Goal: Communication & Community: Answer question/provide support

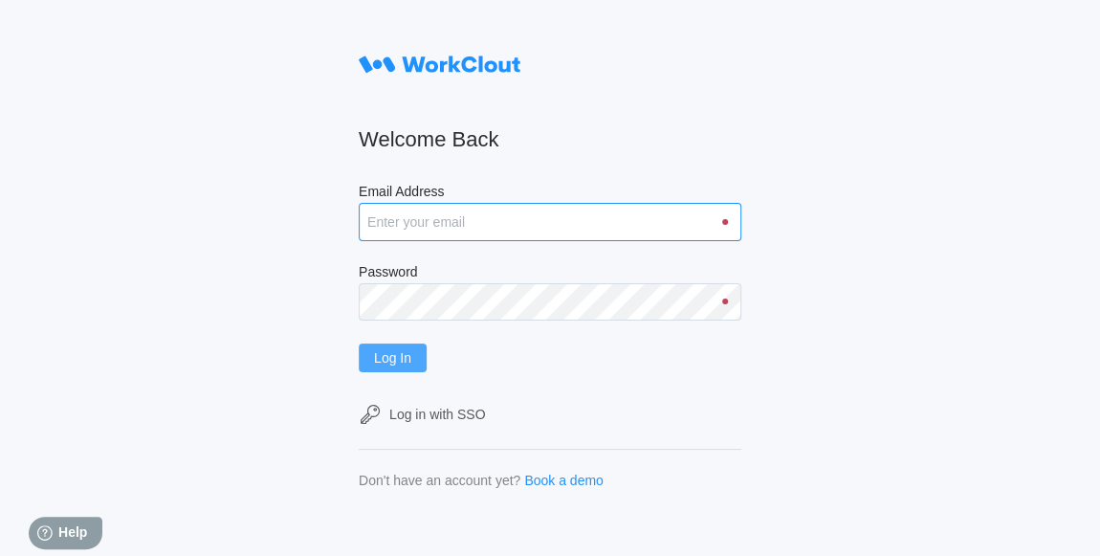
type input "[EMAIL_ADDRESS][DOMAIN_NAME]"
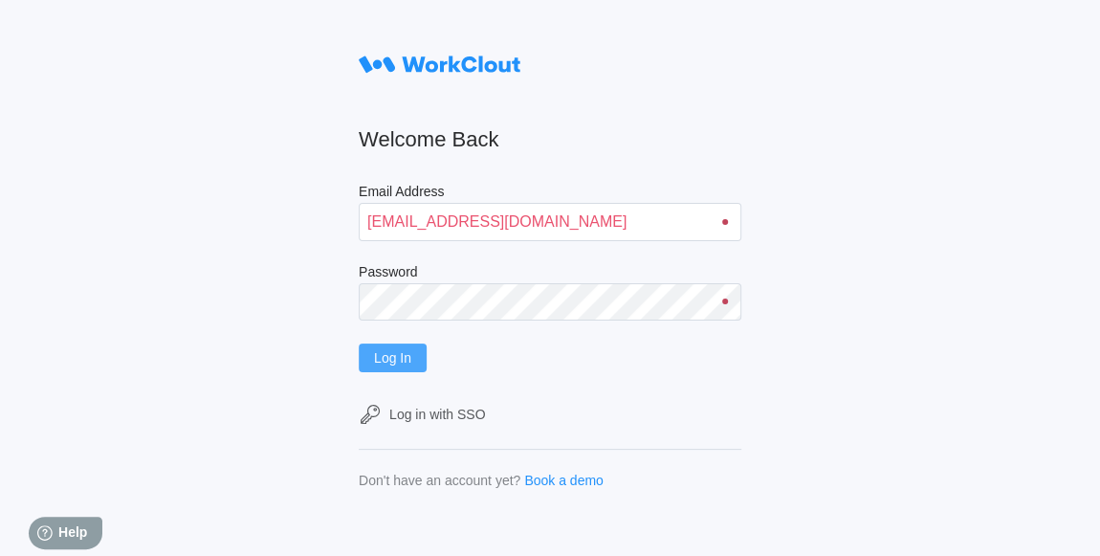
click at [411, 364] on span "Log In" at bounding box center [392, 357] width 37 height 13
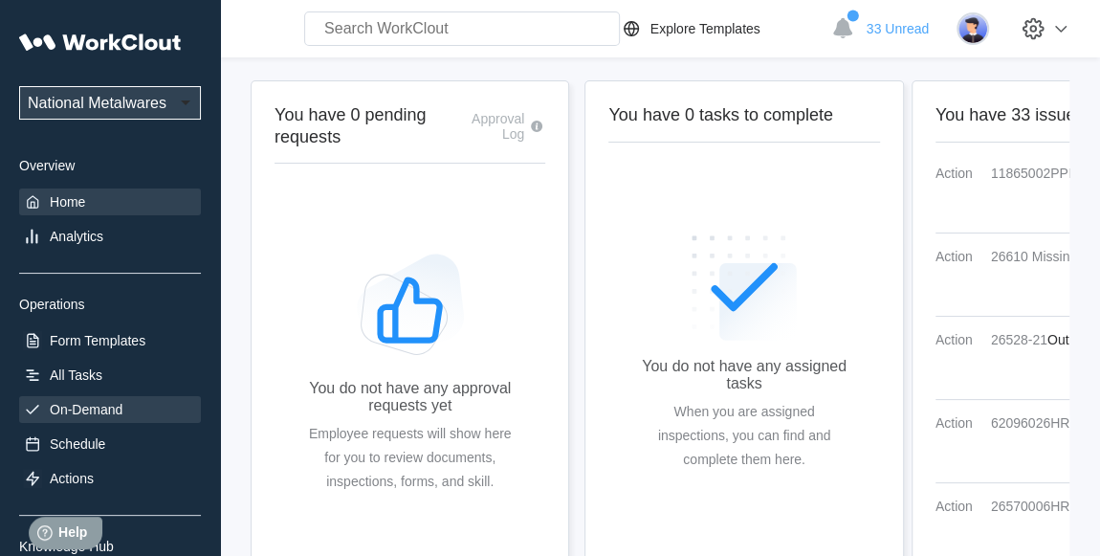
click at [100, 420] on div "On-Demand" at bounding box center [110, 409] width 182 height 27
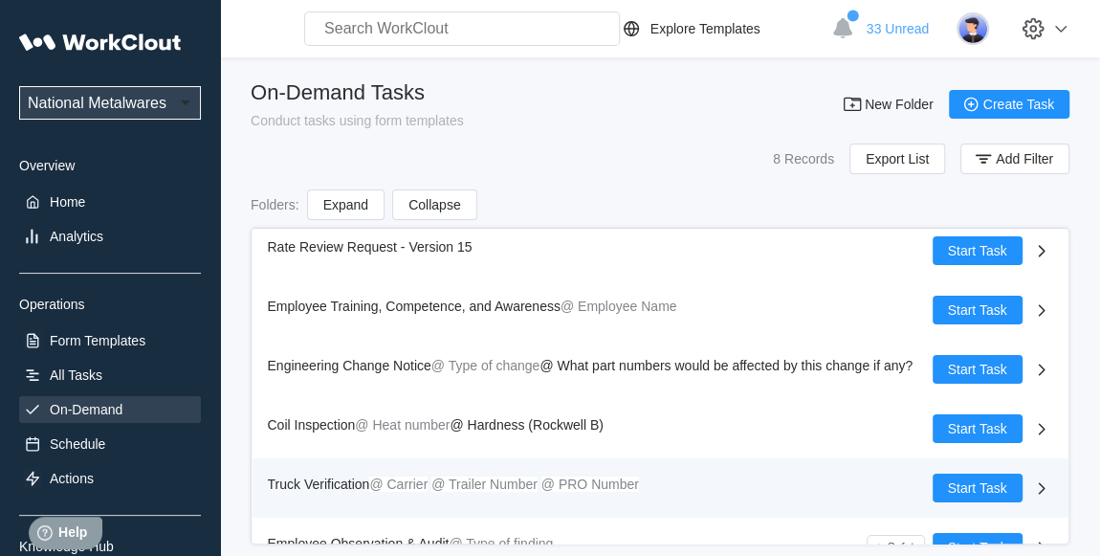
scroll to position [159, 0]
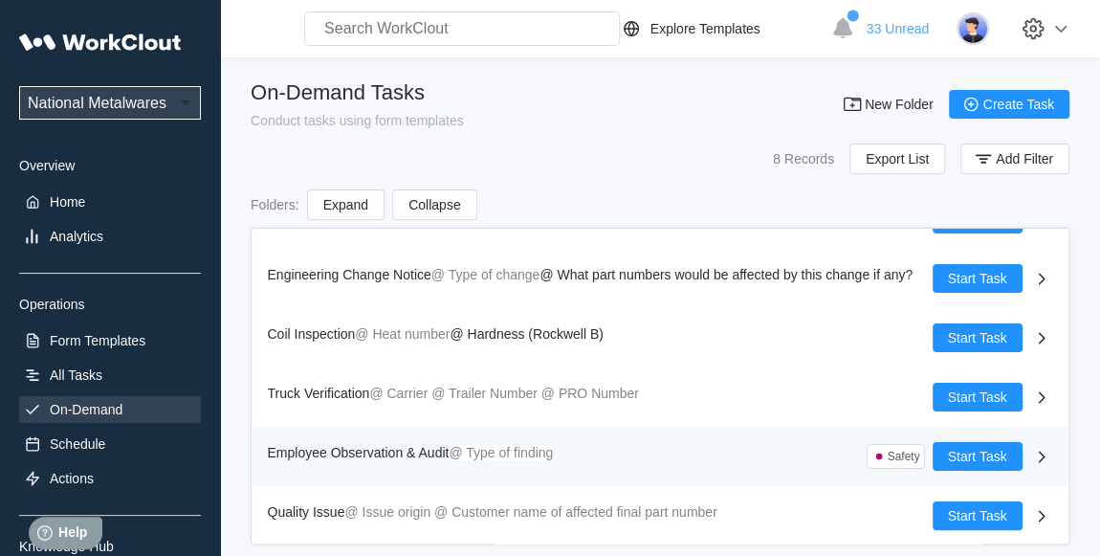
click at [389, 447] on span "Employee Observation & Audit" at bounding box center [359, 452] width 182 height 15
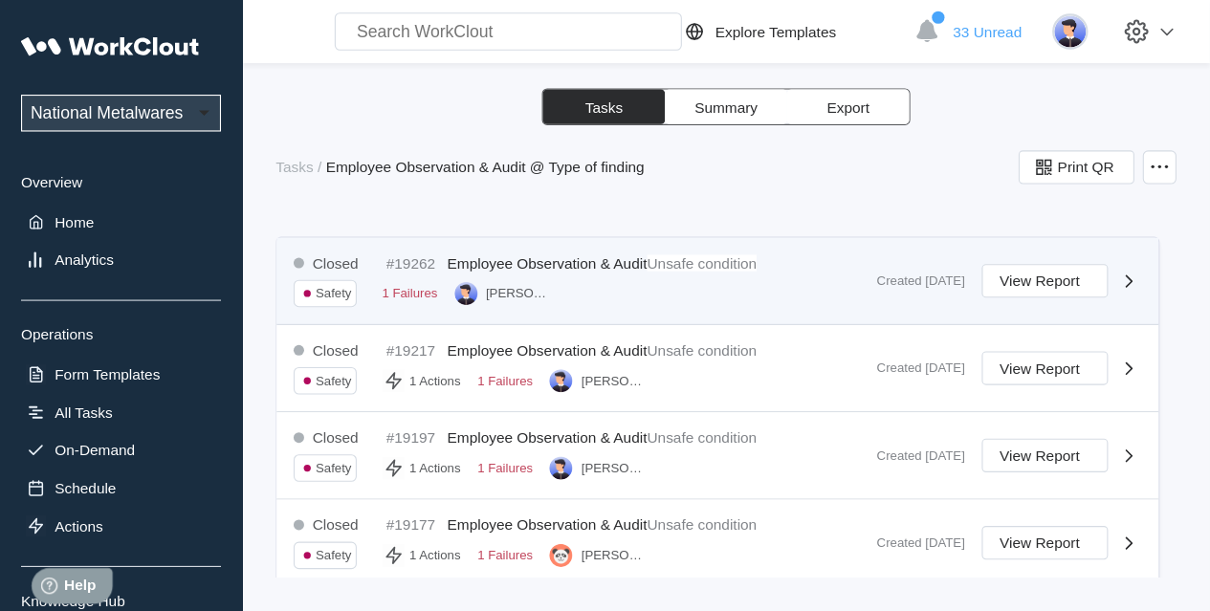
scroll to position [260, 0]
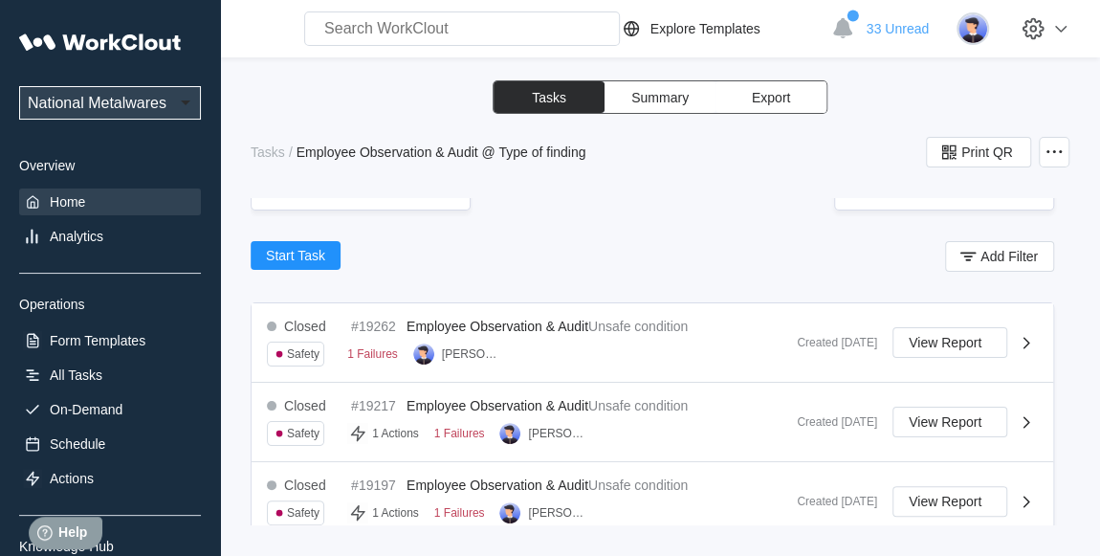
click at [82, 196] on div "Home" at bounding box center [67, 201] width 35 height 15
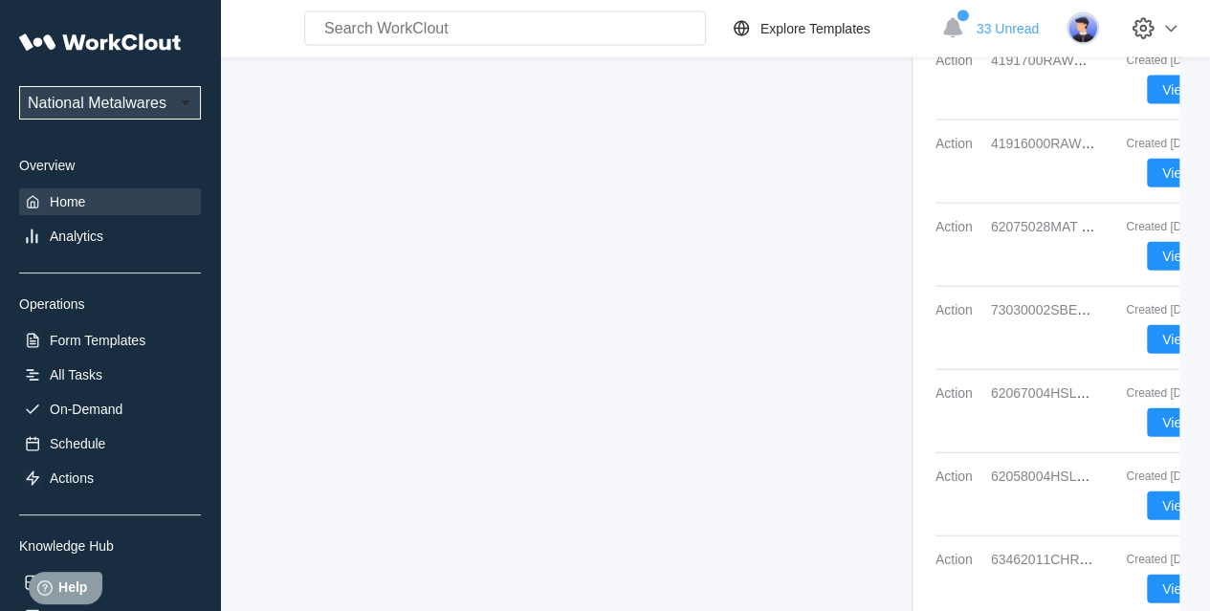
scroll to position [2357, 0]
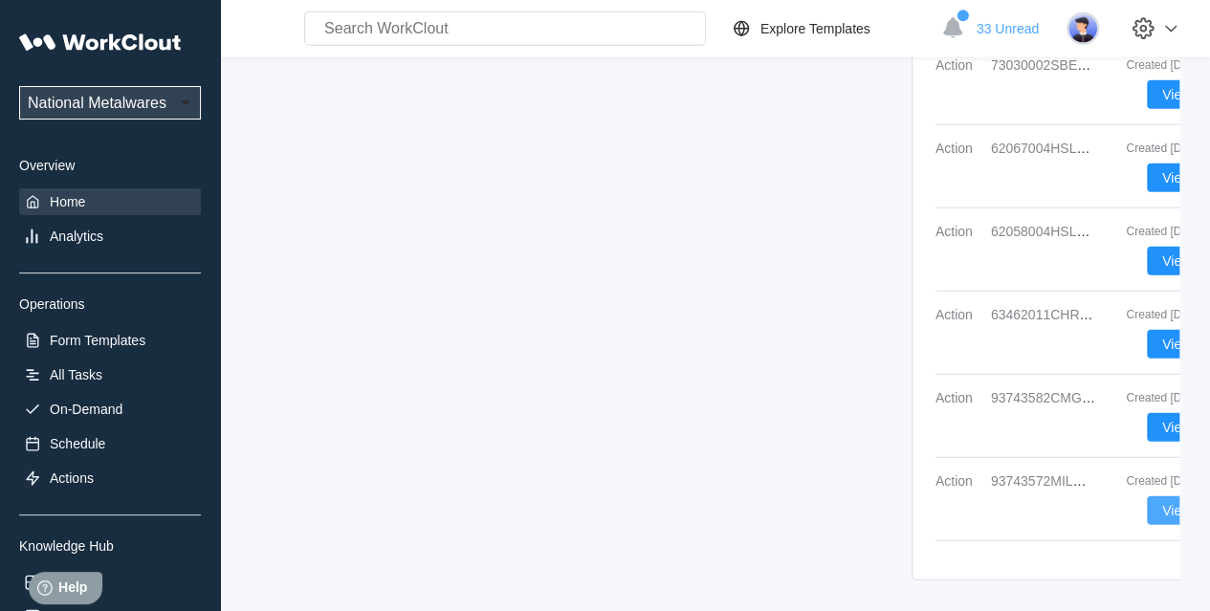
click at [1099, 504] on span "View" at bounding box center [1176, 510] width 29 height 13
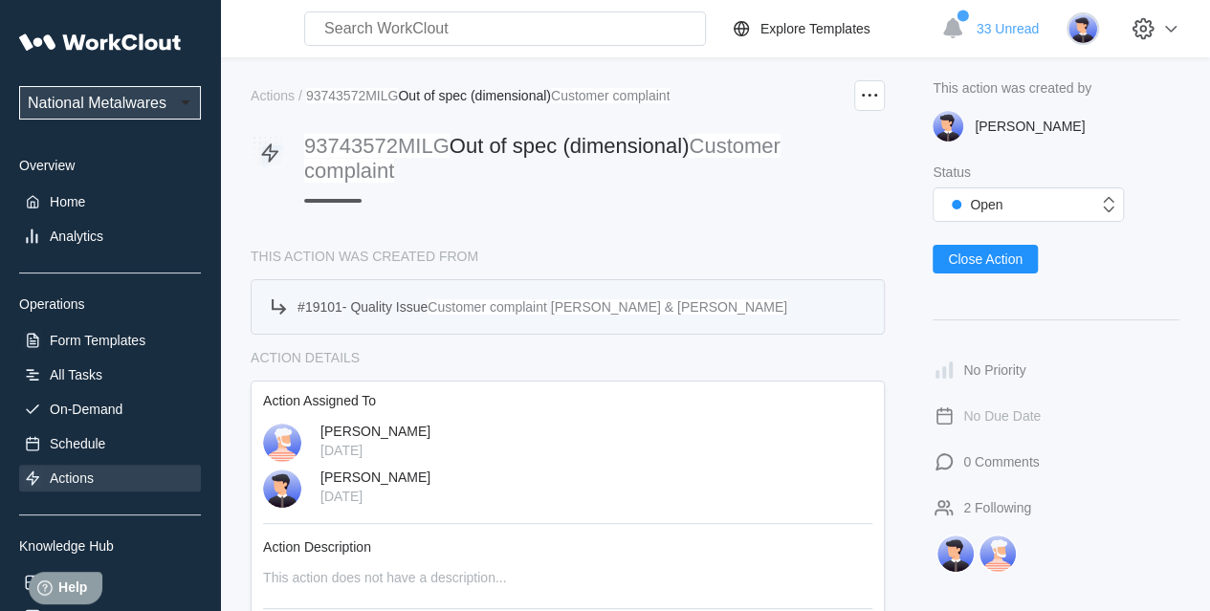
click at [444, 302] on mark "Customer complaint" at bounding box center [488, 306] width 120 height 15
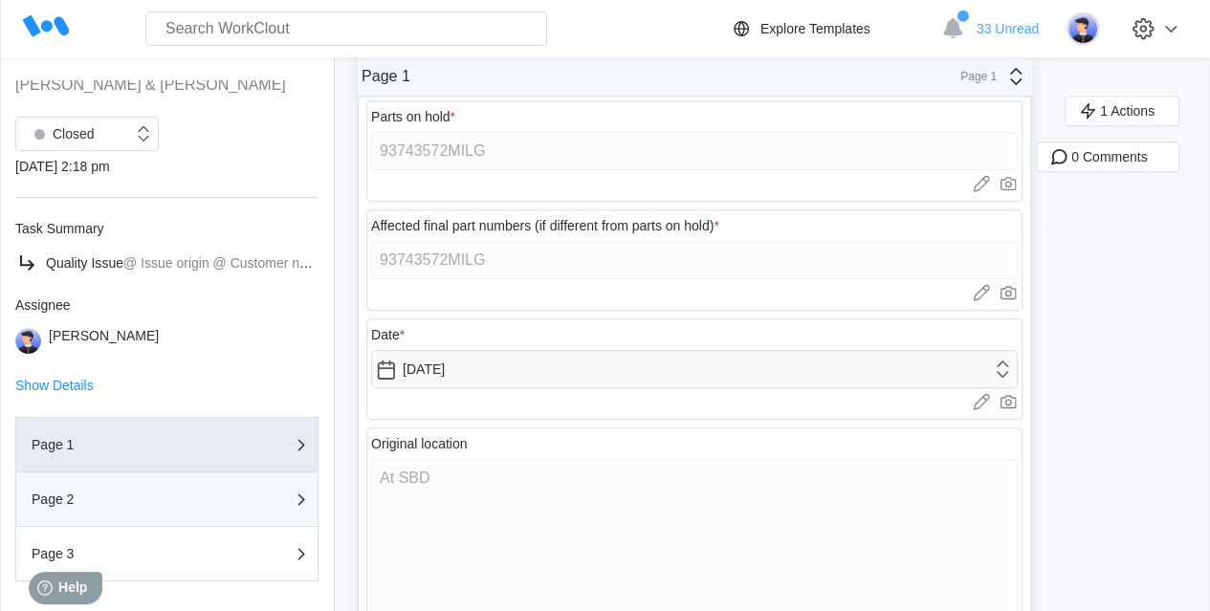
scroll to position [170, 0]
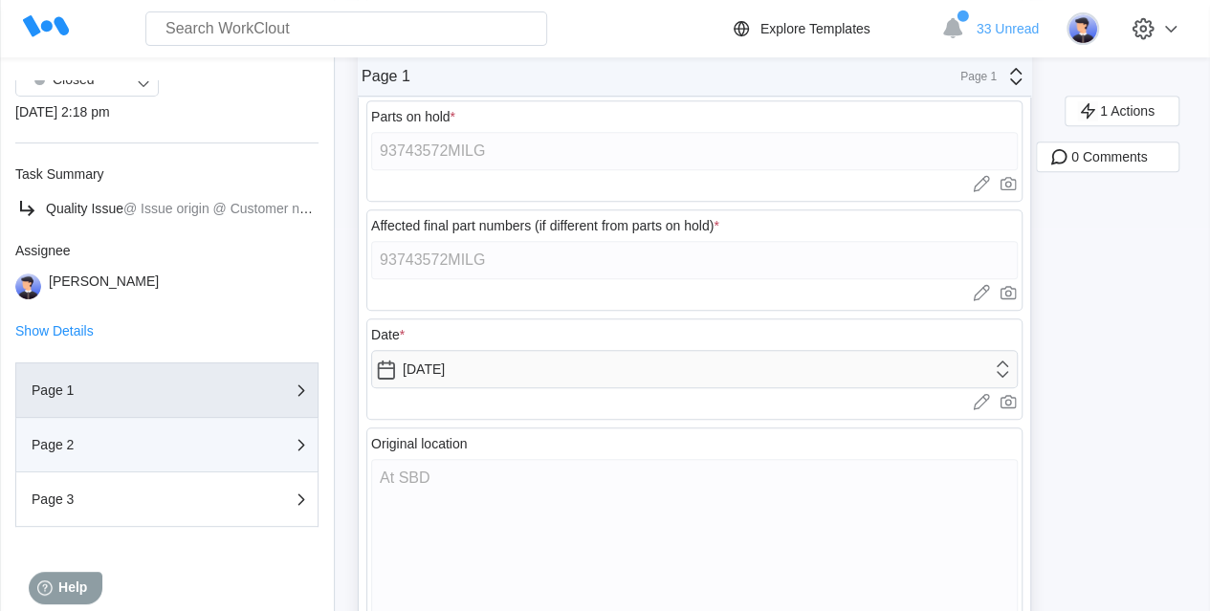
click at [107, 445] on div "Page 2" at bounding box center [127, 444] width 191 height 13
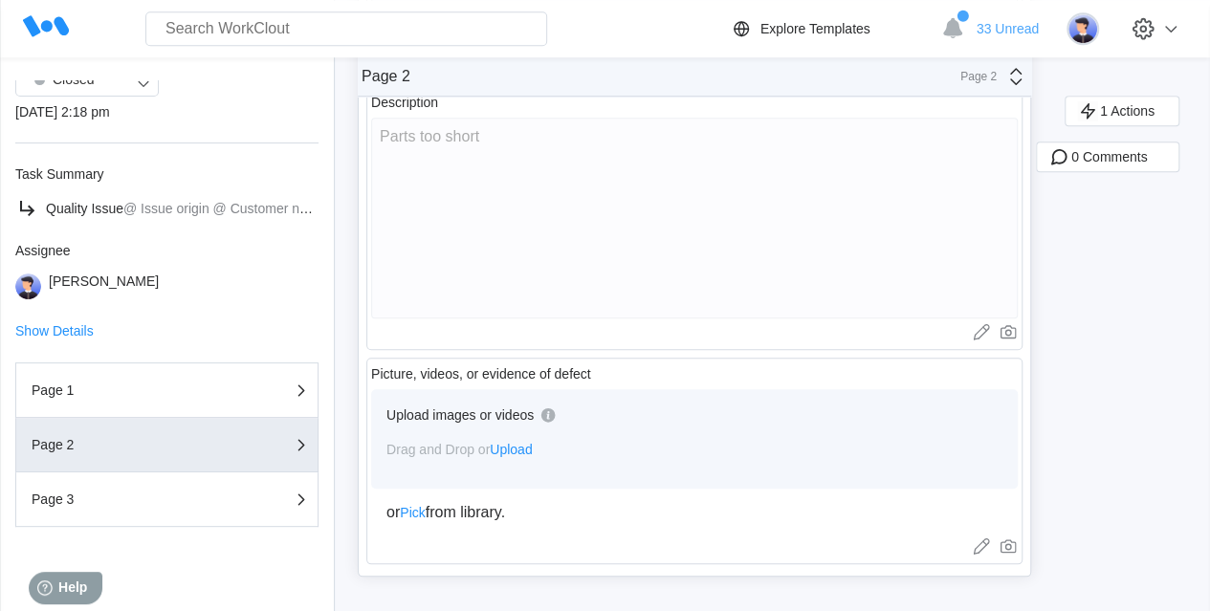
scroll to position [0, 0]
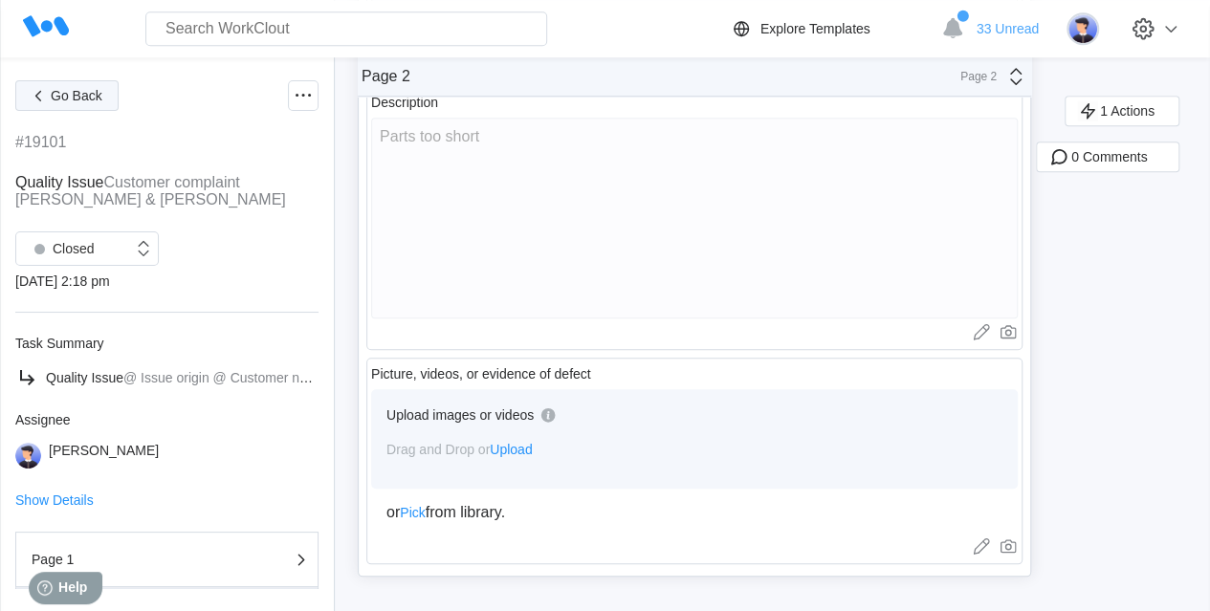
click at [63, 97] on span "Go Back" at bounding box center [77, 95] width 52 height 13
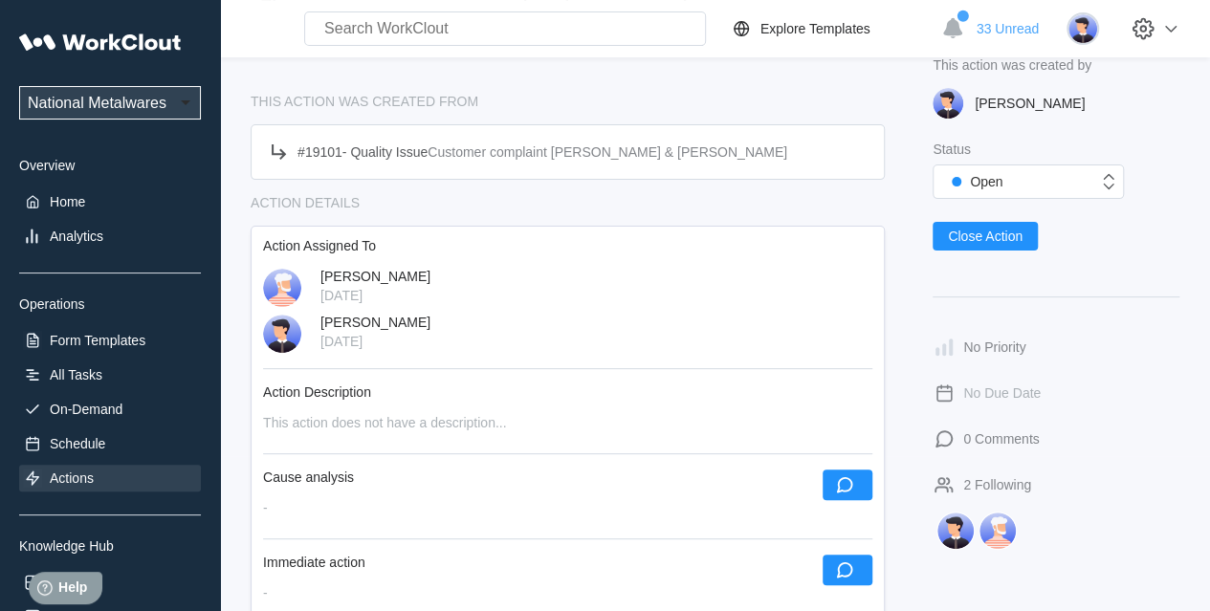
scroll to position [478, 0]
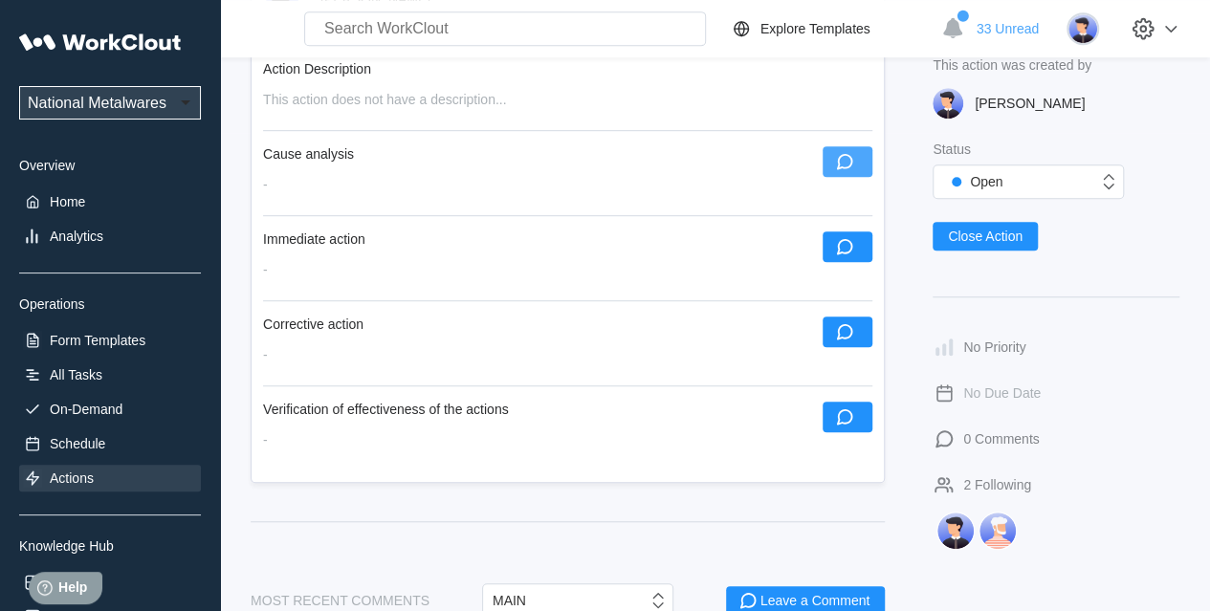
click at [832, 153] on button "button" at bounding box center [848, 161] width 50 height 31
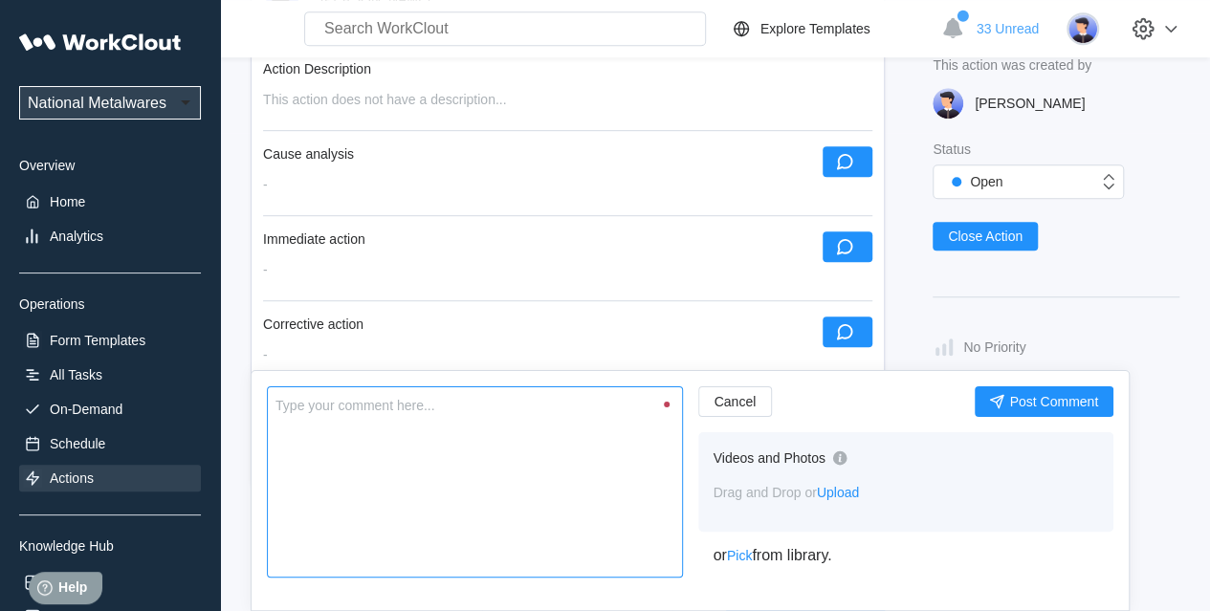
click at [475, 421] on textarea at bounding box center [475, 482] width 416 height 191
type textarea "V"
type textarea "x"
type textarea "Va"
type textarea "x"
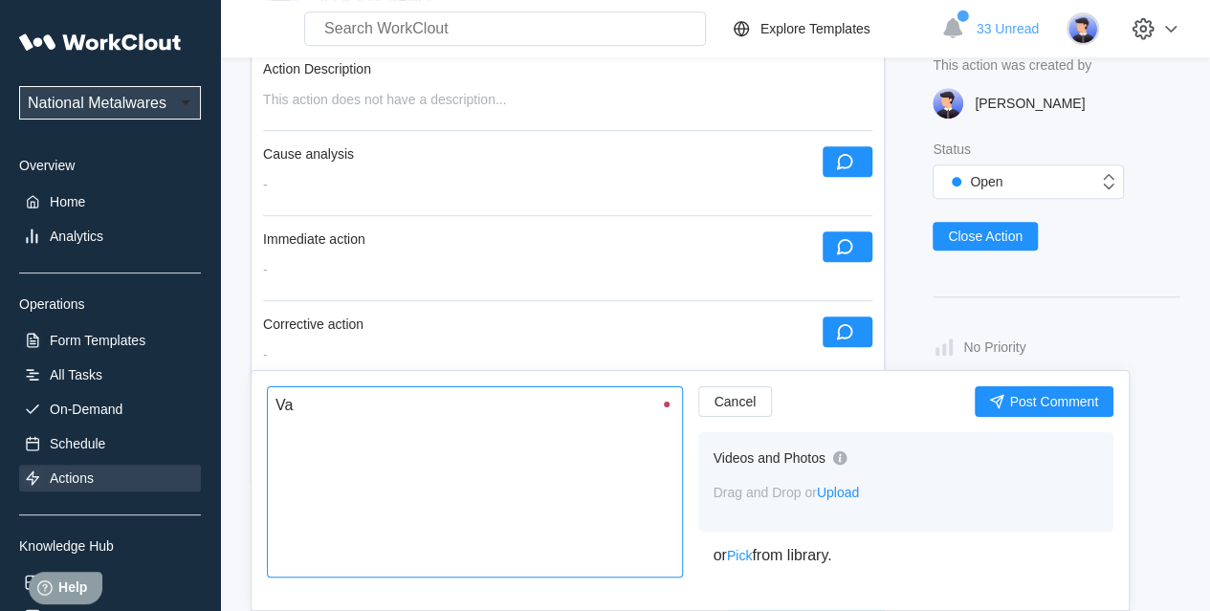
type textarea "Var"
type textarea "x"
type textarea "Vari"
type textarea "x"
type textarea "Varia"
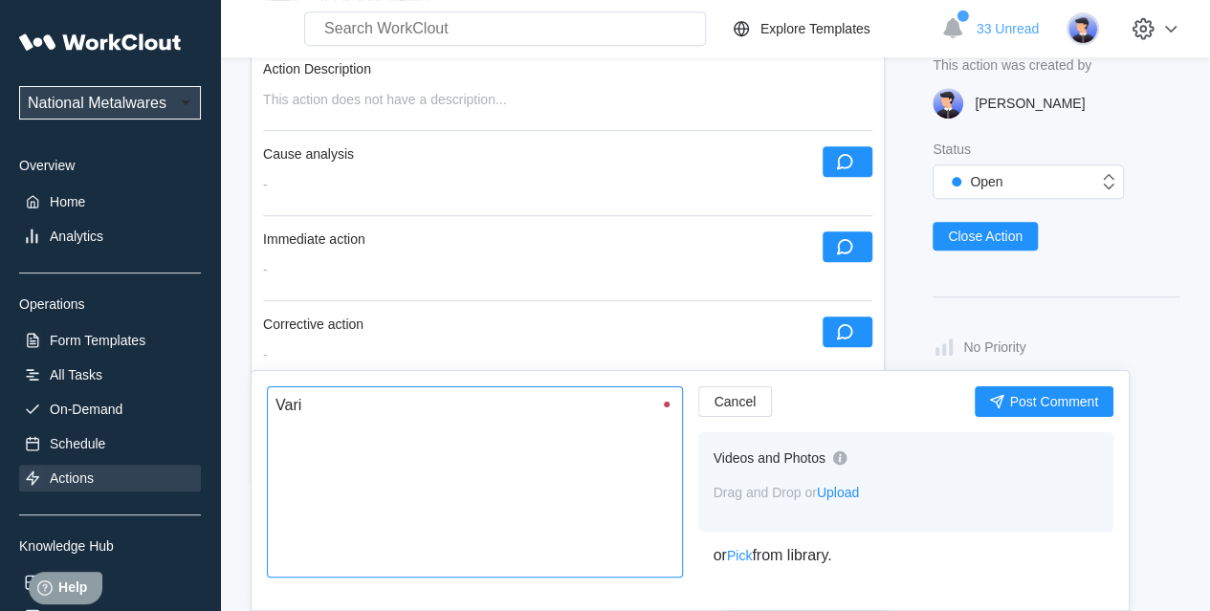
type textarea "x"
type textarea "Variat"
type textarea "x"
type textarea "Variati"
type textarea "x"
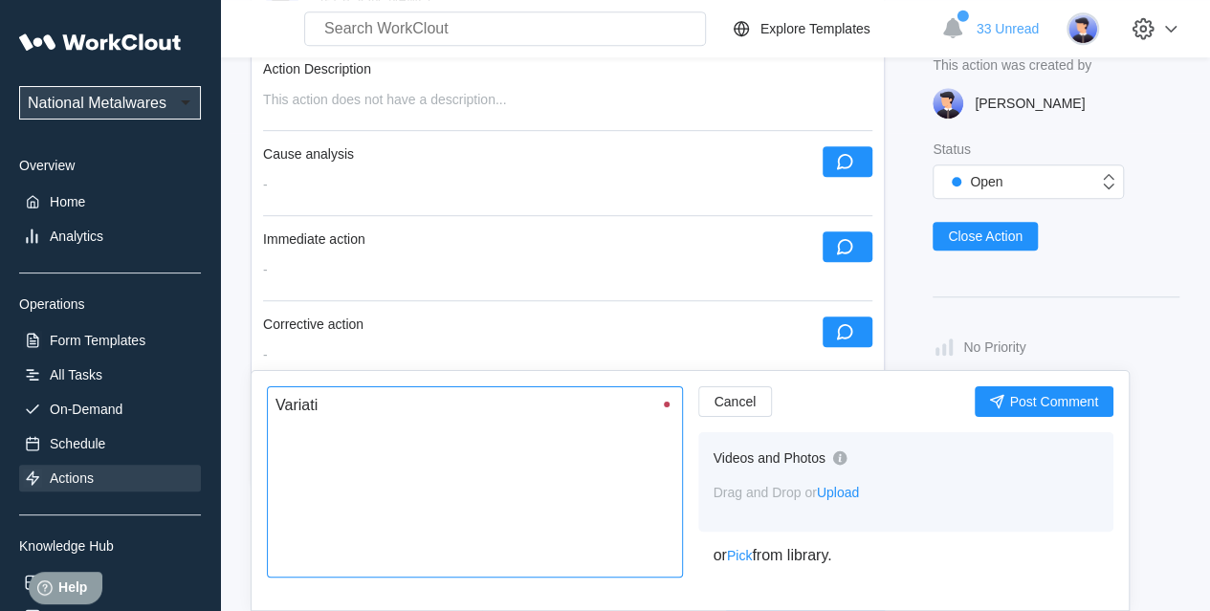
type textarea "Variatio"
type textarea "x"
type textarea "Variation"
type textarea "x"
type textarea "Variation"
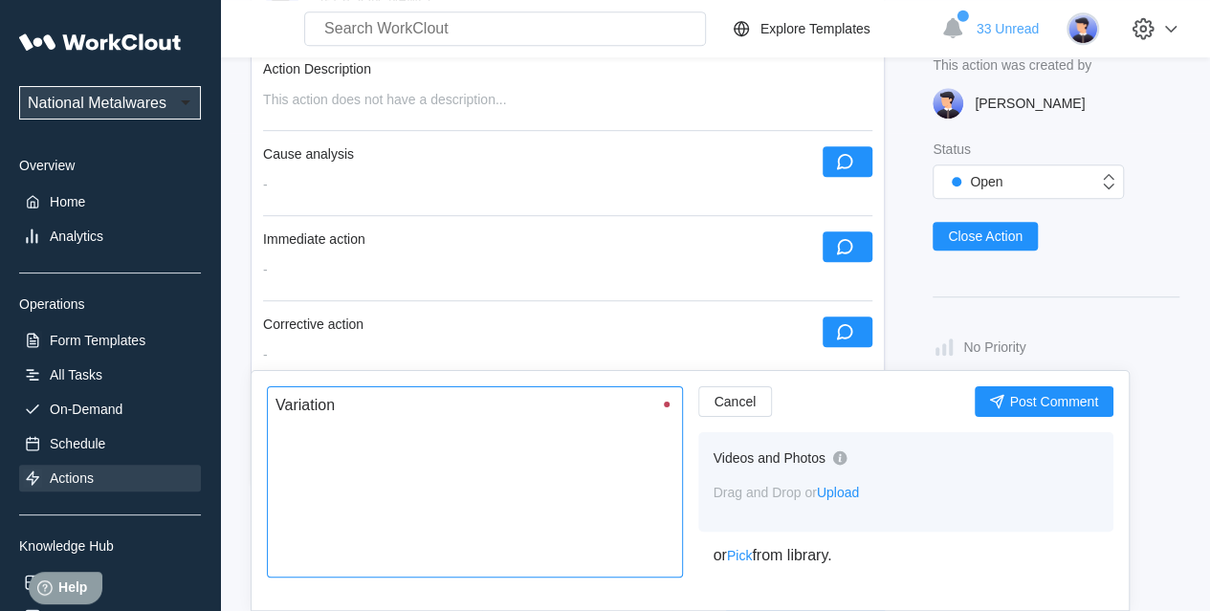
type textarea "x"
type textarea "Variation i"
type textarea "x"
type textarea "Variation in"
type textarea "x"
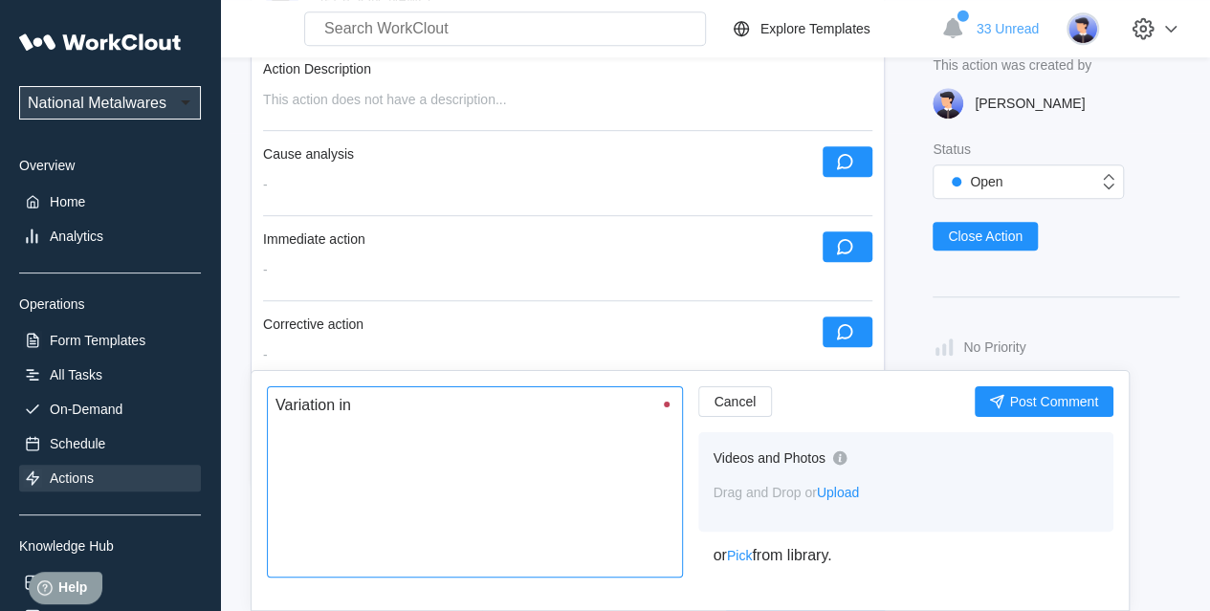
type textarea "Variation in"
type textarea "x"
type textarea "Variation in c"
type textarea "x"
type textarea "Variation in cu"
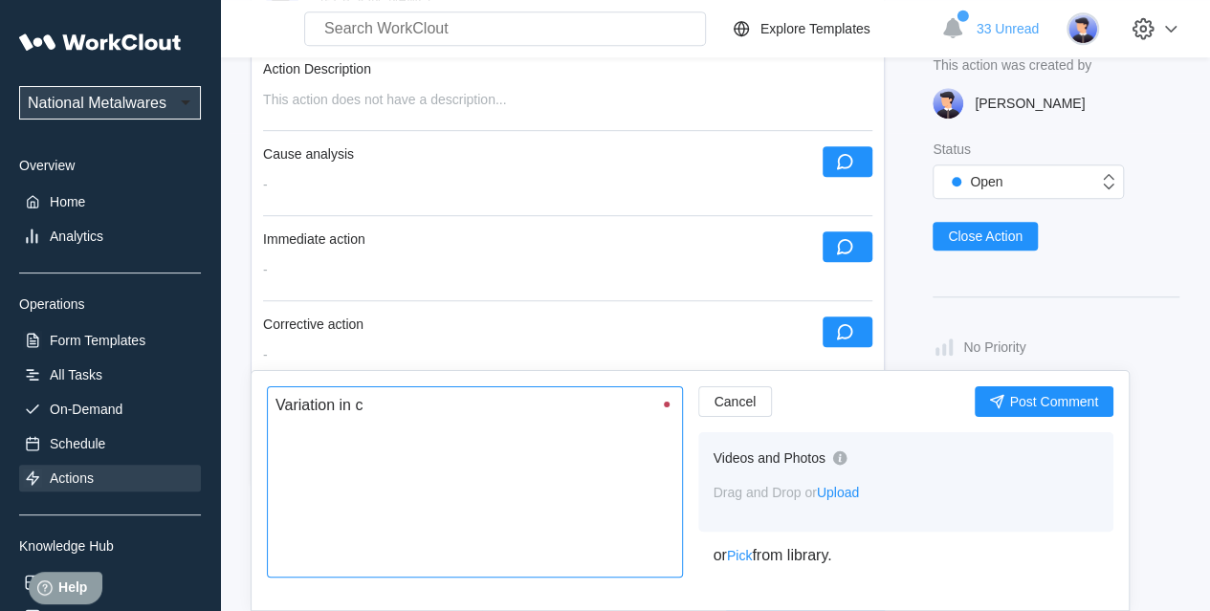
type textarea "x"
type textarea "Variation in cut"
type textarea "x"
type textarea "Variation in cut"
type textarea "x"
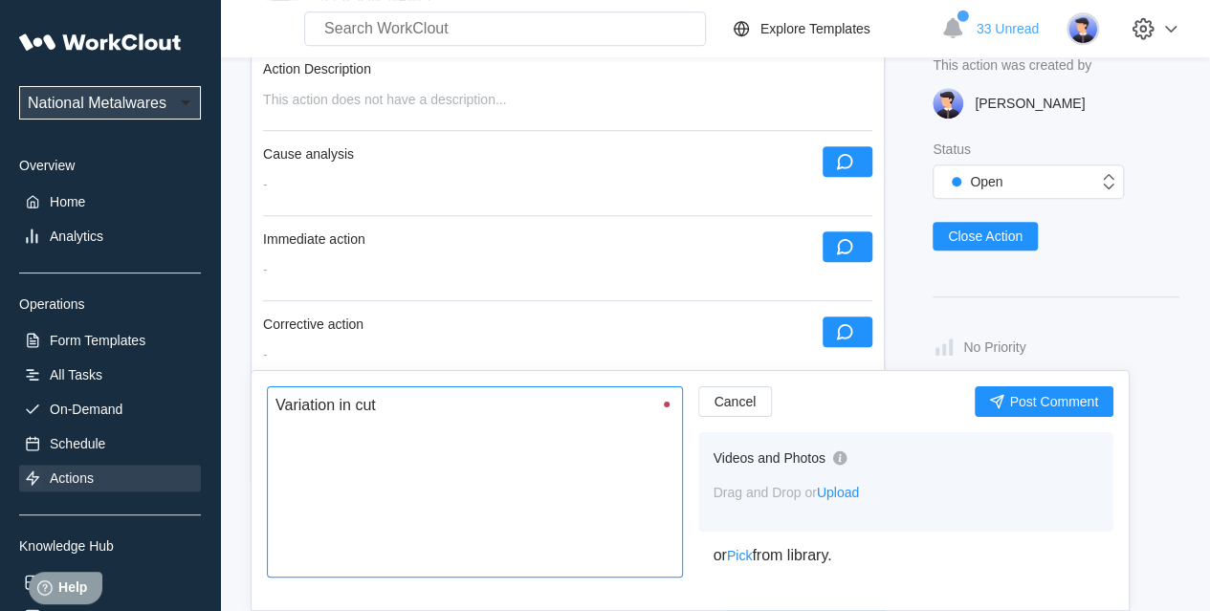
type textarea "Variation in cut o"
type textarea "x"
type textarea "Variation in cut of"
type textarea "x"
type textarea "Variation in cut off"
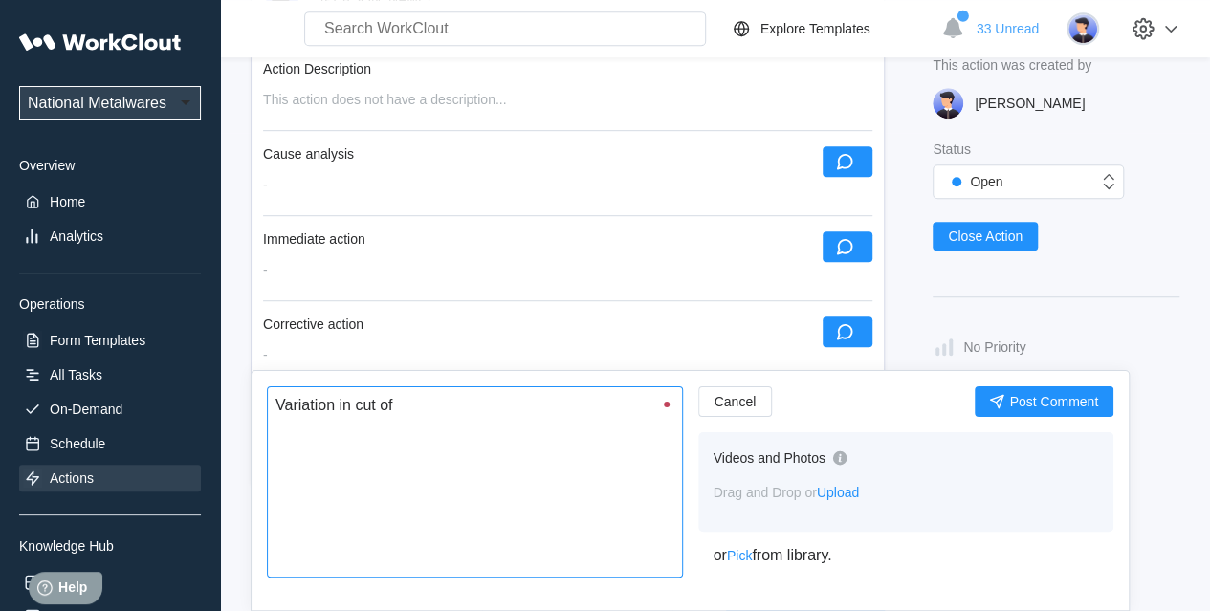
type textarea "x"
type textarea "Variation in cut off"
type textarea "x"
type textarea "Variation in cut off o"
type textarea "x"
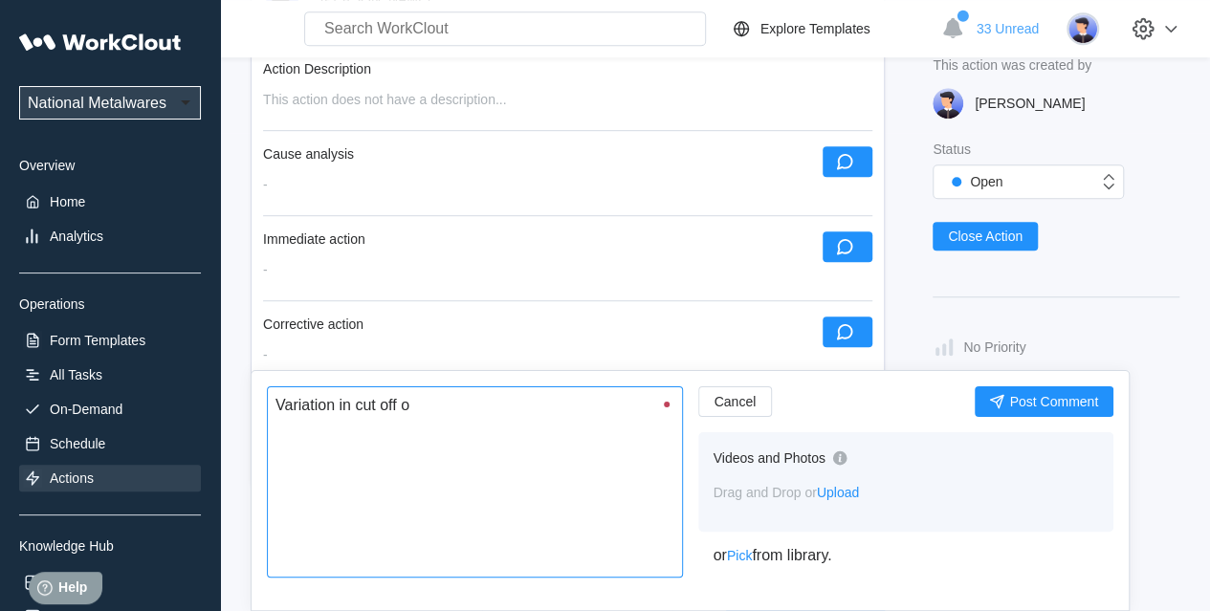
type textarea "Variation in cut off on"
type textarea "x"
type textarea "Variation in cut off on"
type textarea "x"
type textarea "Variation in cut off on m"
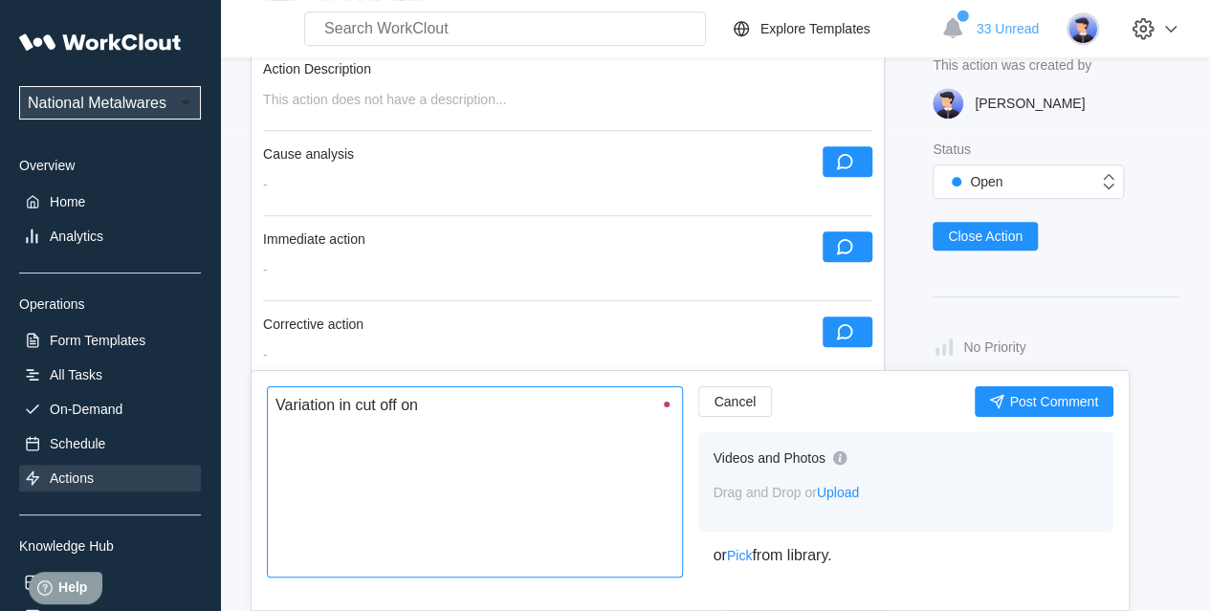
type textarea "x"
type textarea "Variation in cut off on mi"
type textarea "x"
type textarea "Variation in cut off on mil"
type textarea "x"
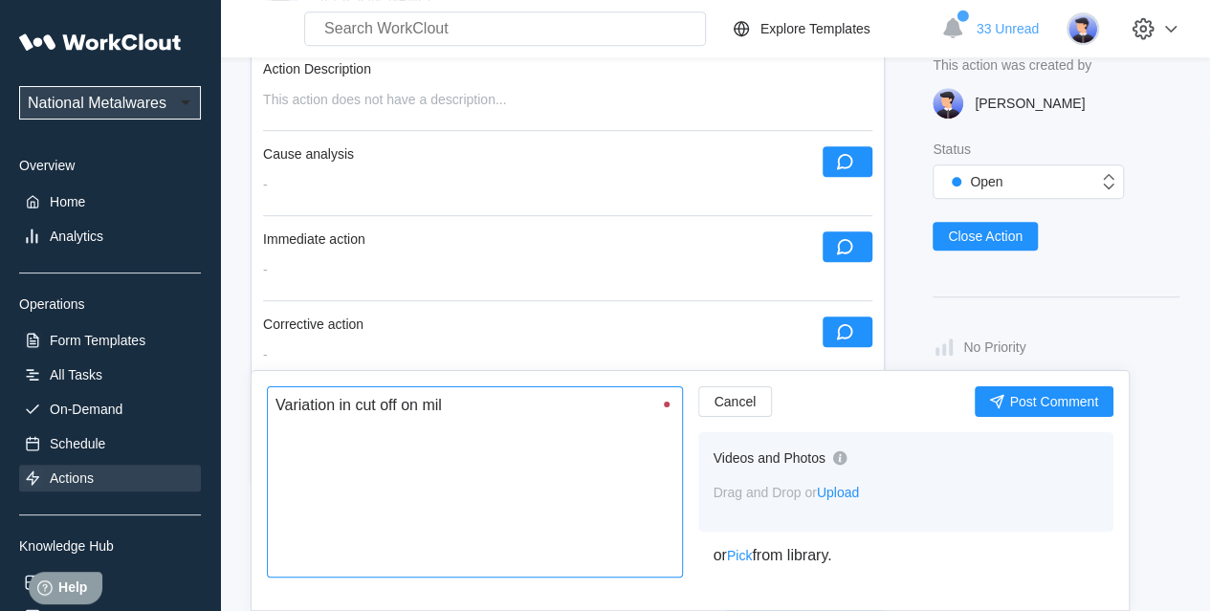
type textarea "Variation in cut off on mill"
type textarea "x"
type textarea "Variation in cut off on mill."
type textarea "x"
type textarea "Variation in cut off on mill."
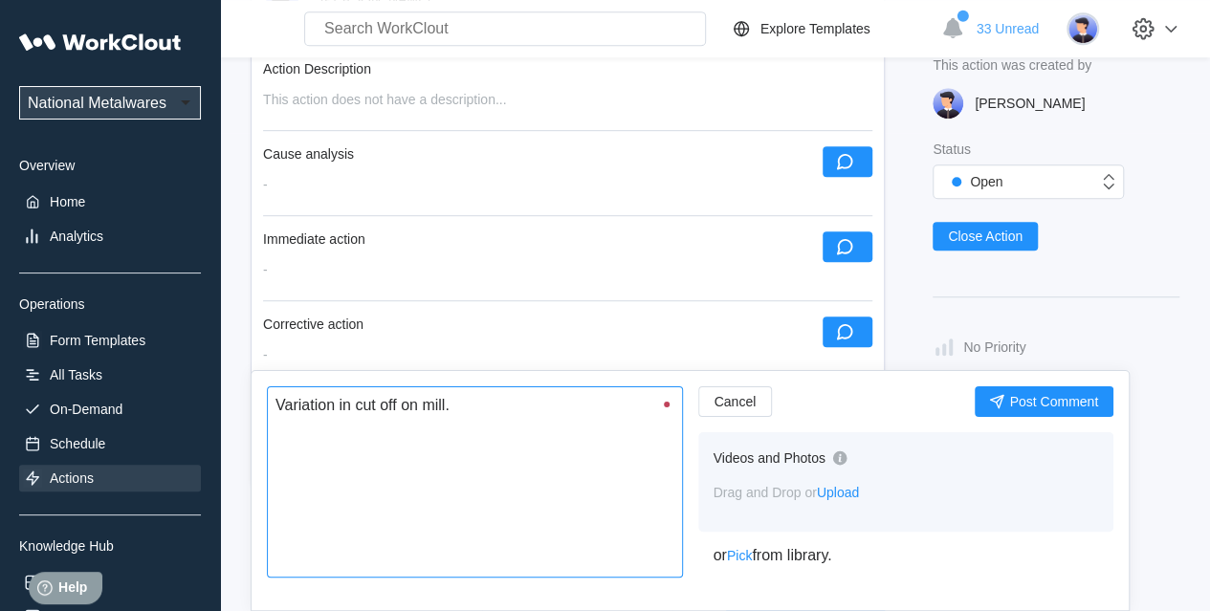
type textarea "x"
type textarea "Variation in cut off on mill. O"
type textarea "x"
type textarea "Variation in cut off on mill. Oi"
type textarea "x"
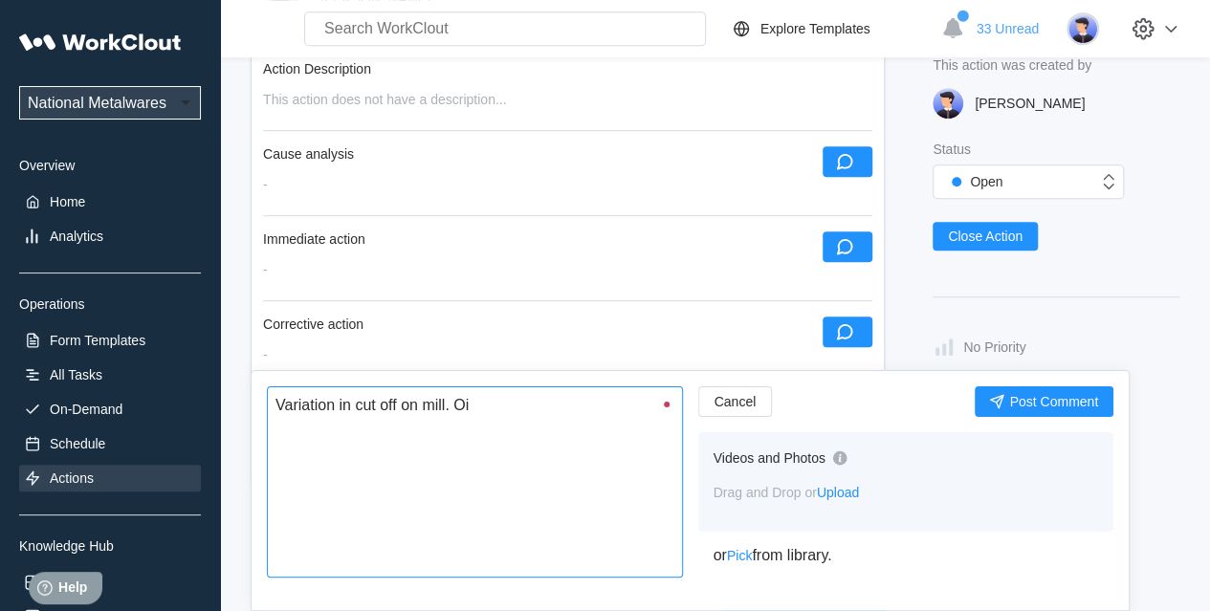
type textarea "Variation in cut off on mill. Oil"
type textarea "x"
type textarea "Variation in cut off on mill. Oil/"
type textarea "x"
type textarea "Variation in cut off on mill. Oil/d"
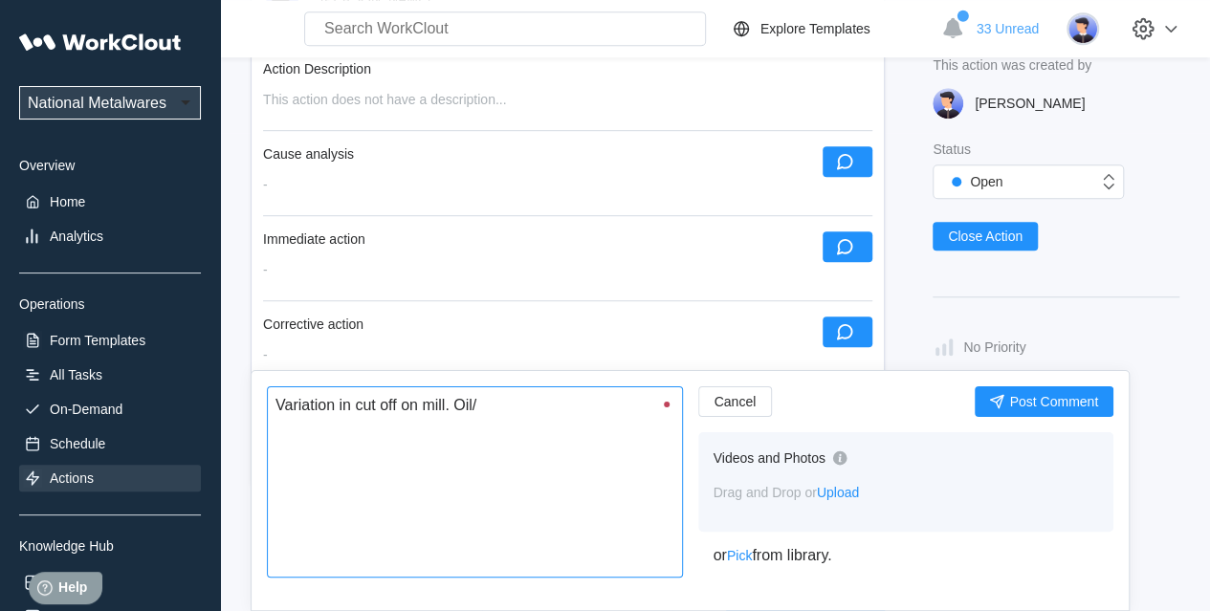
type textarea "x"
type textarea "Variation in cut off on mill. Oil/de"
type textarea "x"
type textarea "Variation in cut off on mill. Oil/deb"
type textarea "x"
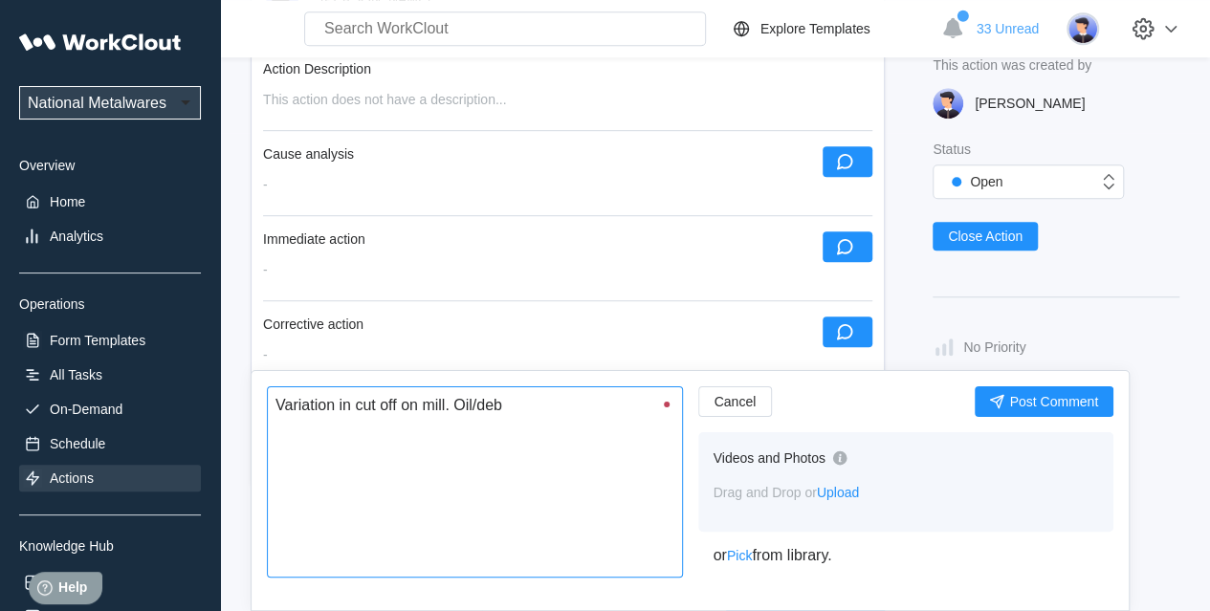
type textarea "Variation in cut off on mill. Oil/debr"
type textarea "x"
type textarea "Variation in cut off on mill. Oil/debri"
type textarea "x"
type textarea "Variation in cut off on mill. Oil/debris"
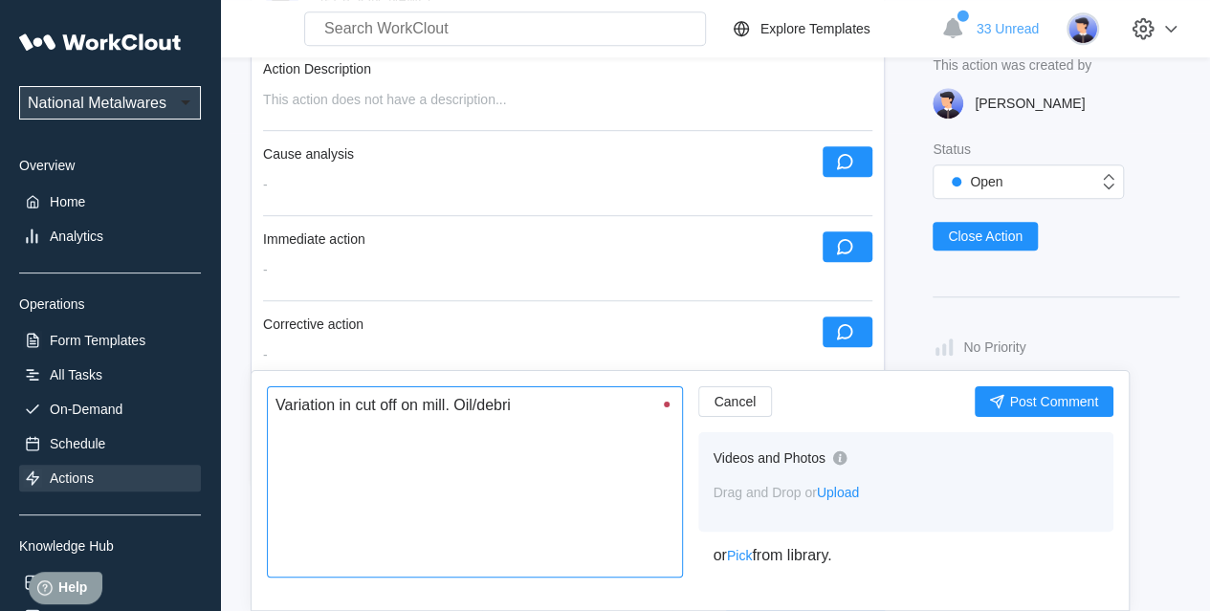
type textarea "x"
type textarea "Variation in cut off on mill. Oil/debris"
type textarea "x"
type textarea "Variation in cut off on mill. Oil/debris o"
type textarea "x"
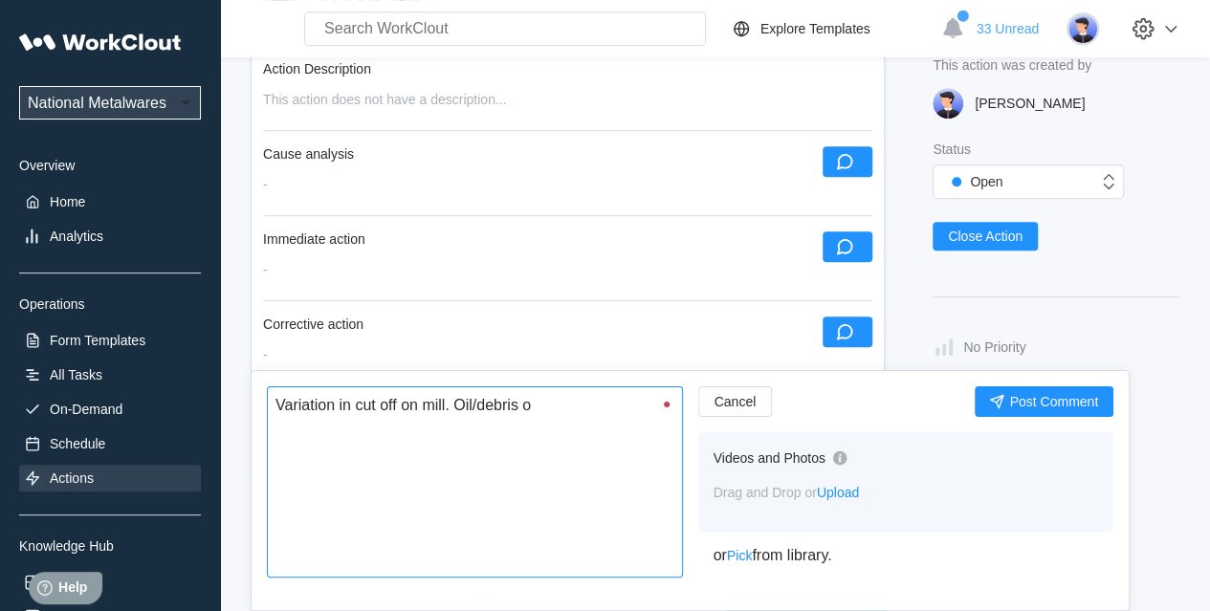
type textarea "Variation in cut off on mill. Oil/debris on"
type textarea "x"
type textarea "Variation in cut off on mill. Oil/debris on"
type textarea "x"
type textarea "Variation in cut off on mill. Oil/debris on l"
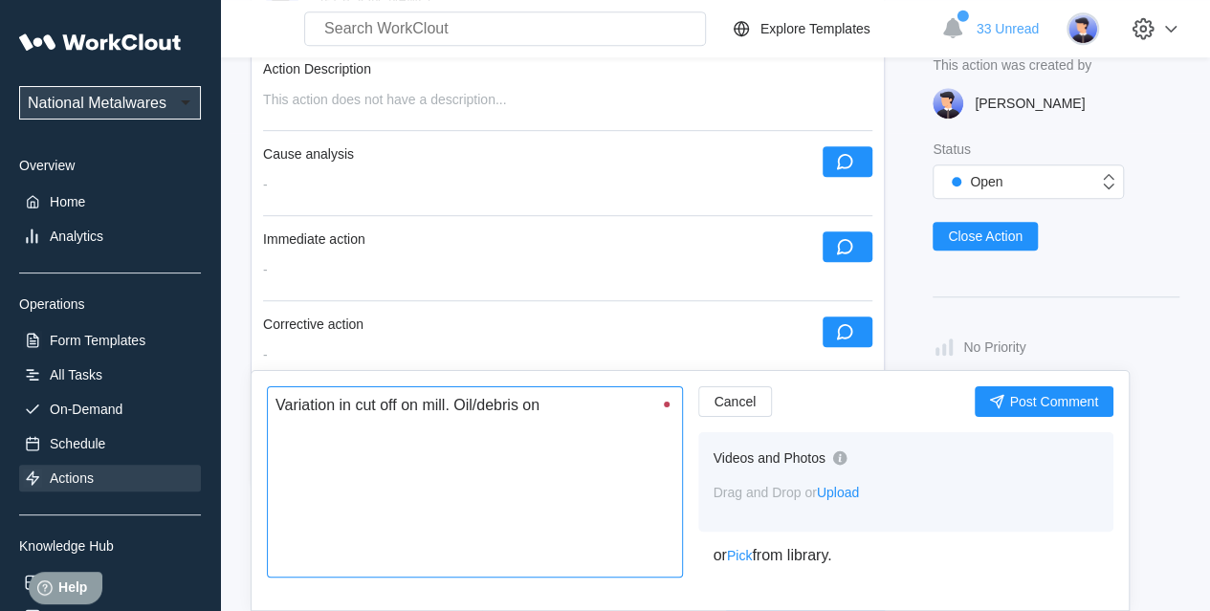
type textarea "x"
type textarea "Variation in cut off on mill. Oil/debris on li"
type textarea "x"
type textarea "Variation in cut off on mill. Oil/debris on lig"
type textarea "x"
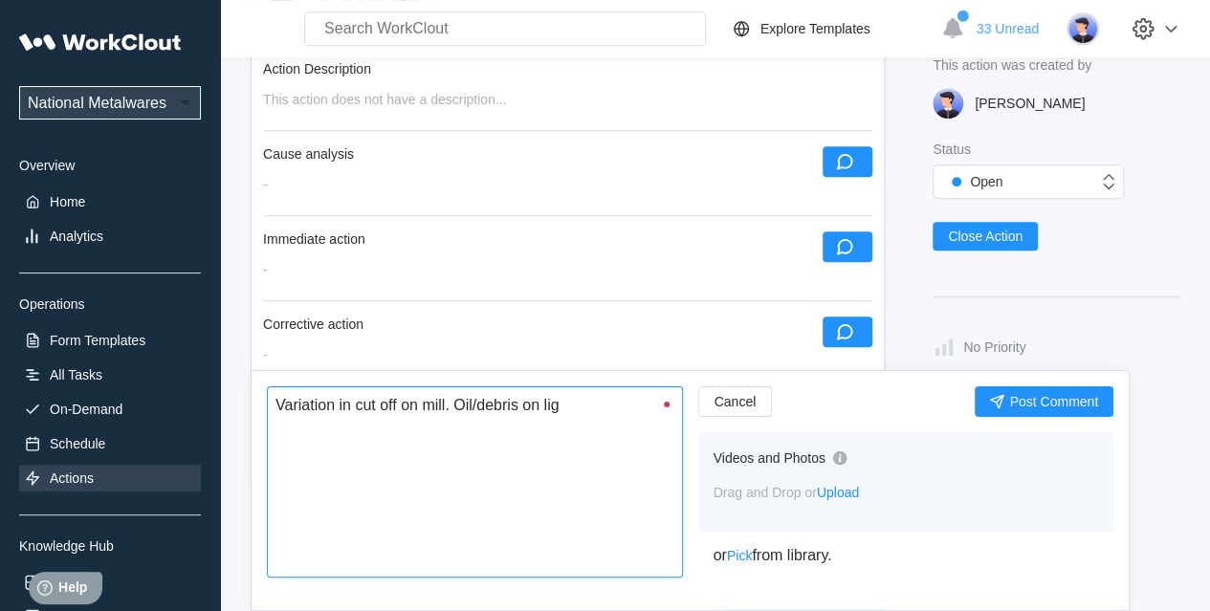
type textarea "Variation in cut off on mill. Oil/debris on ligh"
type textarea "x"
type textarea "Variation in cut off on mill. Oil/debris on light"
type textarea "x"
type textarea "Variation in cut off on mill. Oil/debris on light"
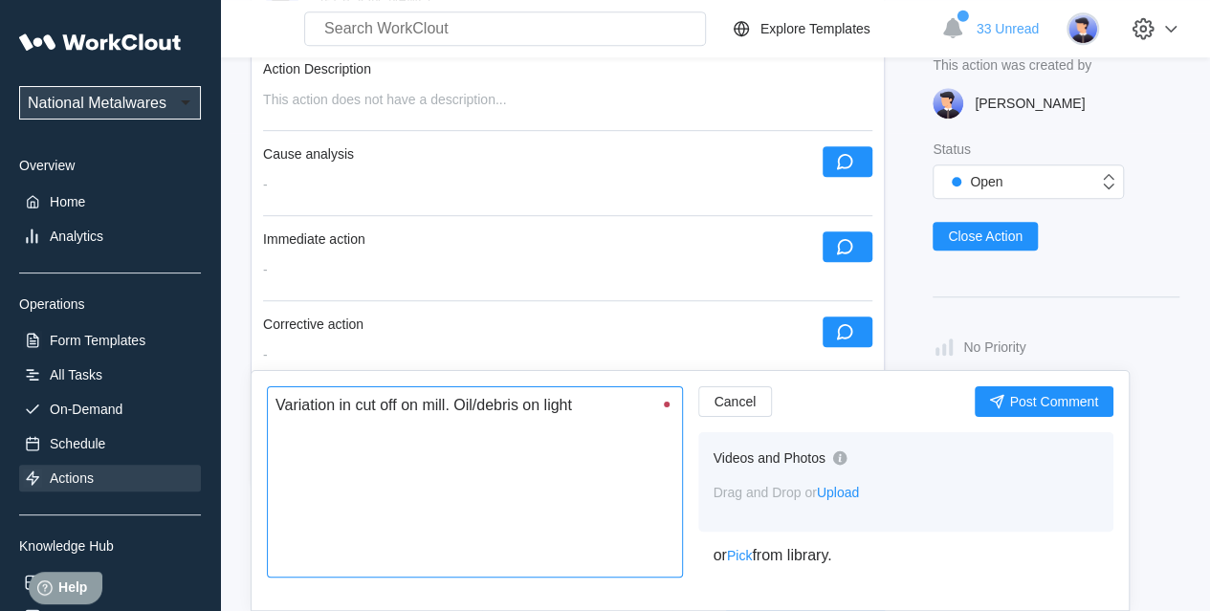
type textarea "x"
type textarea "Variation in cut off on mill. Oil/debris on light s"
type textarea "x"
type textarea "Variation in cut off on mill. Oil/debris on light se"
type textarea "x"
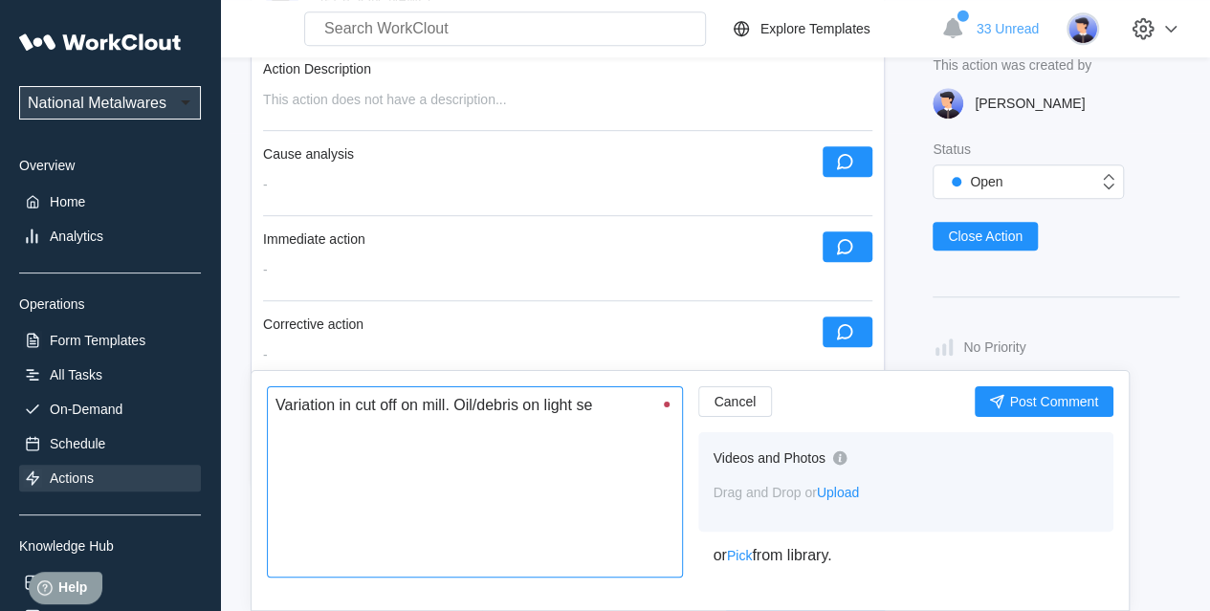
type textarea "Variation in cut off on mill. Oil/debris on light sen"
type textarea "x"
type textarea "Variation in cut off on mill. Oil/debris on light sens"
type textarea "x"
type textarea "Variation in cut off on mill. Oil/debris on light senso"
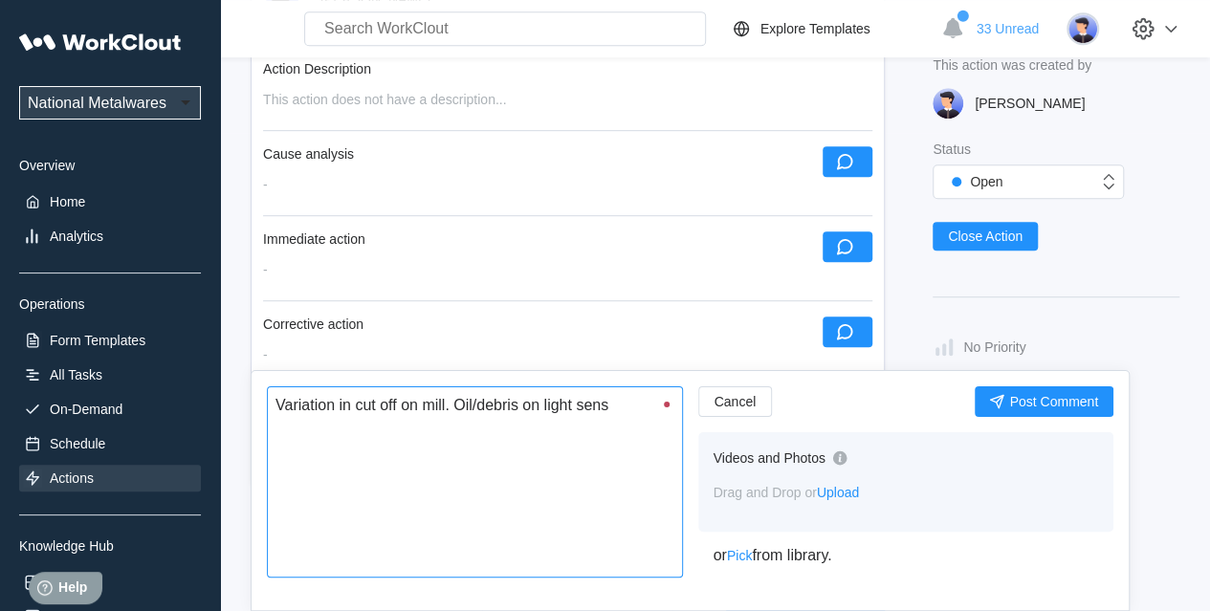
type textarea "x"
type textarea "Variation in cut off on mill. Oil/debris on light sensor"
type textarea "x"
type textarea "Variation in cut off on mill. Oil/debris on light sensor"
type textarea "x"
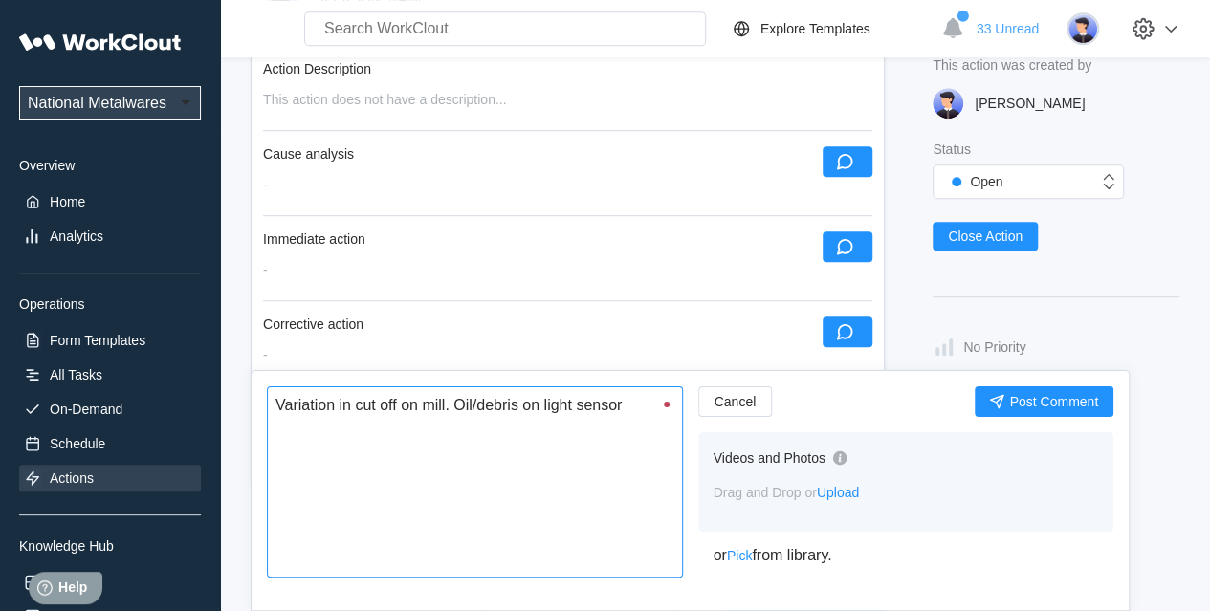
type textarea "Variation in cut off on mill. Oil/debris on light sensor t"
type textarea "x"
type textarea "Variation in cut off on mill. Oil/debris on light sensor th"
type textarea "x"
type textarea "Variation in cut off on mill. Oil/debris on light sensor tha"
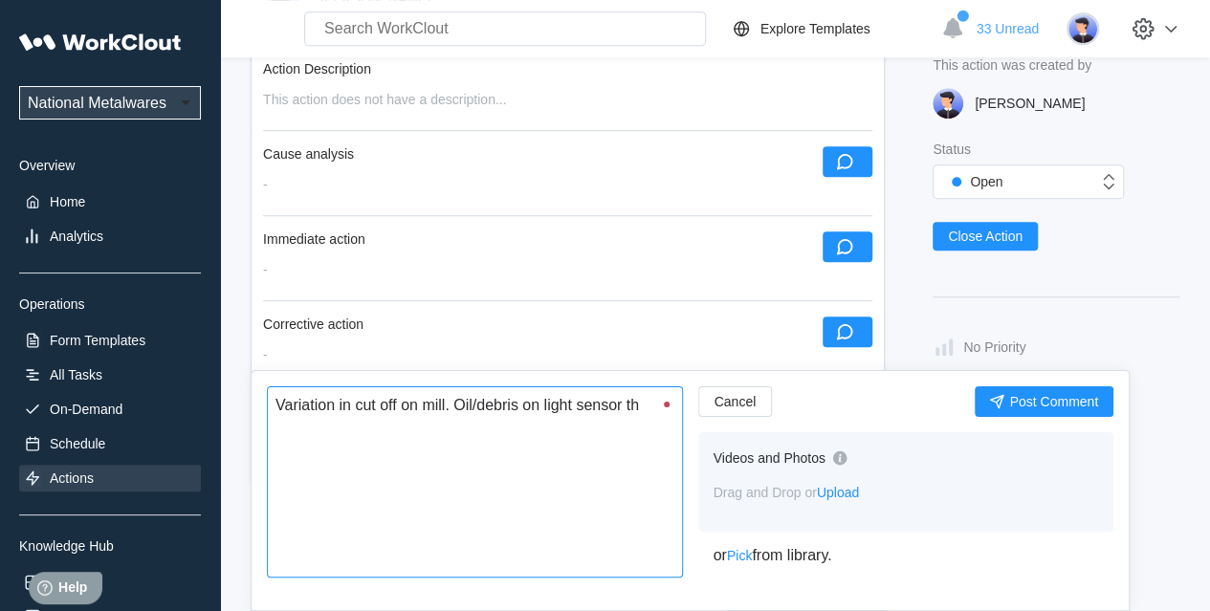
type textarea "x"
type textarea "Variation in cut off on mill. Oil/debris on light sensor that"
type textarea "x"
type textarea "Variation in cut off on mill. Oil/debris on light sensor that"
type textarea "x"
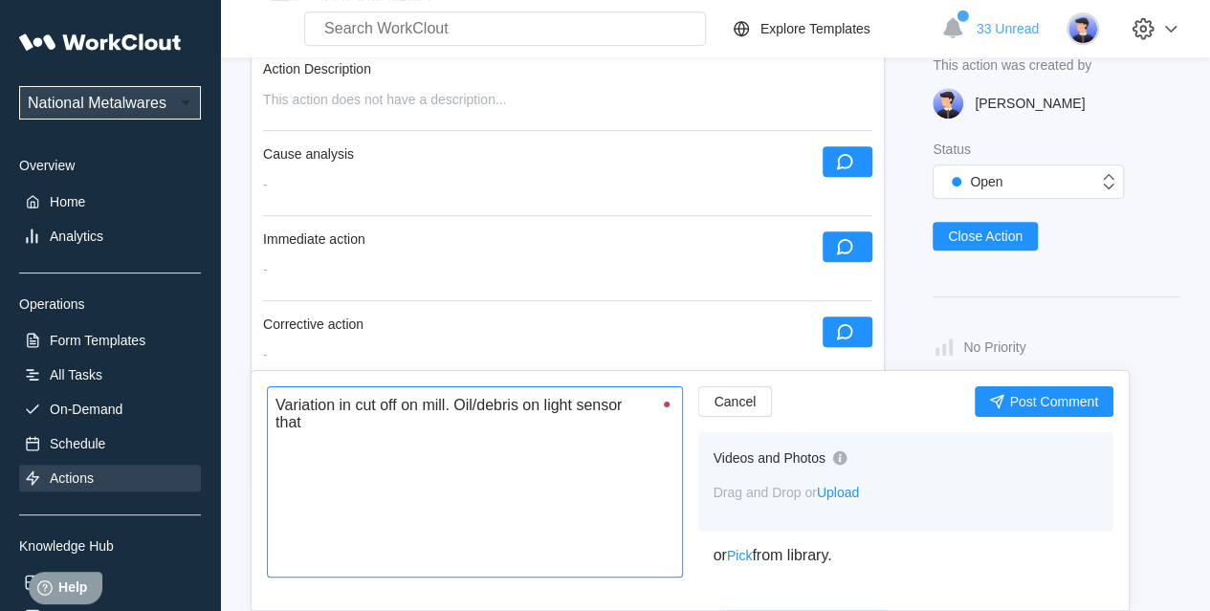
type textarea "Variation in cut off on mill. Oil/debris on light sensor that c"
type textarea "x"
type textarea "Variation in cut off on mill. Oil/debris on light sensor that co"
type textarea "x"
type textarea "Variation in cut off on mill. Oil/debris on light sensor that con"
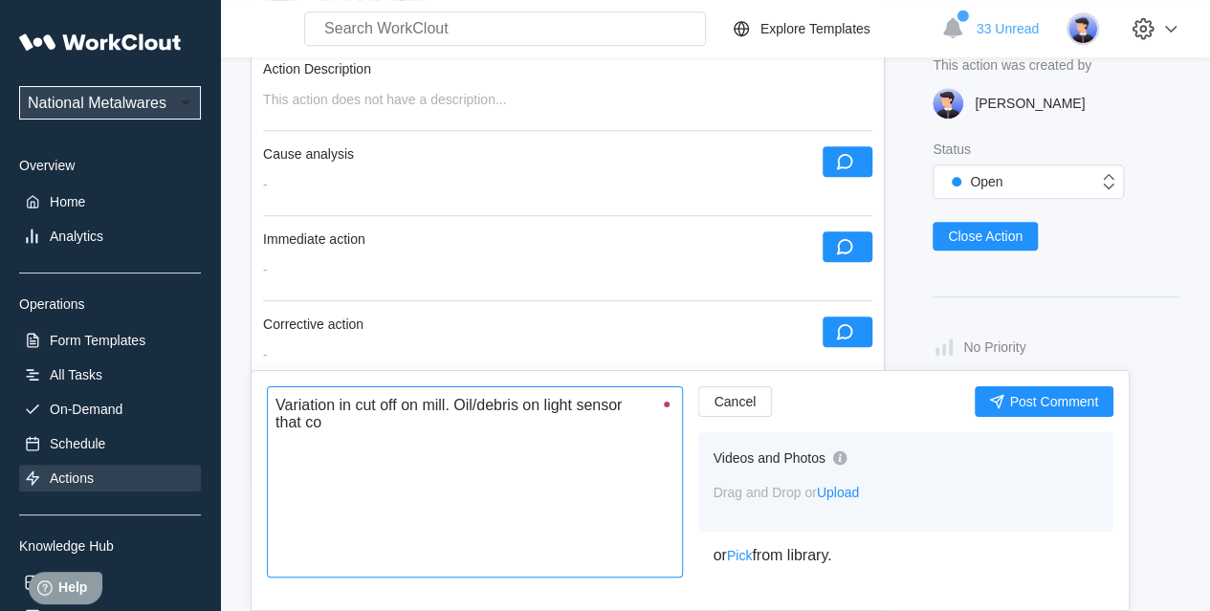
type textarea "x"
type textarea "Variation in cut off on mill. Oil/debris on light sensor that cont"
type textarea "x"
type textarea "Variation in cut off on mill. Oil/debris on light sensor that contr"
type textarea "x"
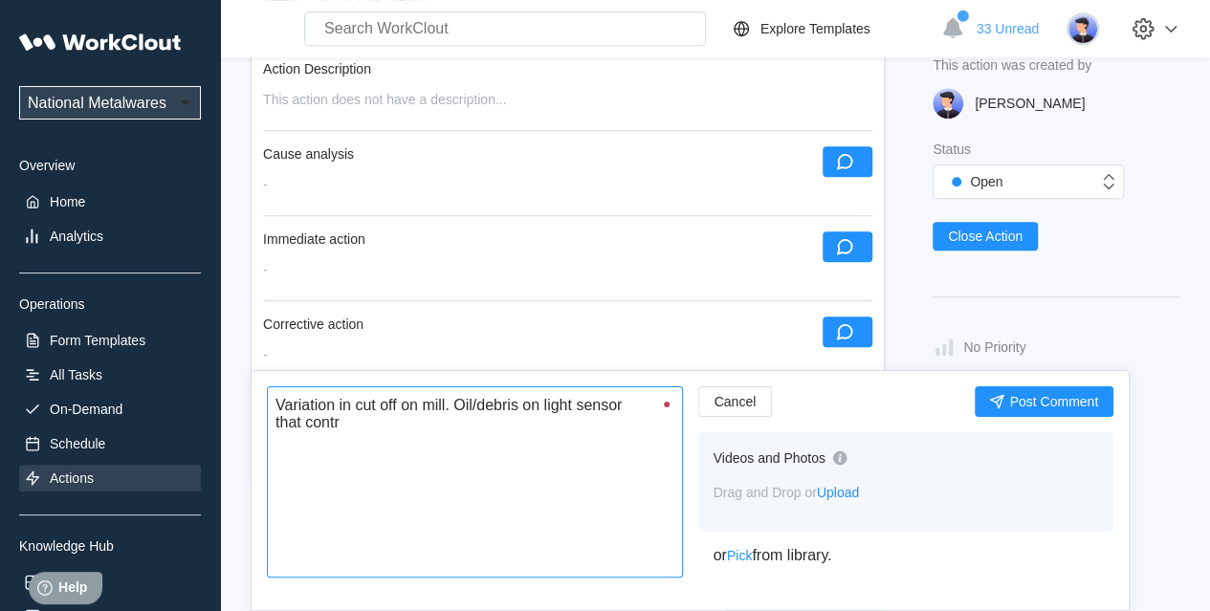
type textarea "Variation in cut off on mill. Oil/debris on light sensor that contro"
type textarea "x"
type textarea "Variation in cut off on mill. Oil/debris on light sensor that control"
type textarea "x"
type textarea "Variation in cut off on mill. Oil/debris on light sensor that controls"
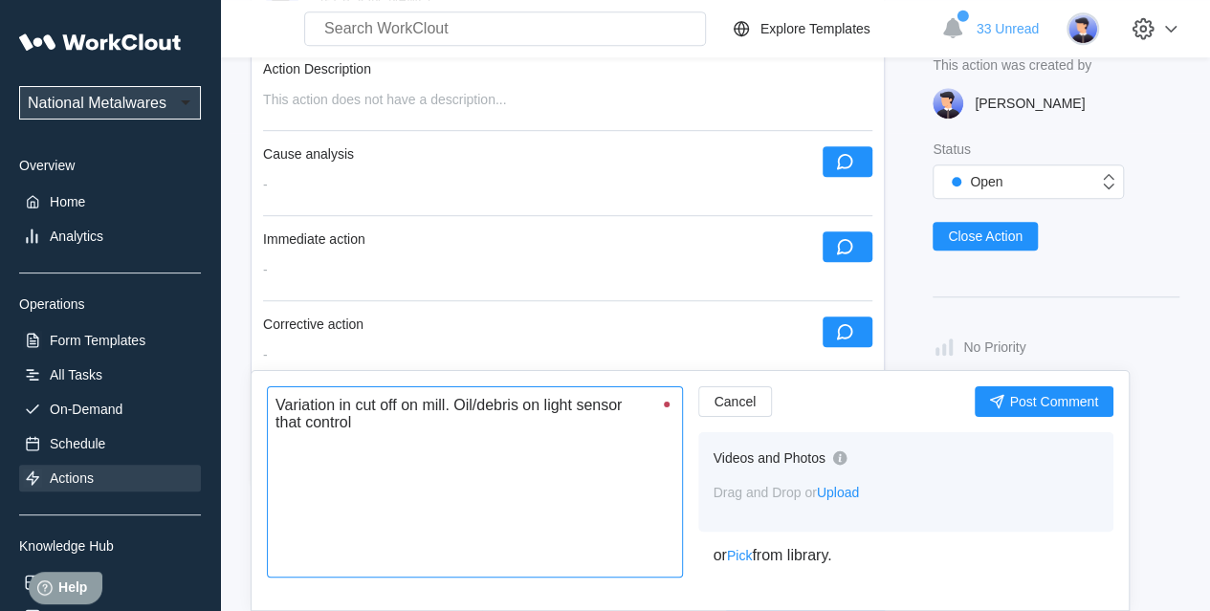
type textarea "x"
type textarea "Variation in cut off on mill. Oil/debris on light sensor that controls"
type textarea "x"
type textarea "Variation in cut off on mill. Oil/debris on light sensor that controls l"
type textarea "x"
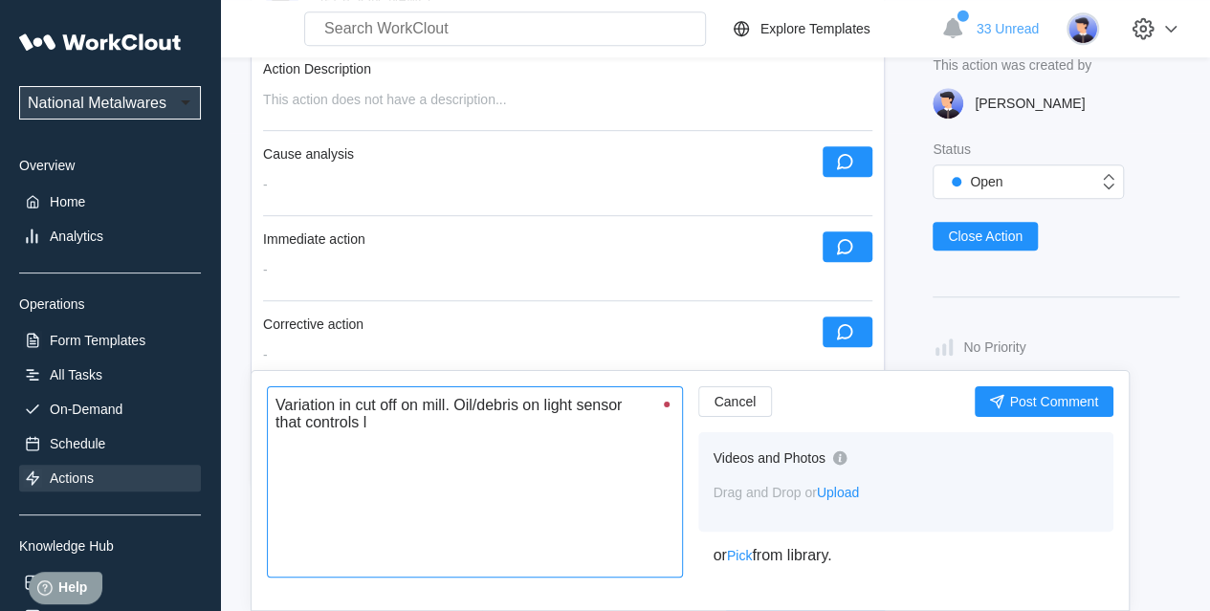
type textarea "Variation in cut off on mill. Oil/debris on light sensor that controls le"
type textarea "x"
type textarea "Variation in cut off on mill. Oil/debris on light sensor that controls len"
type textarea "x"
type textarea "Variation in cut off on mill. Oil/debris on light sensor that controls lend"
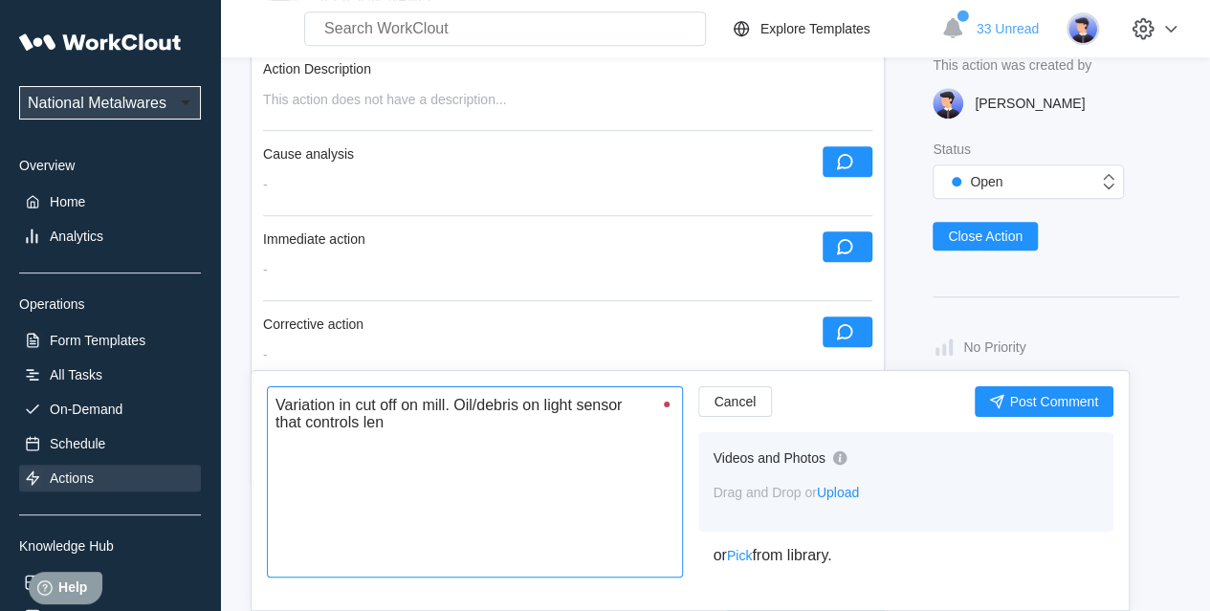
type textarea "x"
type textarea "Variation in cut off on mill. Oil/debris on light sensor that controls len"
type textarea "x"
type textarea "Variation in cut off on mill. Oil/debris on light sensor that controls leng"
type textarea "x"
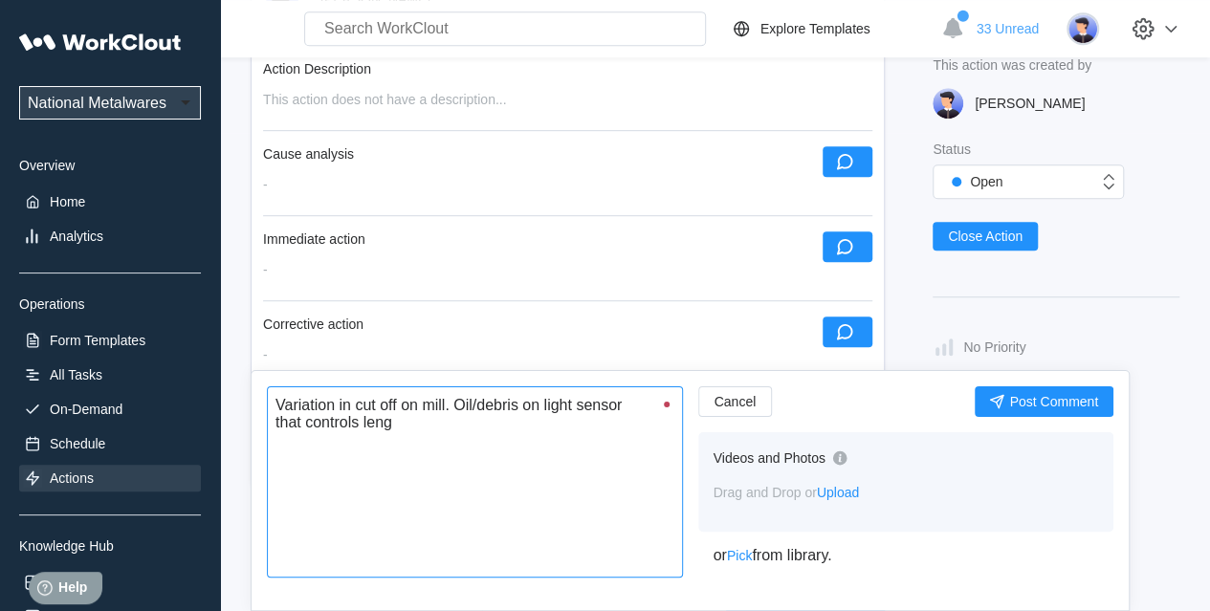
type textarea "Variation in cut off on mill. Oil/debris on light sensor that controls lengt"
type textarea "x"
type textarea "Variation in cut off on mill. Oil/debris on light sensor that controls length"
type textarea "x"
type textarea "Variation in cut off on mill. Oil/debris on light sensor that controls length."
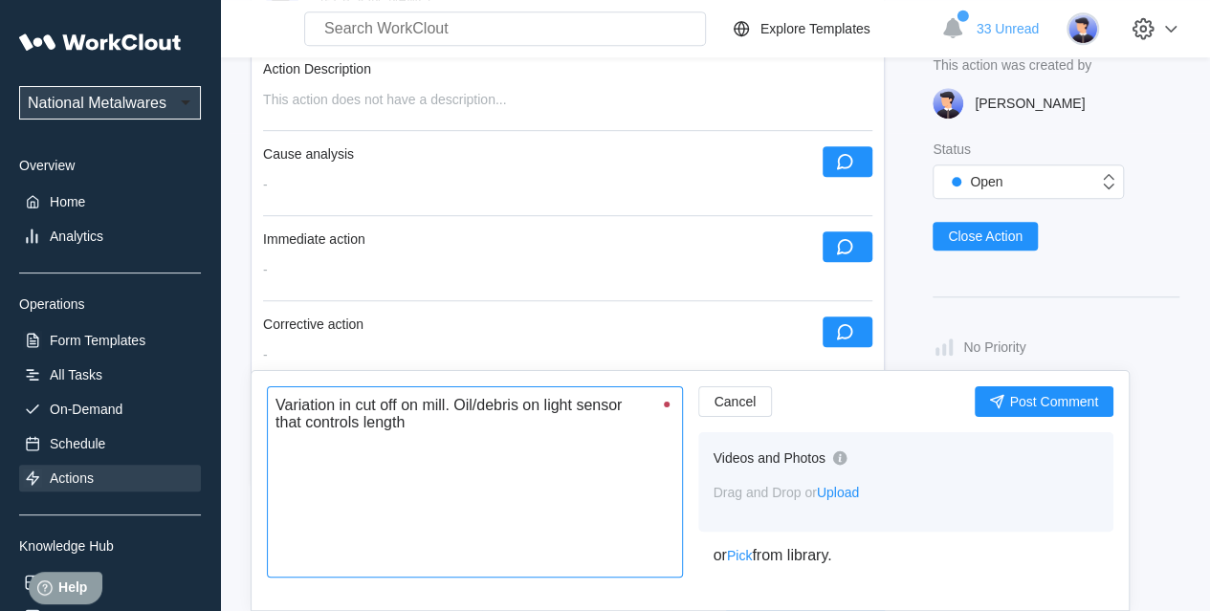
type textarea "x"
type textarea "Variation in cut off on mill. Oil/debris on light sensor that controls length."
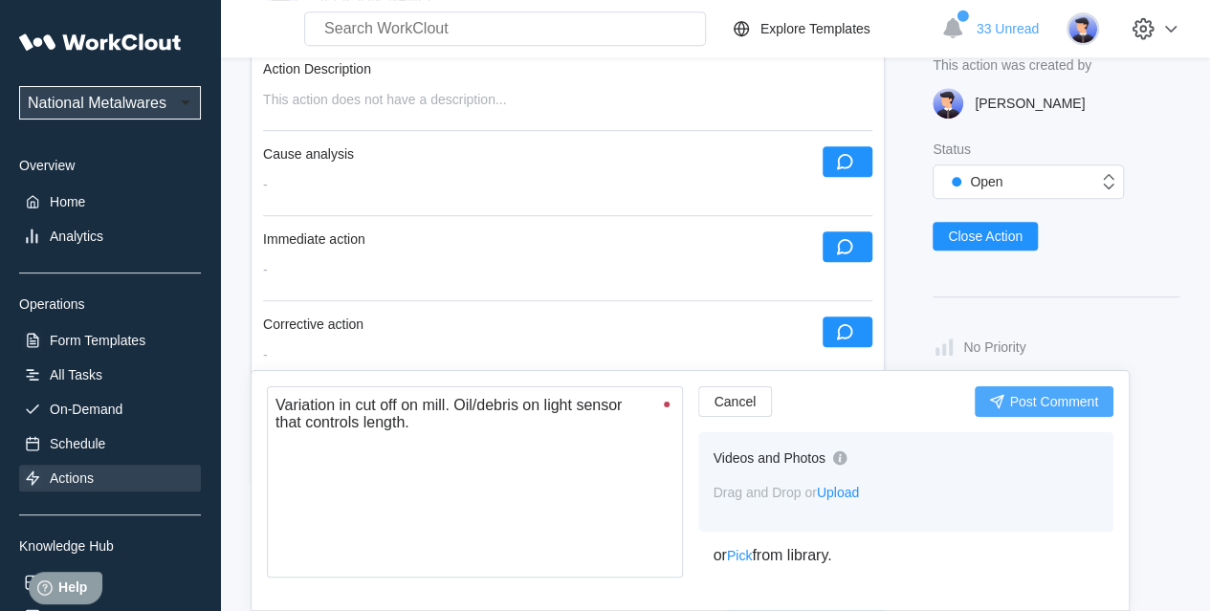
click at [1016, 400] on span "Post Comment" at bounding box center [1053, 401] width 89 height 13
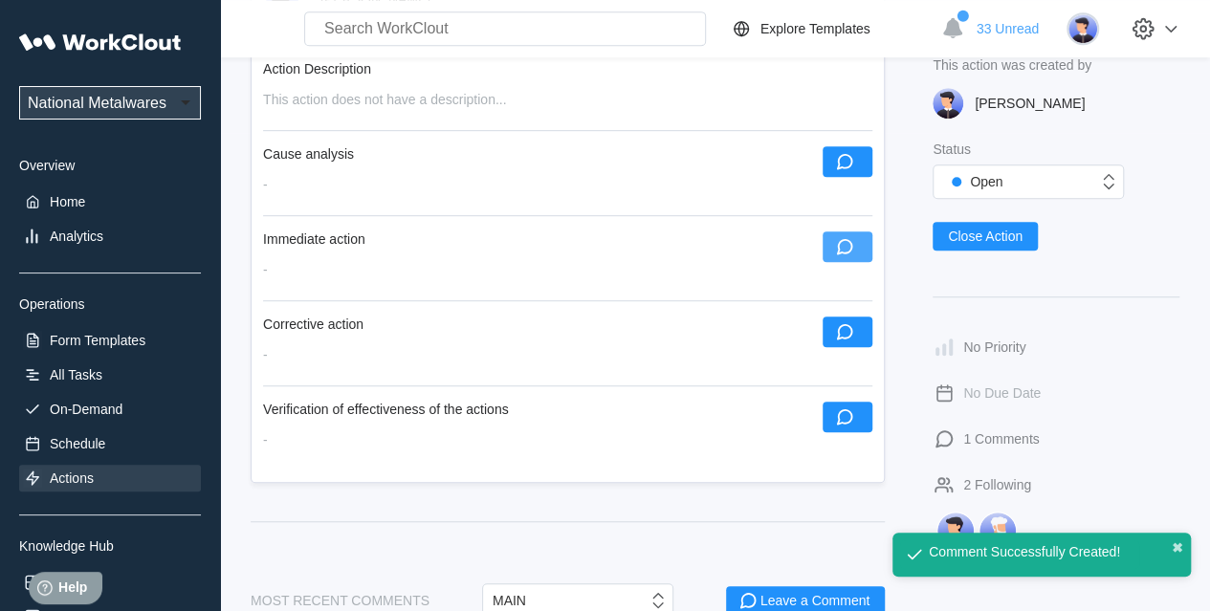
click at [859, 239] on button "button" at bounding box center [848, 247] width 50 height 31
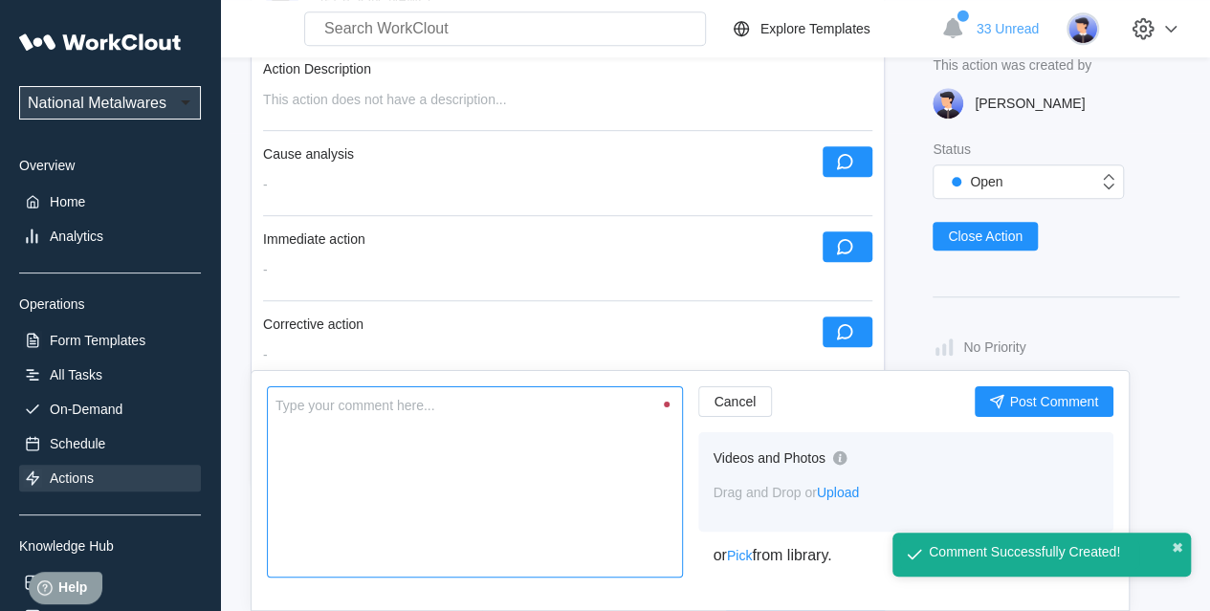
click at [561, 419] on textarea at bounding box center [475, 482] width 416 height 191
type textarea "N"
type textarea "x"
type textarea "No"
type textarea "x"
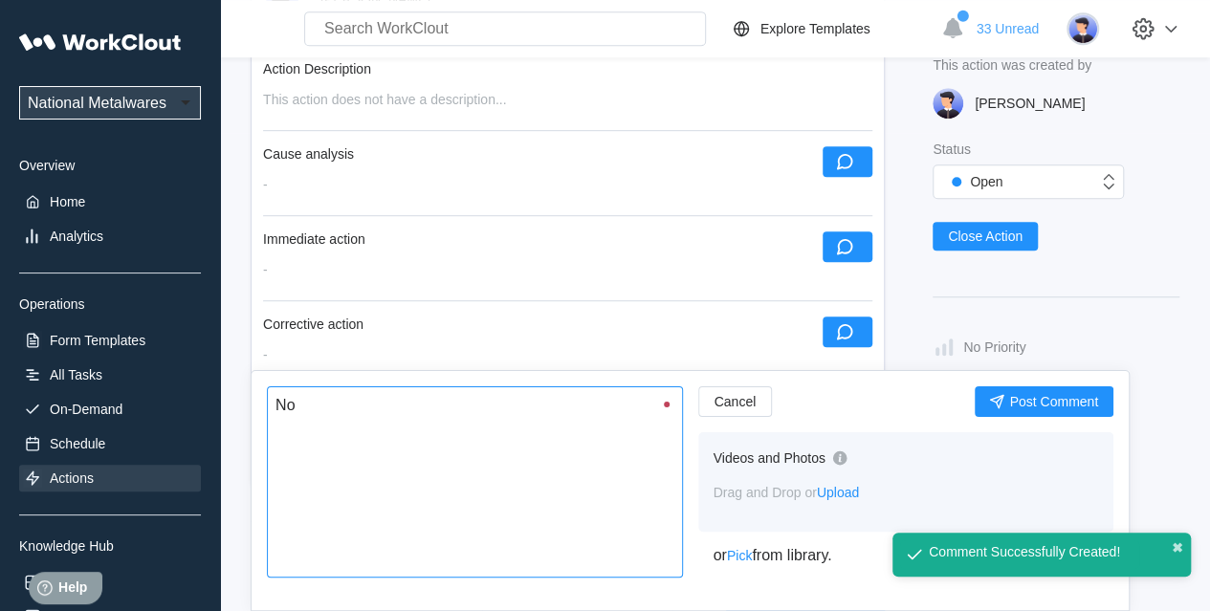
type textarea "No"
type textarea "x"
type textarea "No s"
type textarea "x"
type textarea "No st"
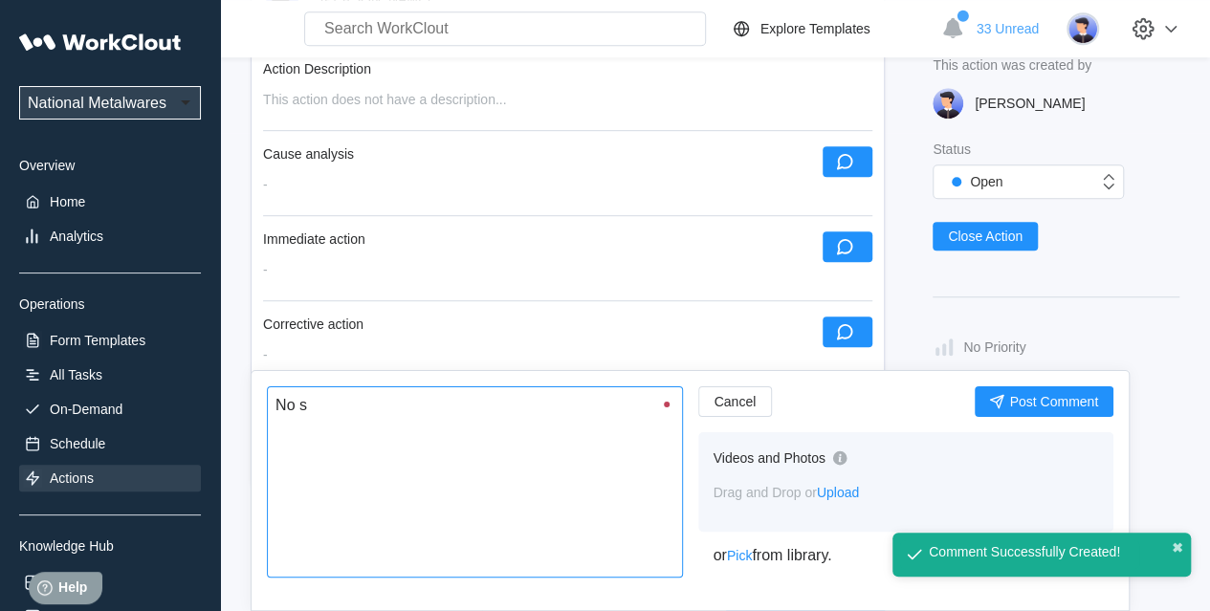
type textarea "x"
type textarea "No sto"
type textarea "x"
type textarea "No stoc"
type textarea "x"
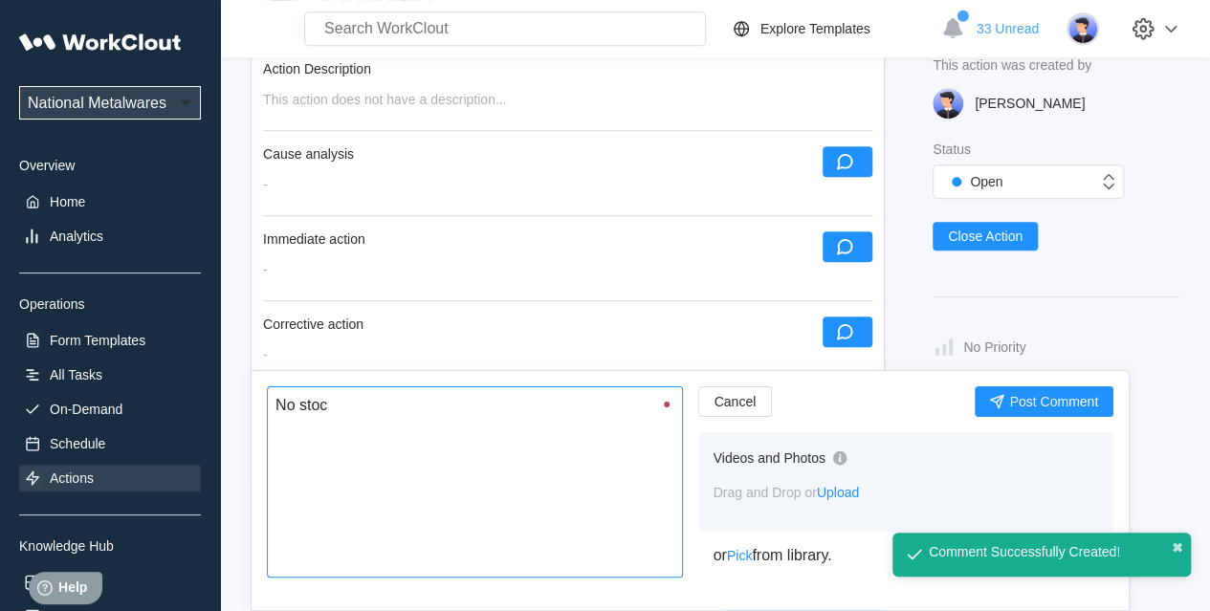
type textarea "No stock"
type textarea "x"
type textarea "No stock"
type textarea "x"
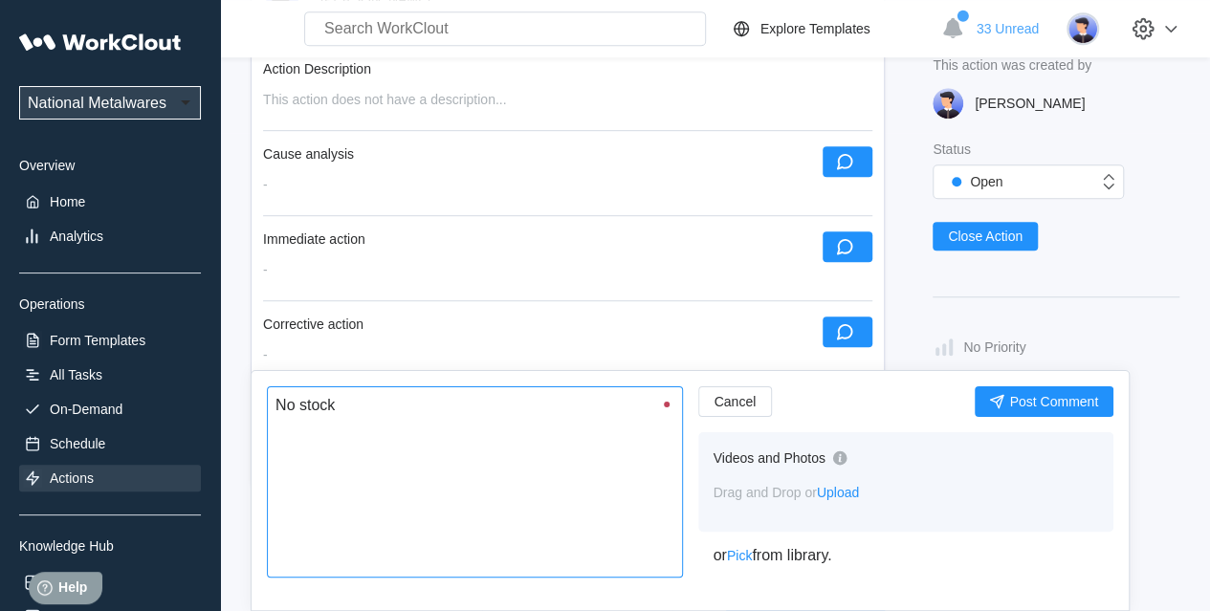
type textarea "No stock a"
type textarea "x"
type textarea "No stock av"
type textarea "x"
type textarea "No stock ava"
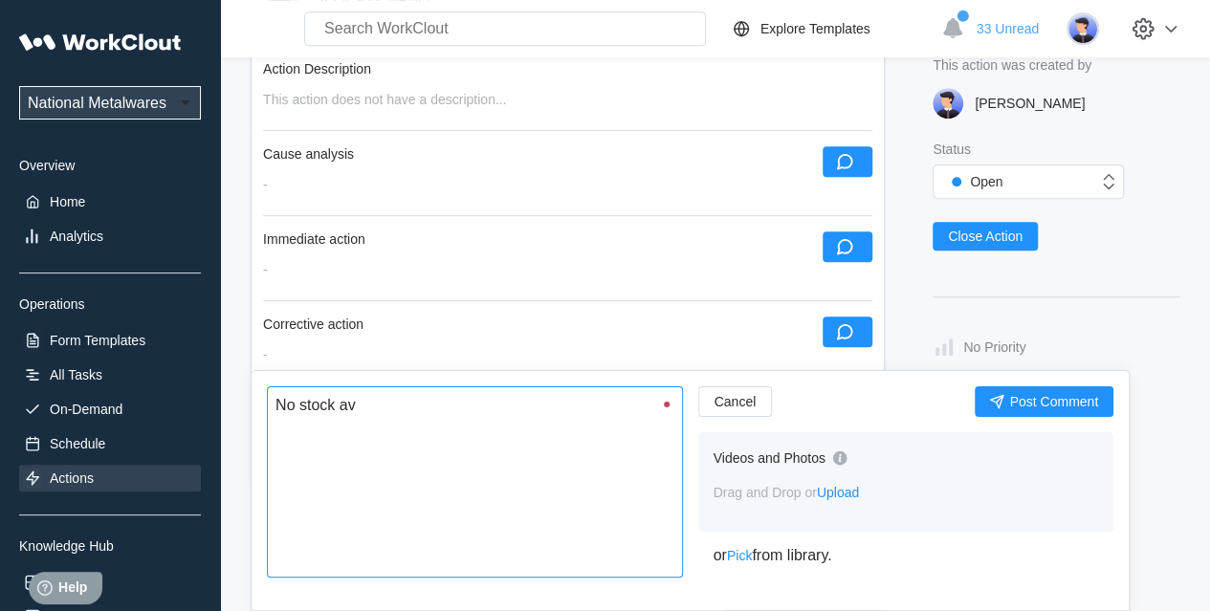
type textarea "x"
type textarea "No stock avai"
type textarea "x"
type textarea "No stock avail"
type textarea "x"
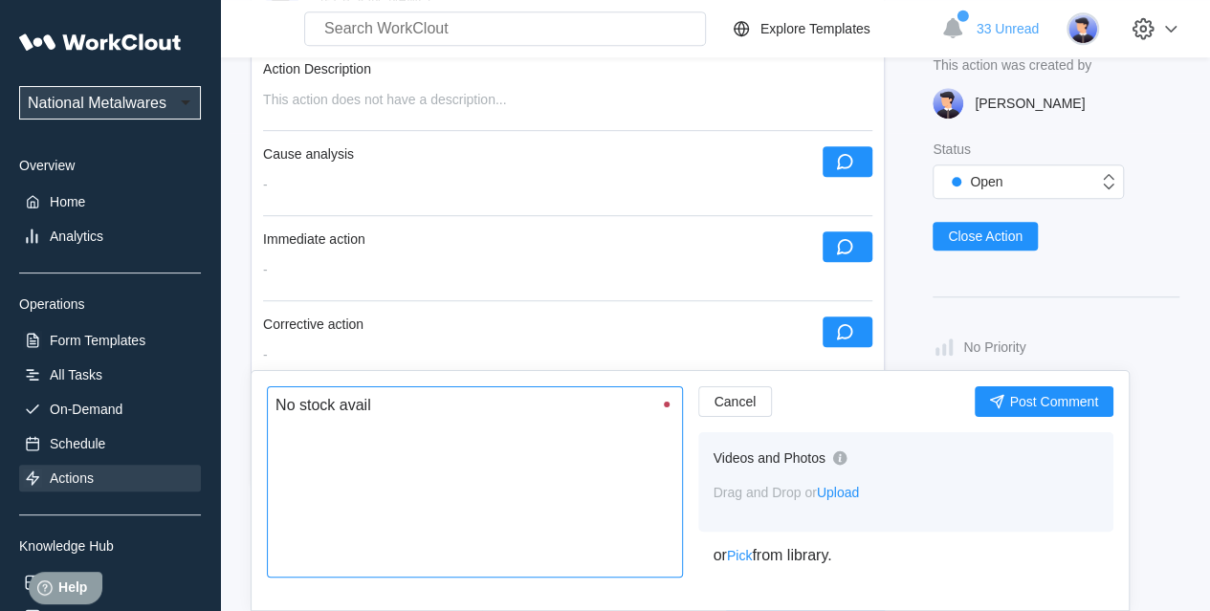
type textarea "No stock availa"
type textarea "x"
type textarea "No stock availab"
type textarea "x"
type textarea "No stock availabl"
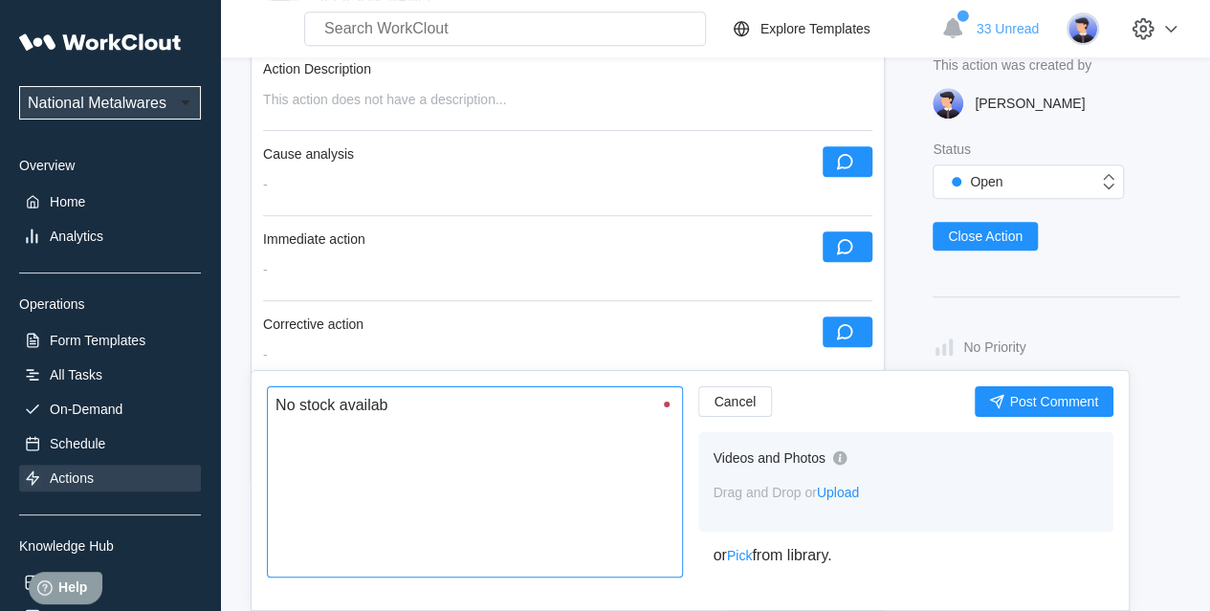
type textarea "x"
type textarea "No stock available"
type textarea "x"
type textarea "No stock available"
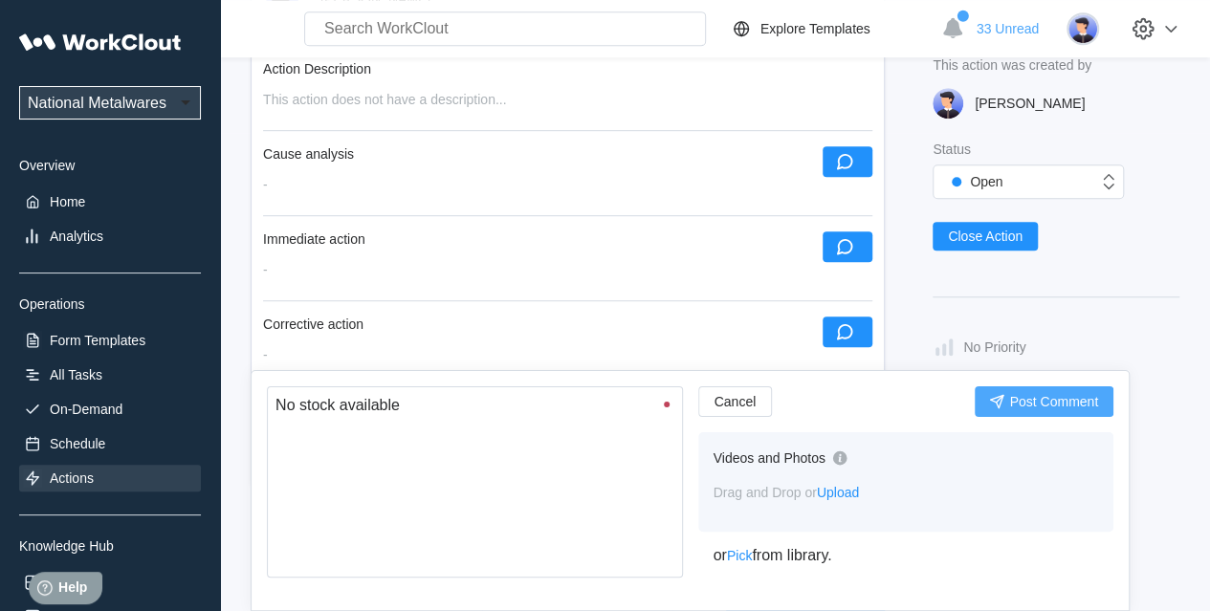
click at [1049, 401] on span "Post Comment" at bounding box center [1053, 401] width 89 height 13
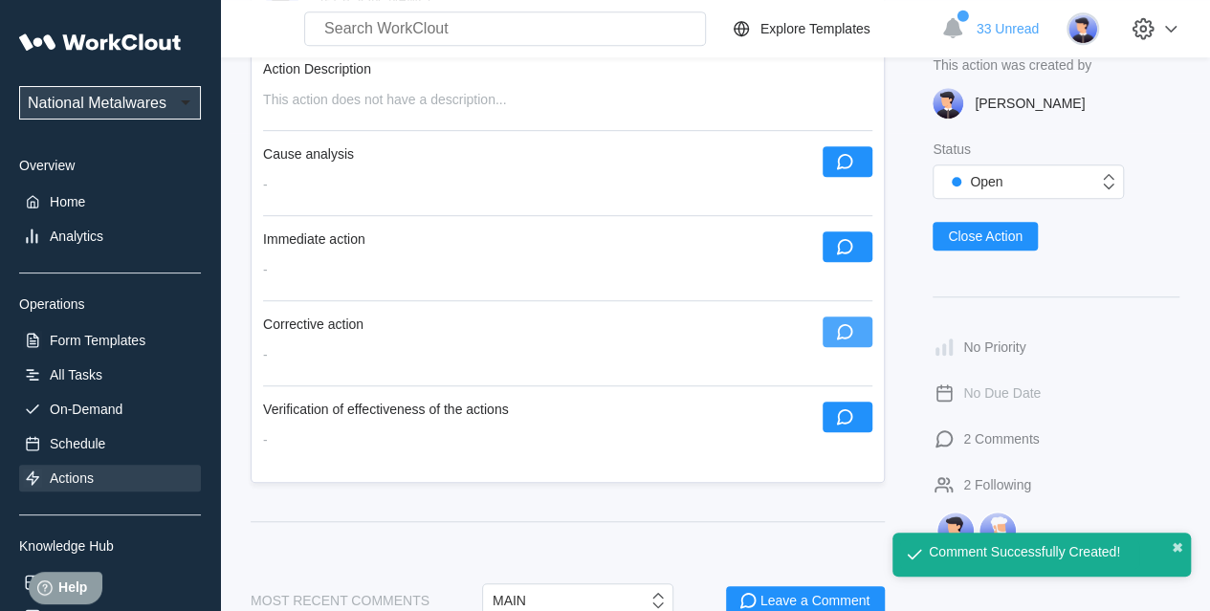
click at [839, 326] on icon "button" at bounding box center [845, 332] width 16 height 16
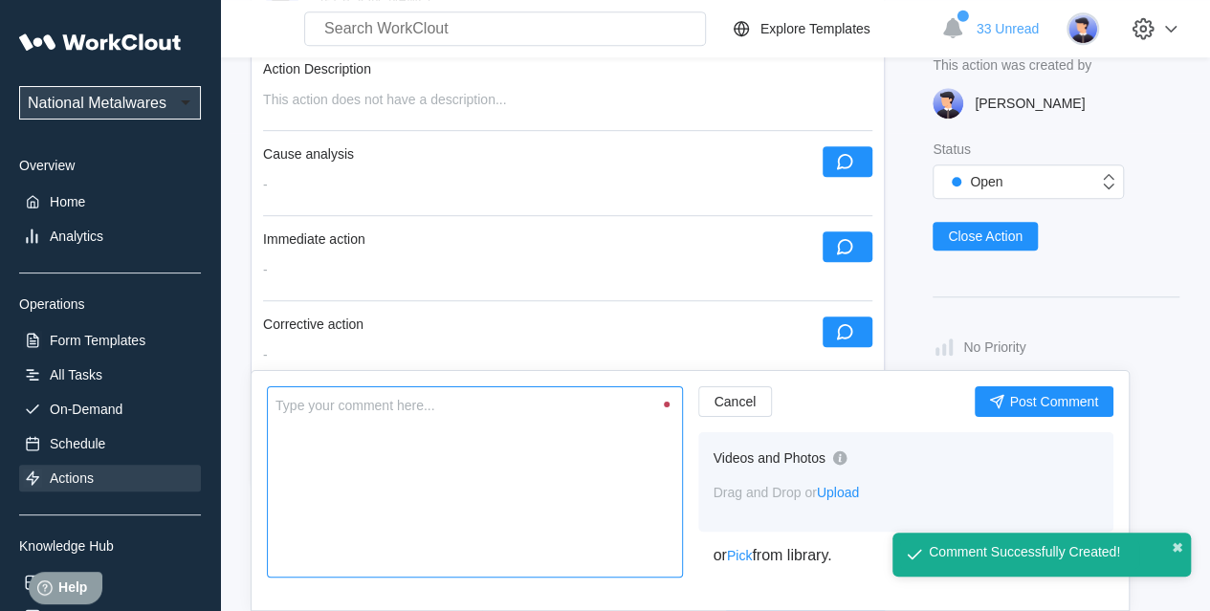
click at [560, 460] on textarea at bounding box center [475, 482] width 416 height 191
type textarea "F"
type textarea "x"
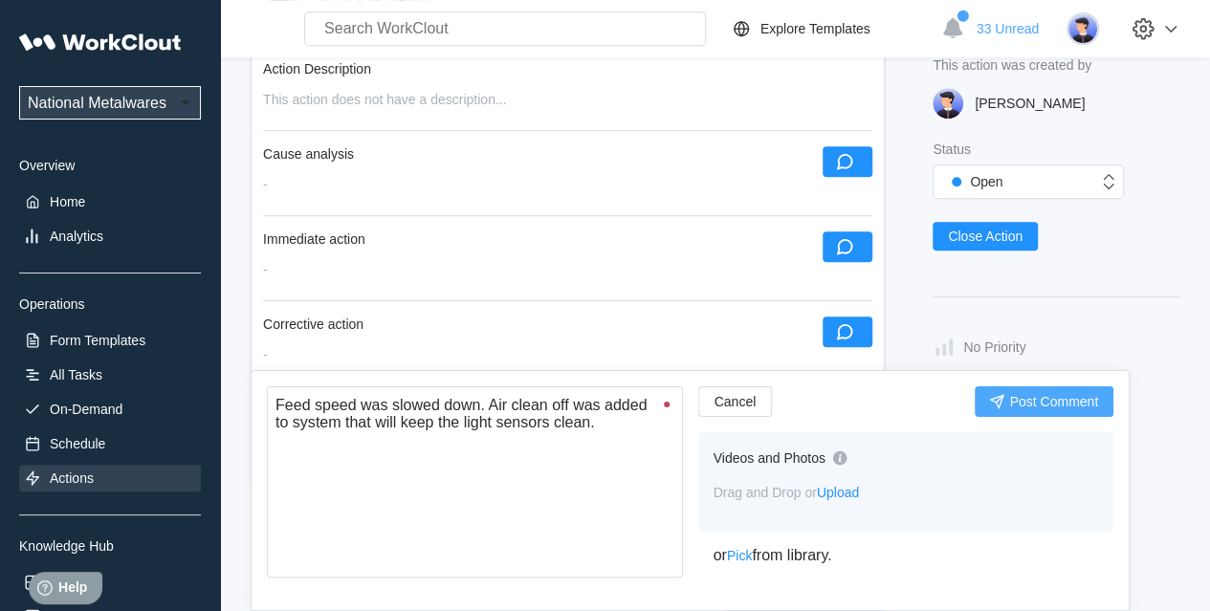
click at [1063, 405] on span "Post Comment" at bounding box center [1053, 401] width 89 height 13
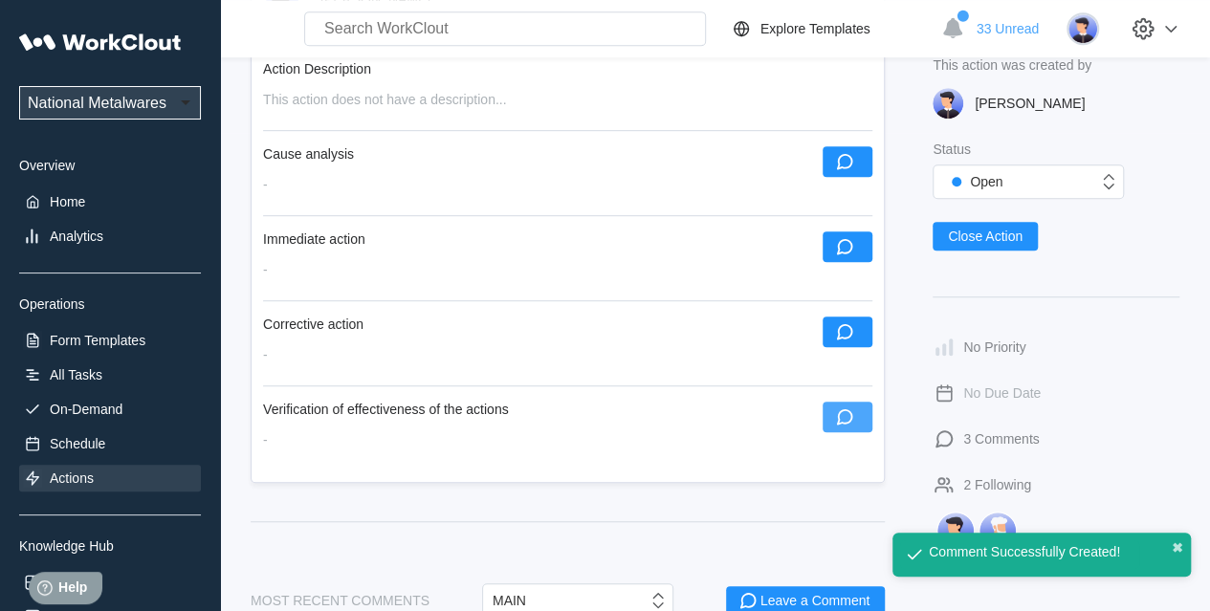
click at [842, 420] on icon "button" at bounding box center [844, 417] width 21 height 21
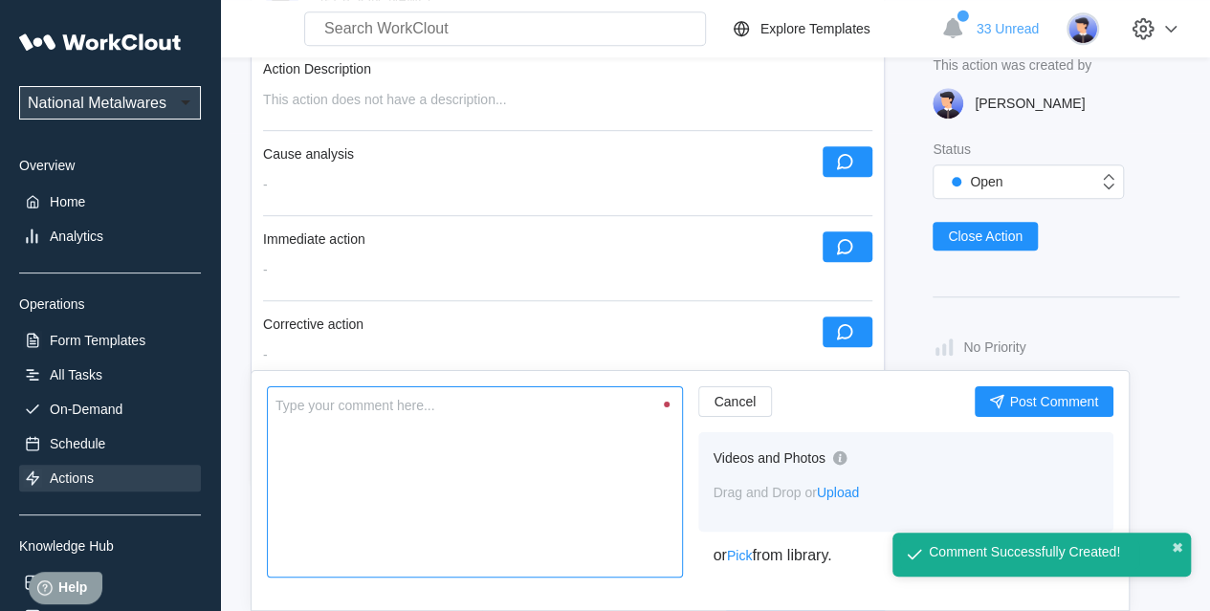
click at [520, 447] on textarea at bounding box center [475, 482] width 416 height 191
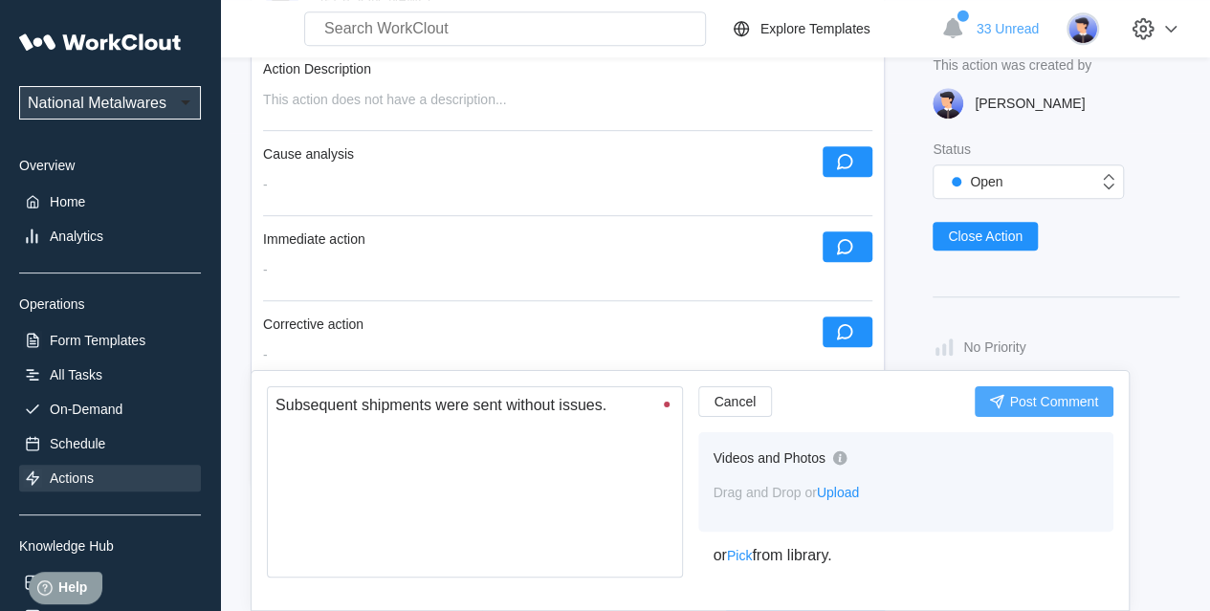
click at [1026, 401] on span "Post Comment" at bounding box center [1053, 401] width 89 height 13
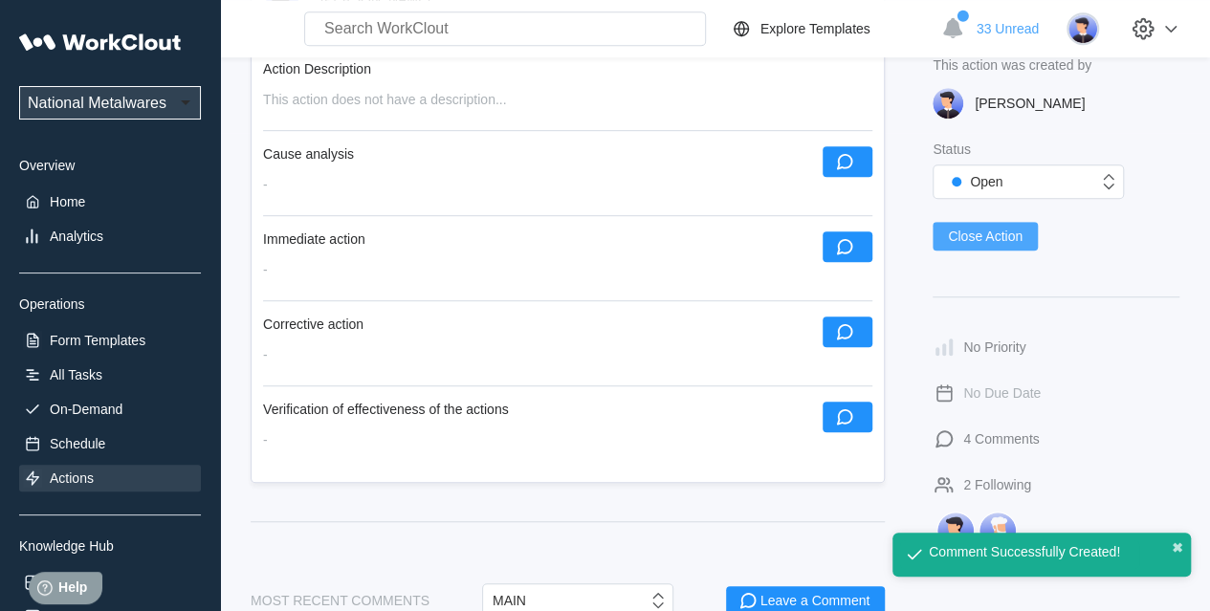
click at [978, 238] on span "Close Action" at bounding box center [985, 236] width 75 height 13
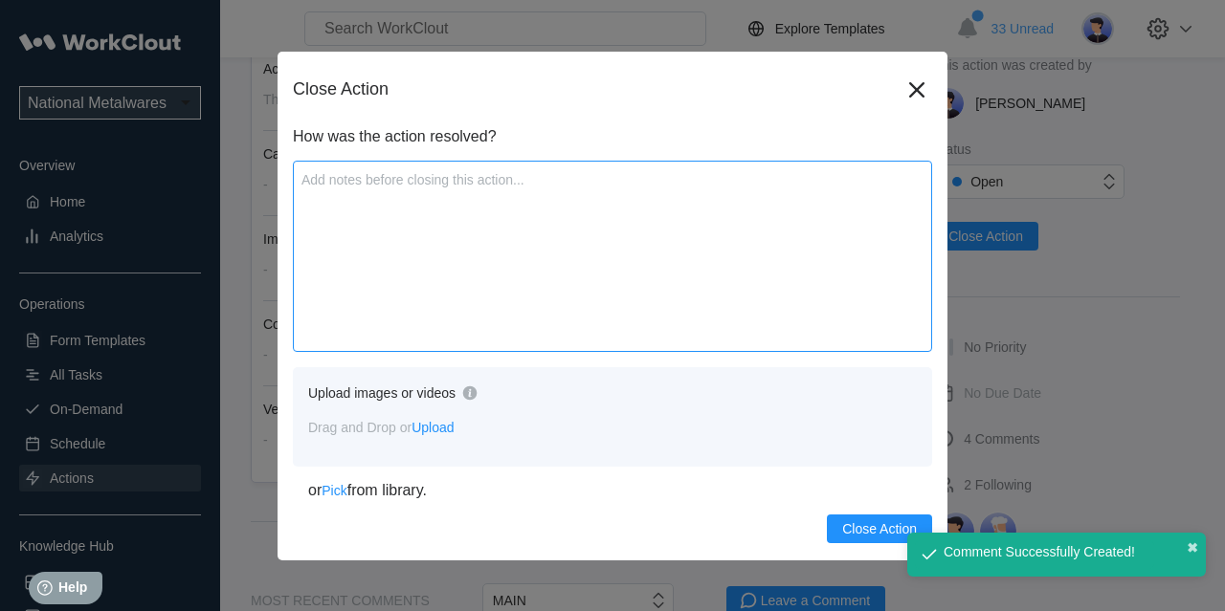
click at [616, 270] on textarea at bounding box center [612, 256] width 639 height 191
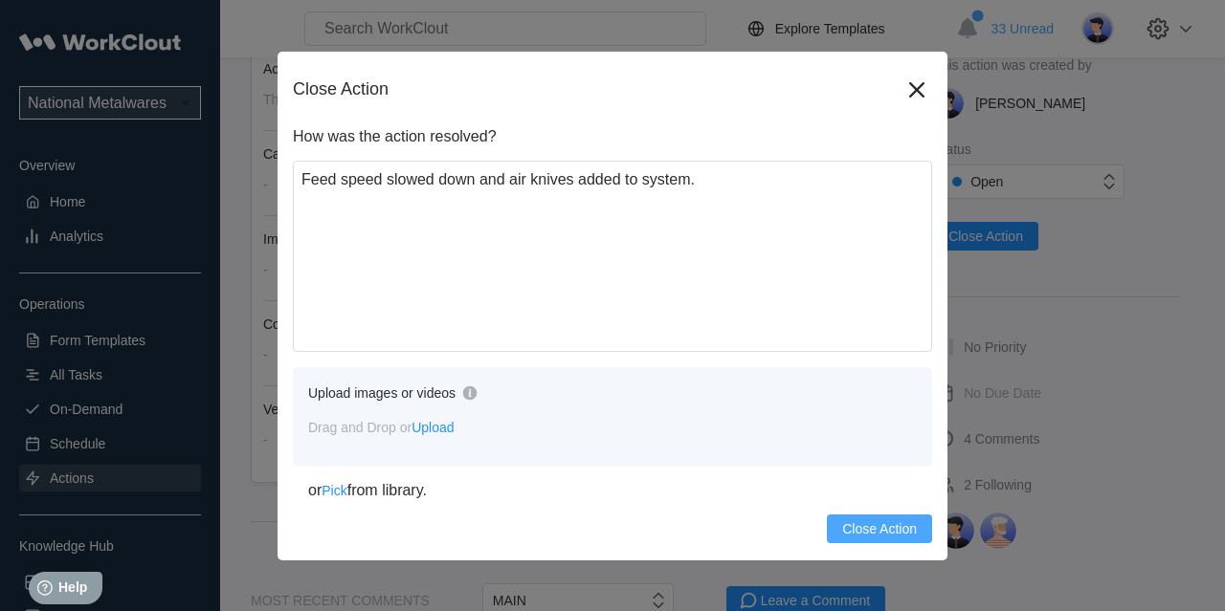
click at [869, 535] on span "Close Action" at bounding box center [879, 528] width 75 height 13
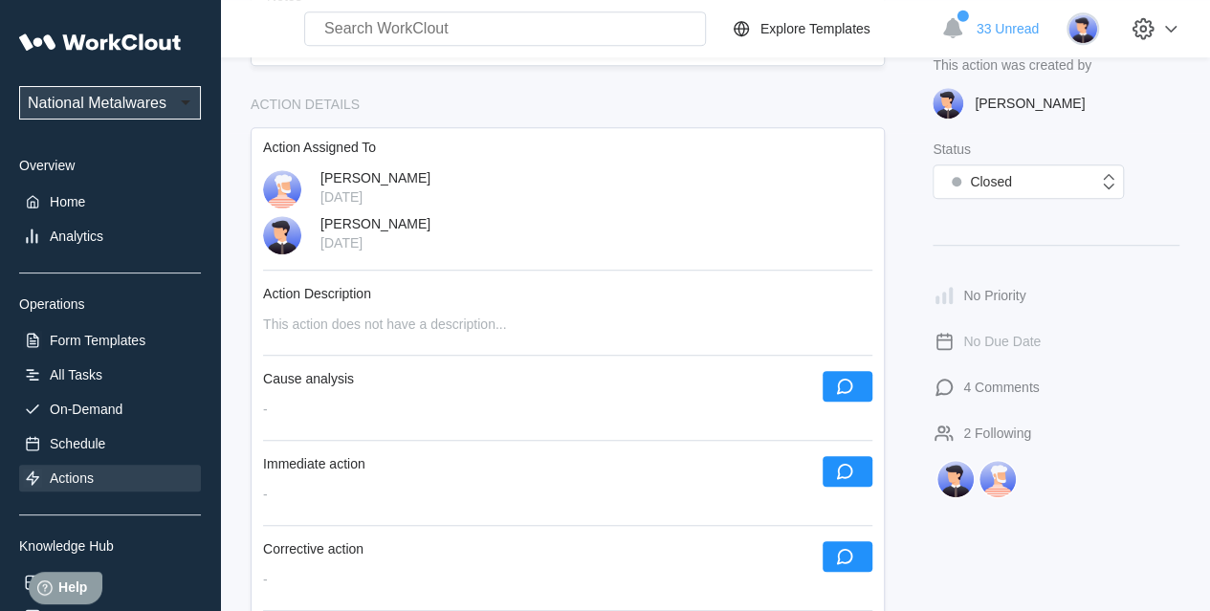
scroll to position [702, 0]
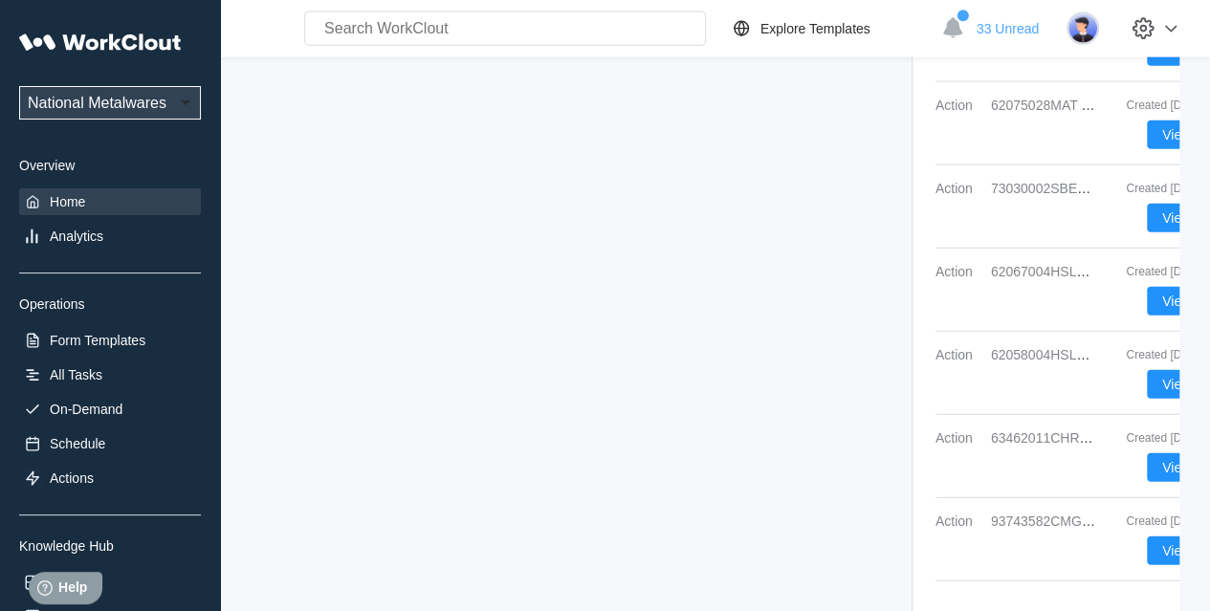
scroll to position [2275, 0]
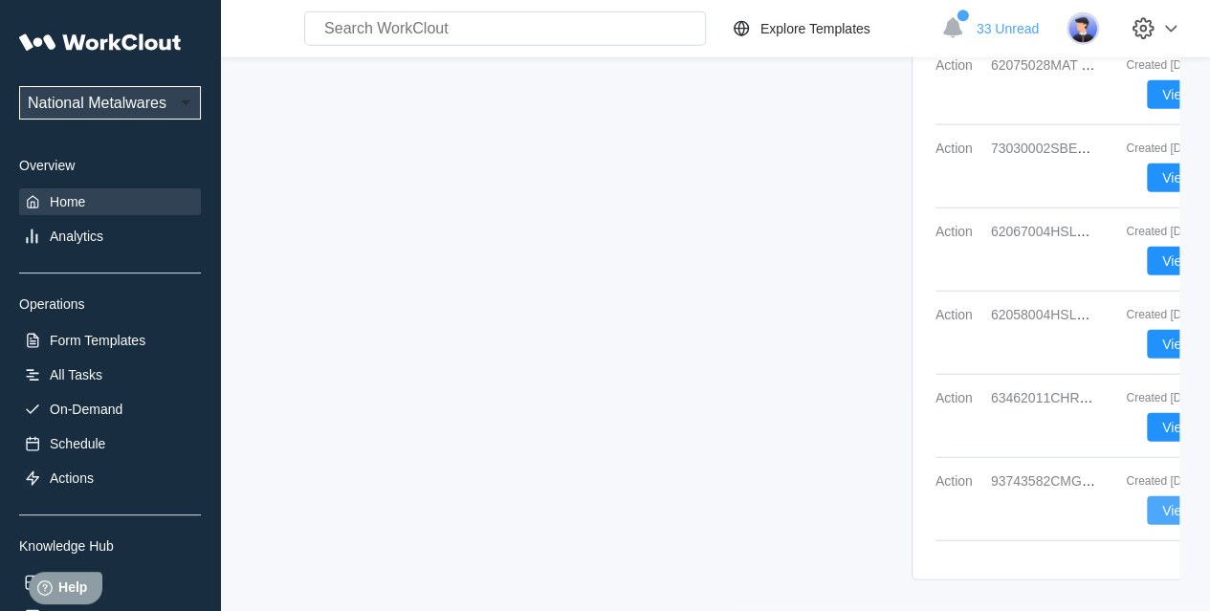
click at [1099, 497] on button "View" at bounding box center [1176, 511] width 59 height 29
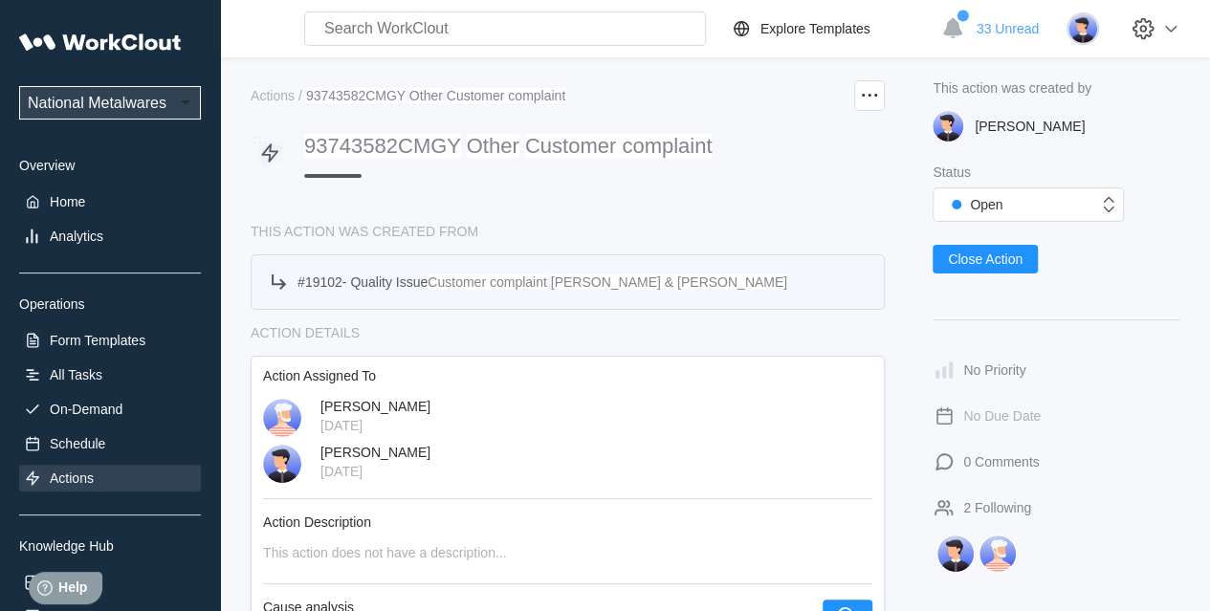
click at [365, 280] on span "Quality Issue" at bounding box center [388, 282] width 77 height 15
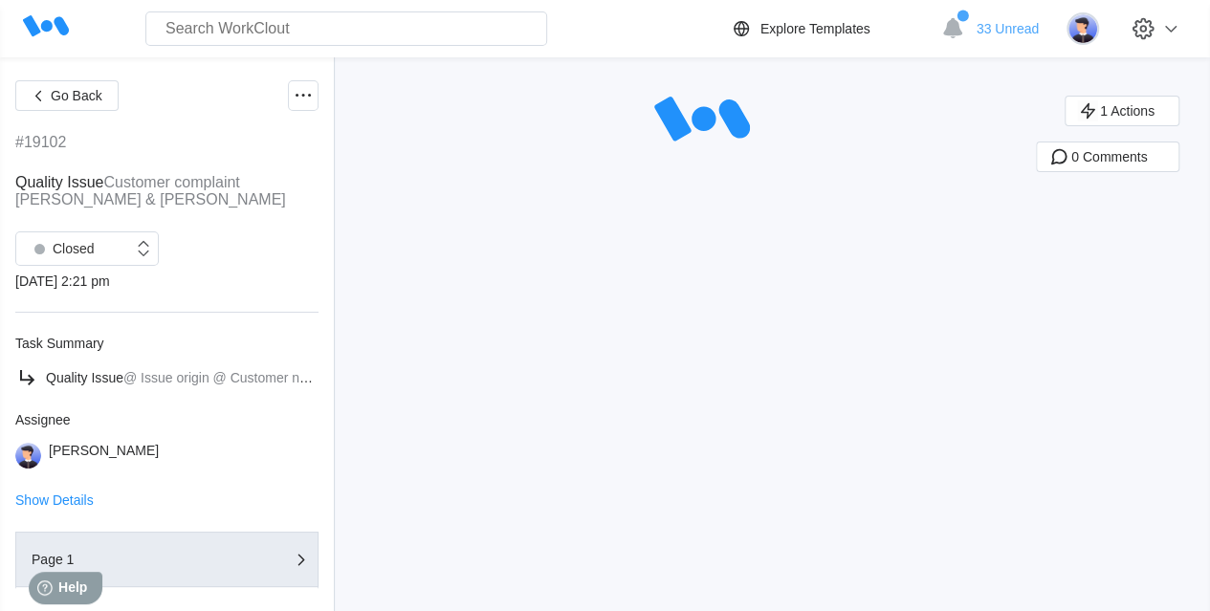
scroll to position [170, 0]
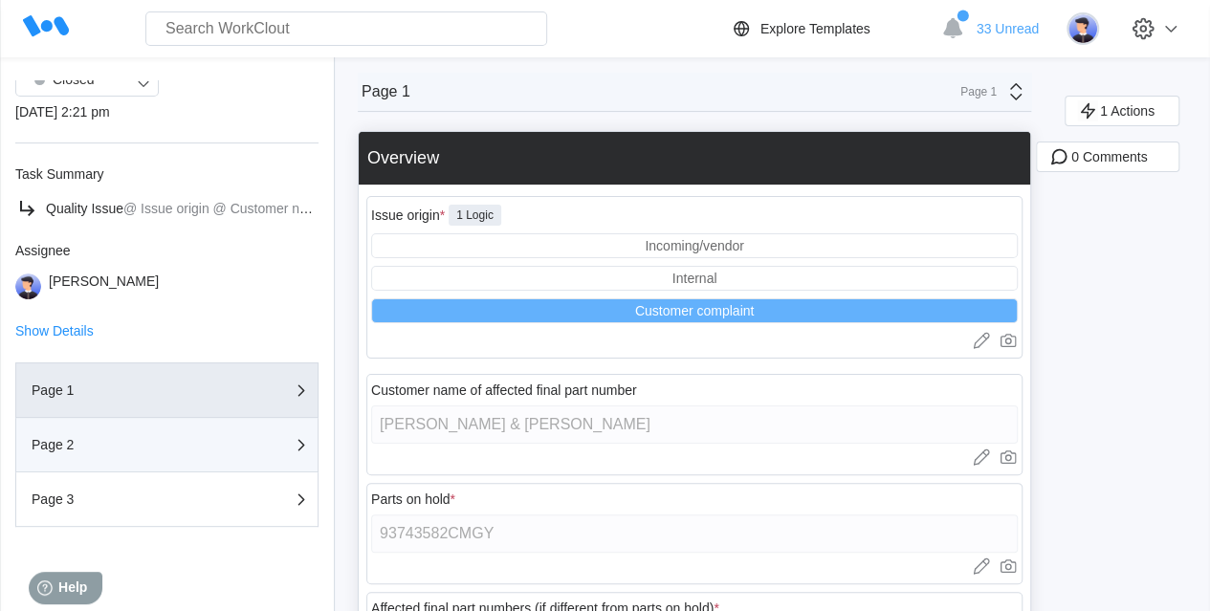
click at [139, 444] on div "Page 2" at bounding box center [127, 444] width 191 height 13
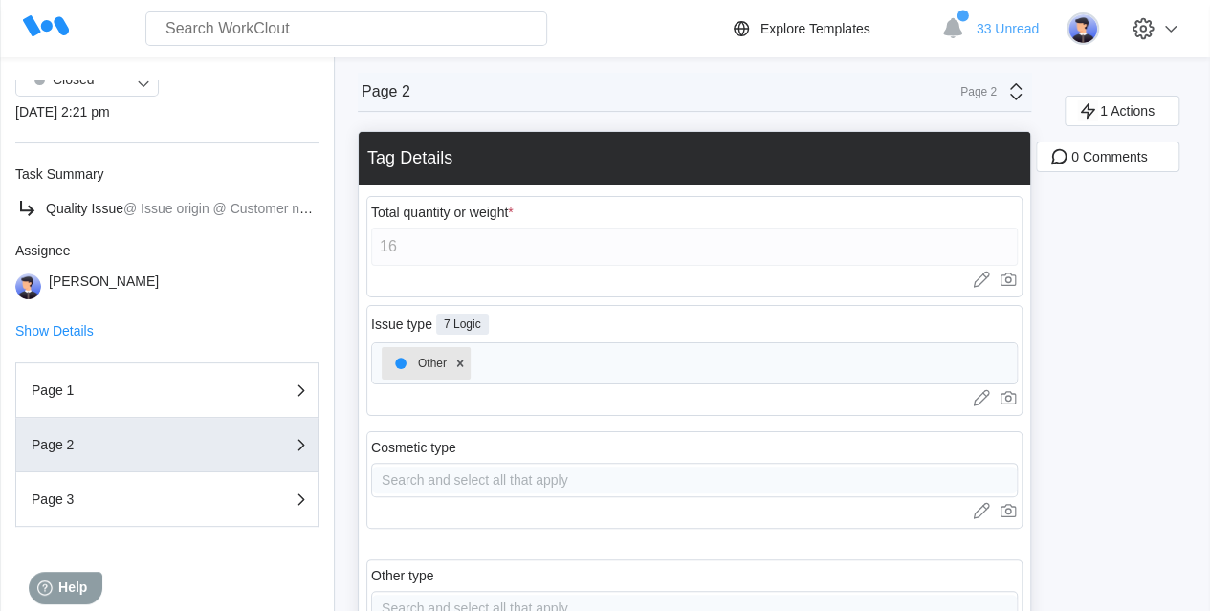
scroll to position [0, 0]
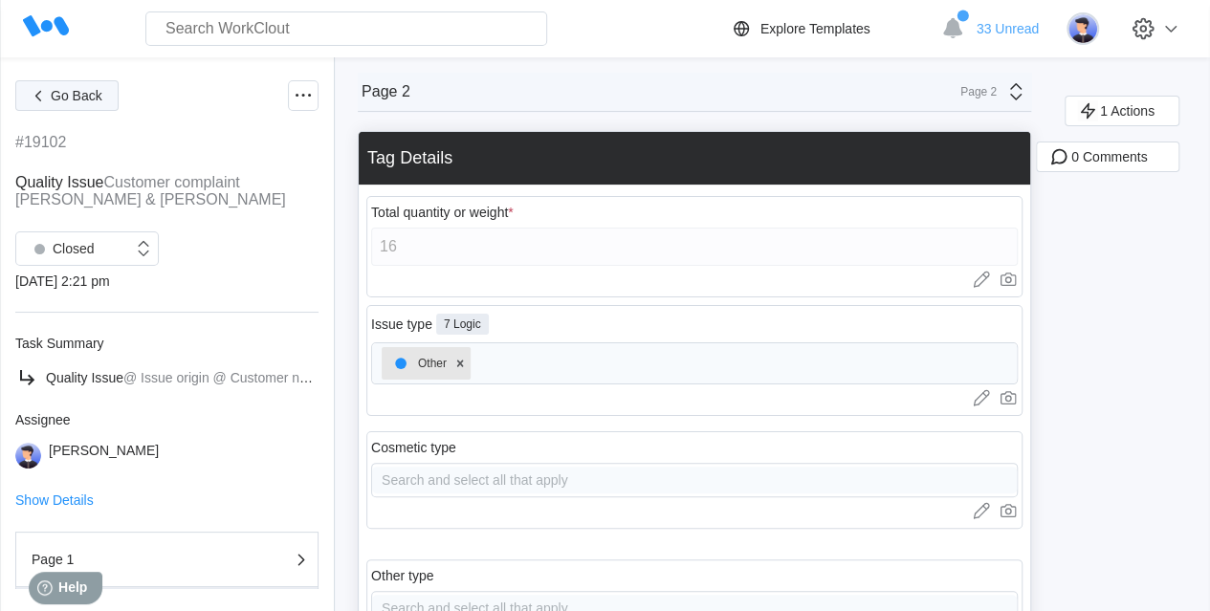
click at [65, 95] on span "Go Back" at bounding box center [77, 95] width 52 height 13
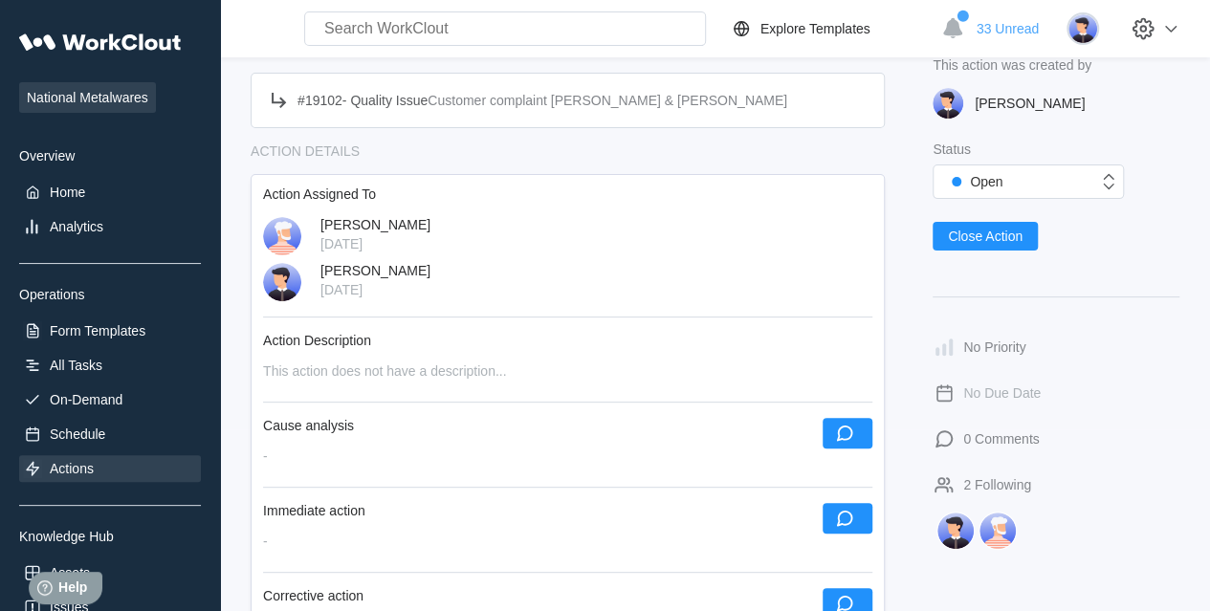
scroll to position [287, 0]
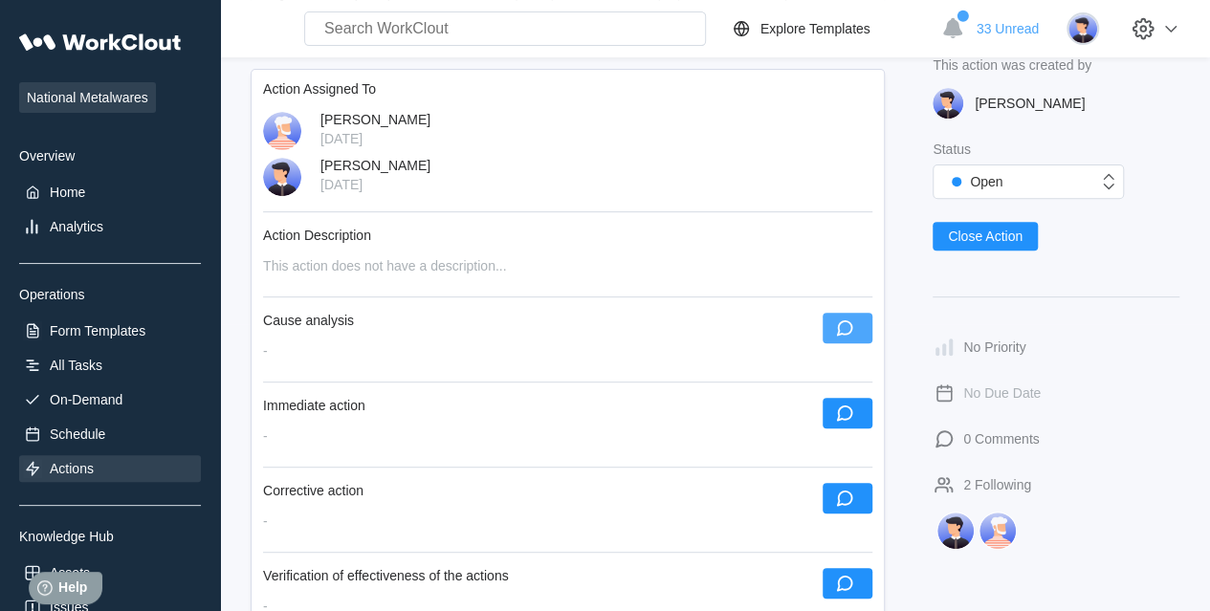
click at [836, 324] on icon "button" at bounding box center [844, 328] width 21 height 21
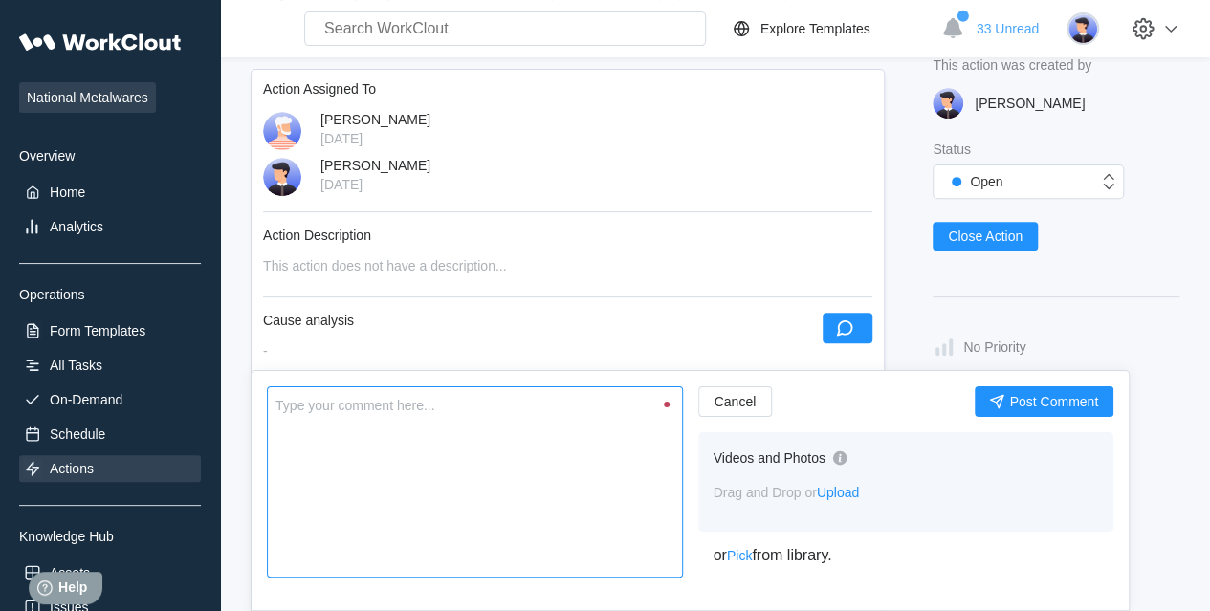
click at [540, 453] on textarea at bounding box center [475, 482] width 416 height 191
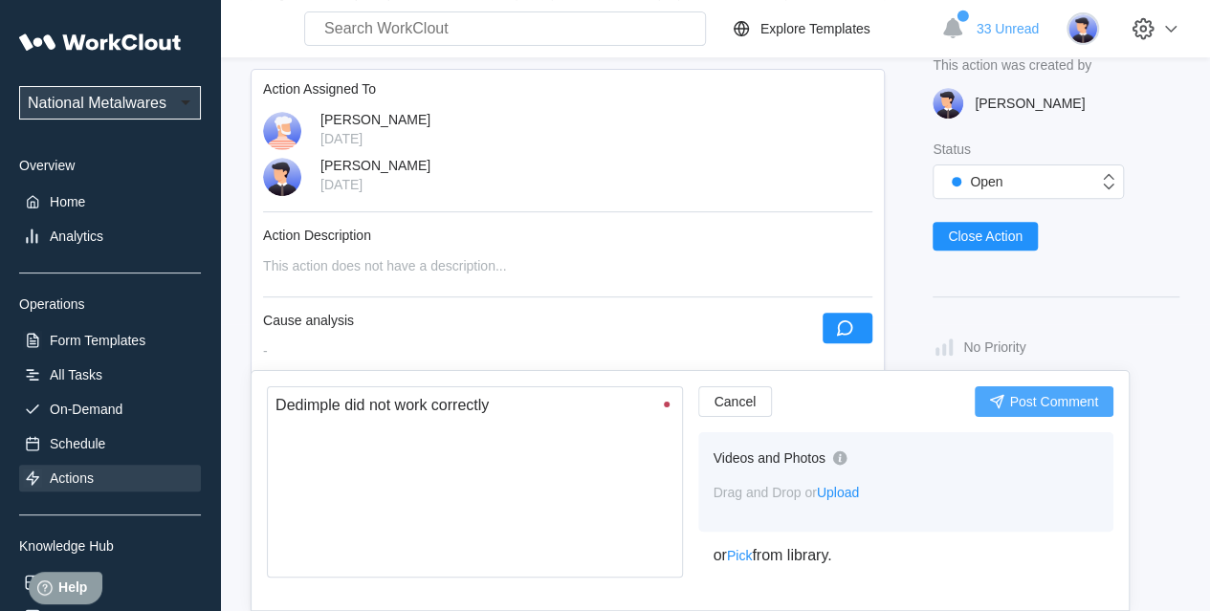
click at [1000, 403] on icon "submit" at bounding box center [997, 402] width 14 height 14
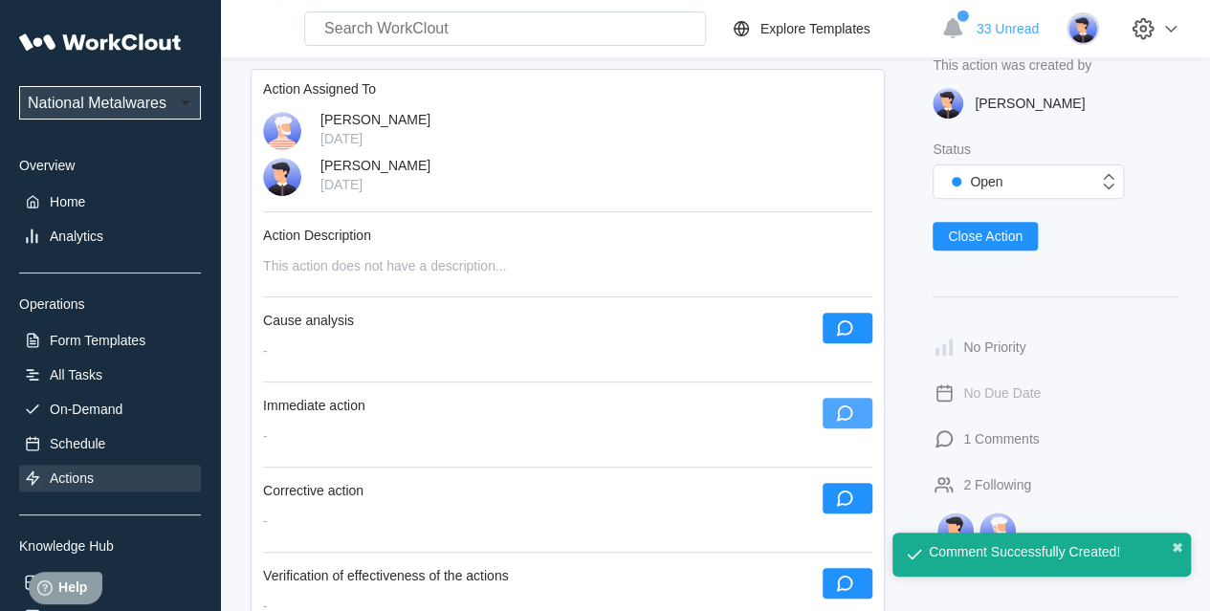
click at [844, 407] on icon "button" at bounding box center [844, 413] width 21 height 21
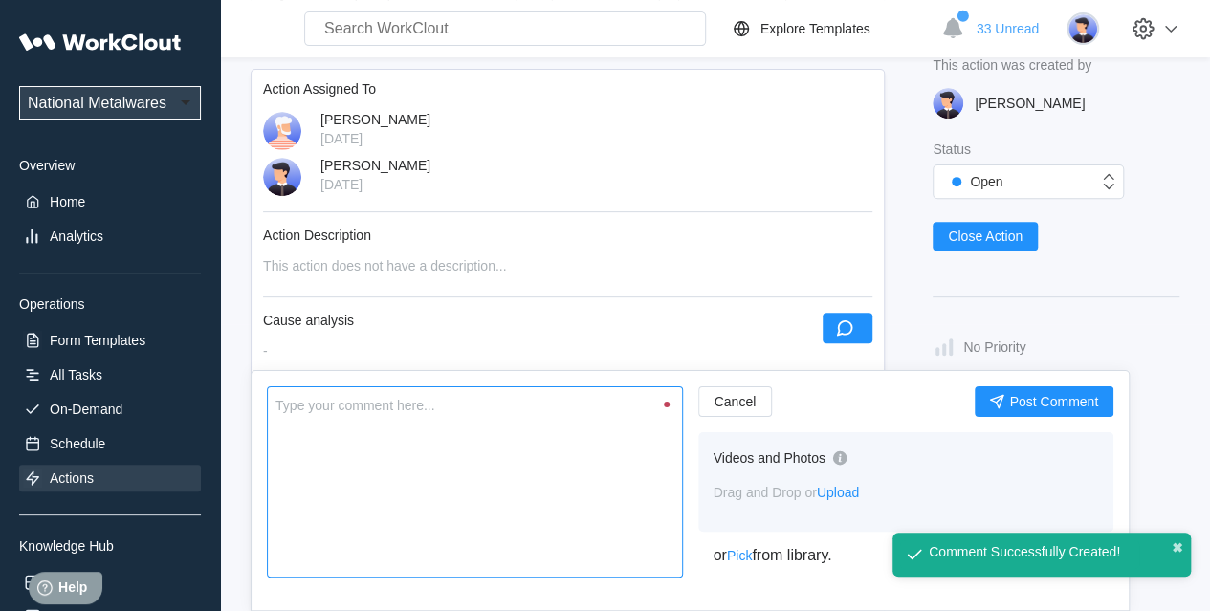
click at [434, 448] on textarea at bounding box center [475, 482] width 416 height 191
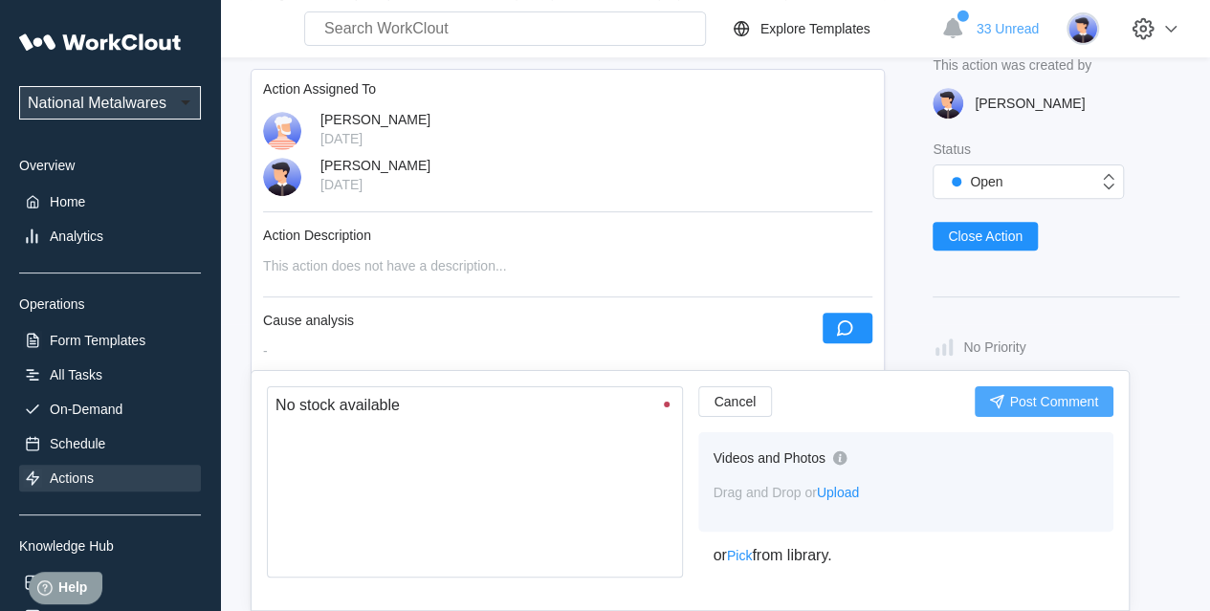
click at [1044, 400] on span "Post Comment" at bounding box center [1053, 401] width 89 height 13
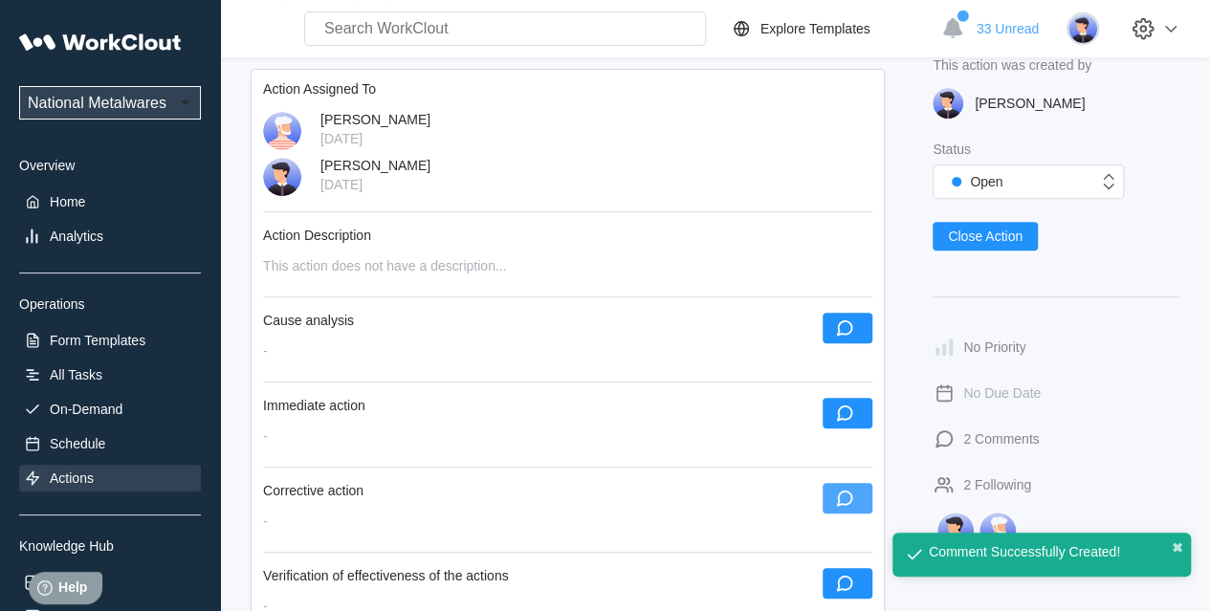
click at [841, 497] on icon "button" at bounding box center [844, 498] width 21 height 21
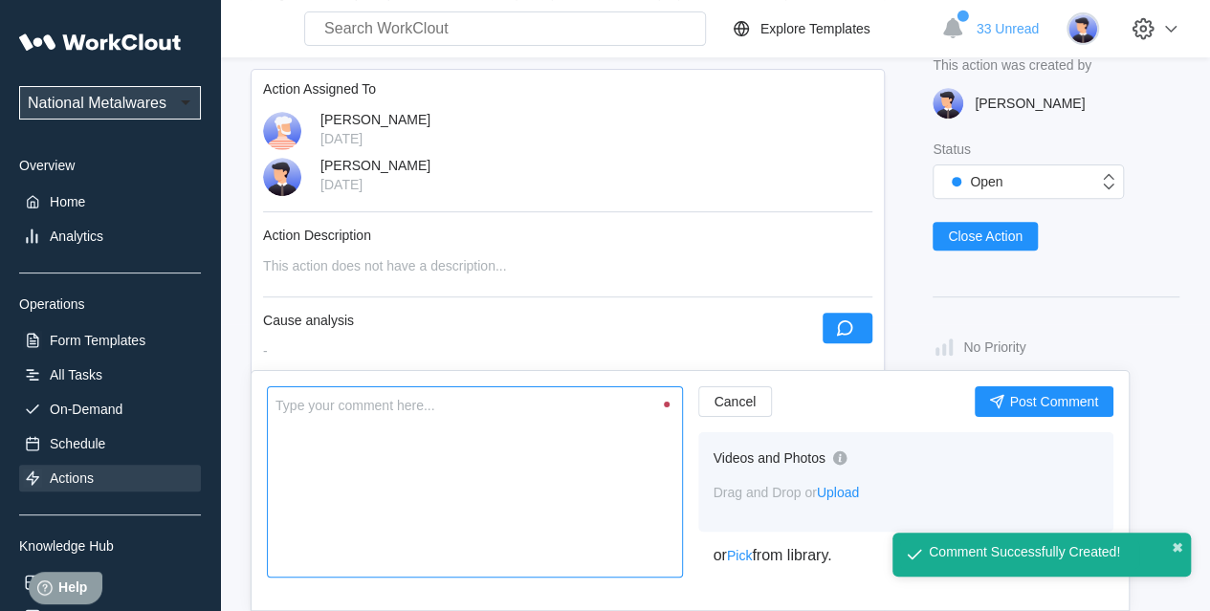
click at [510, 543] on textarea at bounding box center [475, 482] width 416 height 191
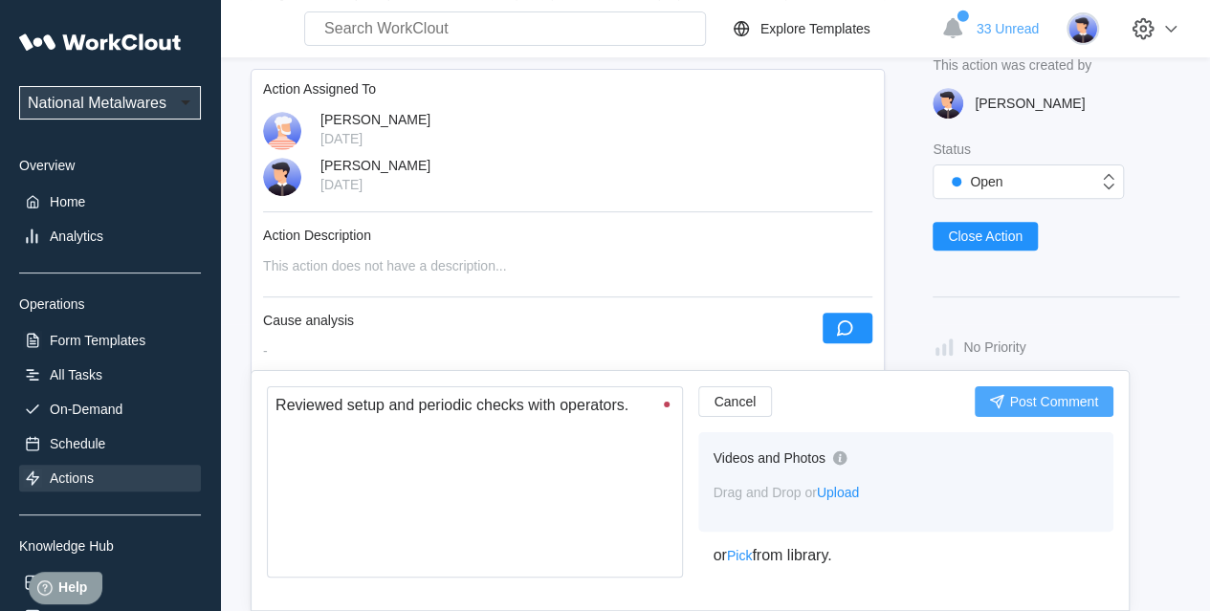
click at [1050, 402] on span "Post Comment" at bounding box center [1053, 401] width 89 height 13
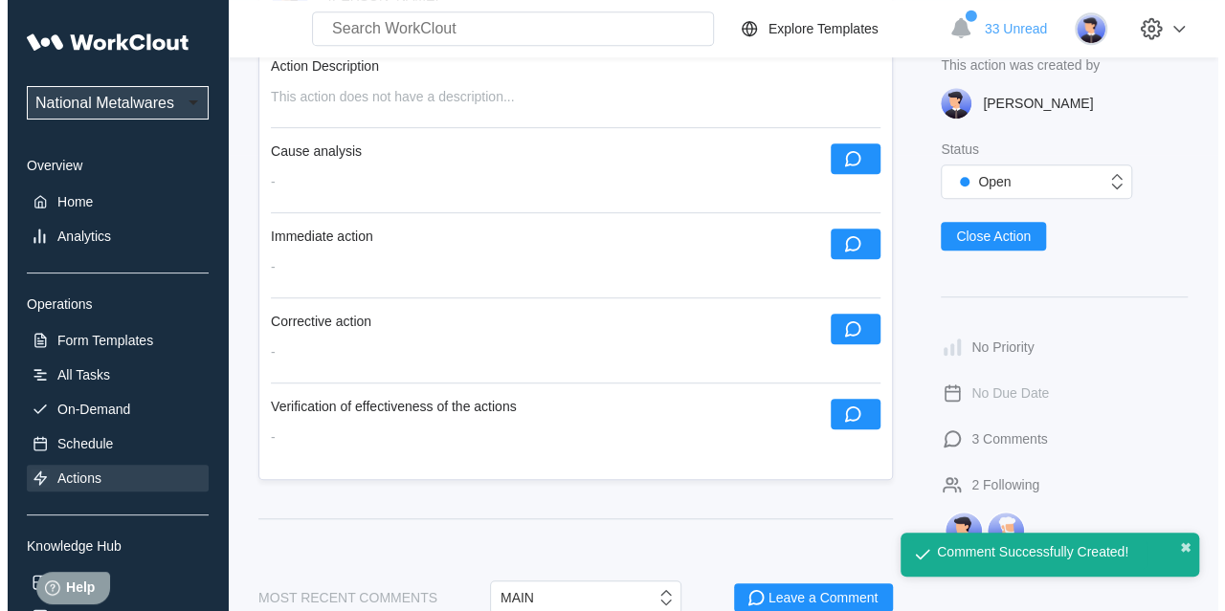
scroll to position [574, 0]
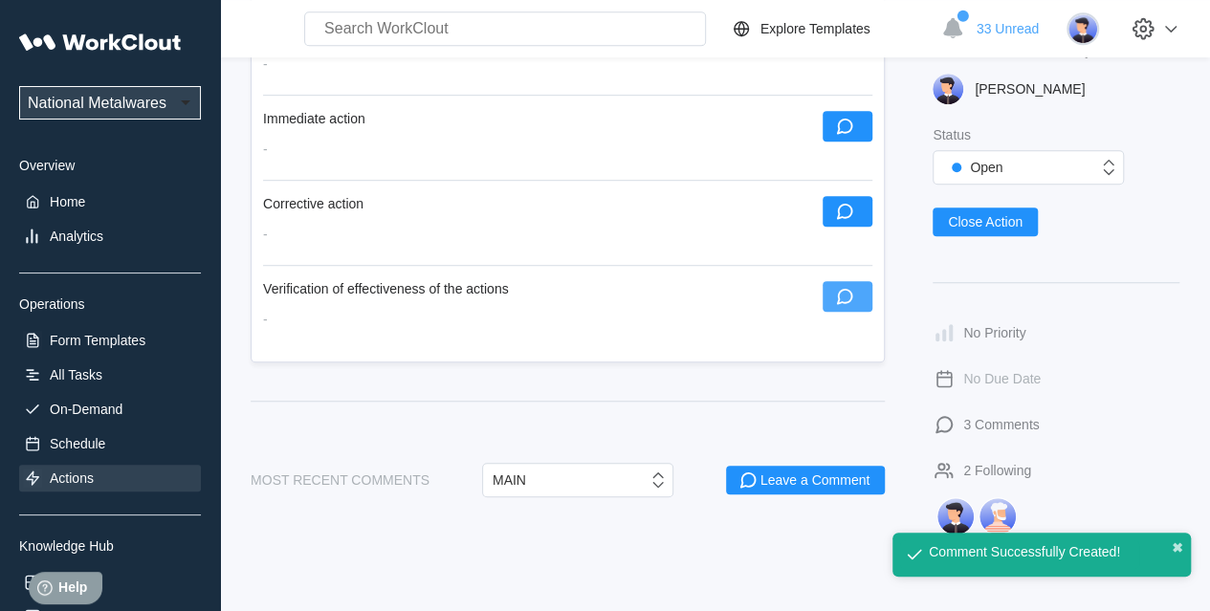
click at [842, 286] on icon "button" at bounding box center [844, 296] width 21 height 21
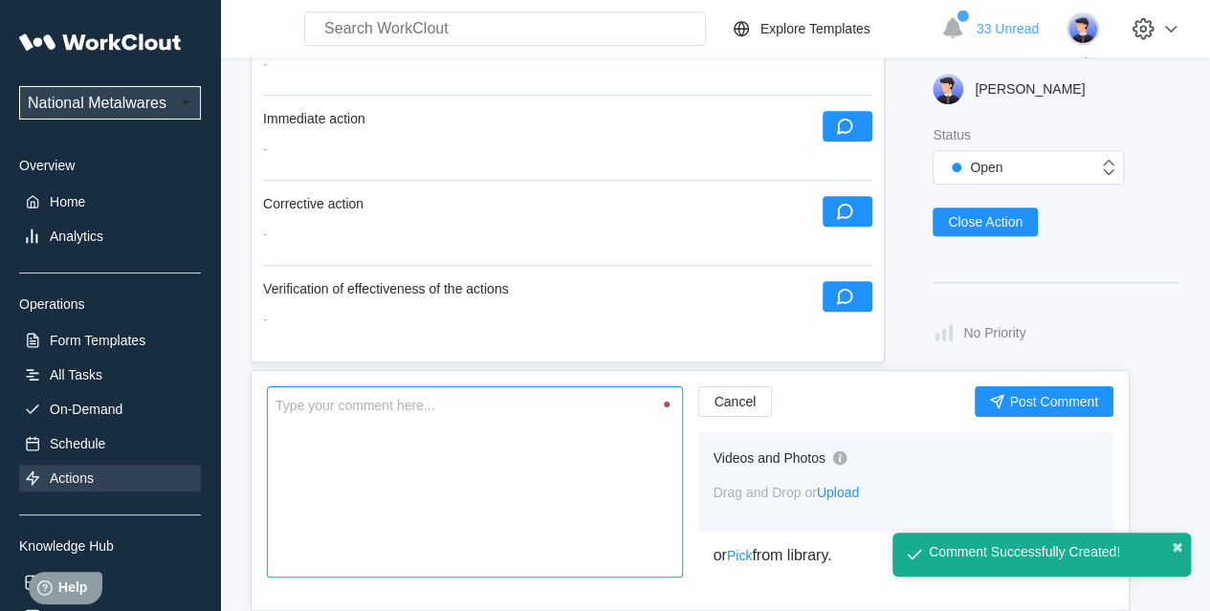
click at [404, 475] on textarea at bounding box center [475, 482] width 416 height 191
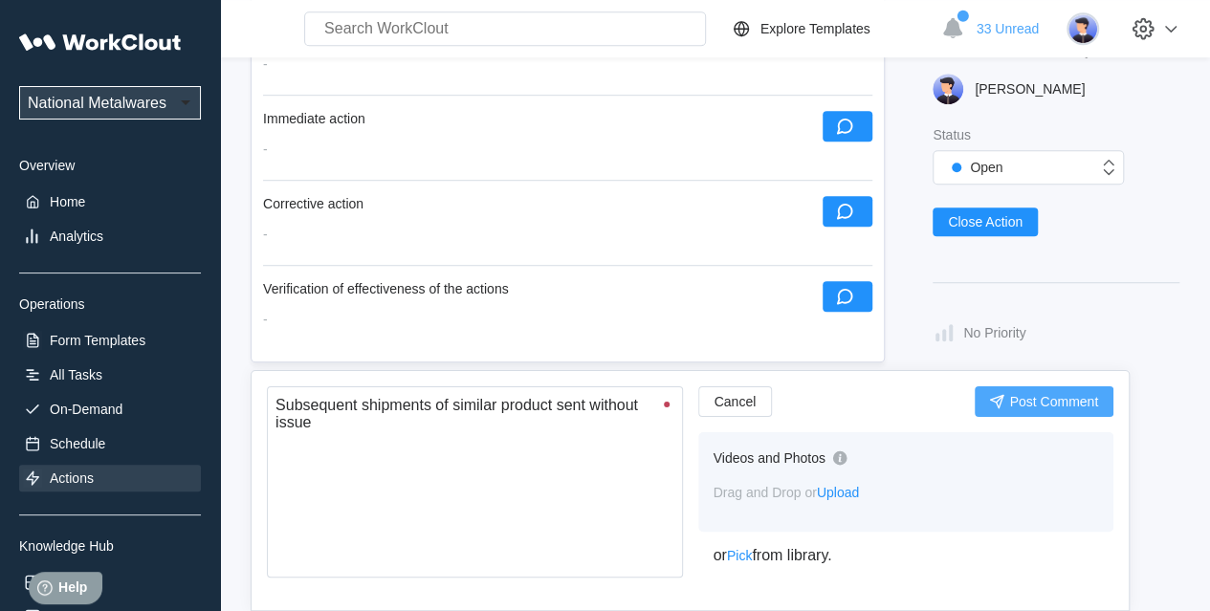
click at [1054, 401] on span "Post Comment" at bounding box center [1053, 401] width 89 height 13
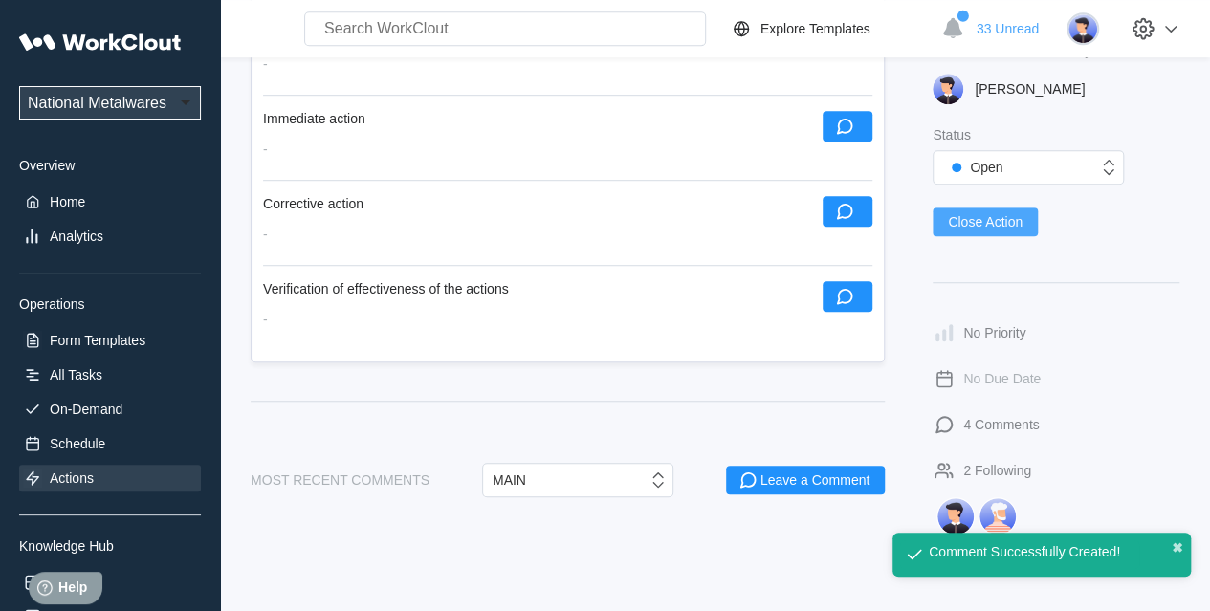
click at [1001, 209] on button "Close Action" at bounding box center [985, 222] width 105 height 29
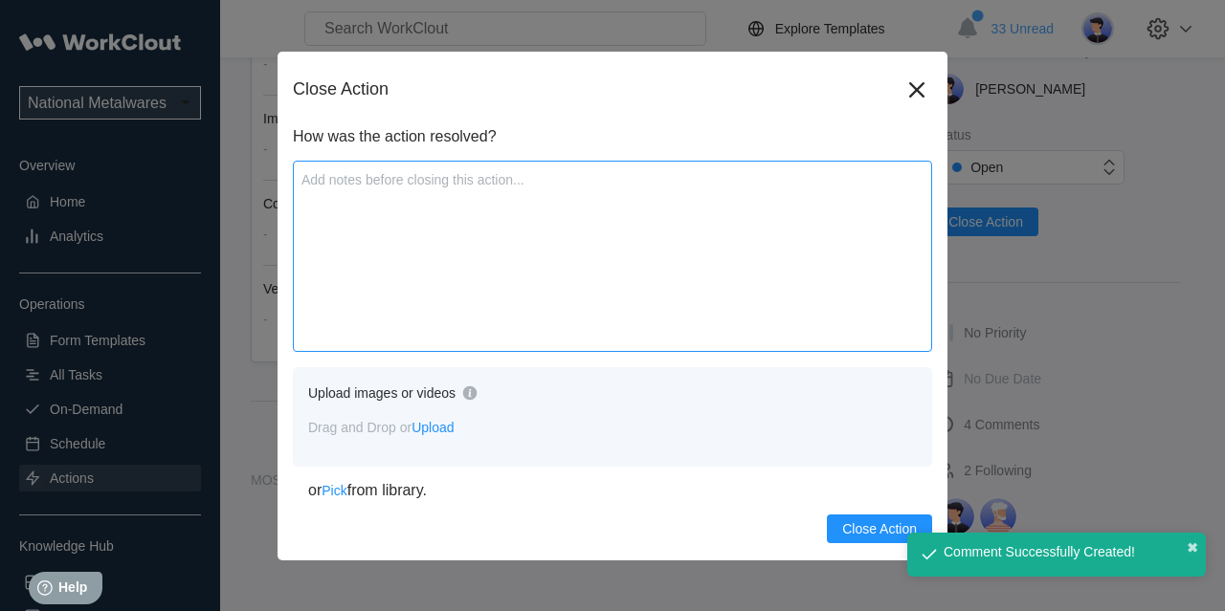
drag, startPoint x: 578, startPoint y: 278, endPoint x: 559, endPoint y: 280, distance: 19.2
click at [578, 276] on textarea at bounding box center [612, 256] width 639 height 191
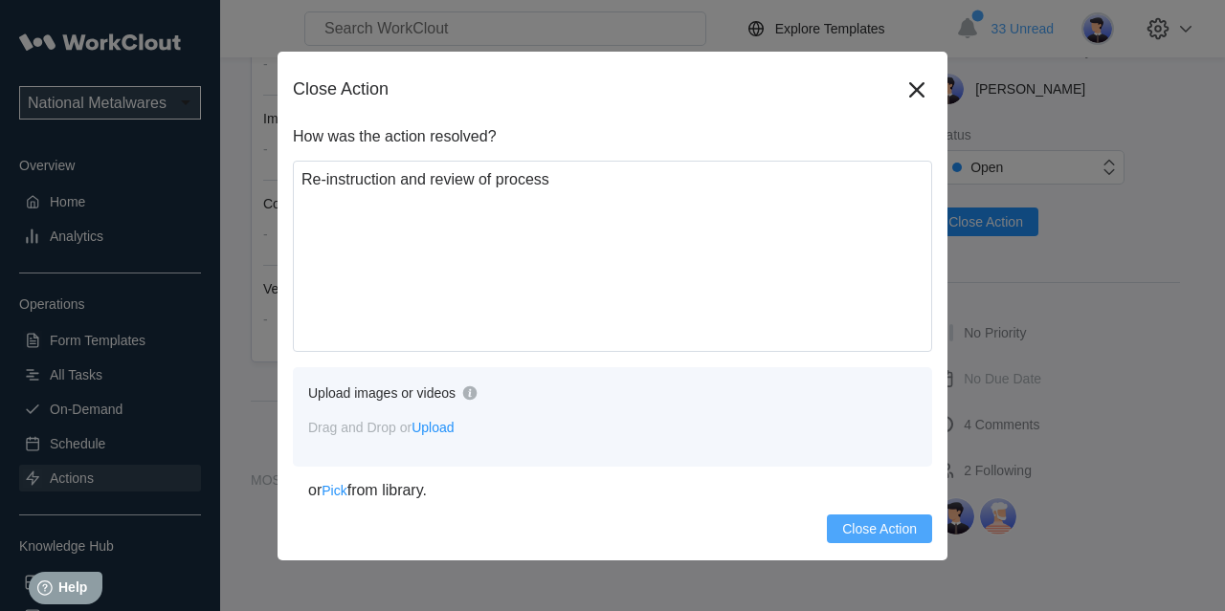
click at [864, 529] on span "Close Action" at bounding box center [879, 528] width 75 height 13
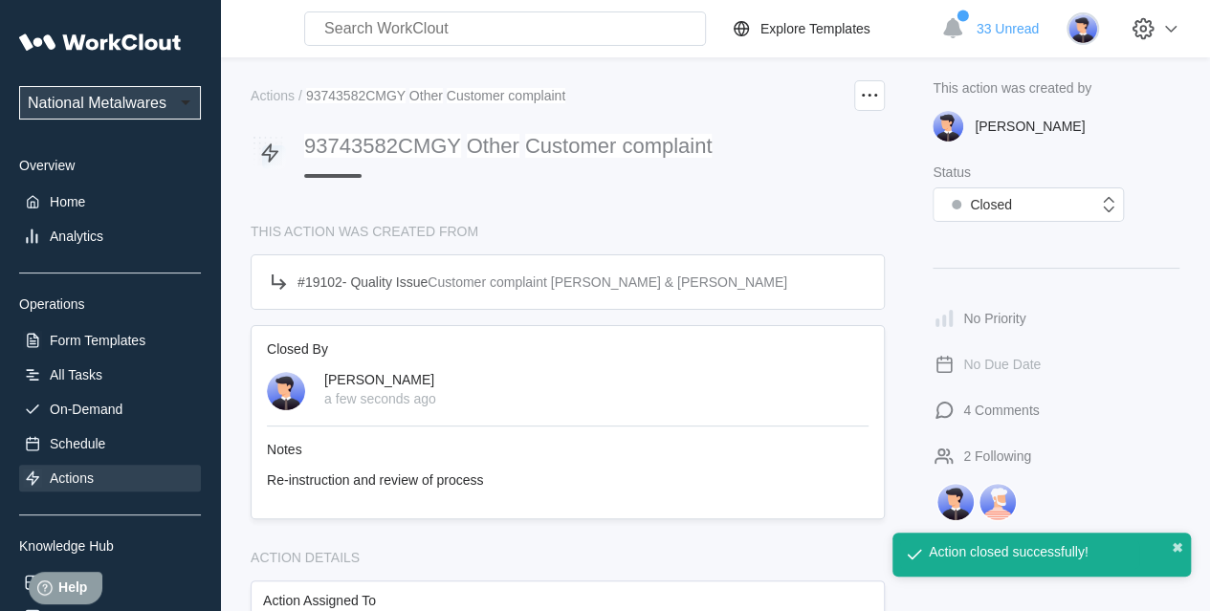
scroll to position [0, 0]
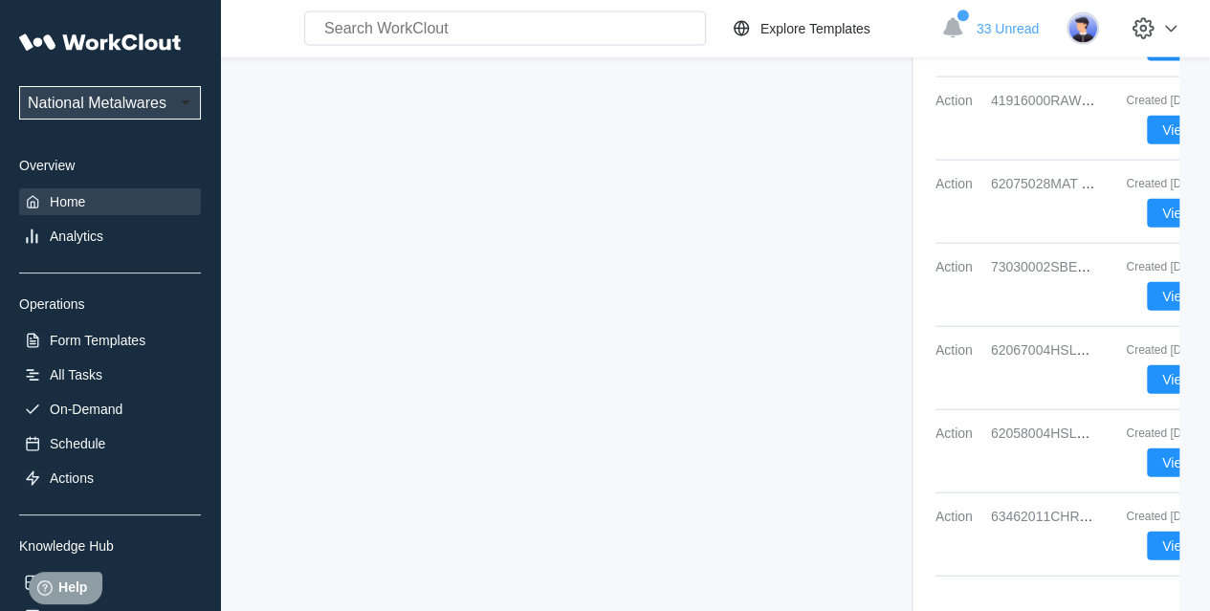
scroll to position [2192, 0]
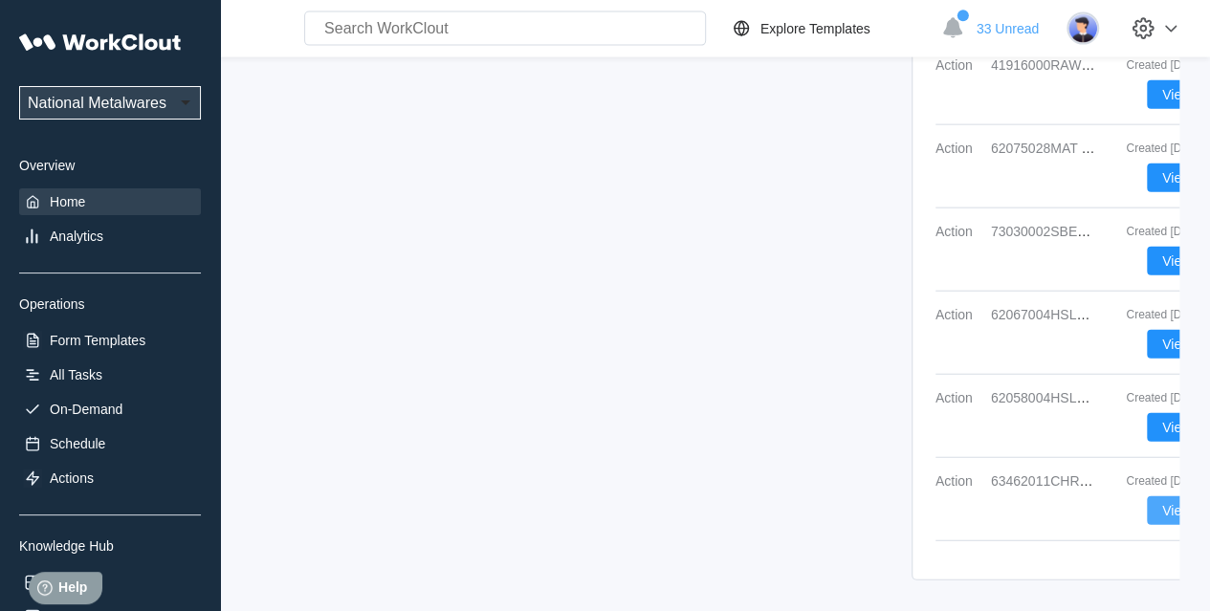
click at [1099, 499] on button "View" at bounding box center [1176, 511] width 59 height 29
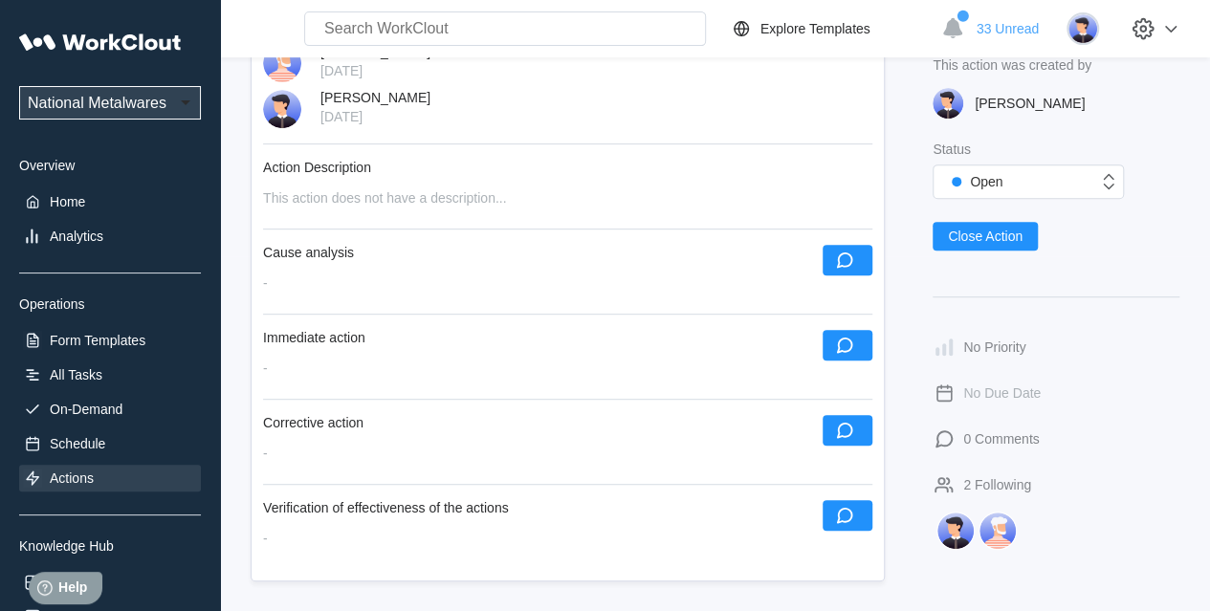
scroll to position [287, 0]
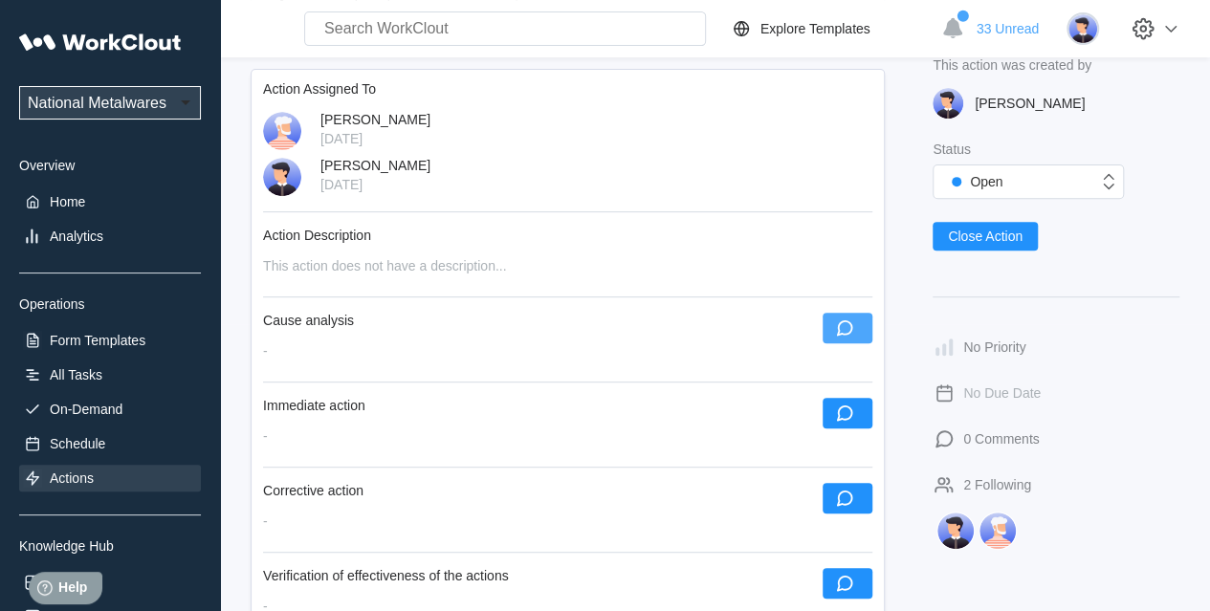
click at [853, 330] on icon "button" at bounding box center [844, 328] width 21 height 21
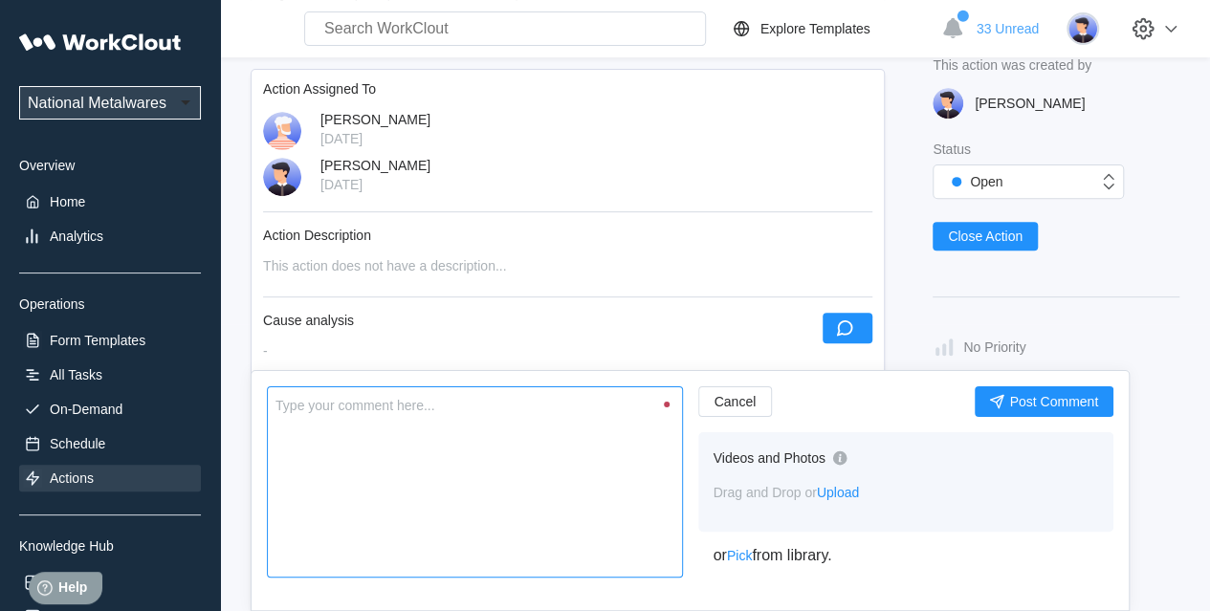
click at [398, 475] on textarea at bounding box center [475, 482] width 416 height 191
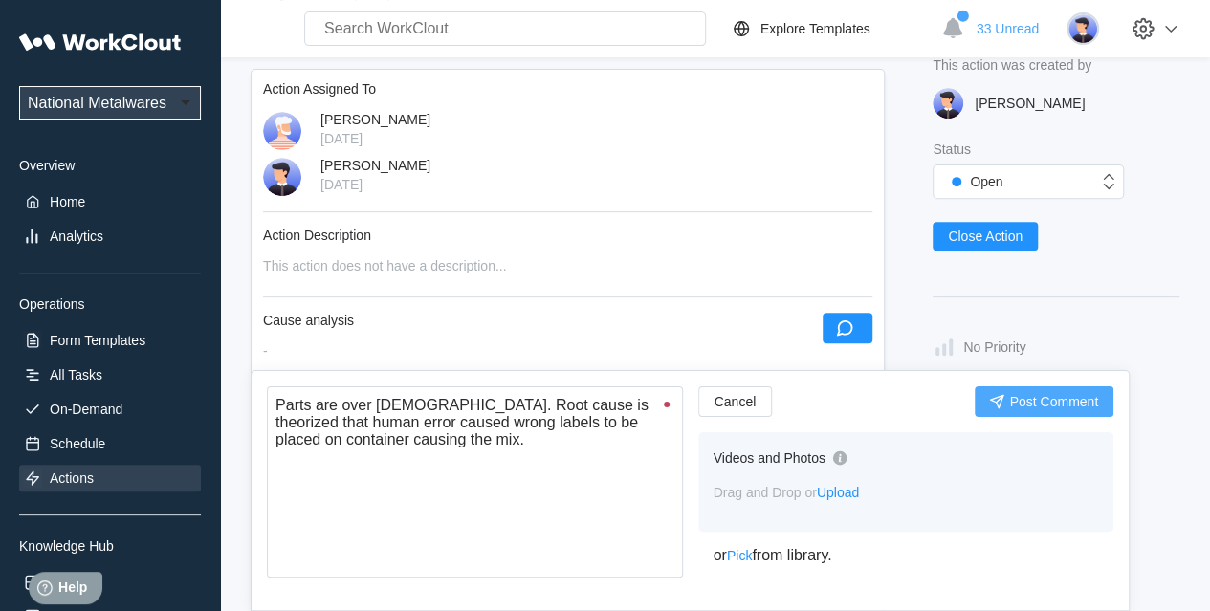
click at [1046, 407] on span "Post Comment" at bounding box center [1053, 401] width 89 height 13
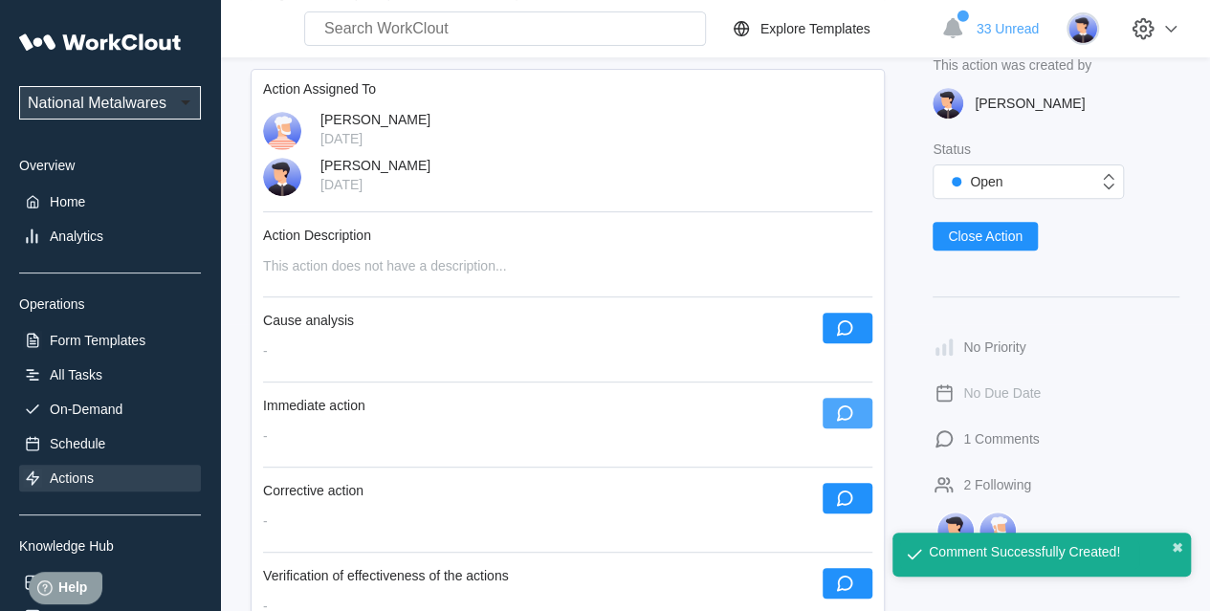
click at [855, 413] on icon "button" at bounding box center [844, 413] width 21 height 21
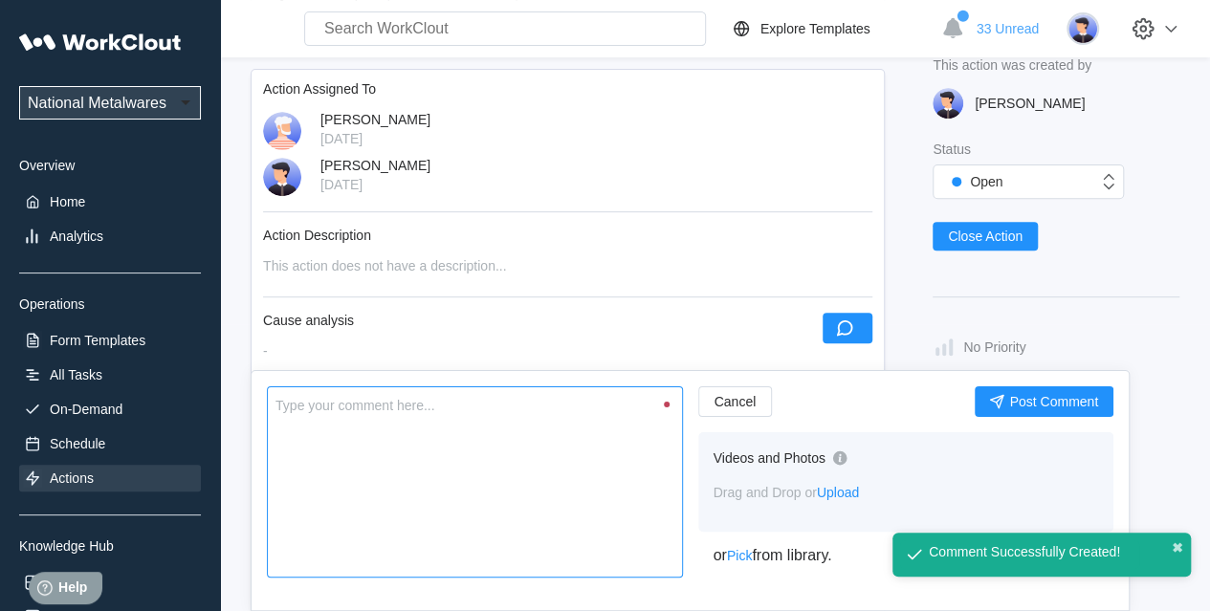
click at [460, 471] on textarea at bounding box center [475, 482] width 416 height 191
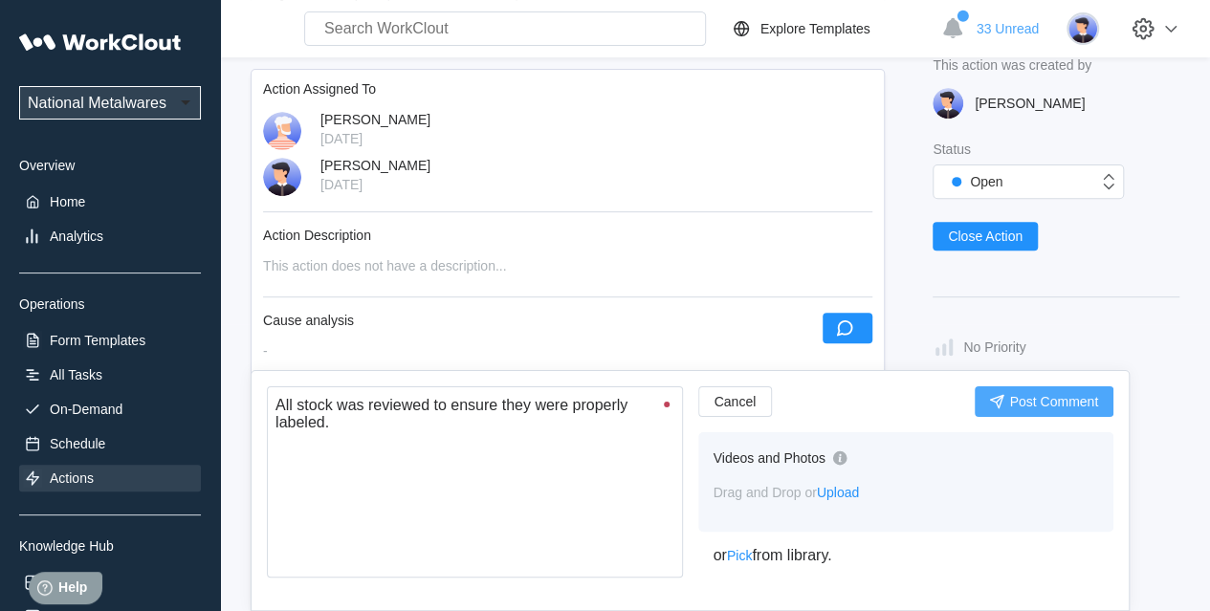
click at [1020, 395] on span "Post Comment" at bounding box center [1053, 401] width 89 height 13
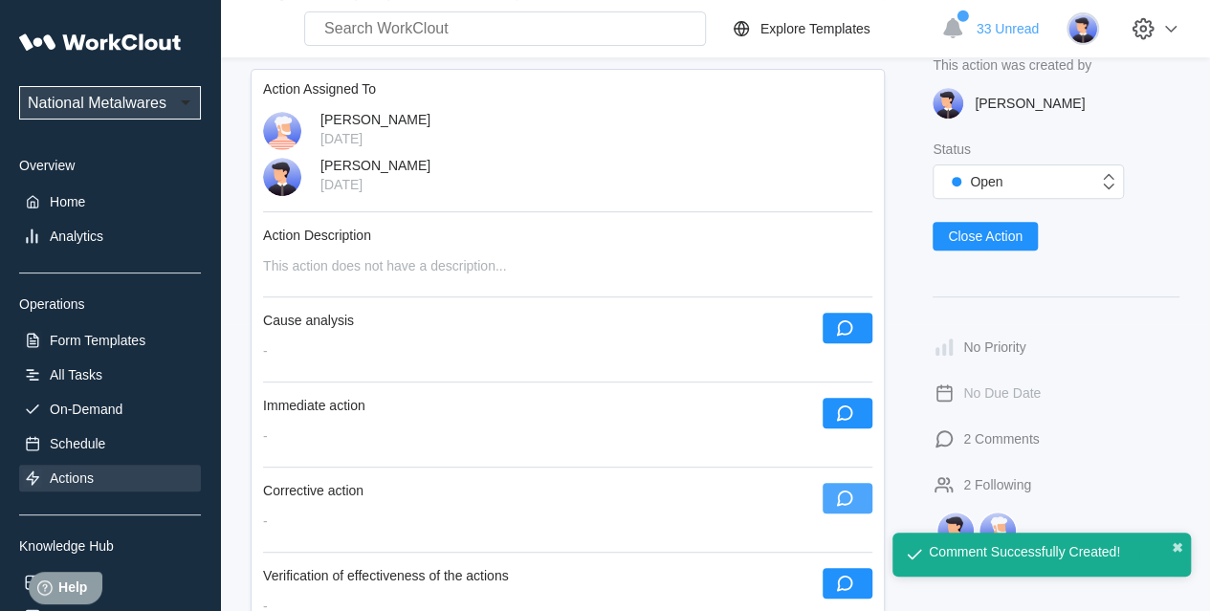
click at [839, 491] on icon "button" at bounding box center [845, 499] width 16 height 16
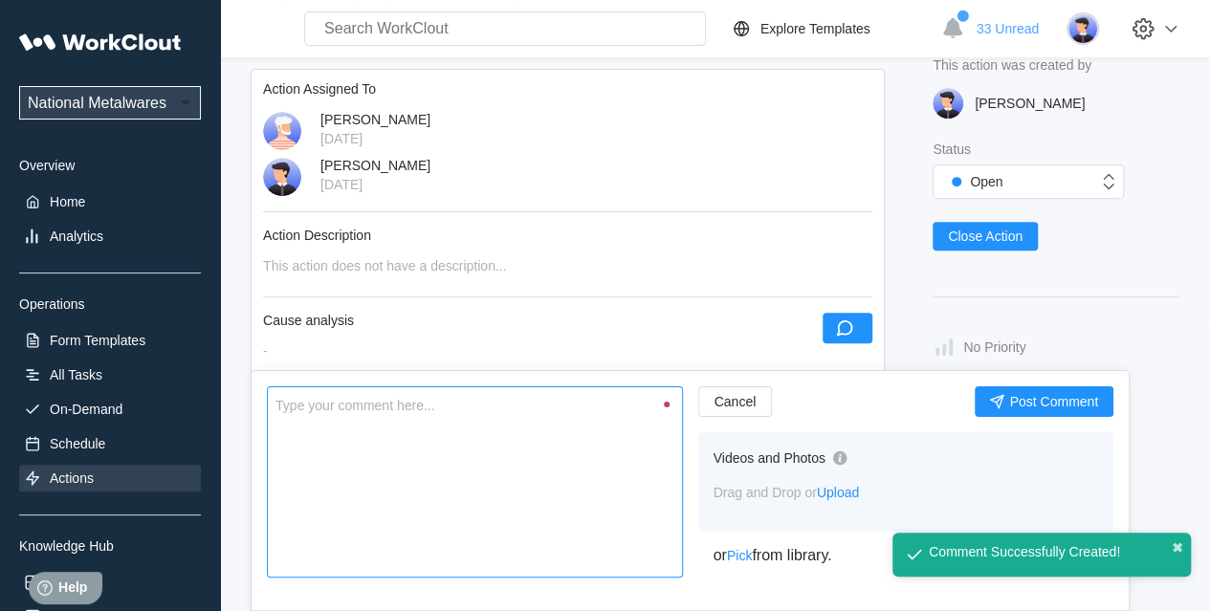
click at [445, 475] on textarea at bounding box center [475, 482] width 416 height 191
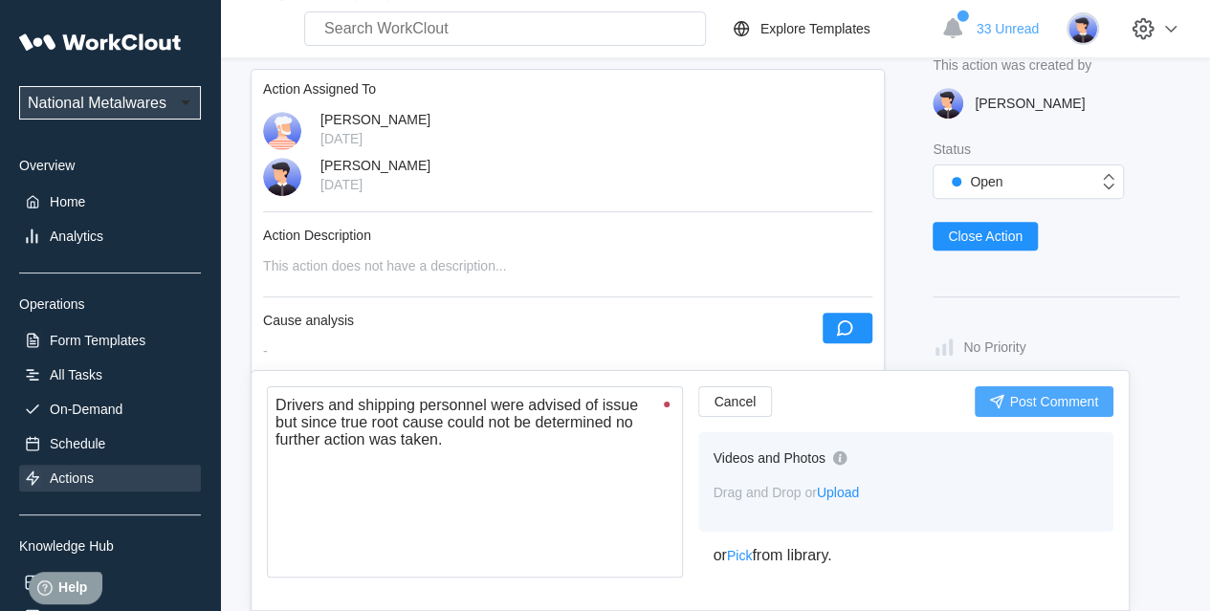
click at [1065, 402] on span "Post Comment" at bounding box center [1053, 401] width 89 height 13
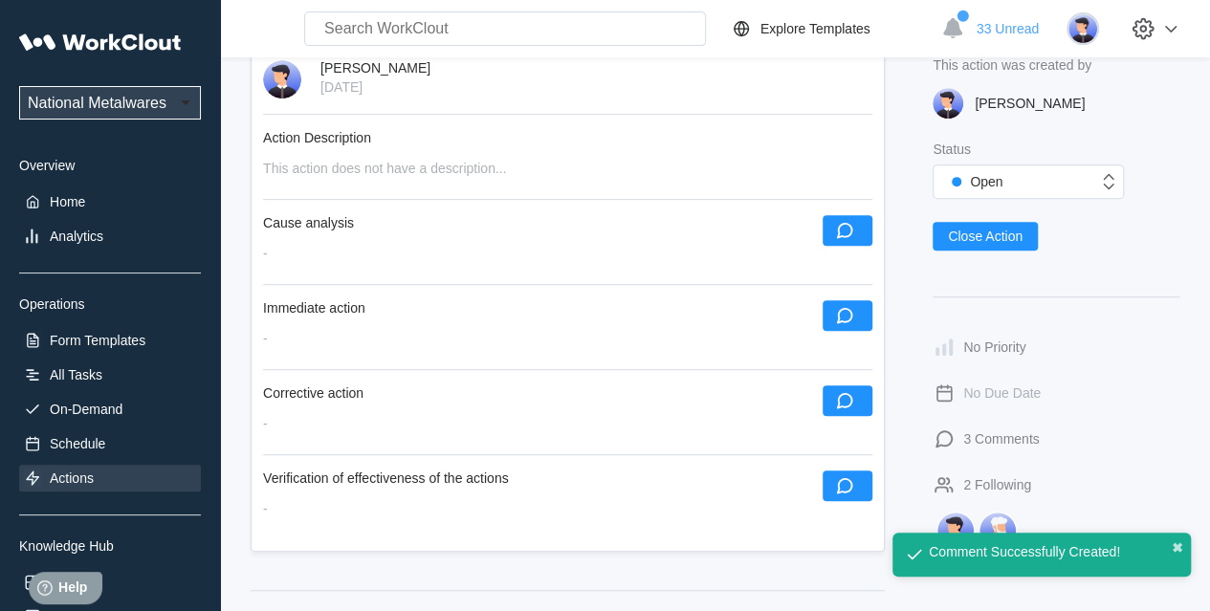
scroll to position [478, 0]
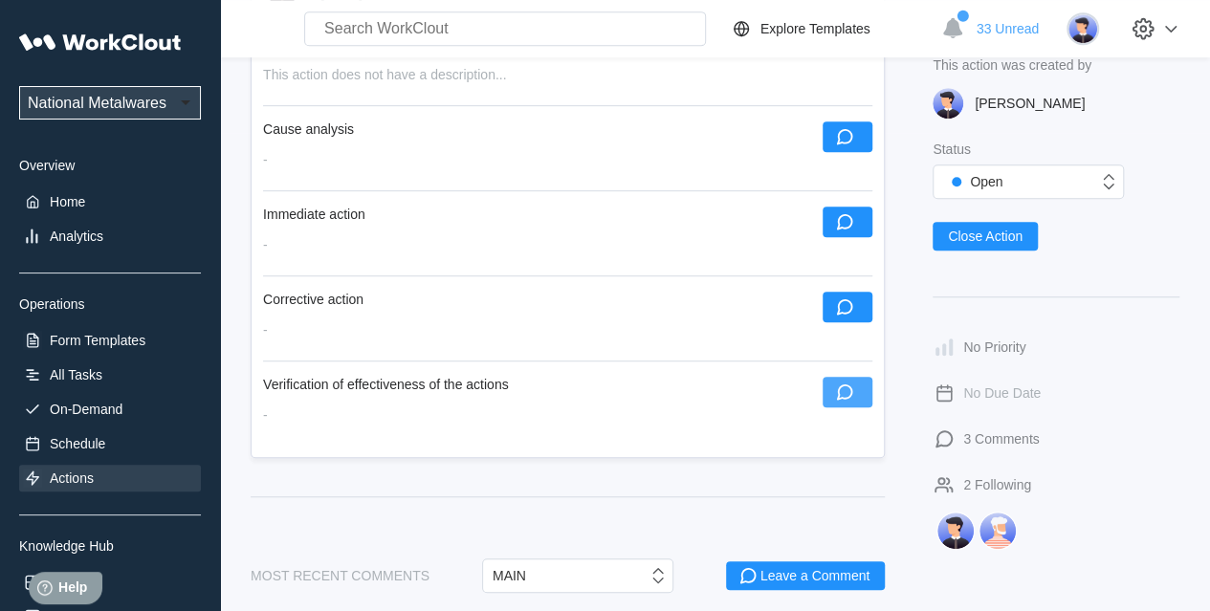
click at [855, 393] on button "button" at bounding box center [848, 392] width 50 height 31
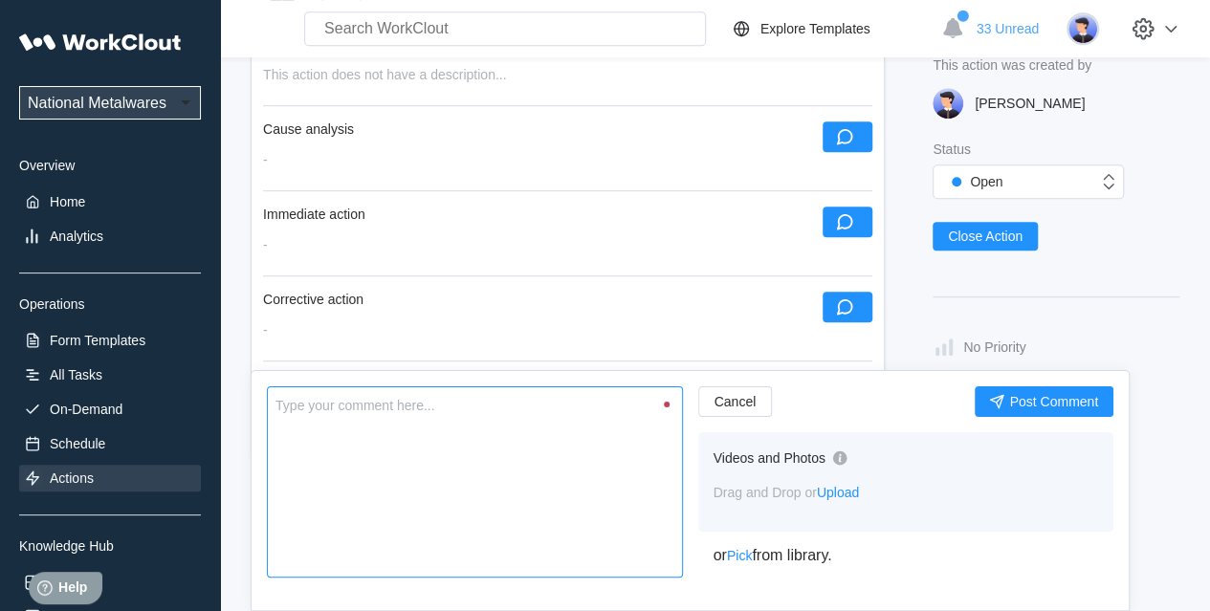
click at [473, 445] on textarea at bounding box center [475, 482] width 416 height 191
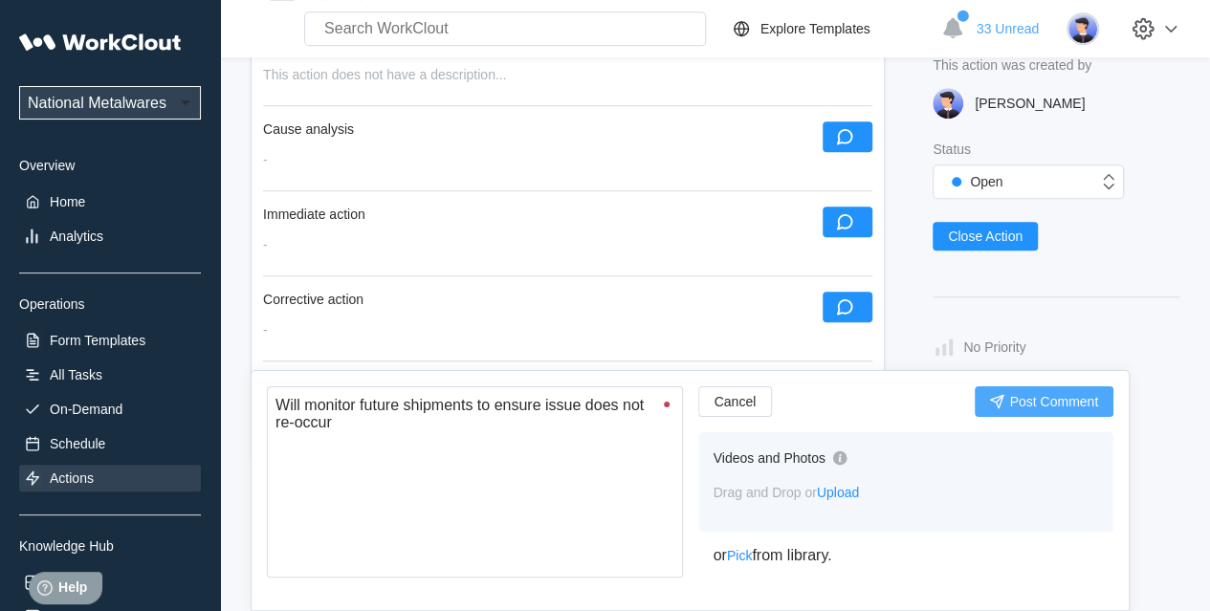
click at [1027, 400] on span "Post Comment" at bounding box center [1053, 401] width 89 height 13
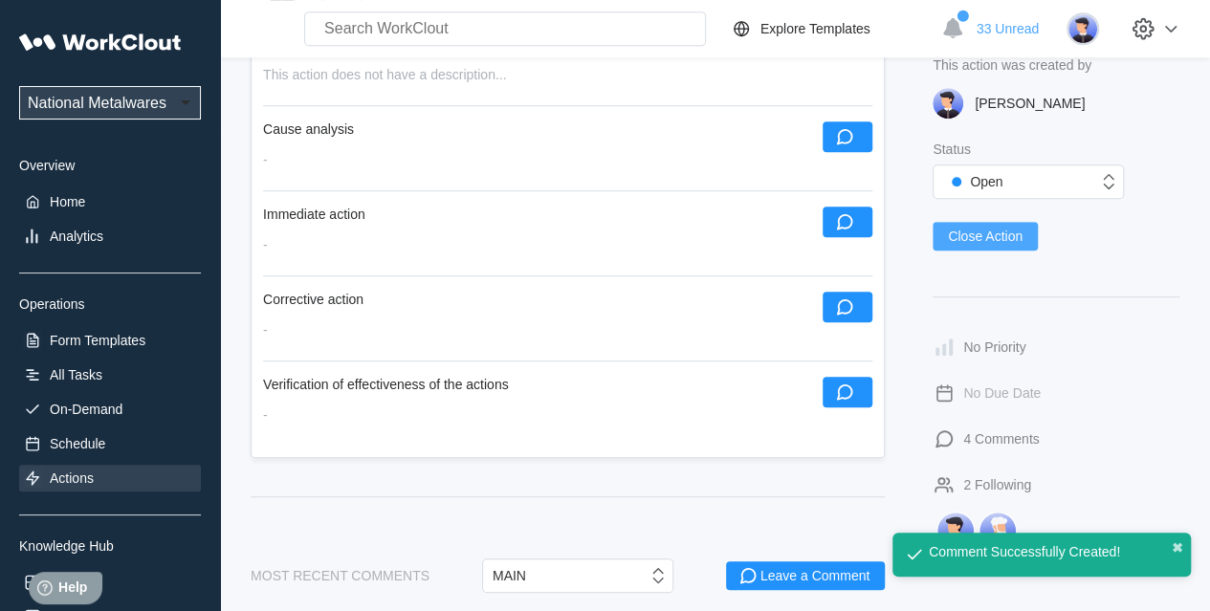
click at [973, 228] on button "Close Action" at bounding box center [985, 236] width 105 height 29
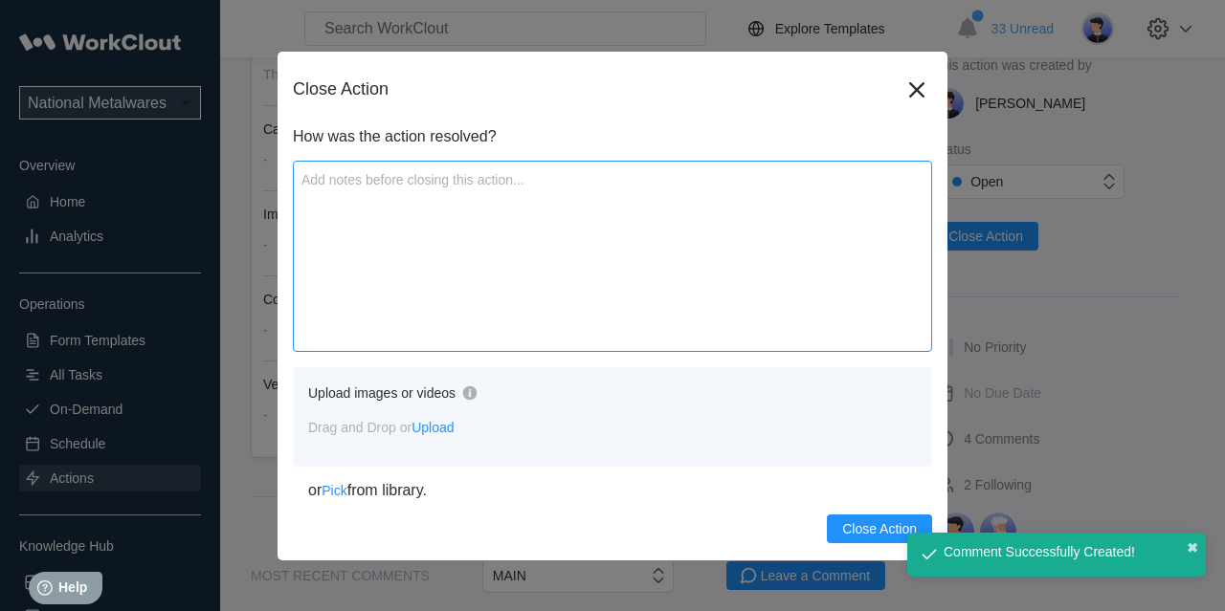
click at [487, 254] on textarea at bounding box center [612, 256] width 639 height 191
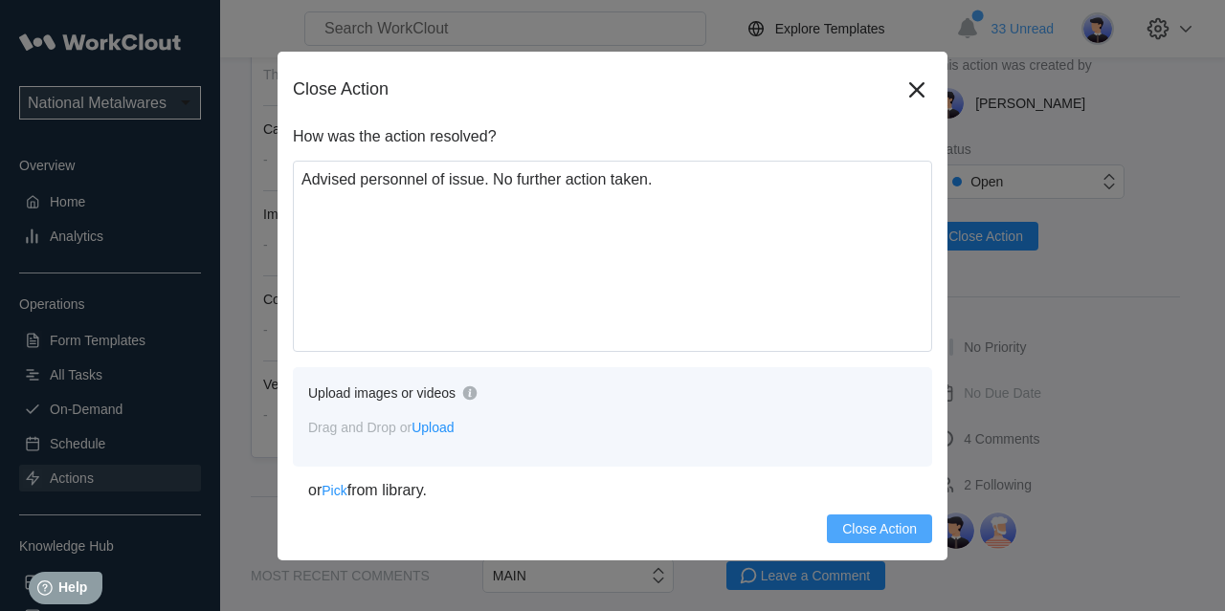
click at [857, 525] on span "Close Action" at bounding box center [879, 528] width 75 height 13
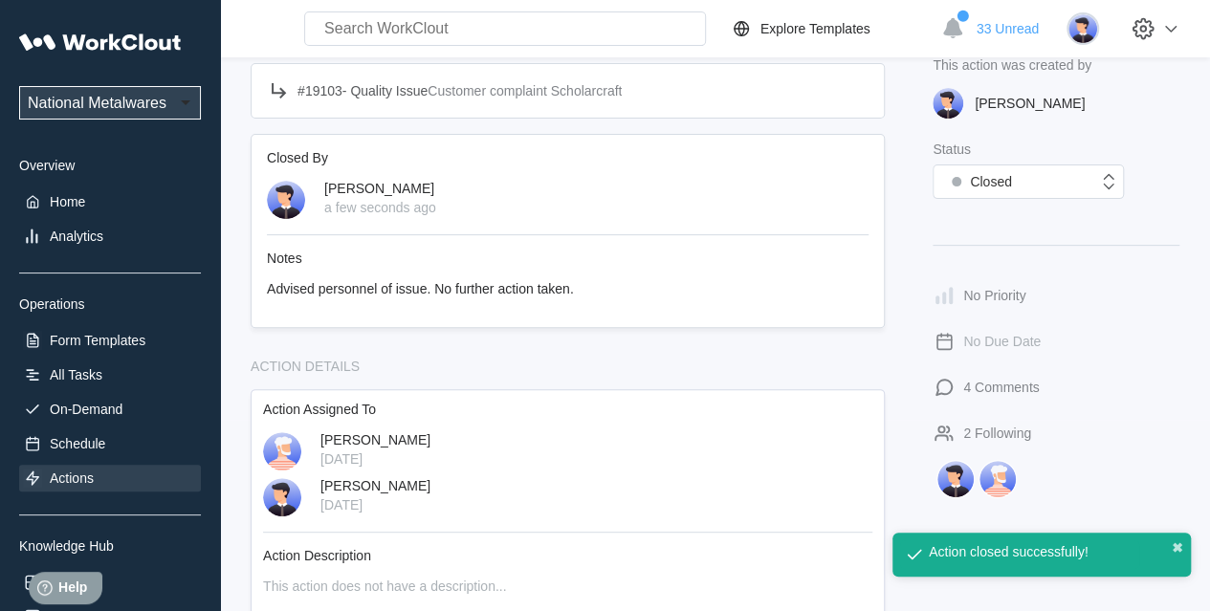
scroll to position [128, 0]
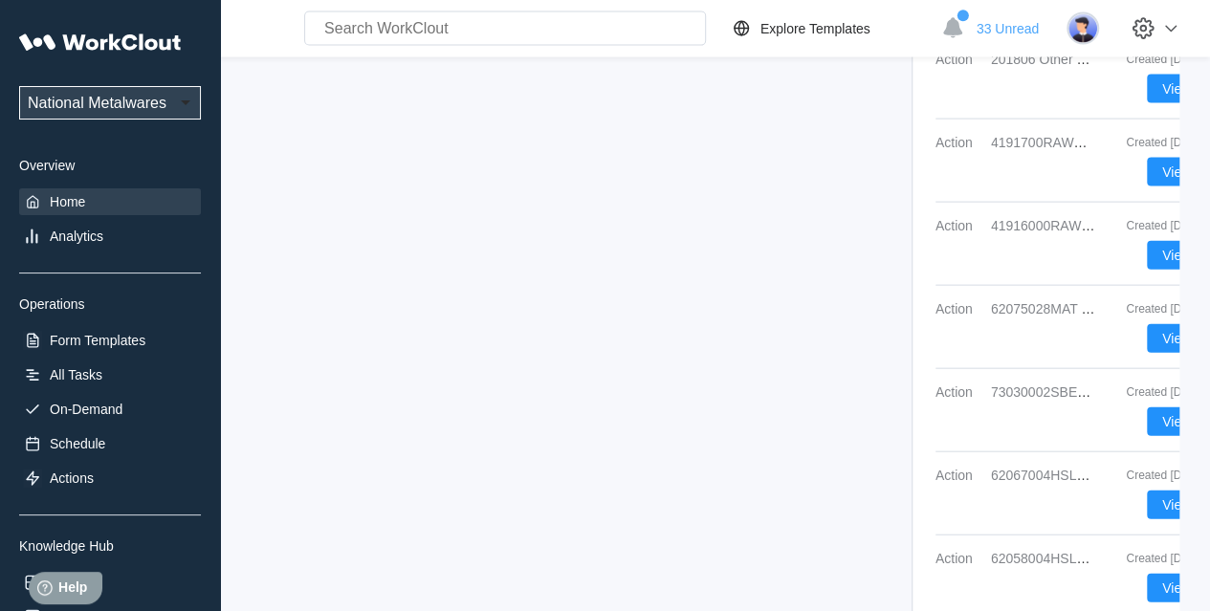
scroll to position [2109, 0]
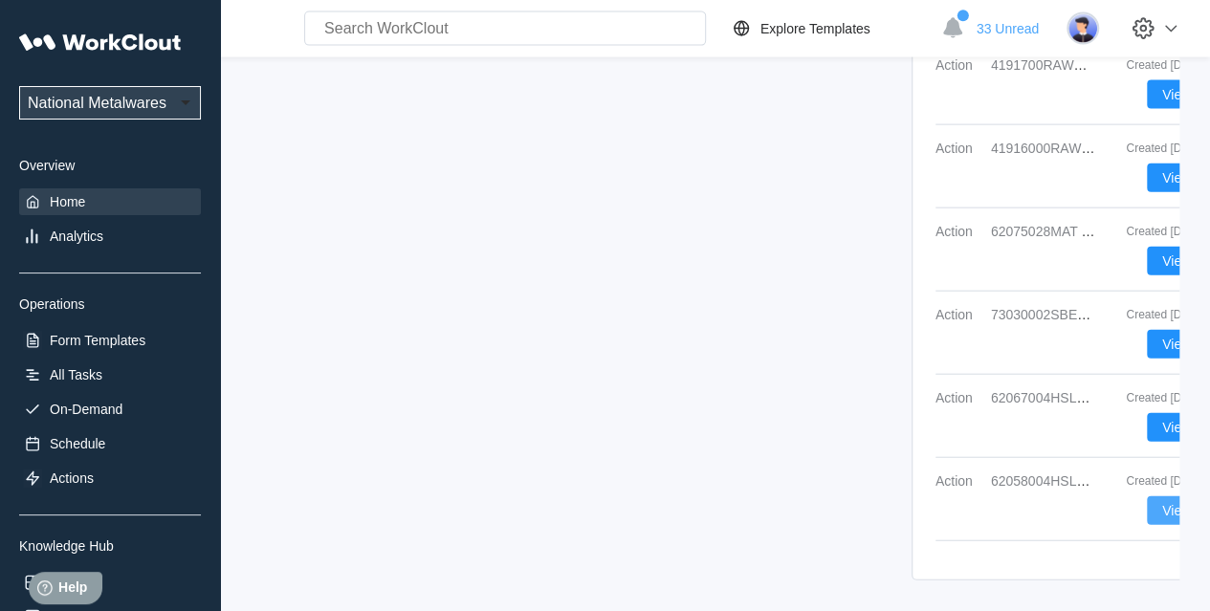
click at [1099, 504] on span "View" at bounding box center [1176, 510] width 29 height 13
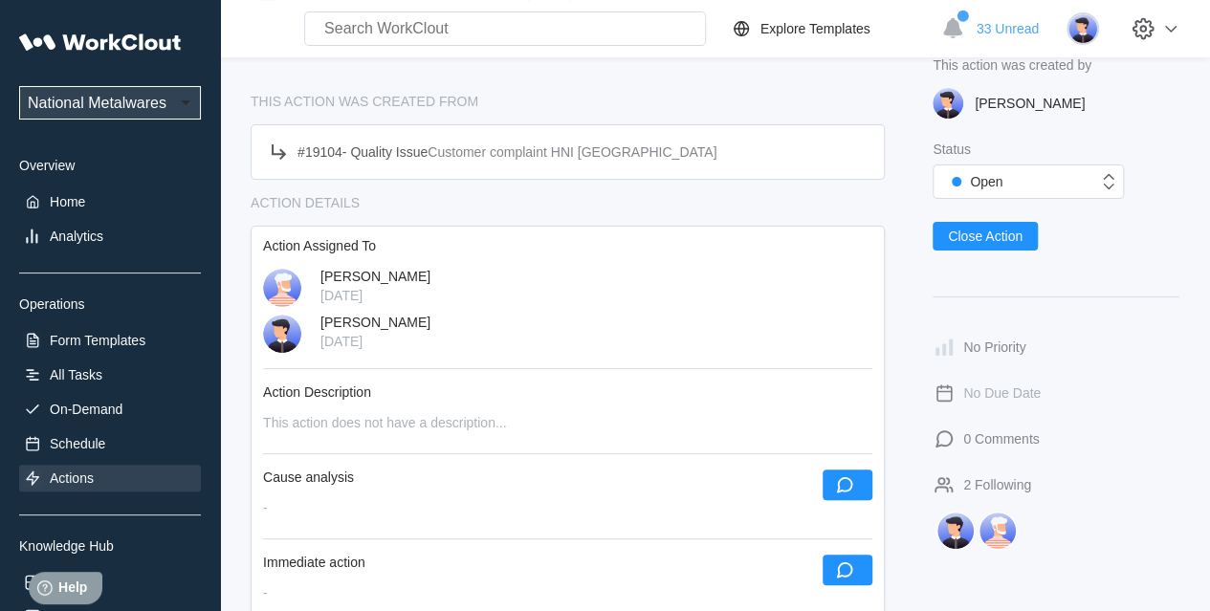
scroll to position [287, 0]
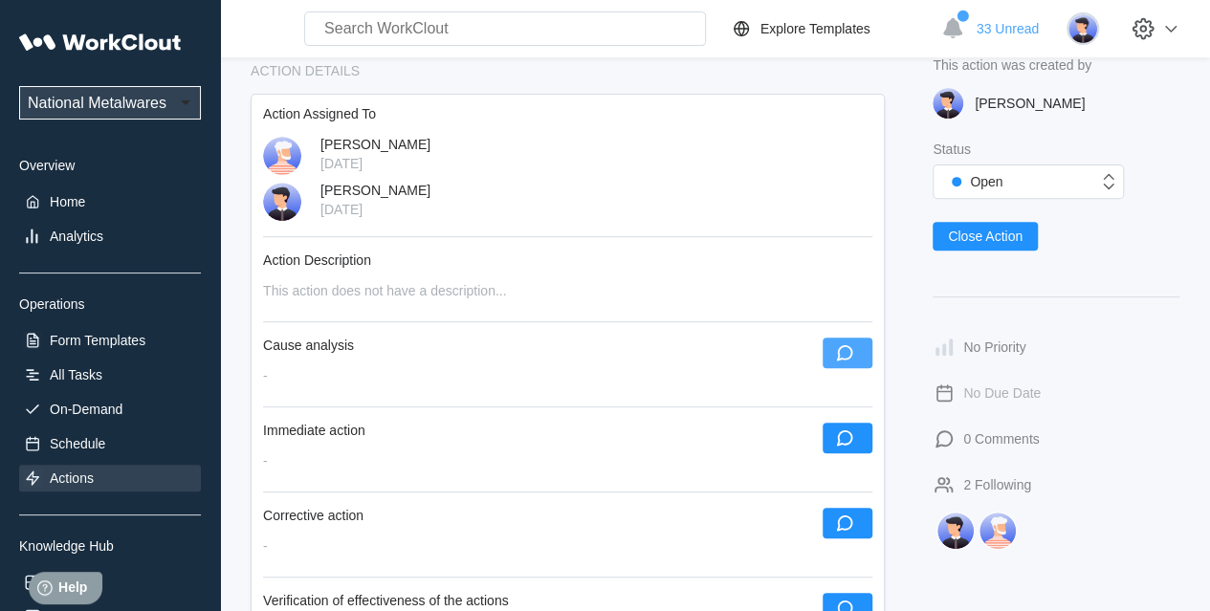
click at [838, 346] on icon "button" at bounding box center [844, 353] width 21 height 21
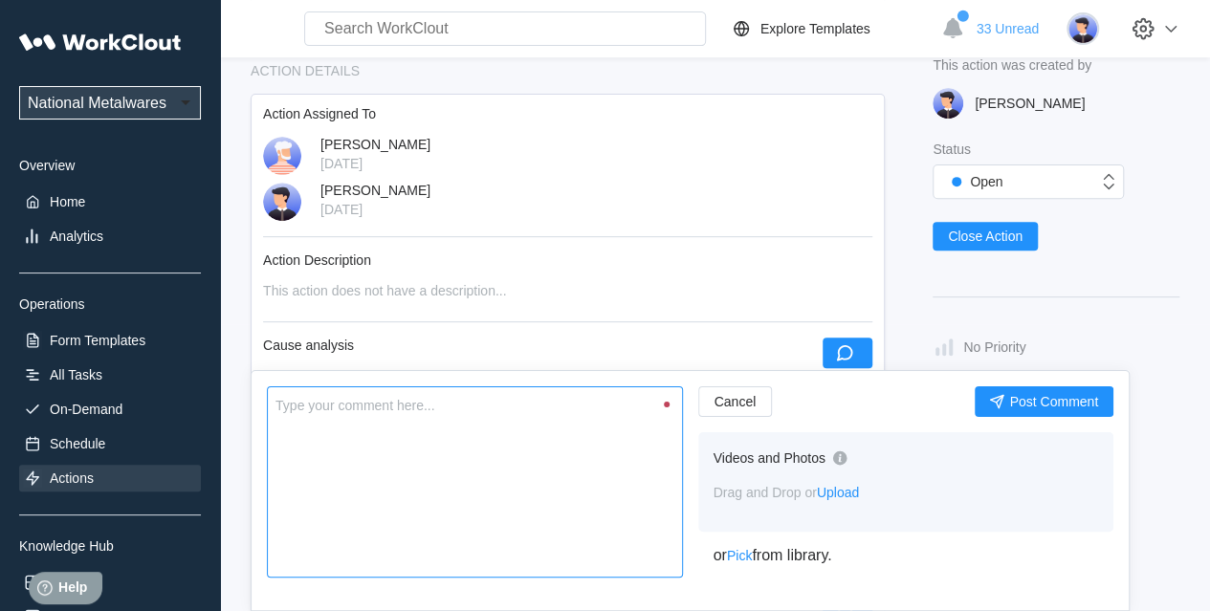
click at [501, 464] on textarea at bounding box center [475, 482] width 416 height 191
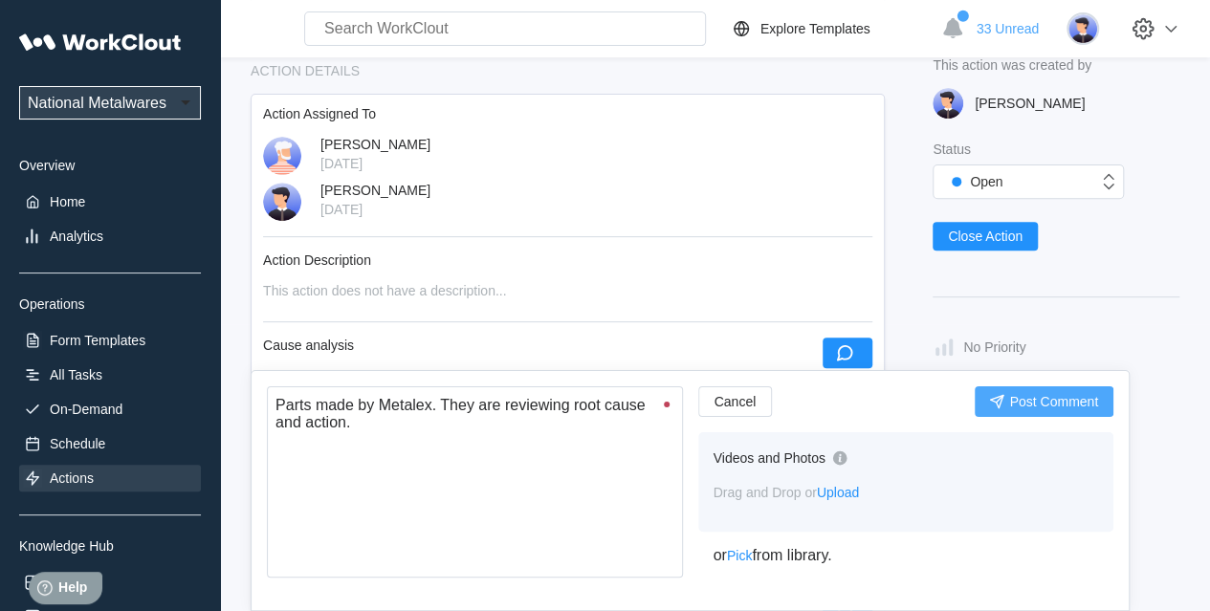
click at [1039, 399] on span "Post Comment" at bounding box center [1053, 401] width 89 height 13
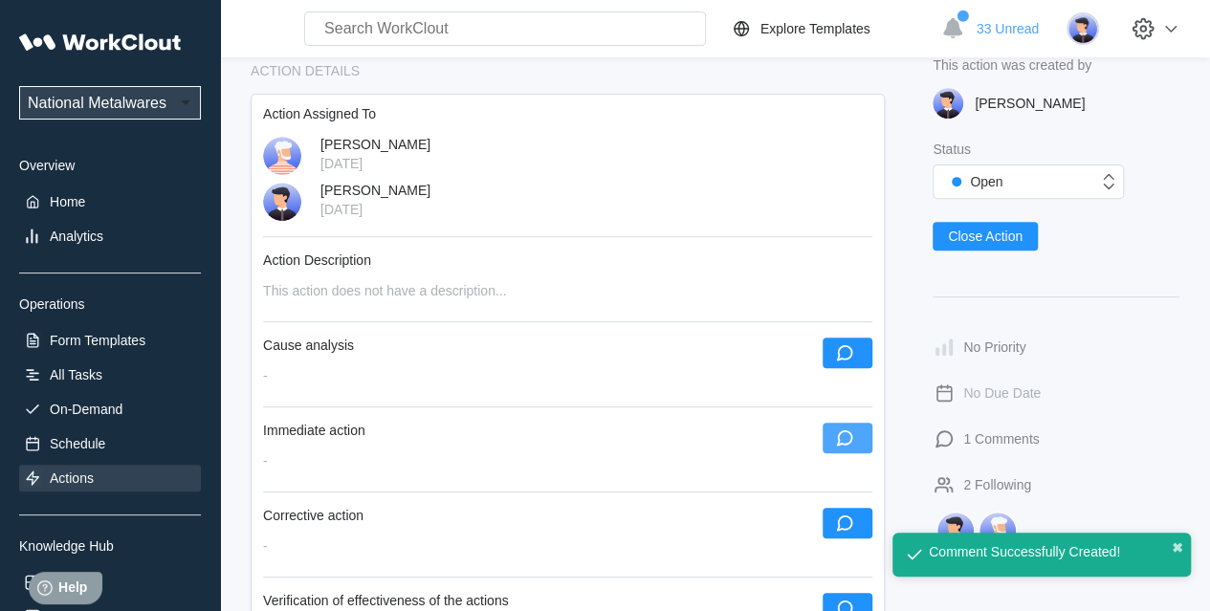
click at [849, 438] on icon "button" at bounding box center [844, 438] width 21 height 21
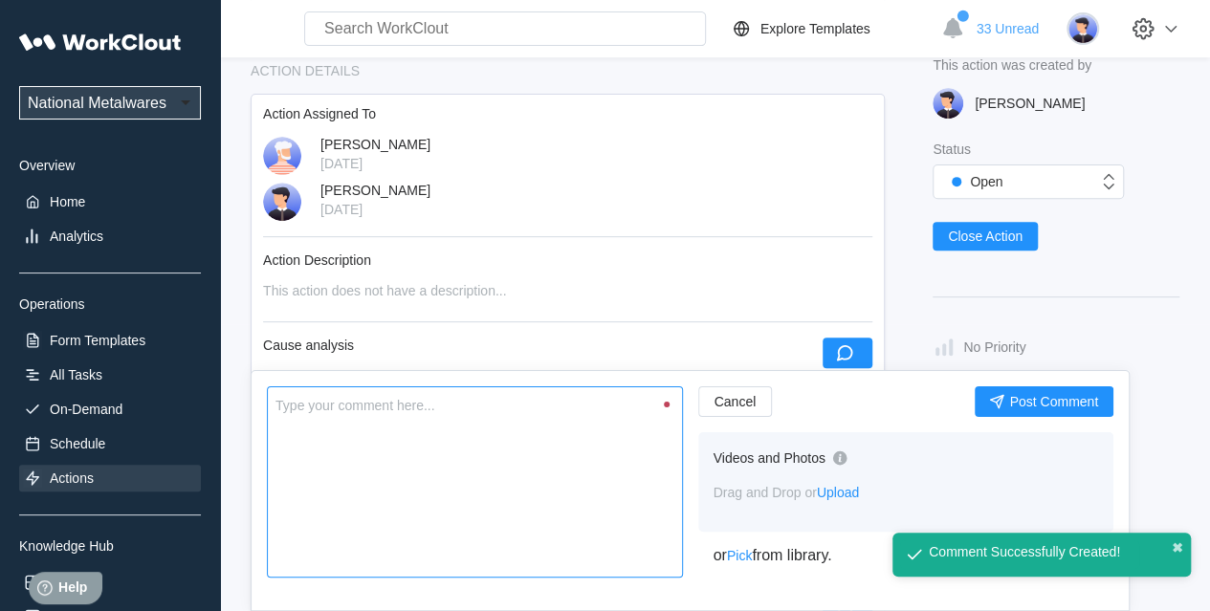
click at [513, 470] on textarea at bounding box center [475, 482] width 416 height 191
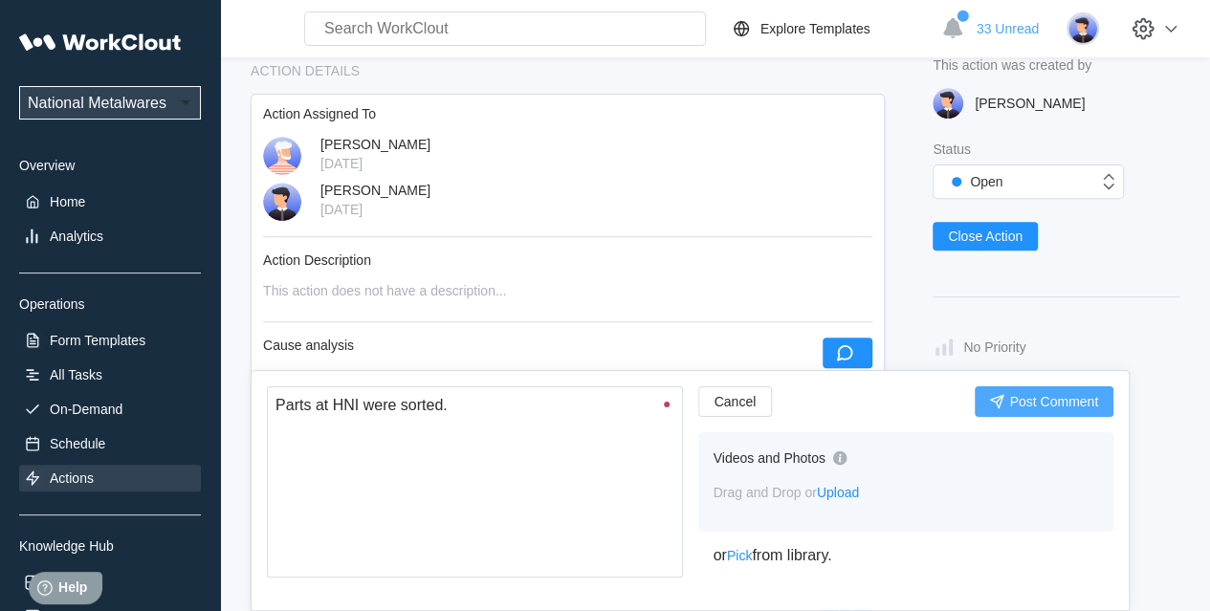
click at [1006, 412] on button "Post Comment" at bounding box center [1044, 402] width 139 height 31
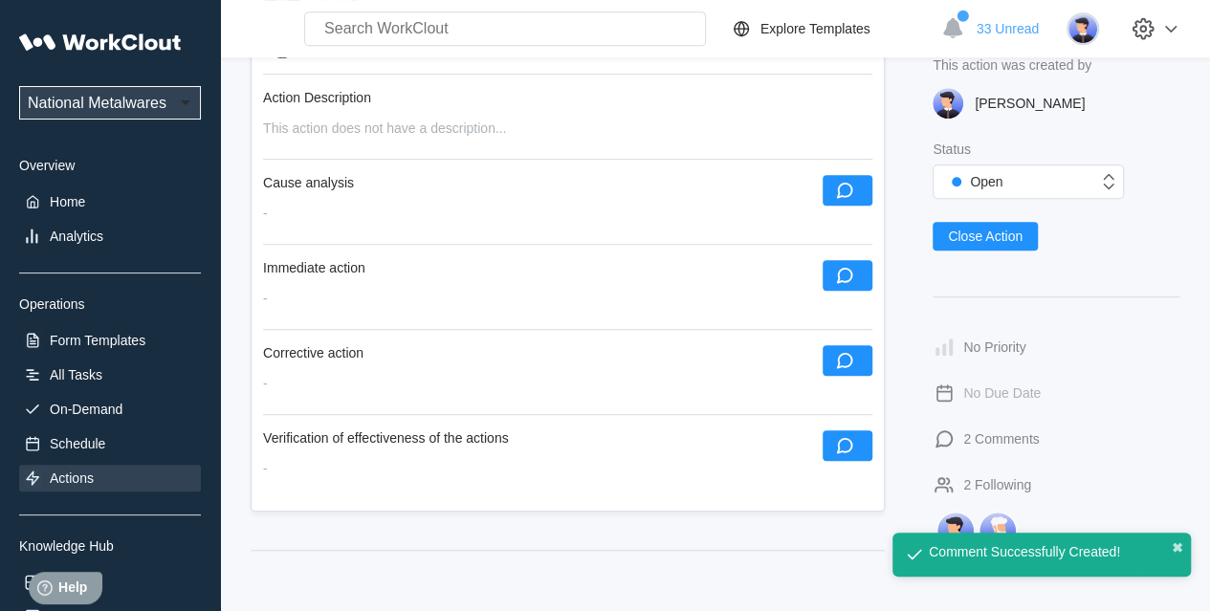
scroll to position [574, 0]
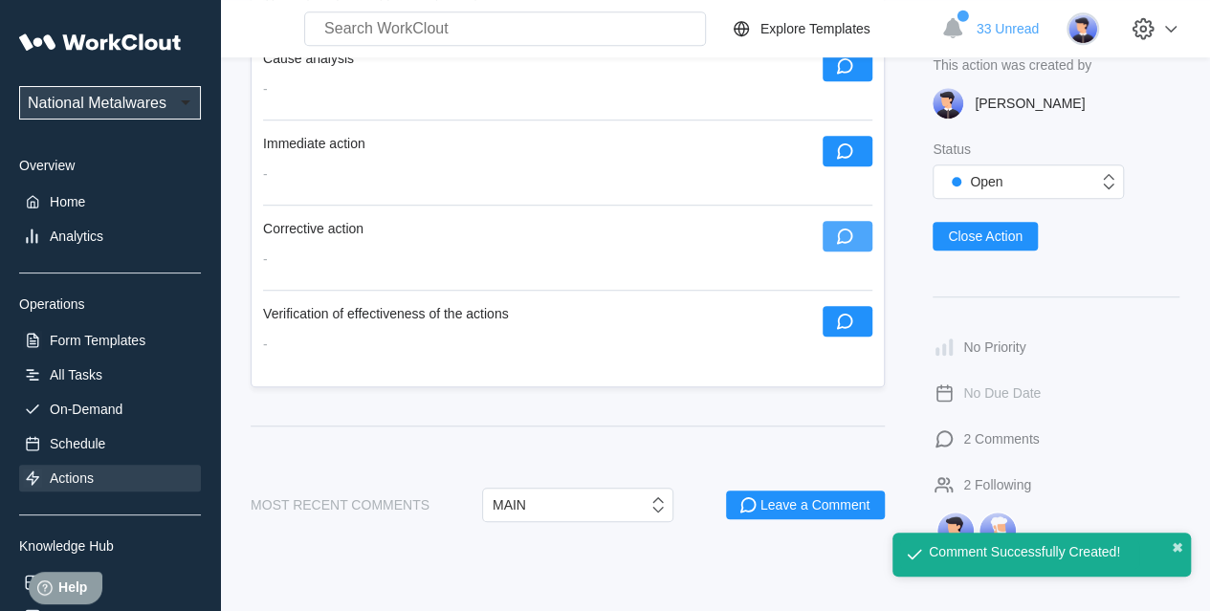
click at [846, 242] on icon "button" at bounding box center [844, 236] width 21 height 21
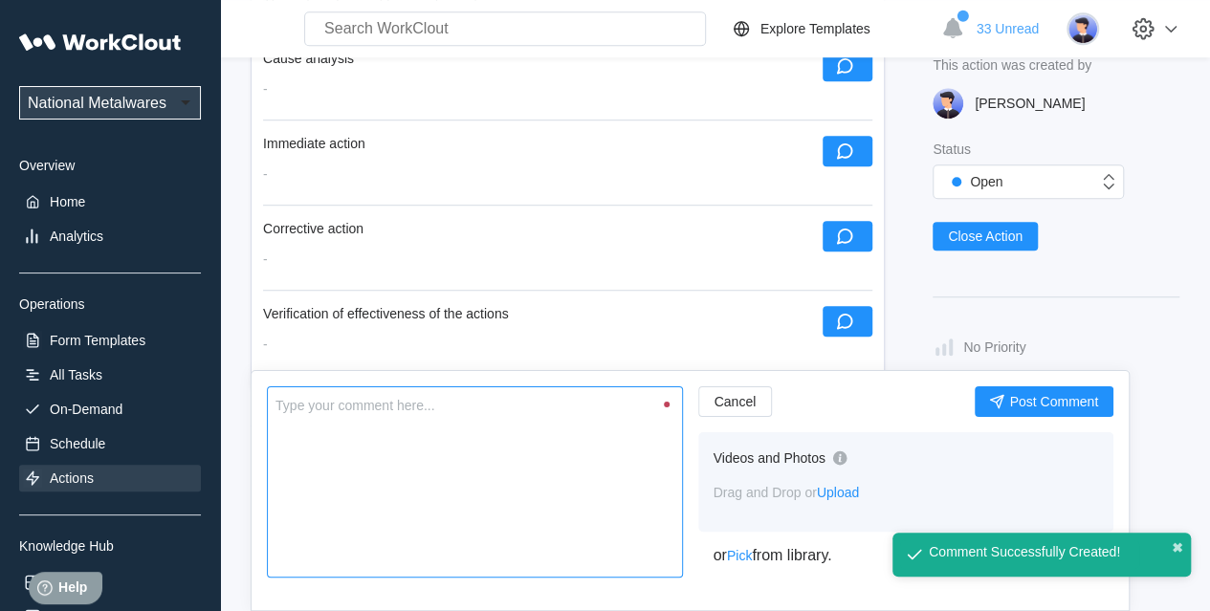
click at [425, 473] on textarea at bounding box center [475, 482] width 416 height 191
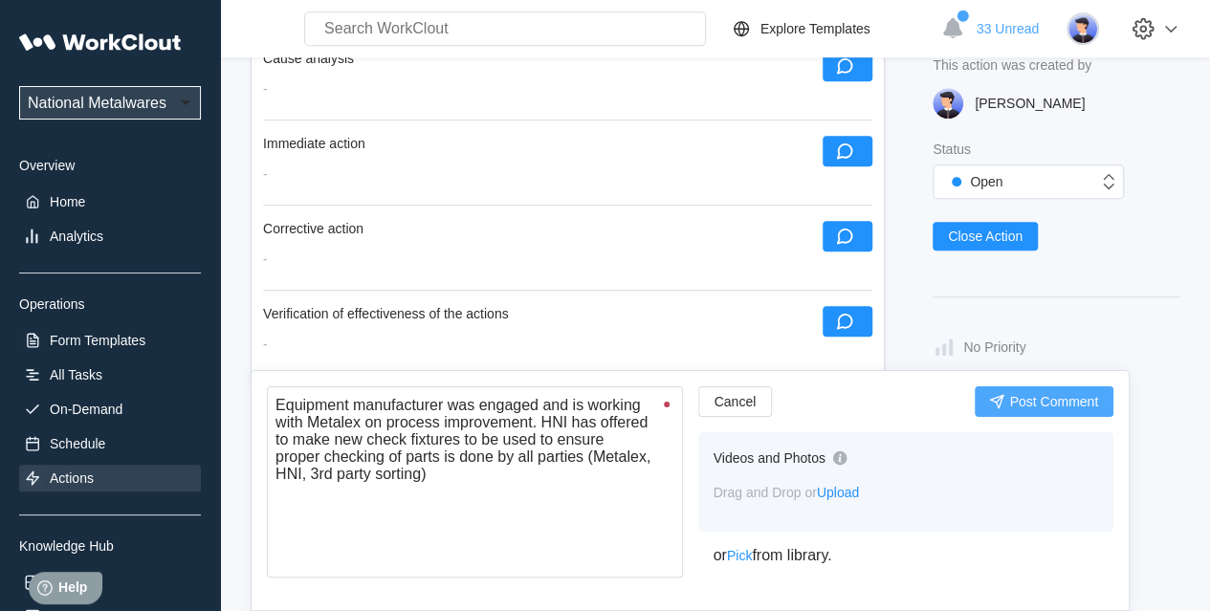
click at [1062, 403] on span "Post Comment" at bounding box center [1053, 401] width 89 height 13
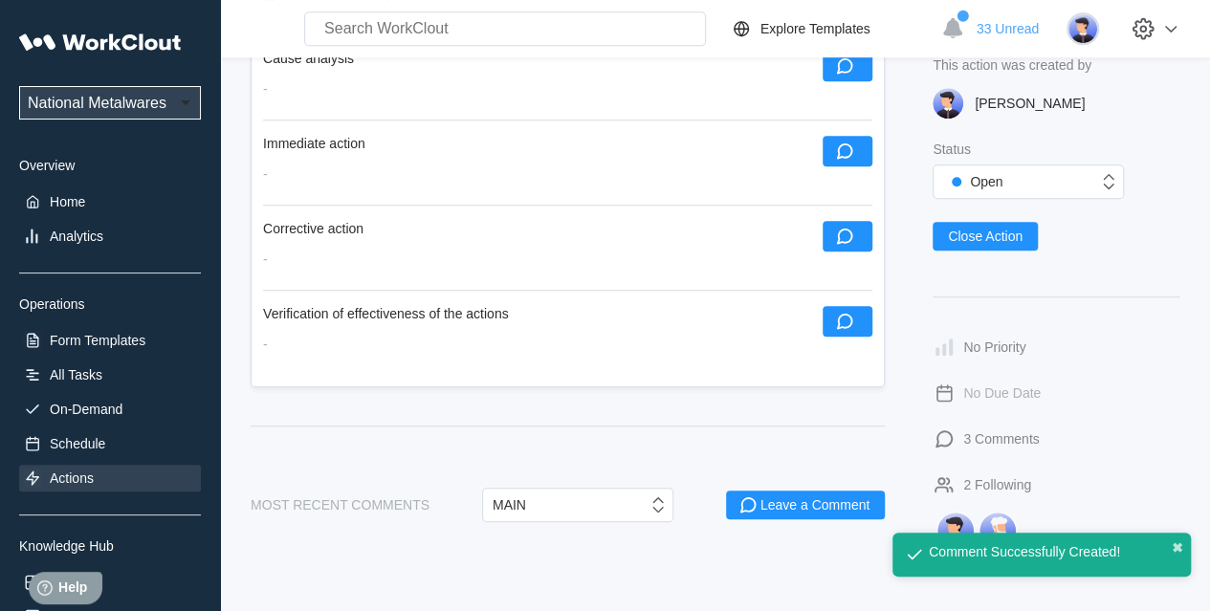
drag, startPoint x: 856, startPoint y: 320, endPoint x: 805, endPoint y: 342, distance: 55.8
click at [856, 320] on button "button" at bounding box center [848, 321] width 50 height 31
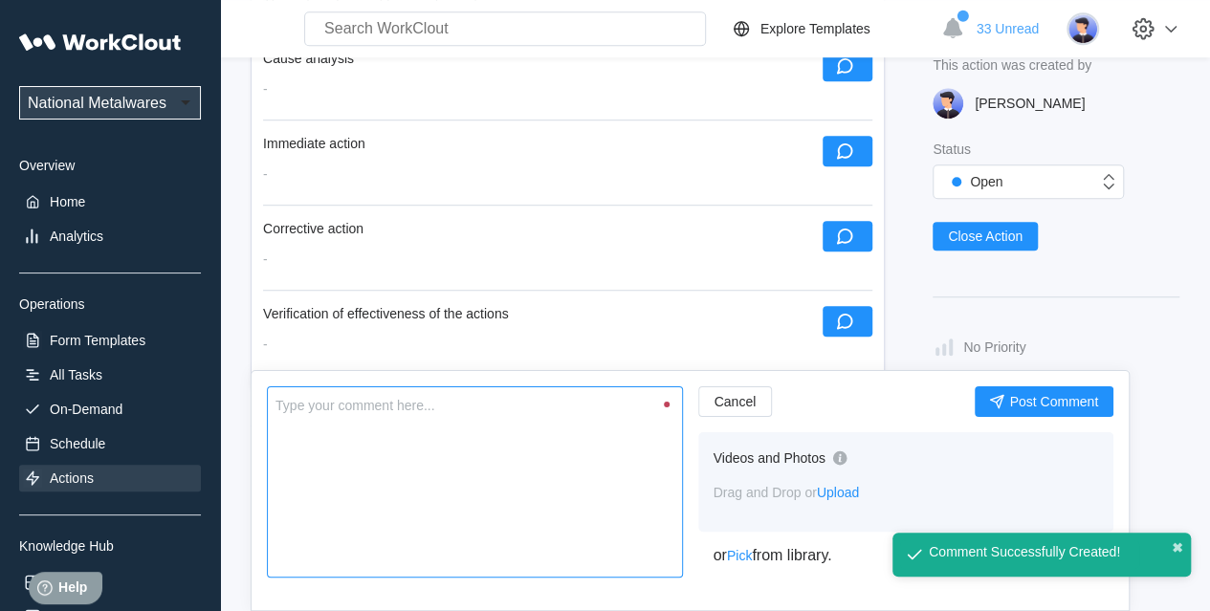
click at [476, 448] on textarea at bounding box center [475, 482] width 416 height 191
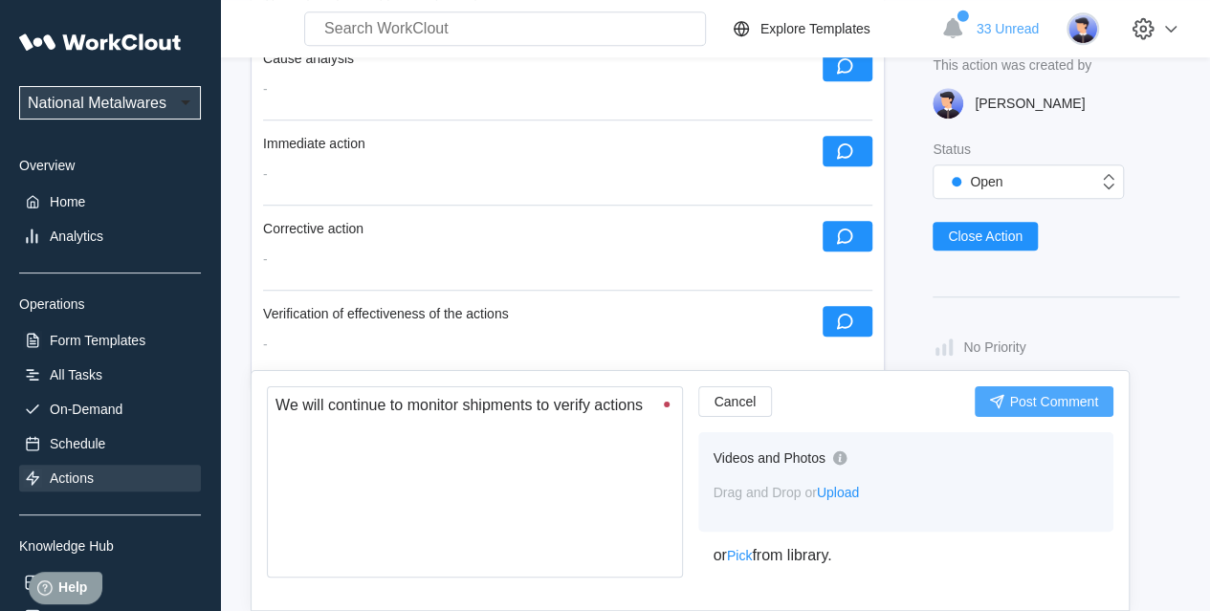
click at [1048, 400] on span "Post Comment" at bounding box center [1053, 401] width 89 height 13
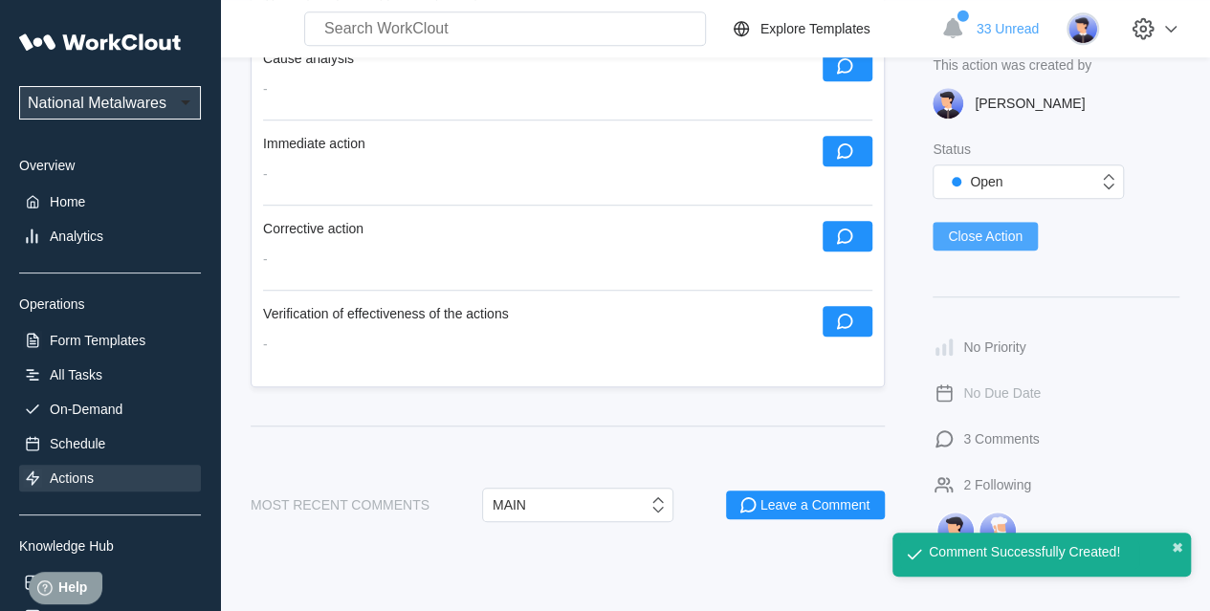
click at [973, 244] on button "Close Action" at bounding box center [985, 236] width 105 height 29
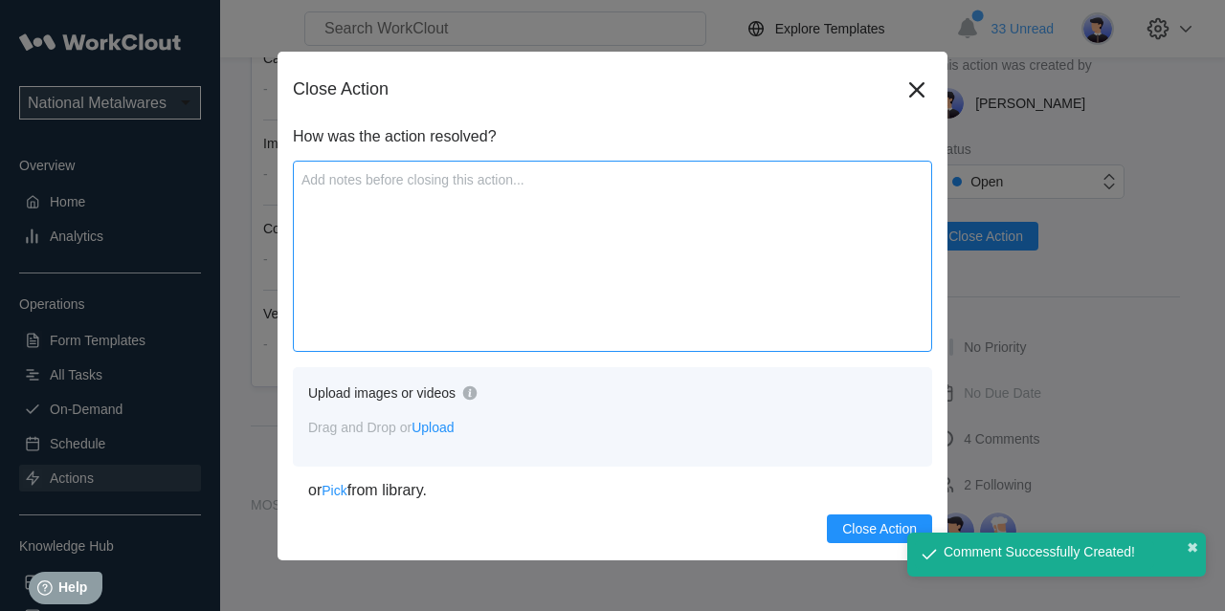
click at [561, 323] on textarea at bounding box center [612, 256] width 639 height 191
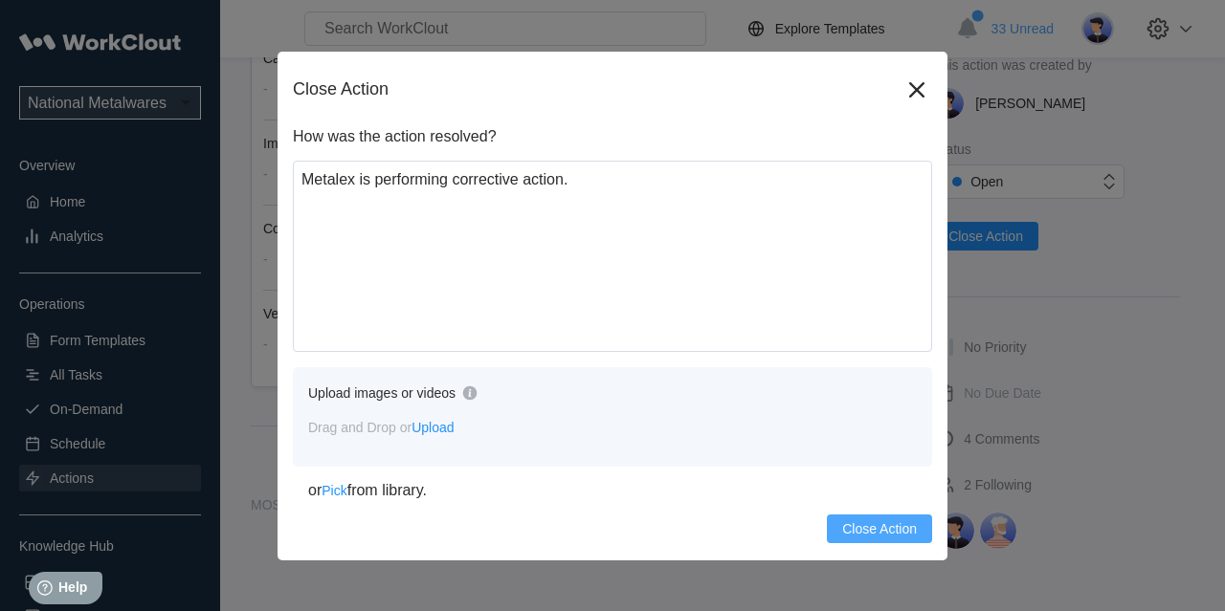
click at [859, 529] on span "Close Action" at bounding box center [879, 528] width 75 height 13
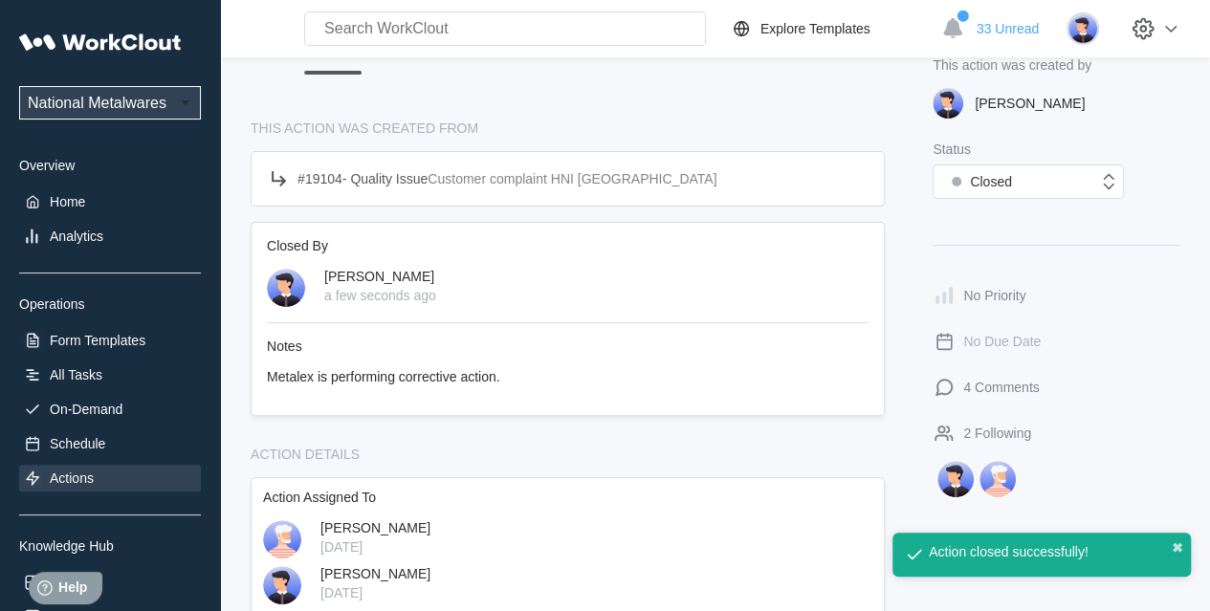
scroll to position [0, 0]
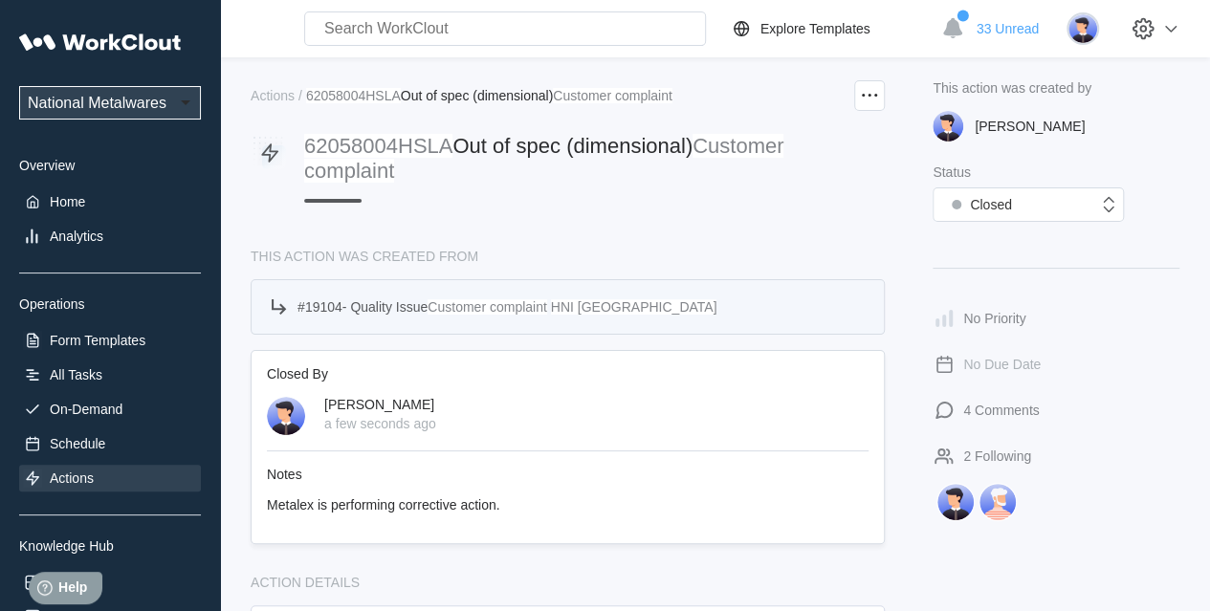
click at [421, 305] on span "Quality Issue" at bounding box center [388, 306] width 77 height 15
click at [377, 299] on span "Quality Issue" at bounding box center [388, 306] width 77 height 15
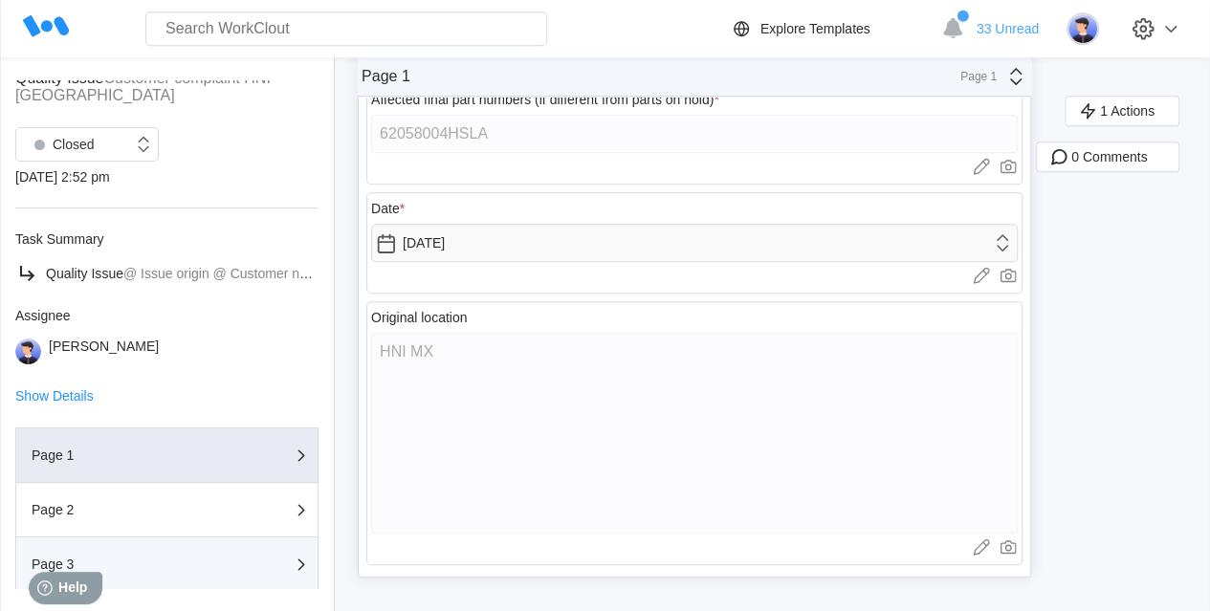
scroll to position [170, 0]
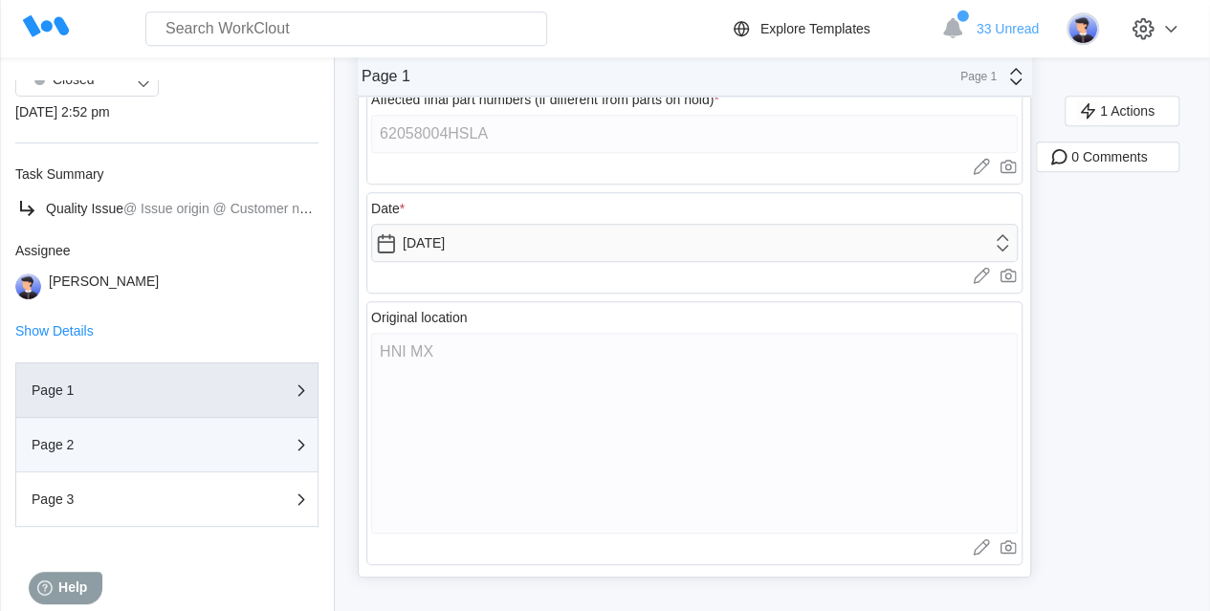
click at [152, 440] on div "Page 2" at bounding box center [167, 444] width 271 height 23
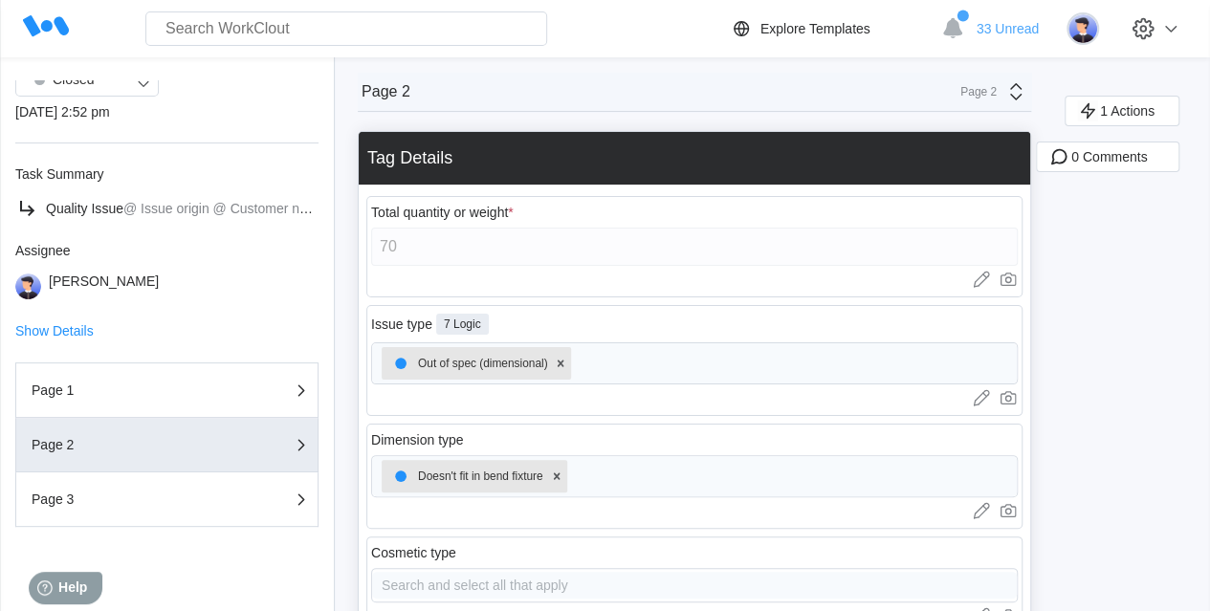
scroll to position [0, 0]
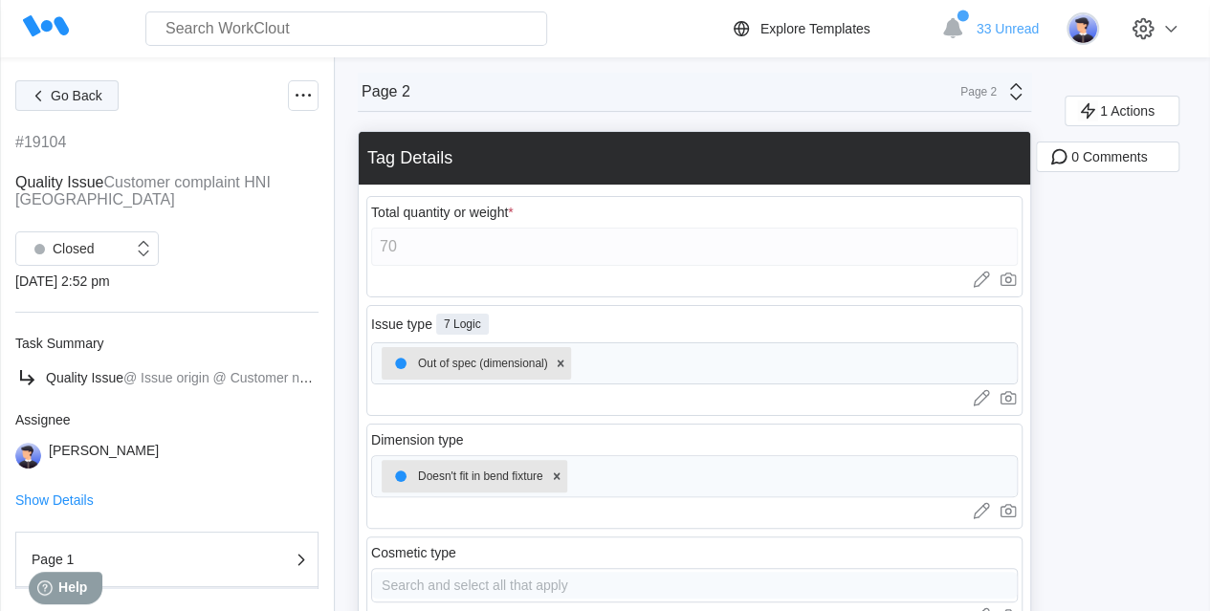
click at [55, 96] on span "Go Back" at bounding box center [77, 95] width 52 height 13
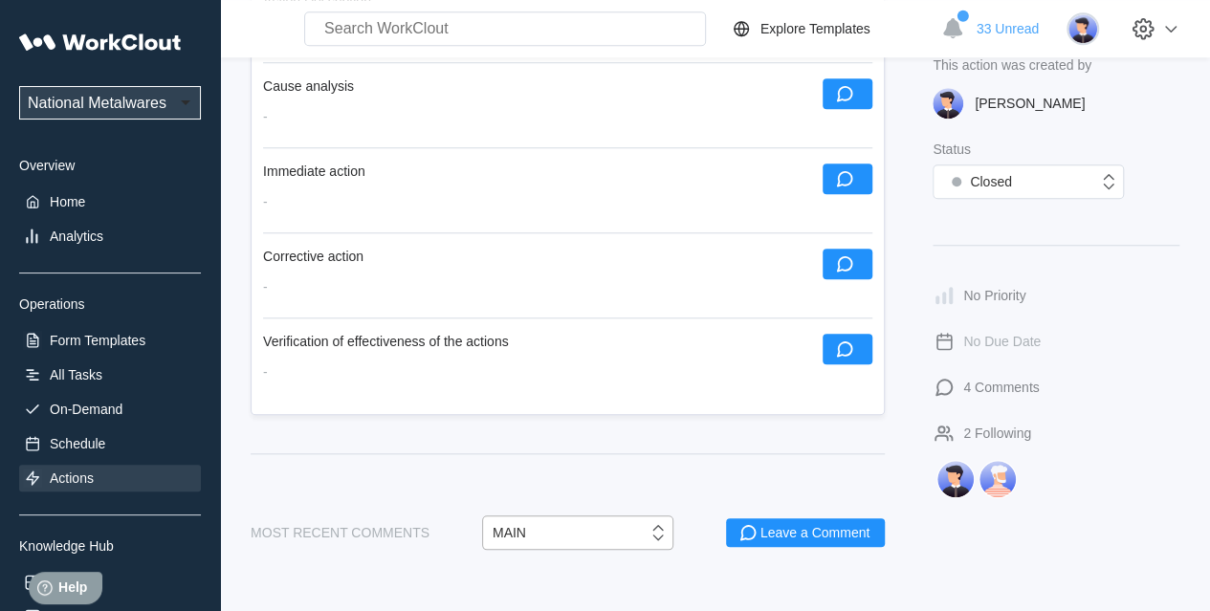
scroll to position [773, 0]
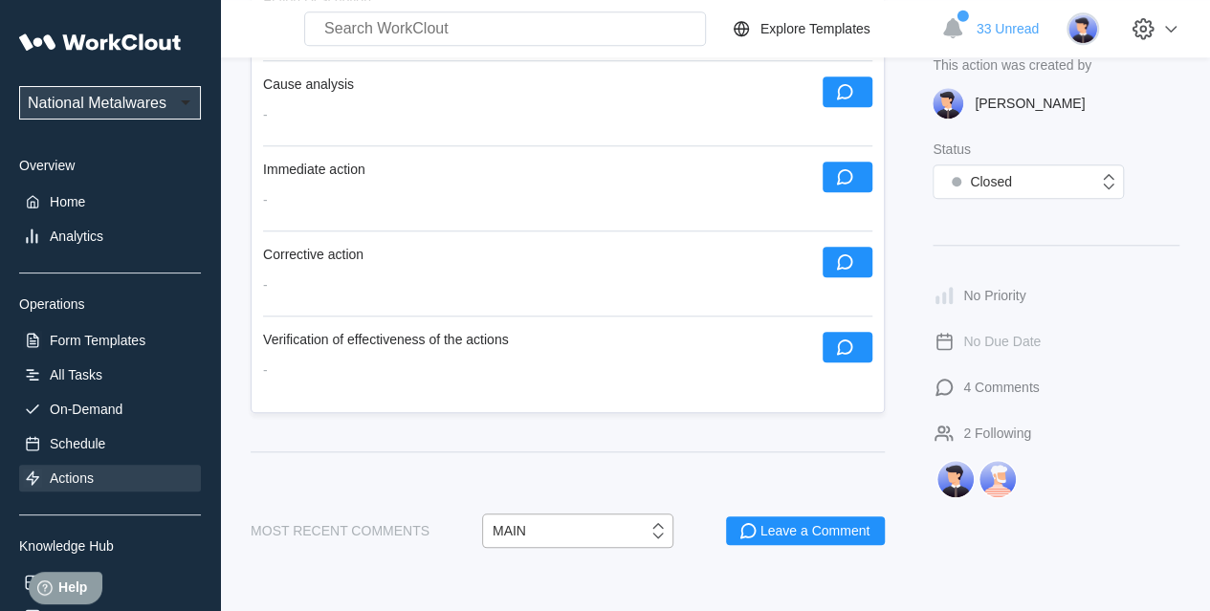
click at [571, 527] on div "MAIN" at bounding box center [565, 530] width 165 height 19
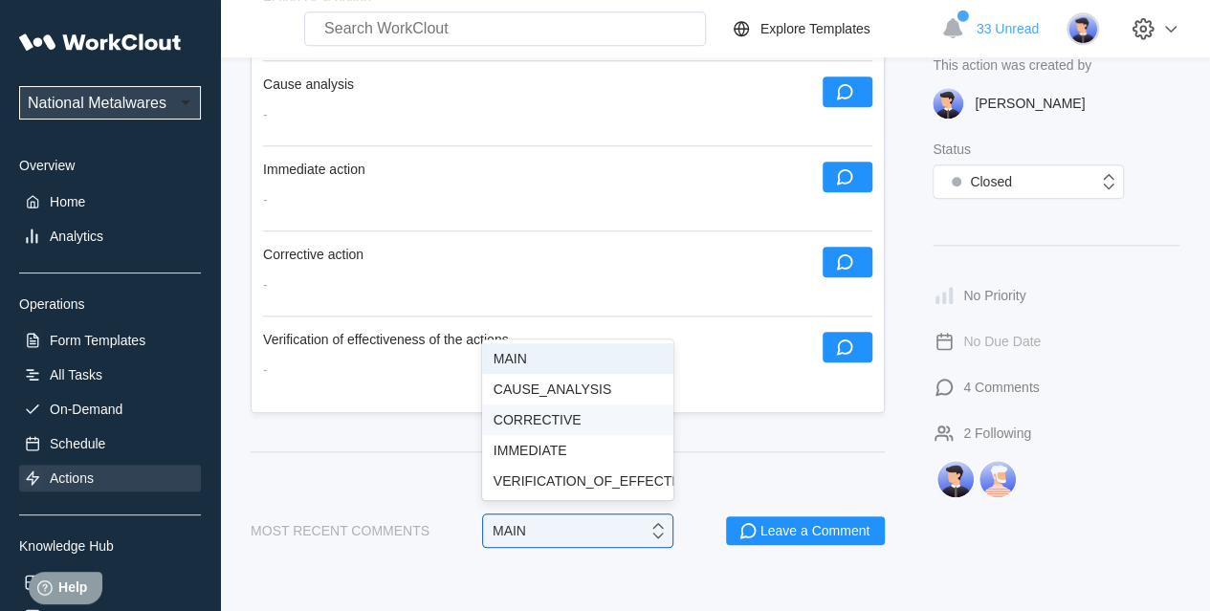
click at [547, 412] on div "CORRECTIVE" at bounding box center [578, 419] width 168 height 15
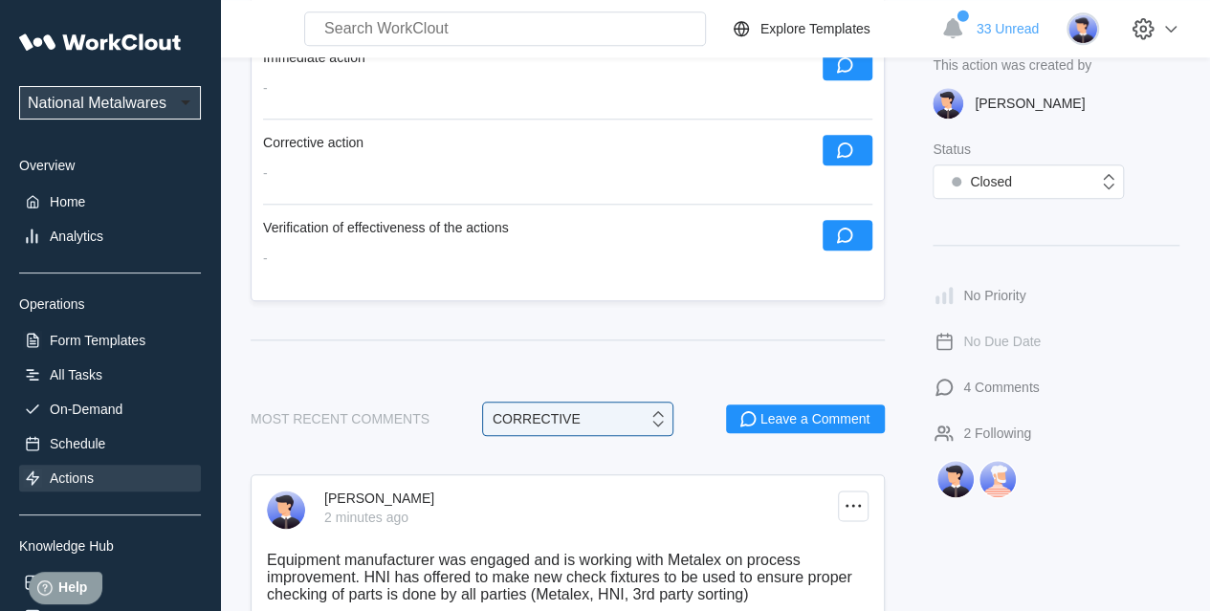
scroll to position [973, 0]
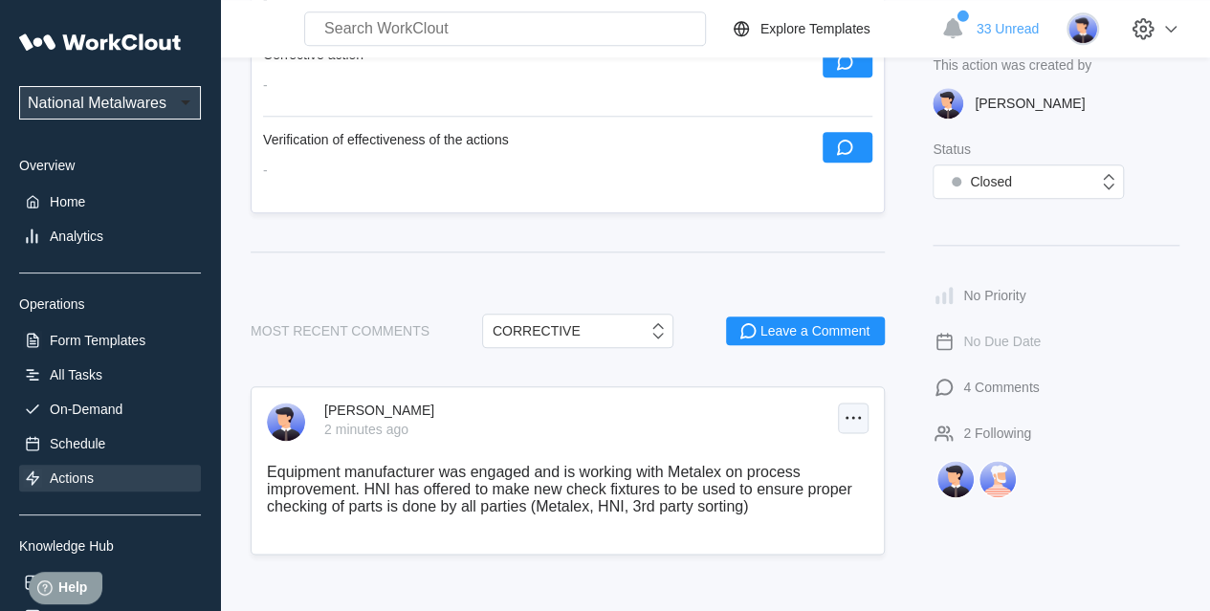
click at [851, 414] on icon at bounding box center [853, 418] width 23 height 23
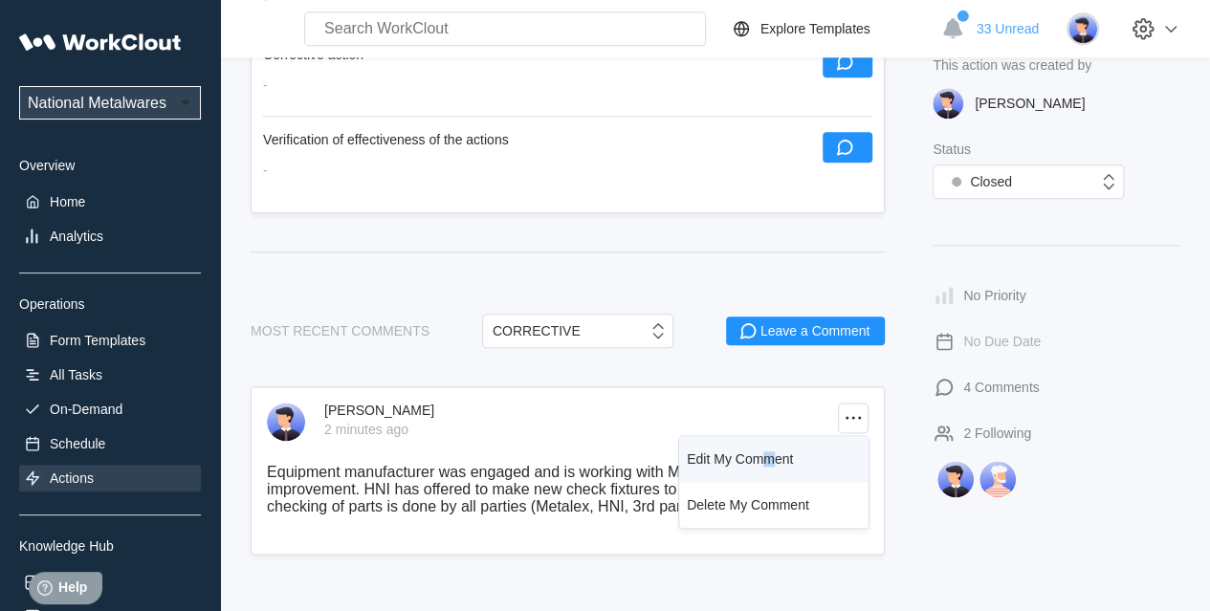
click at [768, 460] on div "Edit My Comment" at bounding box center [740, 459] width 106 height 15
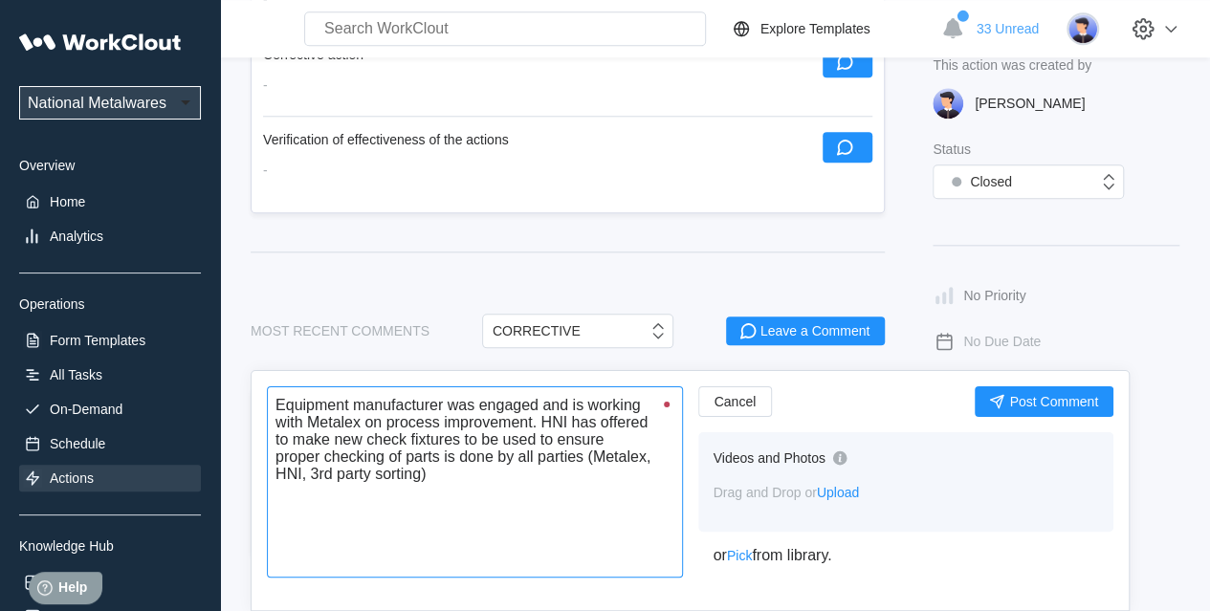
drag, startPoint x: 448, startPoint y: 482, endPoint x: 254, endPoint y: 412, distance: 205.5
click at [254, 412] on div "Equipment manufacturer was engaged and is working with Metalex on process impro…" at bounding box center [690, 490] width 879 height 241
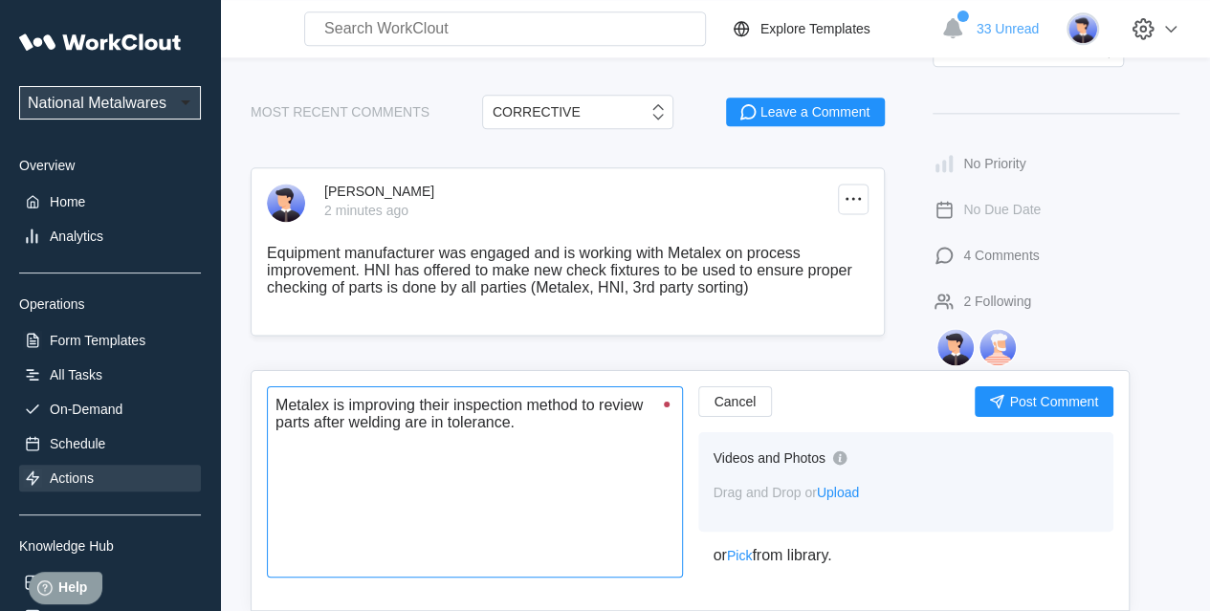
scroll to position [1214, 0]
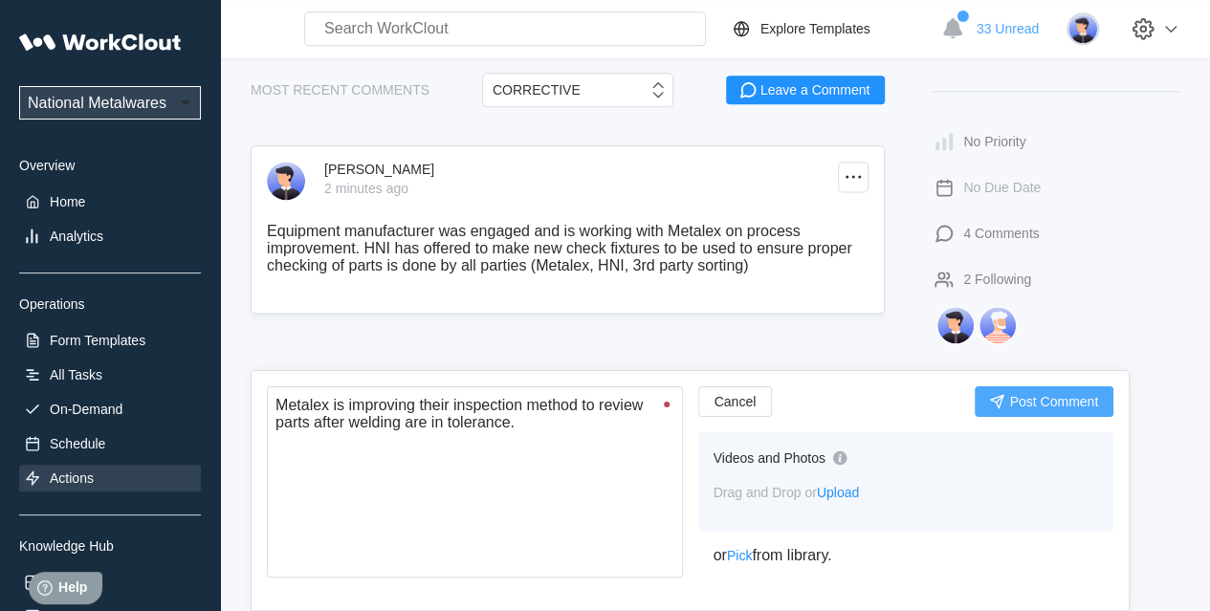
click at [1018, 397] on span "Post Comment" at bounding box center [1053, 401] width 89 height 13
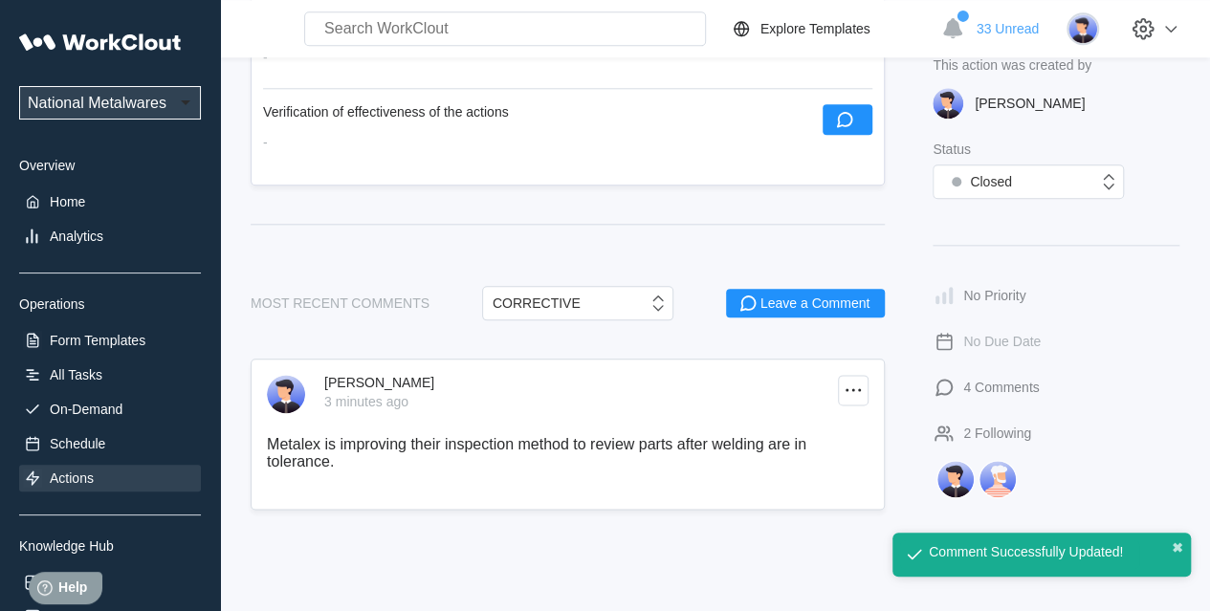
scroll to position [1005, 0]
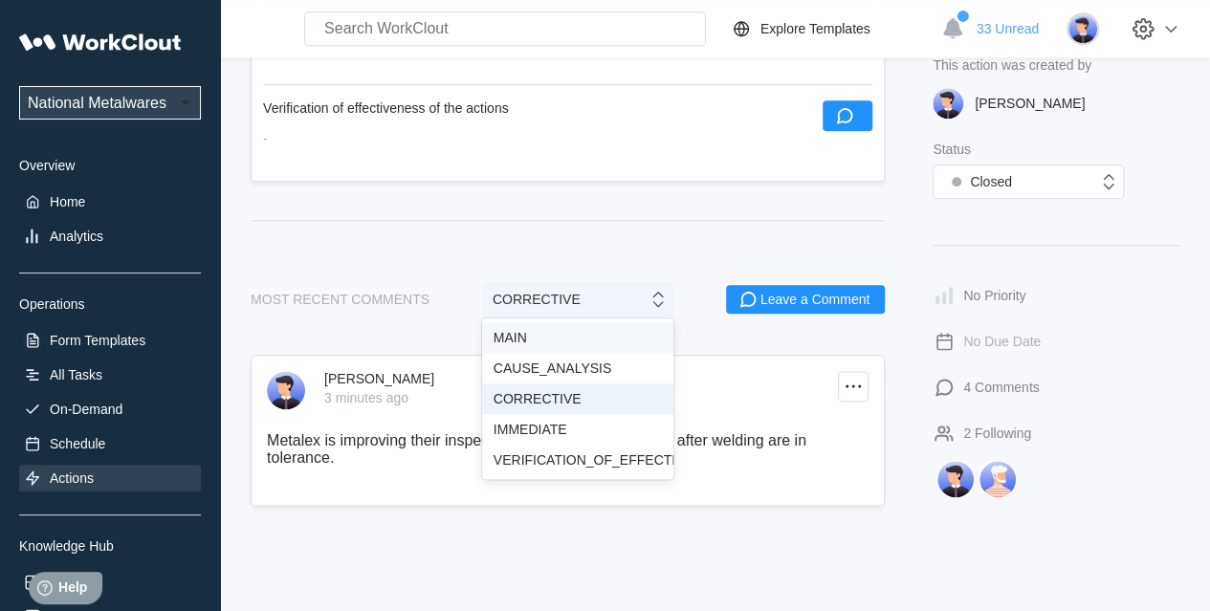
click at [555, 303] on div "CORRECTIVE" at bounding box center [577, 299] width 191 height 34
click at [577, 456] on div "VERIFICATION_OF_EFFECTIVENESS" at bounding box center [578, 460] width 168 height 15
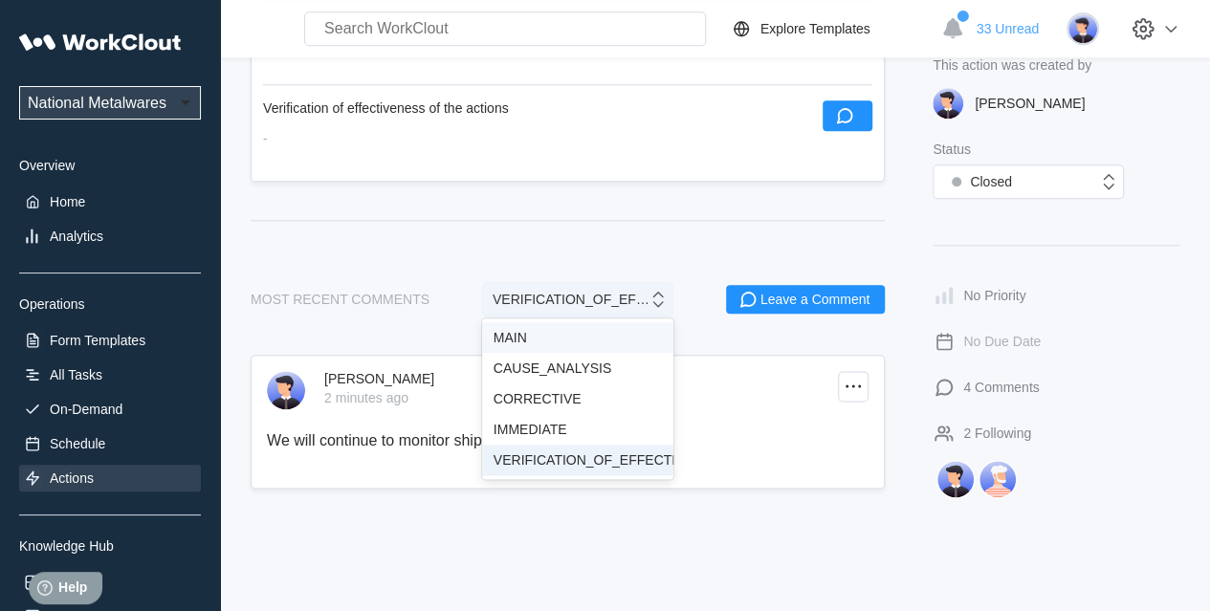
click at [566, 297] on div "VERIFICATION_OF_EFFECTIVENESS" at bounding box center [571, 299] width 157 height 15
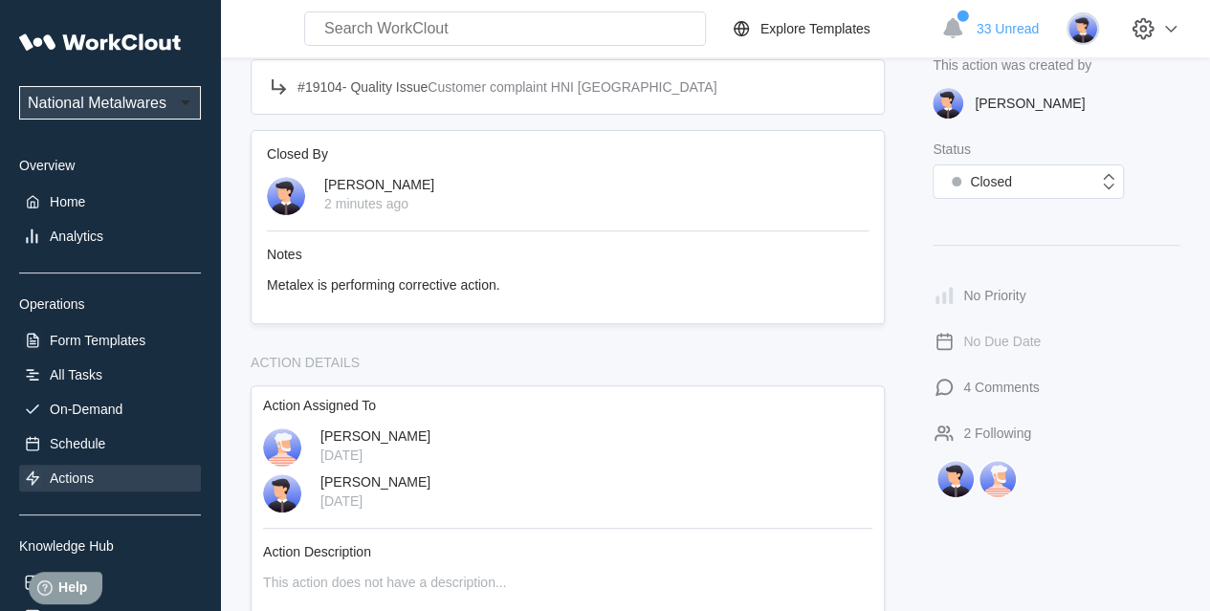
scroll to position [0, 0]
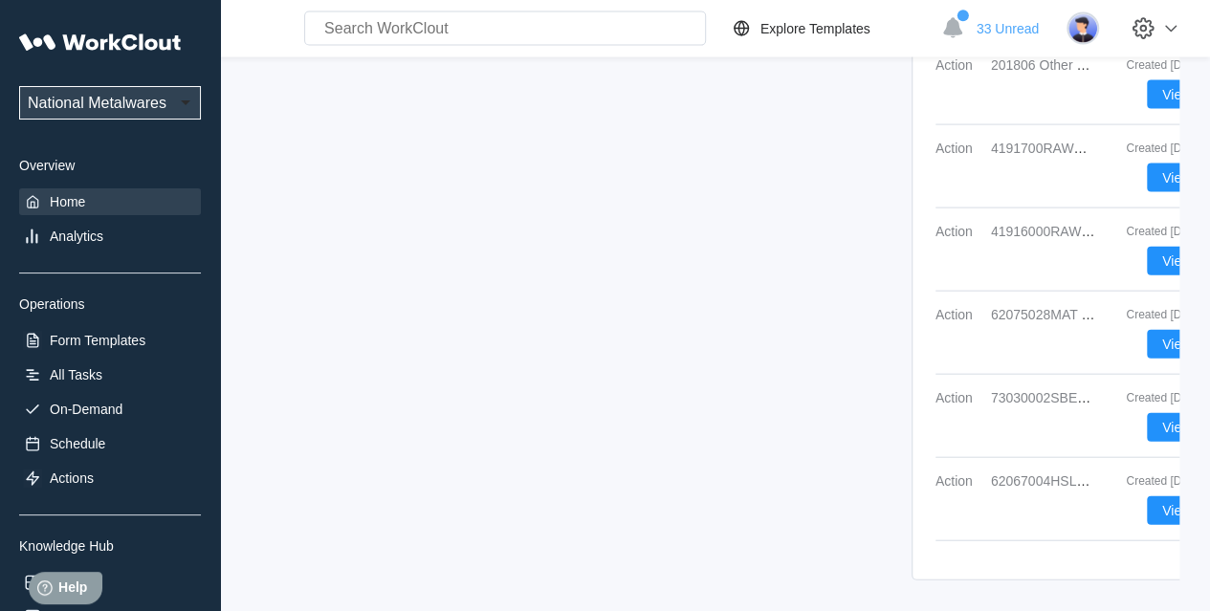
scroll to position [2026, 0]
click at [1099, 504] on span "View" at bounding box center [1176, 510] width 29 height 13
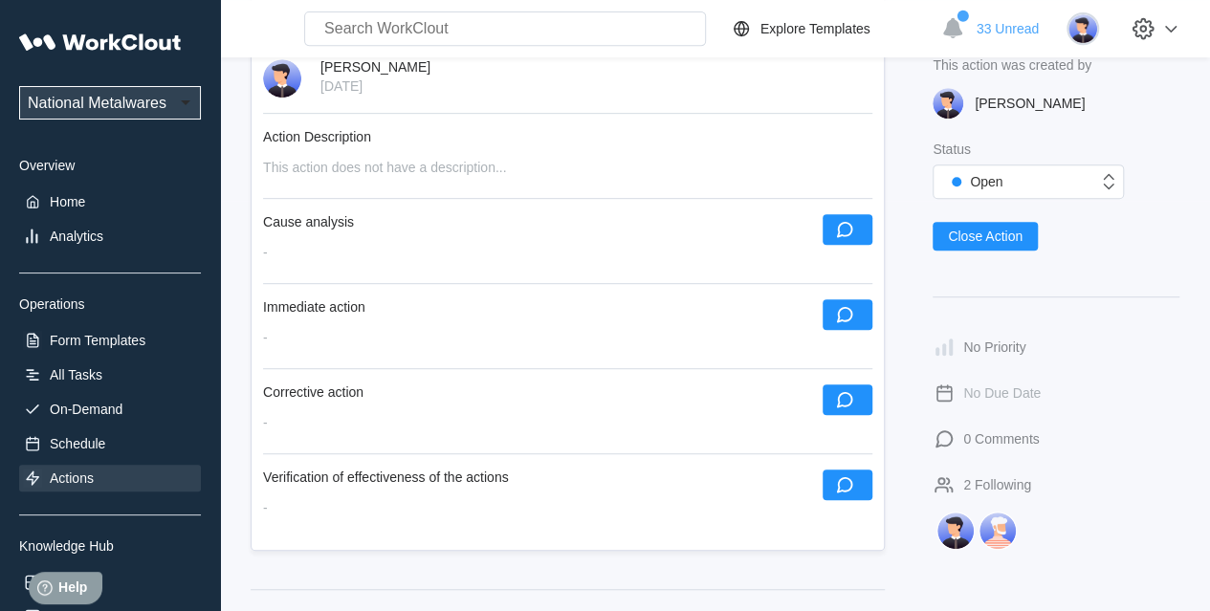
scroll to position [670, 0]
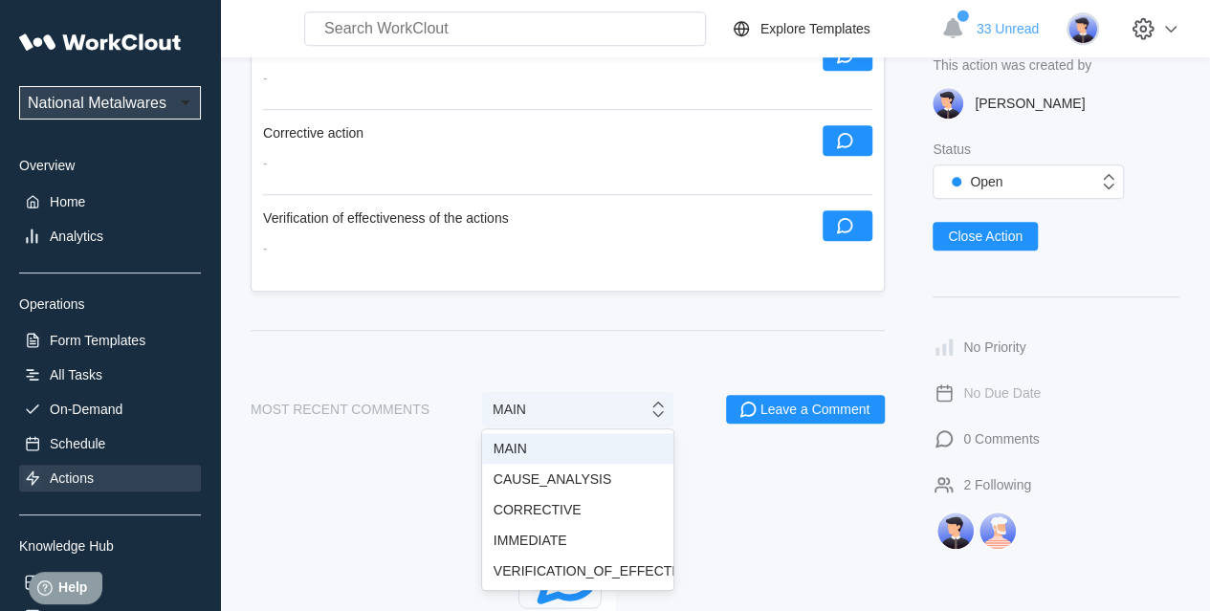
click at [568, 402] on div "MAIN" at bounding box center [565, 409] width 165 height 19
click at [574, 487] on div "CAUSE_ANALYSIS" at bounding box center [577, 479] width 191 height 31
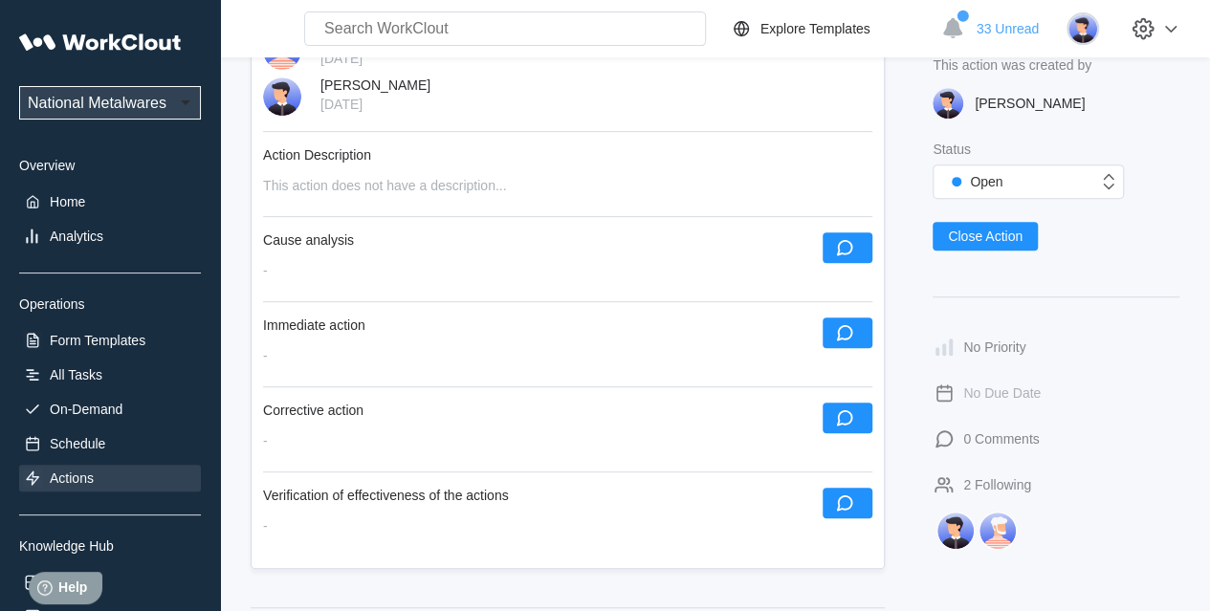
scroll to position [0, 0]
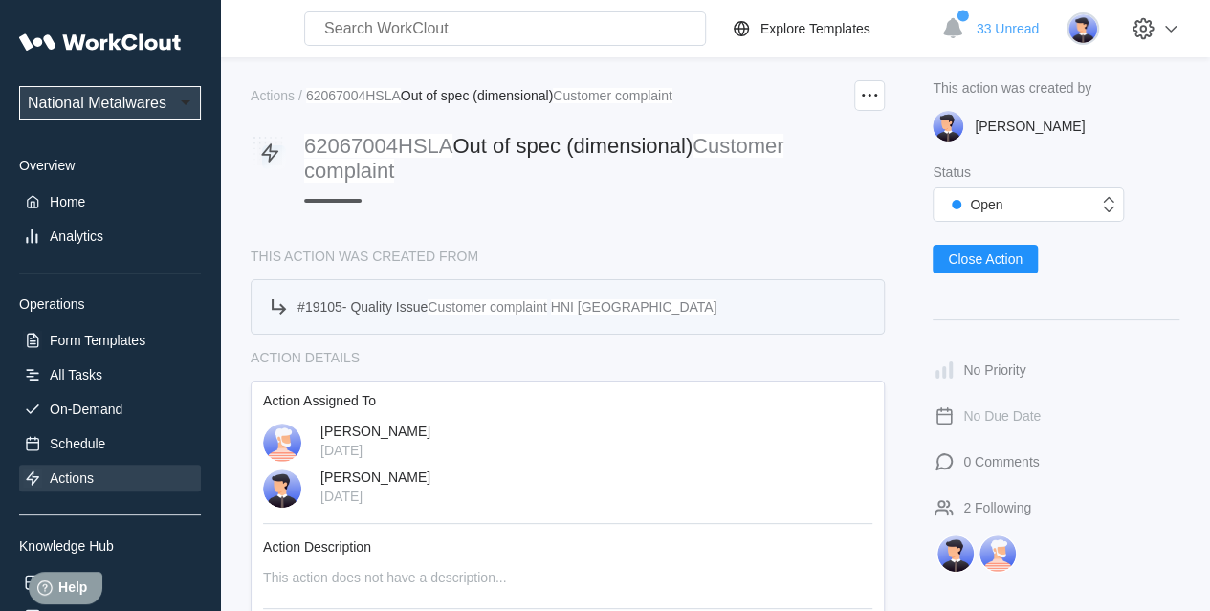
click at [371, 303] on span "Quality Issue" at bounding box center [388, 306] width 77 height 15
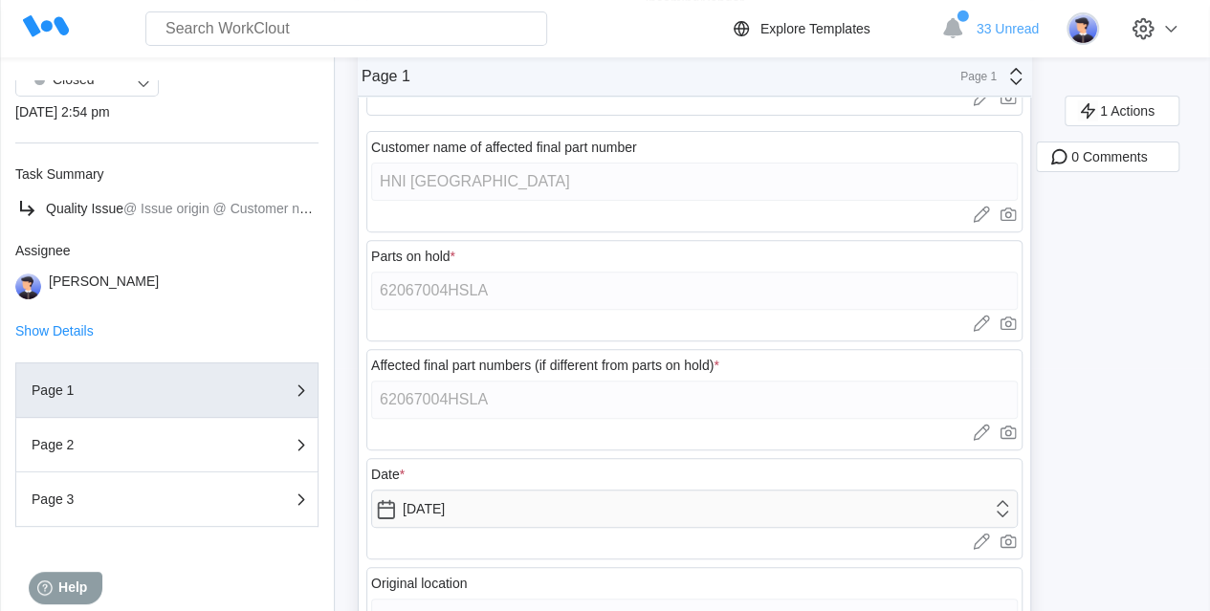
scroll to position [287, 0]
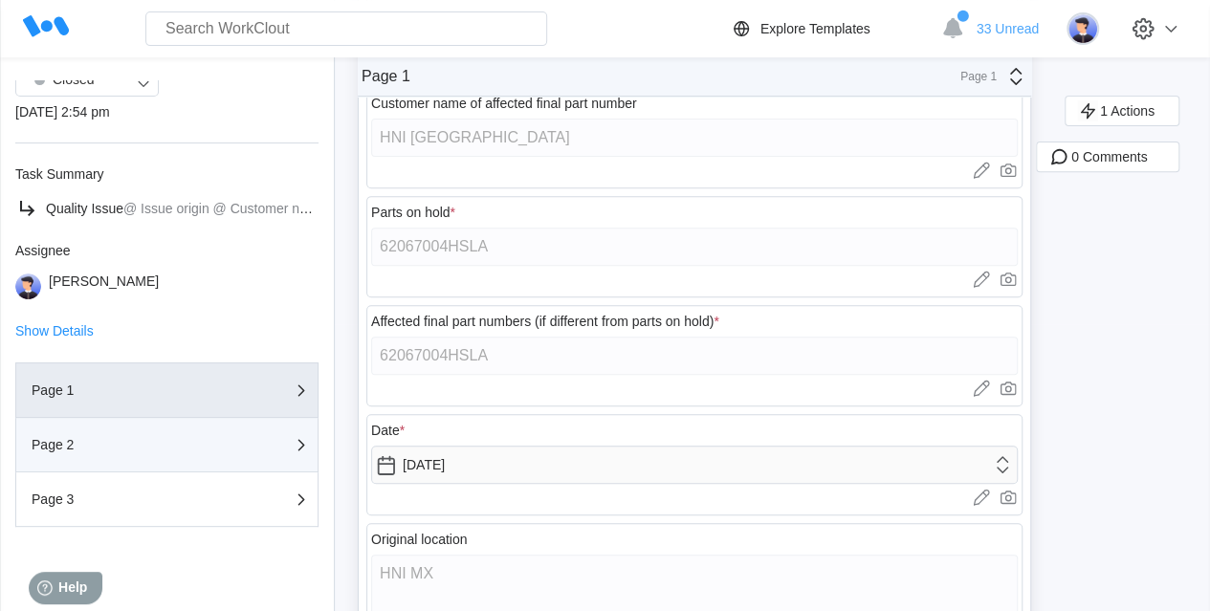
click at [88, 436] on div "Page 2" at bounding box center [167, 444] width 271 height 23
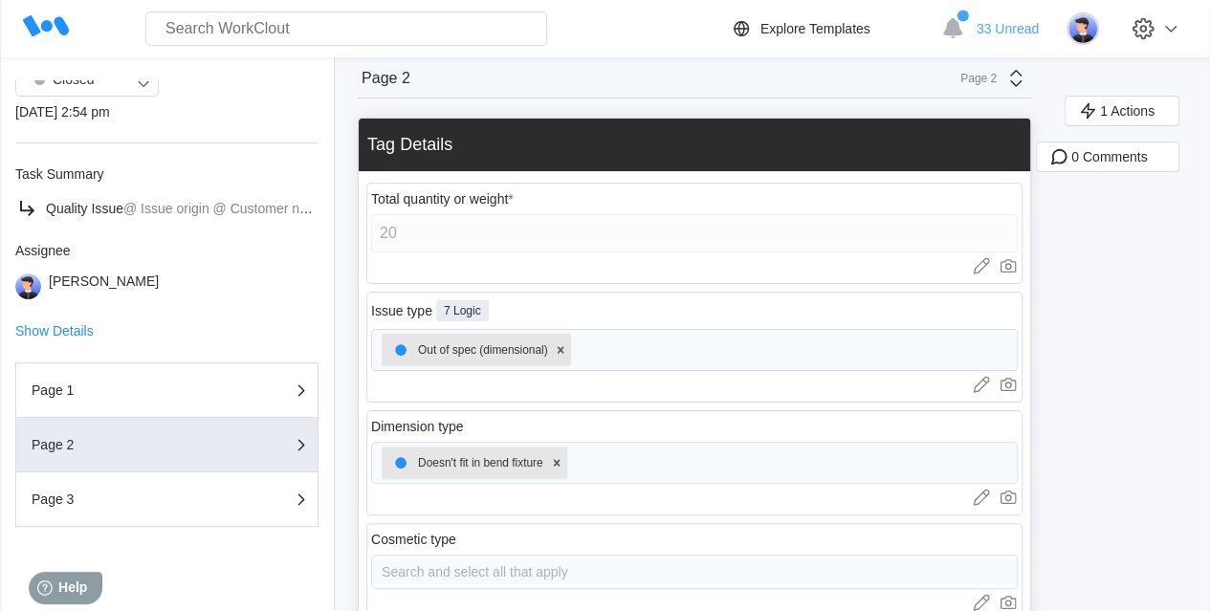
scroll to position [0, 0]
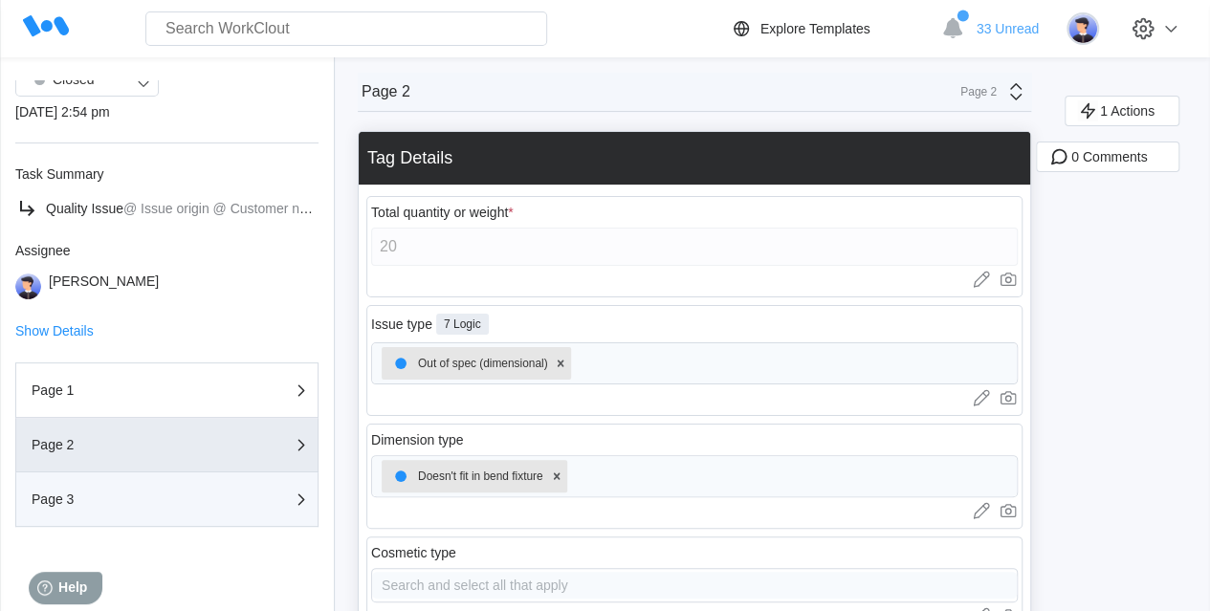
click at [140, 503] on div "Page 3" at bounding box center [127, 499] width 191 height 13
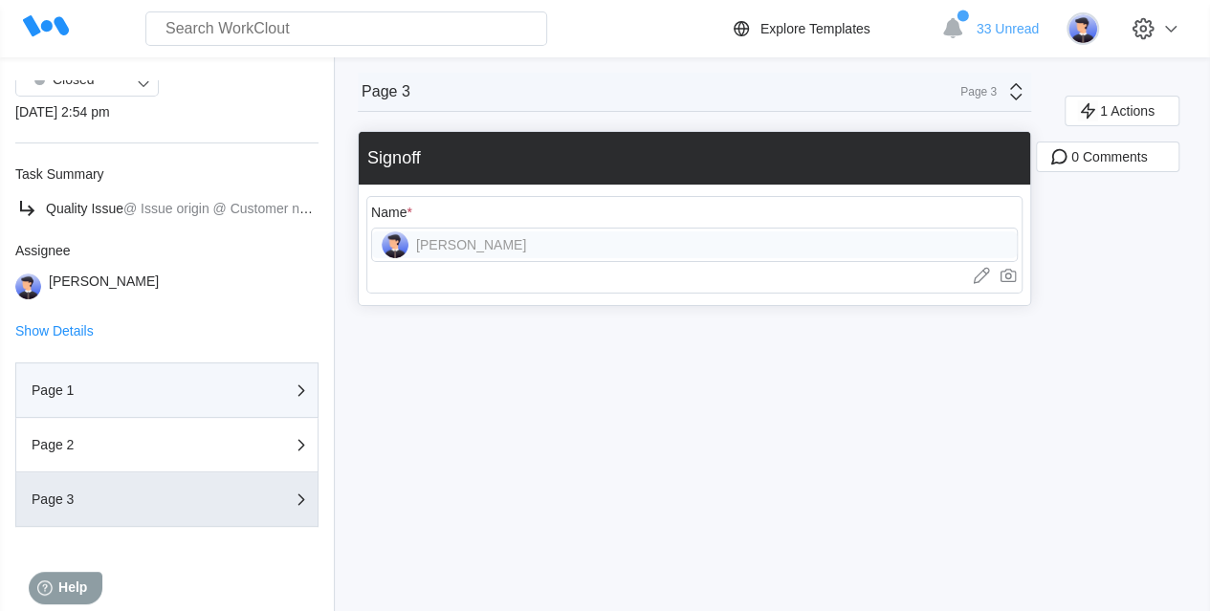
click at [113, 390] on div "Page 1" at bounding box center [127, 390] width 191 height 13
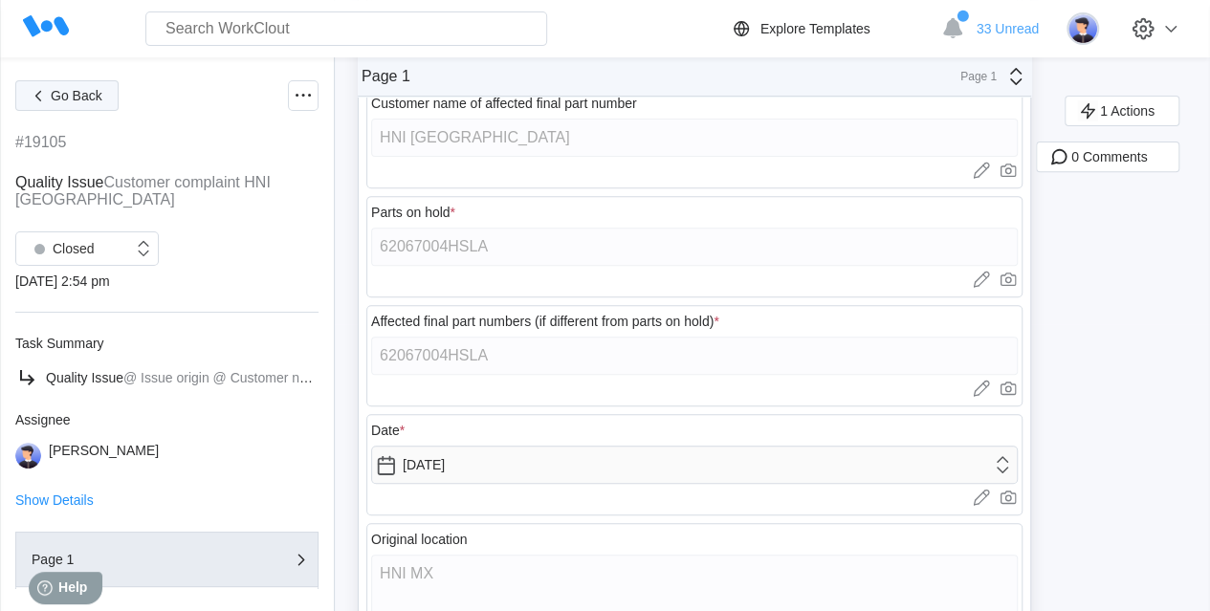
click at [75, 101] on span "Go Back" at bounding box center [77, 95] width 52 height 13
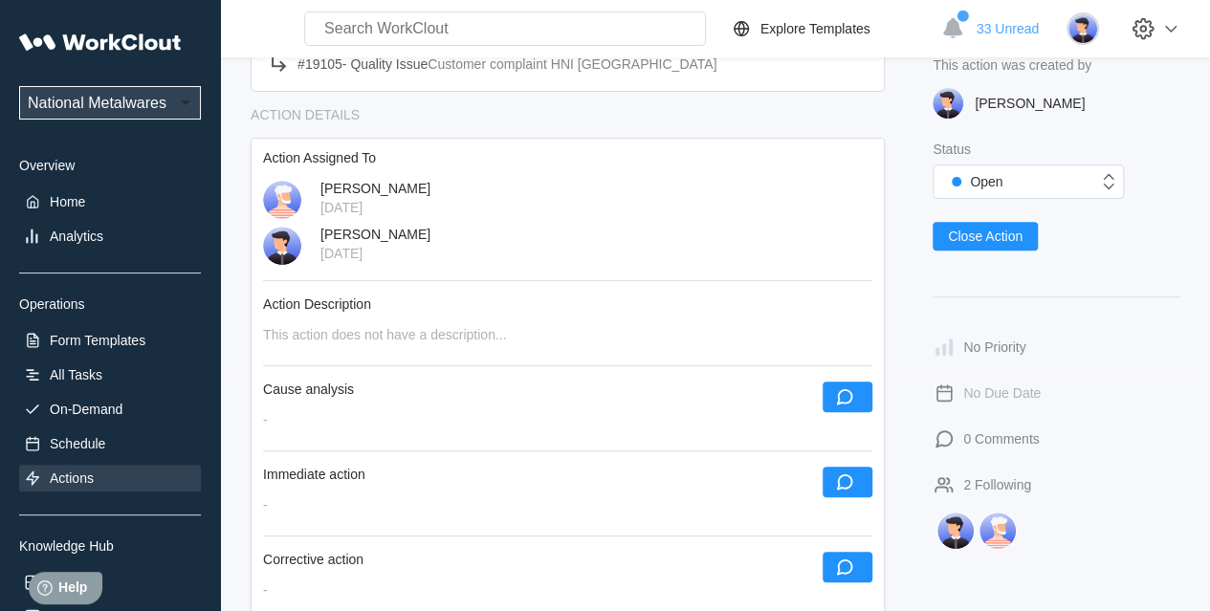
scroll to position [383, 0]
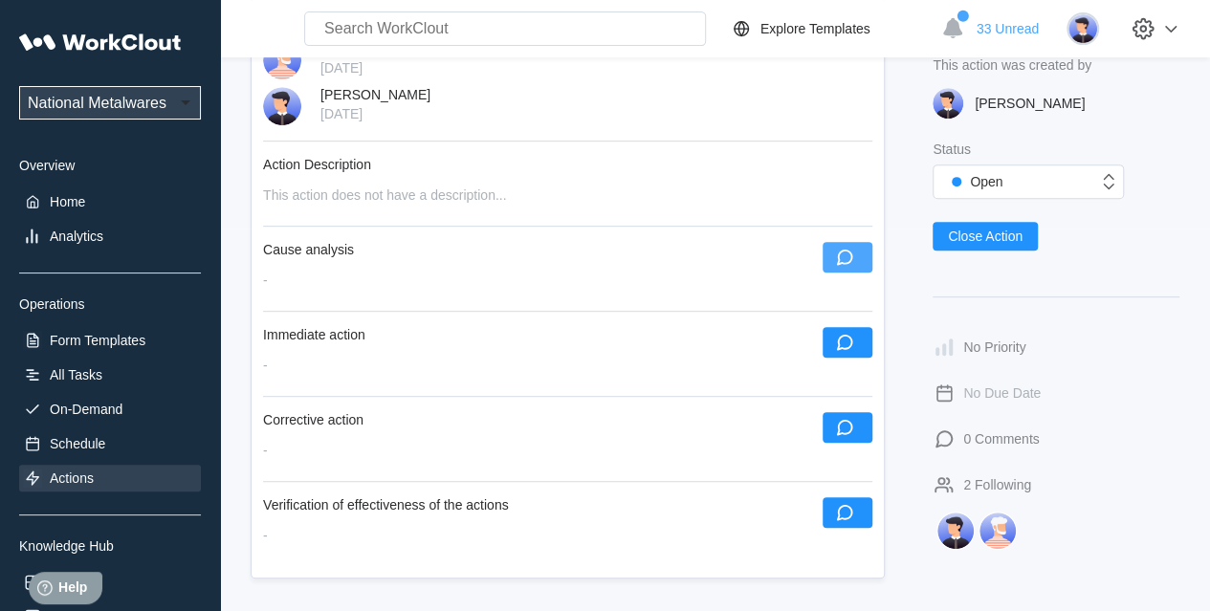
click at [836, 252] on icon "button" at bounding box center [844, 257] width 21 height 21
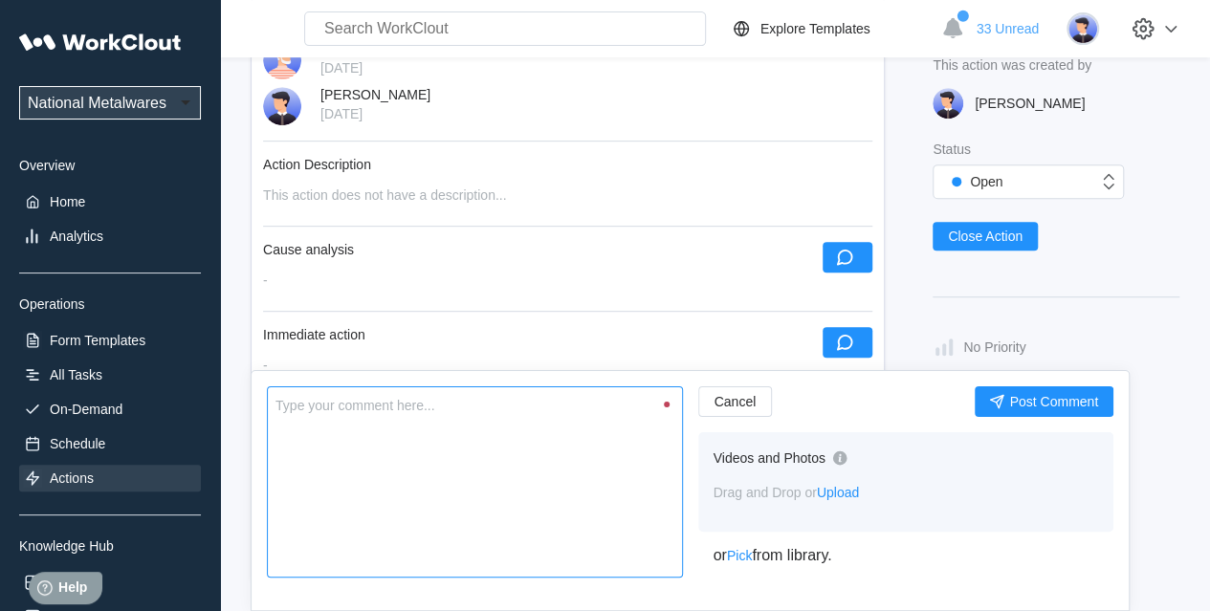
click at [485, 454] on textarea at bounding box center [475, 482] width 416 height 191
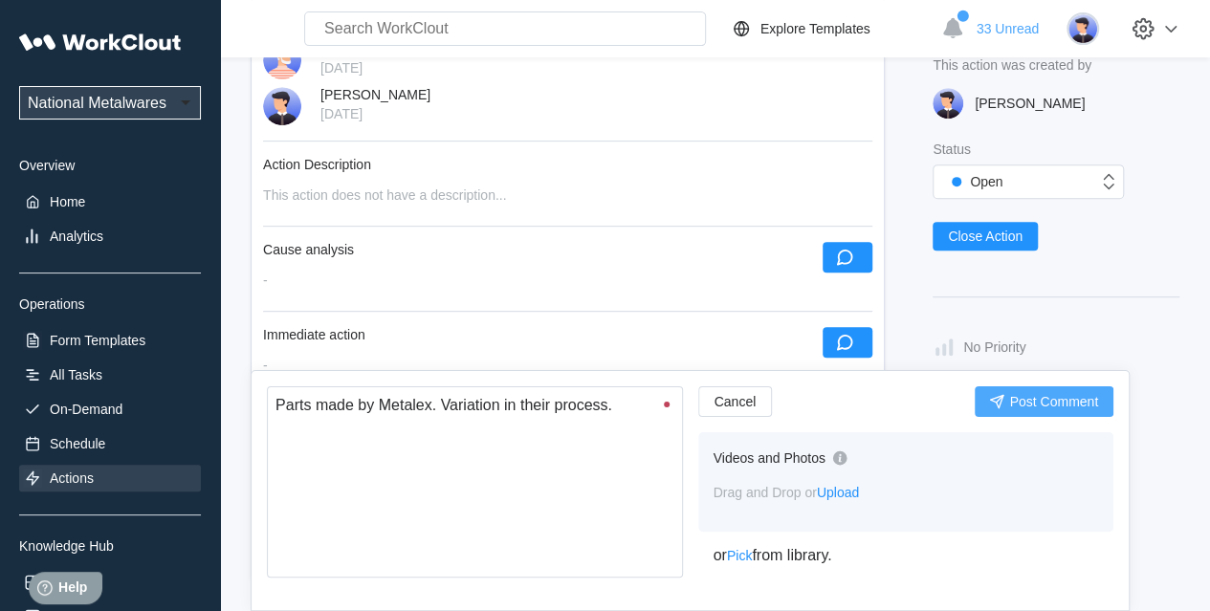
click at [1052, 403] on span "Post Comment" at bounding box center [1053, 401] width 89 height 13
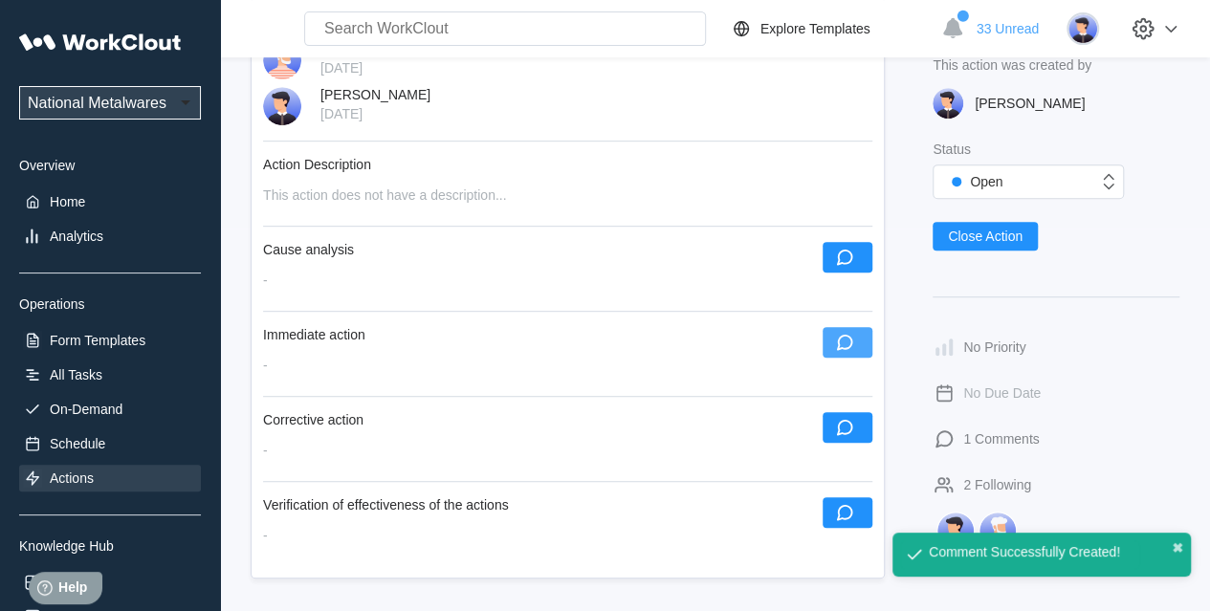
click at [857, 342] on button "button" at bounding box center [848, 342] width 50 height 31
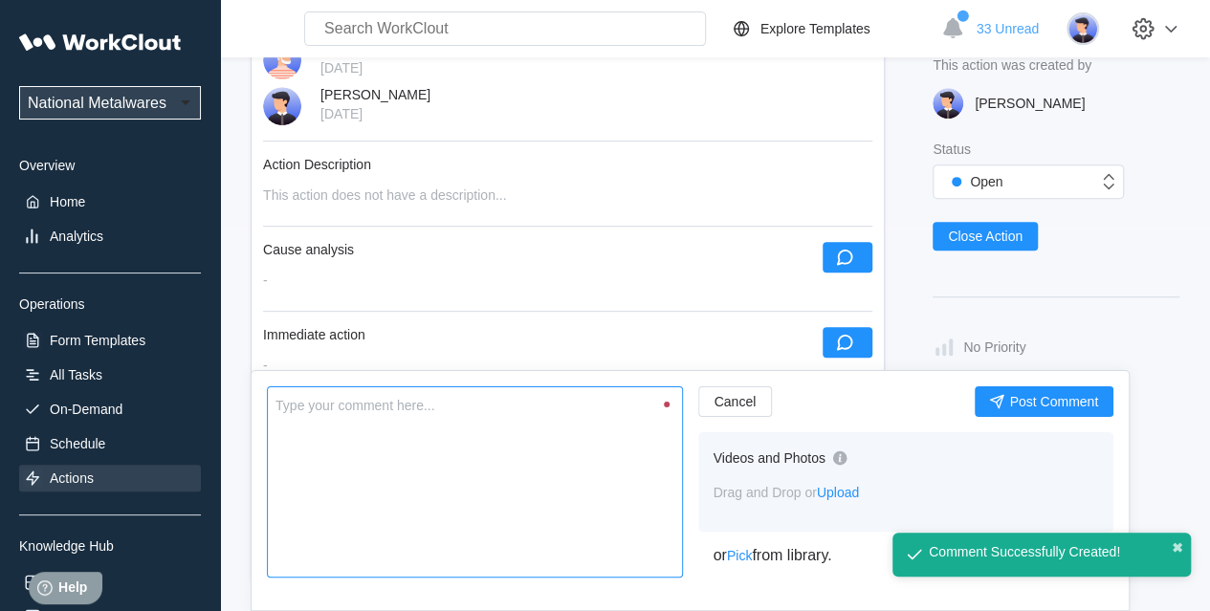
click at [396, 495] on textarea at bounding box center [475, 482] width 416 height 191
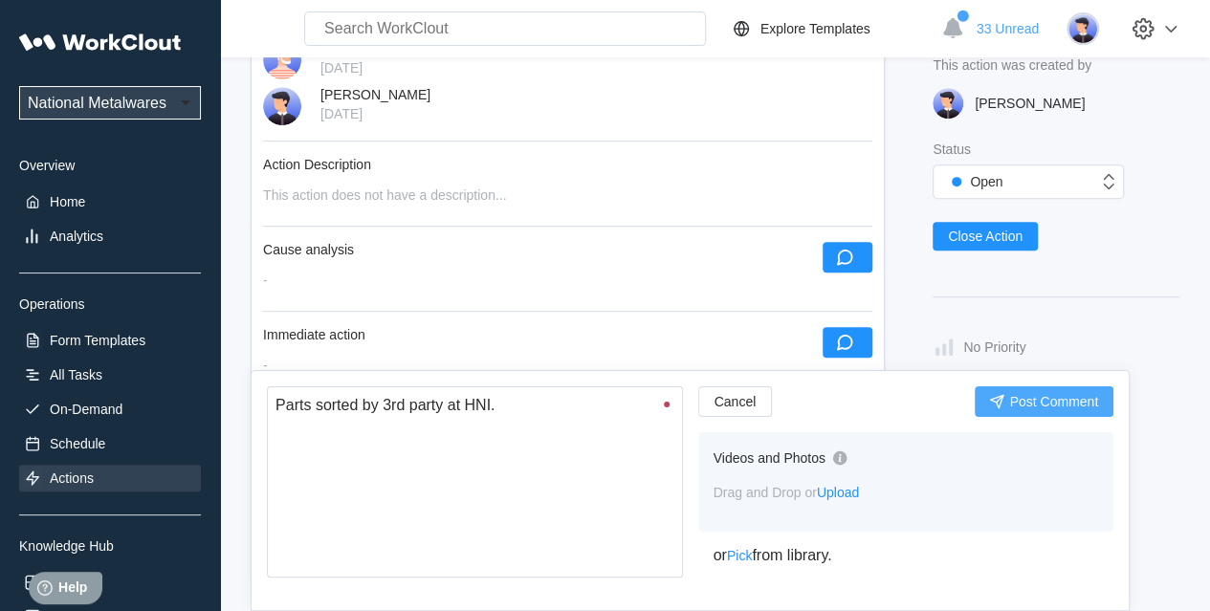
click at [1072, 388] on button "Post Comment" at bounding box center [1044, 402] width 139 height 31
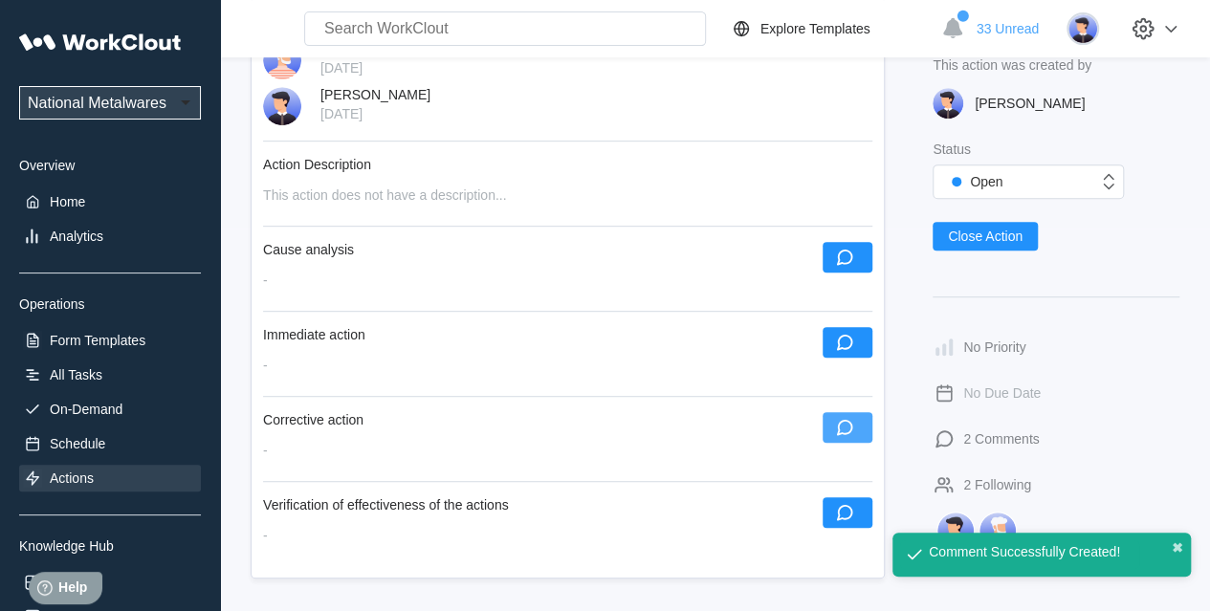
click at [863, 428] on button "button" at bounding box center [848, 427] width 50 height 31
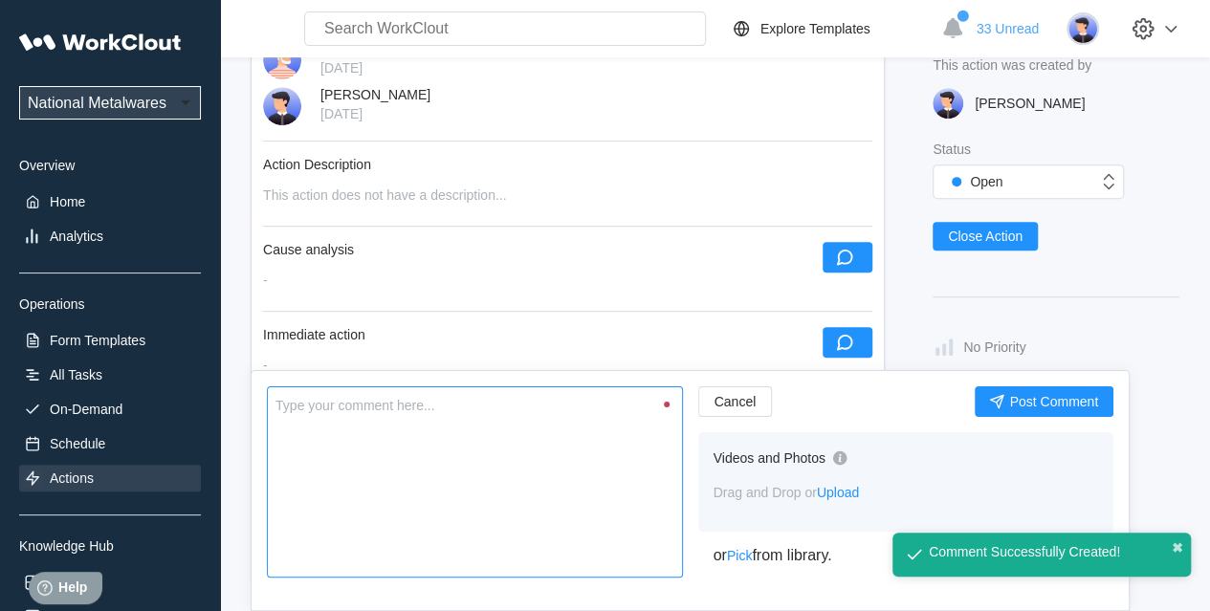
click at [399, 510] on textarea at bounding box center [475, 482] width 416 height 191
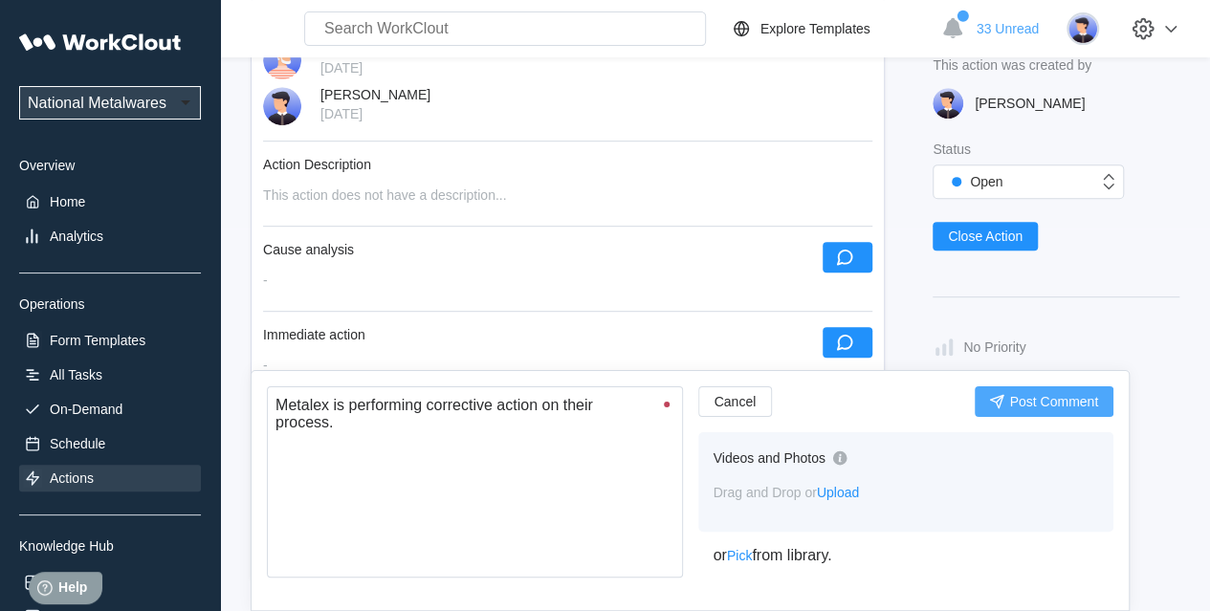
click at [1014, 407] on span "Post Comment" at bounding box center [1053, 401] width 89 height 13
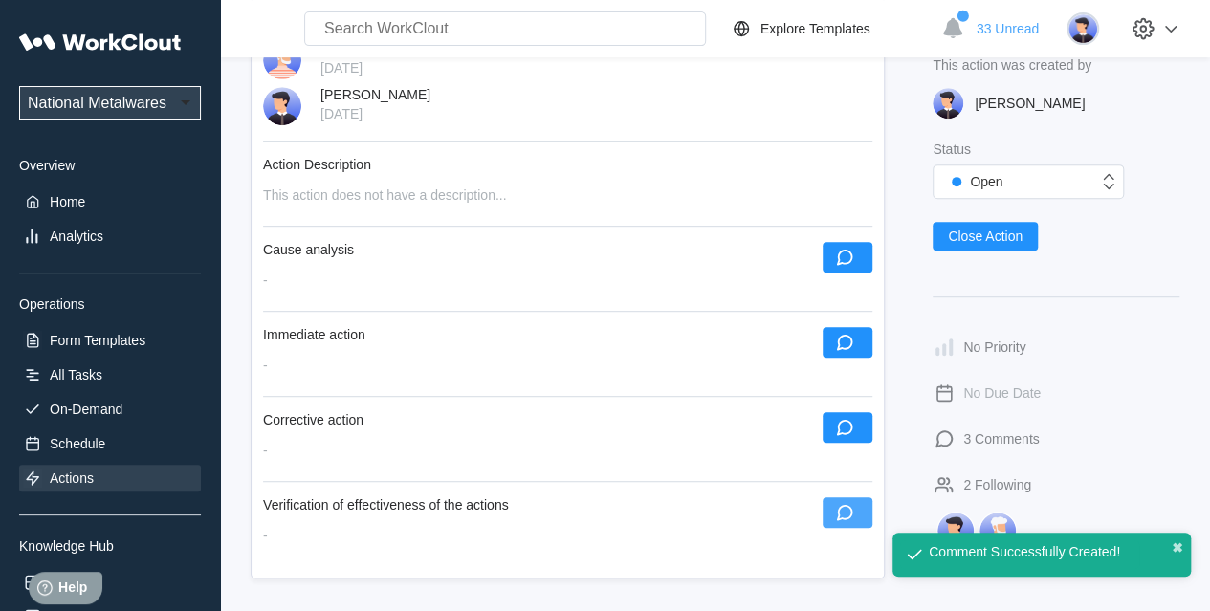
click at [852, 512] on icon "button" at bounding box center [844, 512] width 21 height 21
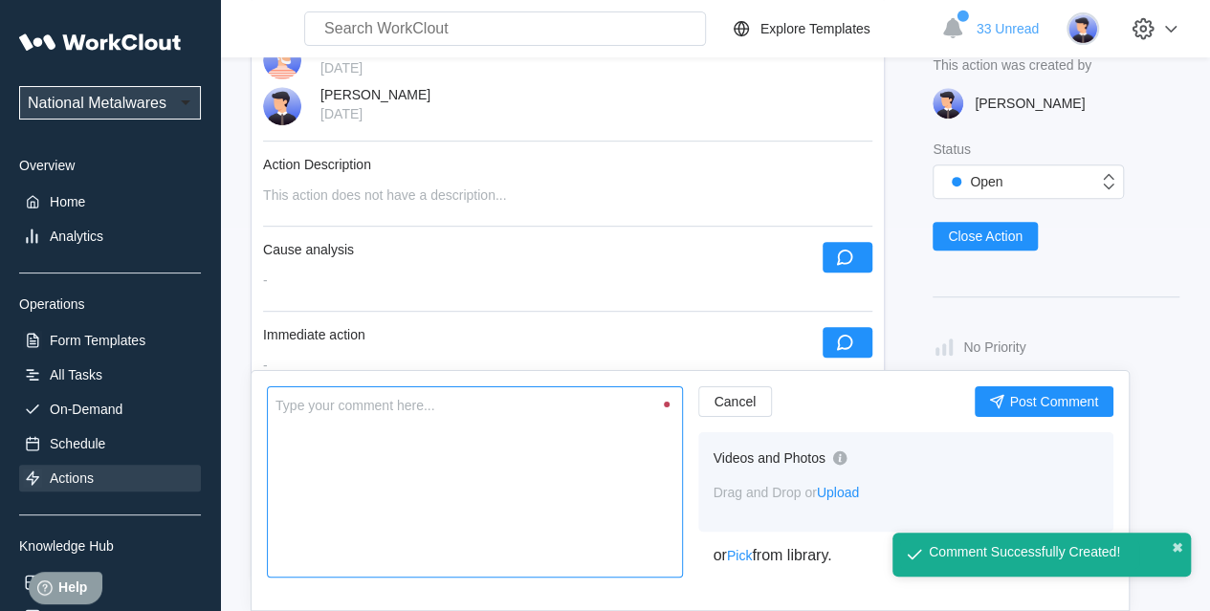
click at [480, 481] on textarea at bounding box center [475, 482] width 416 height 191
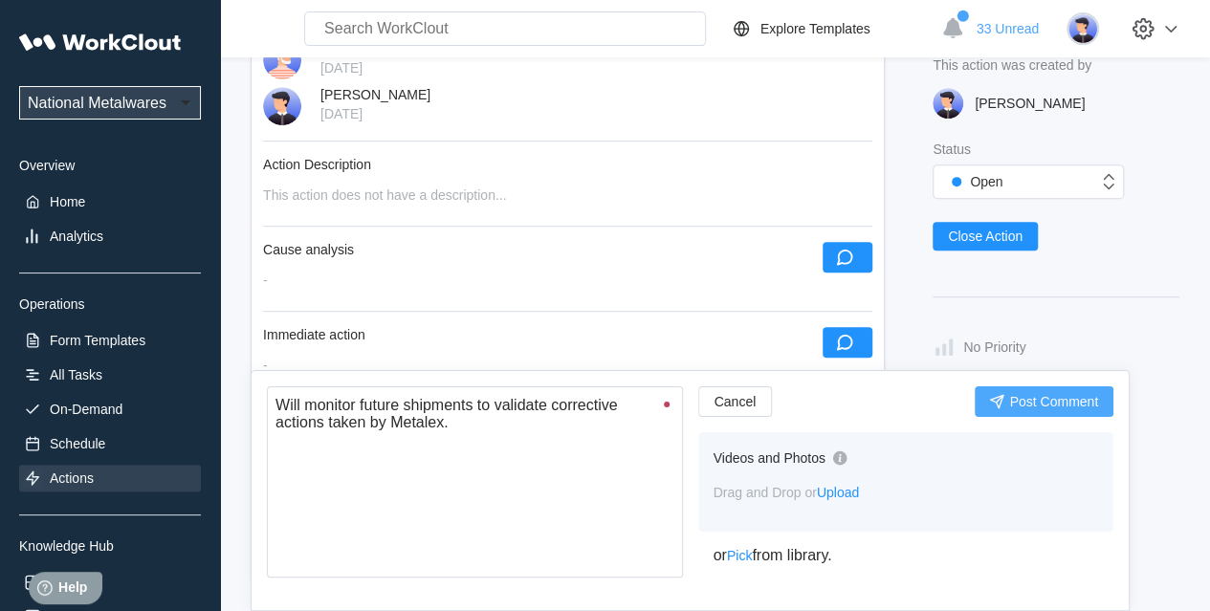
click at [1030, 400] on span "Post Comment" at bounding box center [1053, 401] width 89 height 13
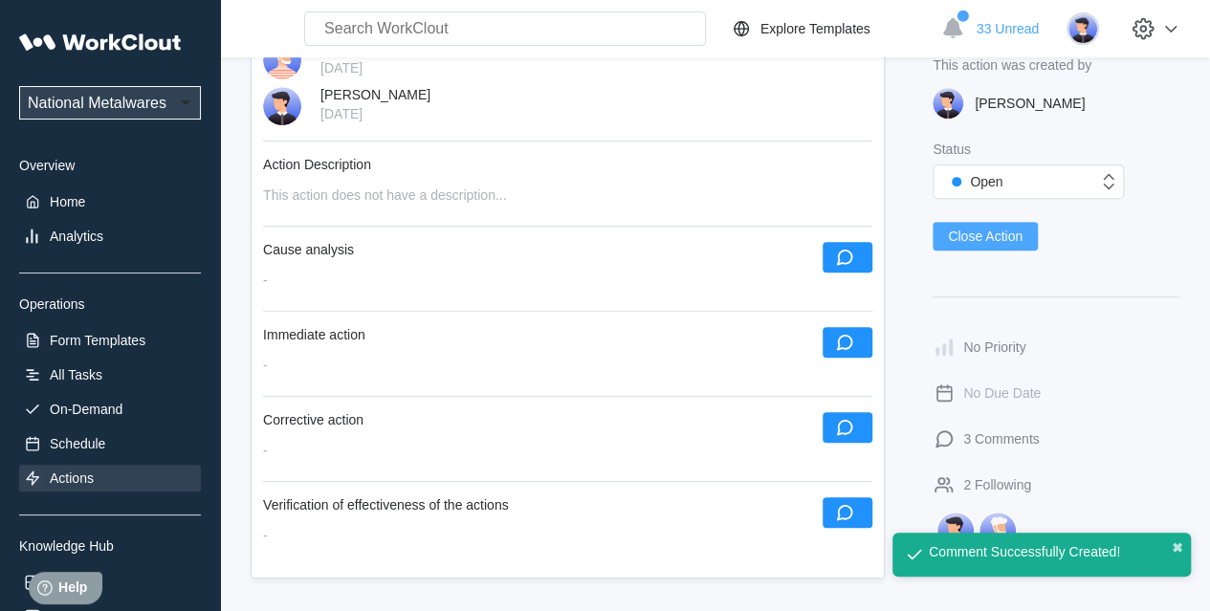
click at [989, 227] on button "Close Action" at bounding box center [985, 236] width 105 height 29
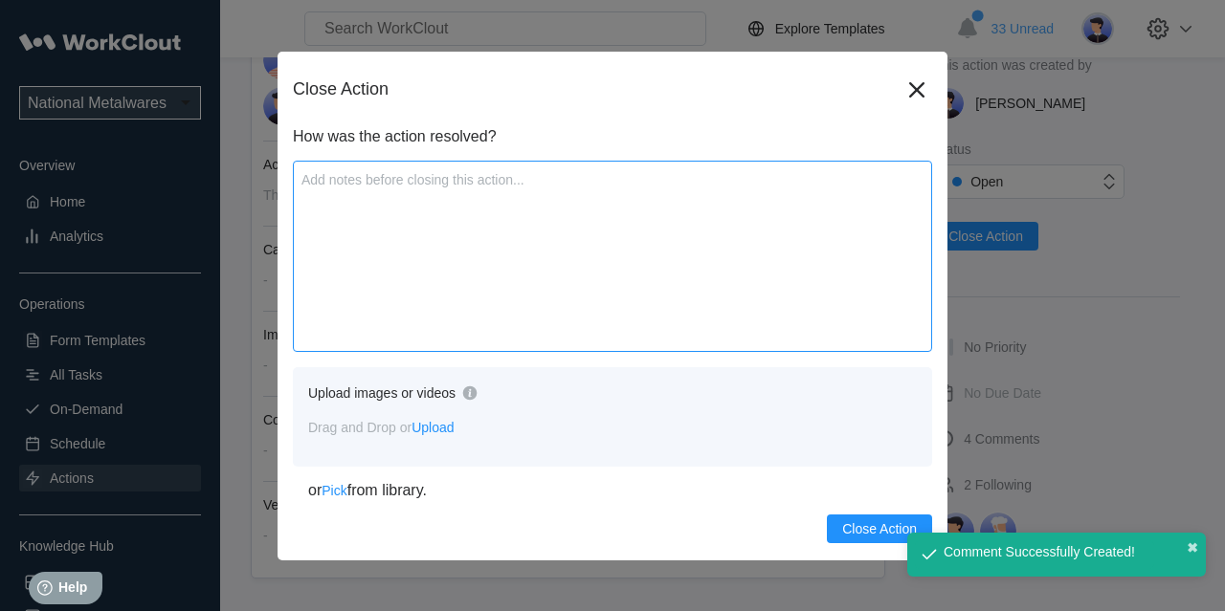
click at [511, 247] on textarea at bounding box center [612, 256] width 639 height 191
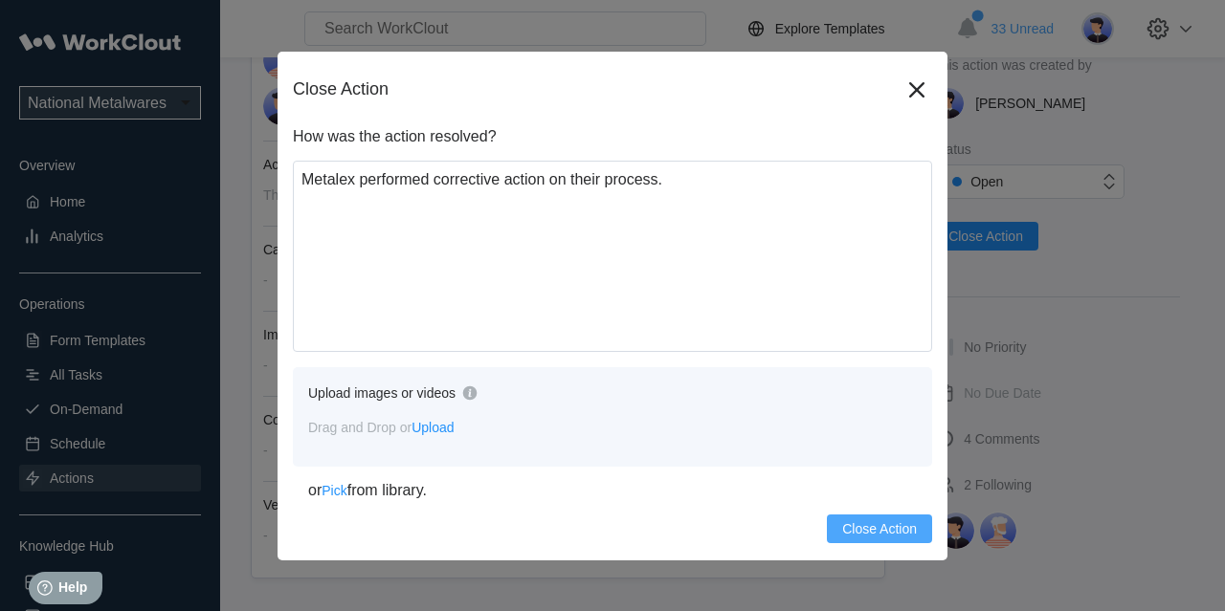
click at [873, 523] on span "Close Action" at bounding box center [879, 528] width 75 height 13
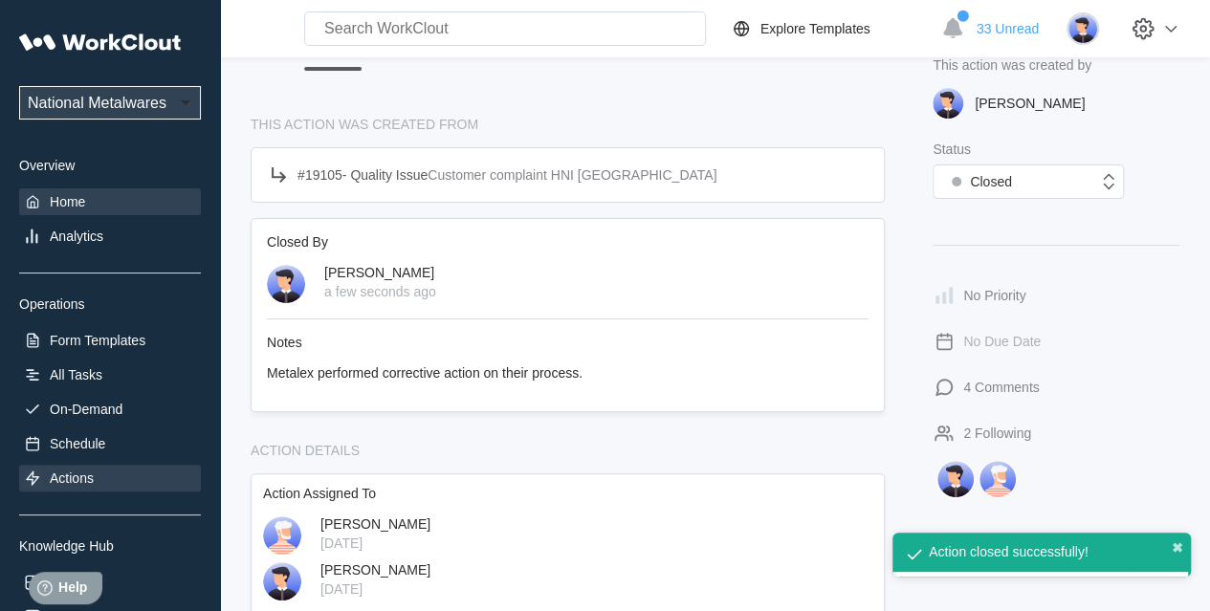
scroll to position [0, 0]
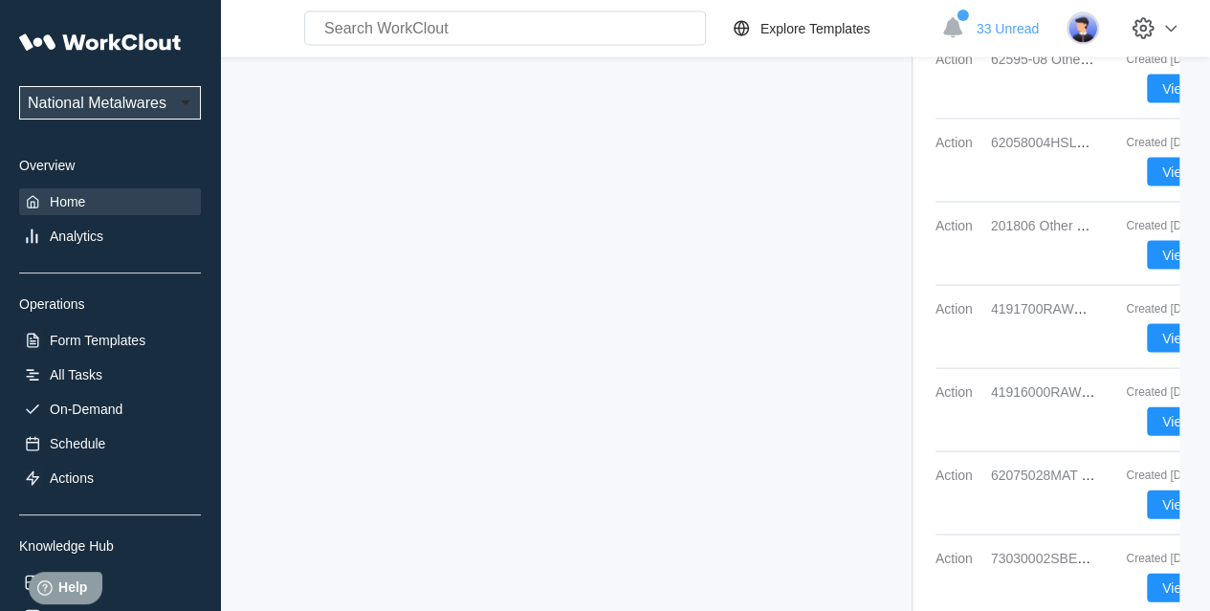
scroll to position [1943, 0]
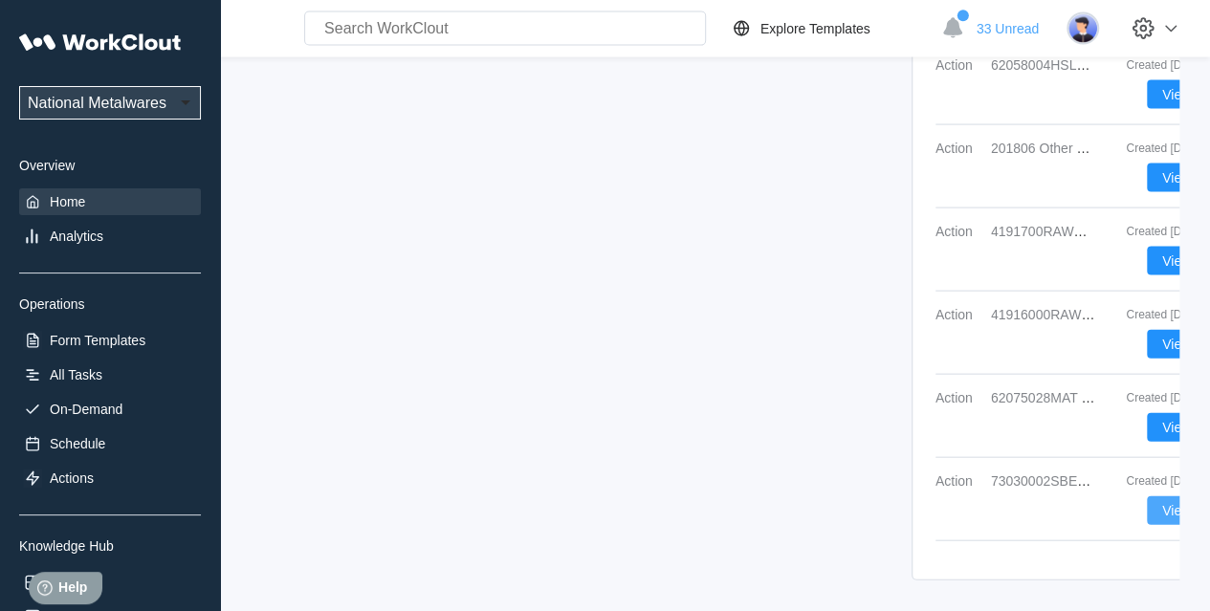
click at [1099, 504] on span "View" at bounding box center [1176, 510] width 29 height 13
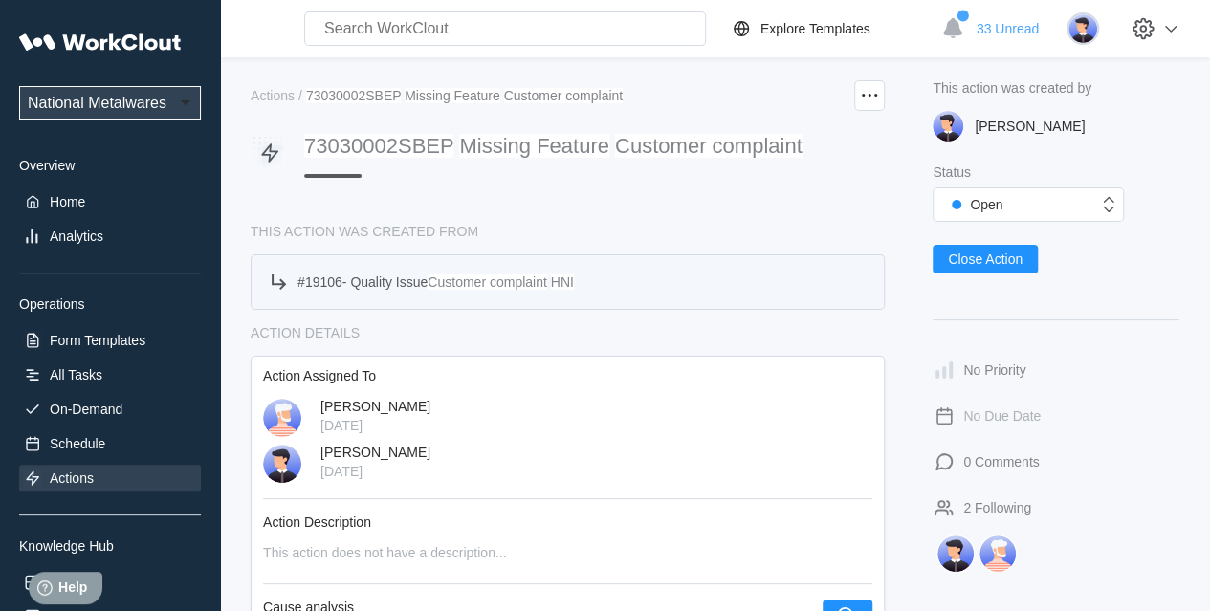
click at [338, 276] on div "# 19106 - Quality Issue Customer complaint HNI" at bounding box center [436, 282] width 276 height 15
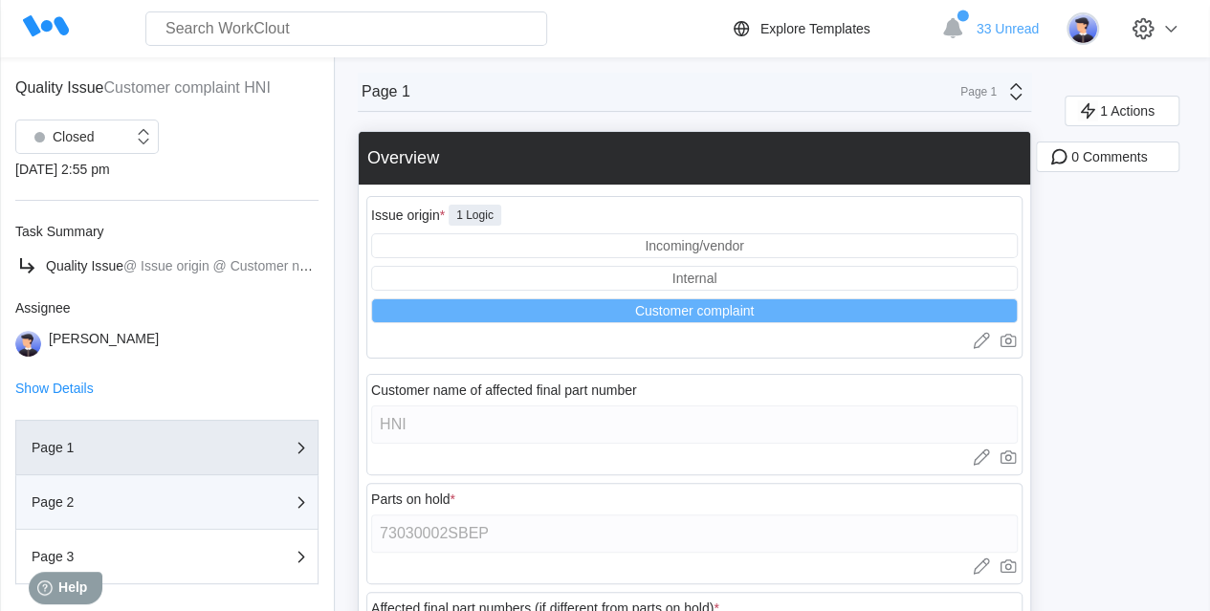
scroll to position [152, 0]
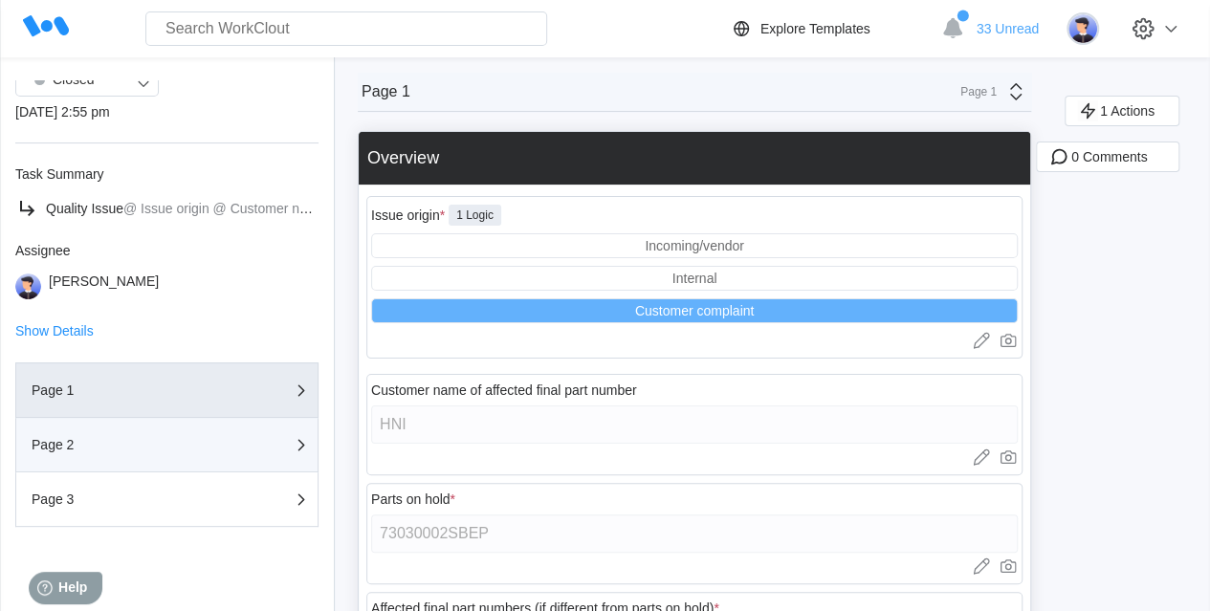
click at [122, 438] on div "Page 2" at bounding box center [127, 444] width 191 height 13
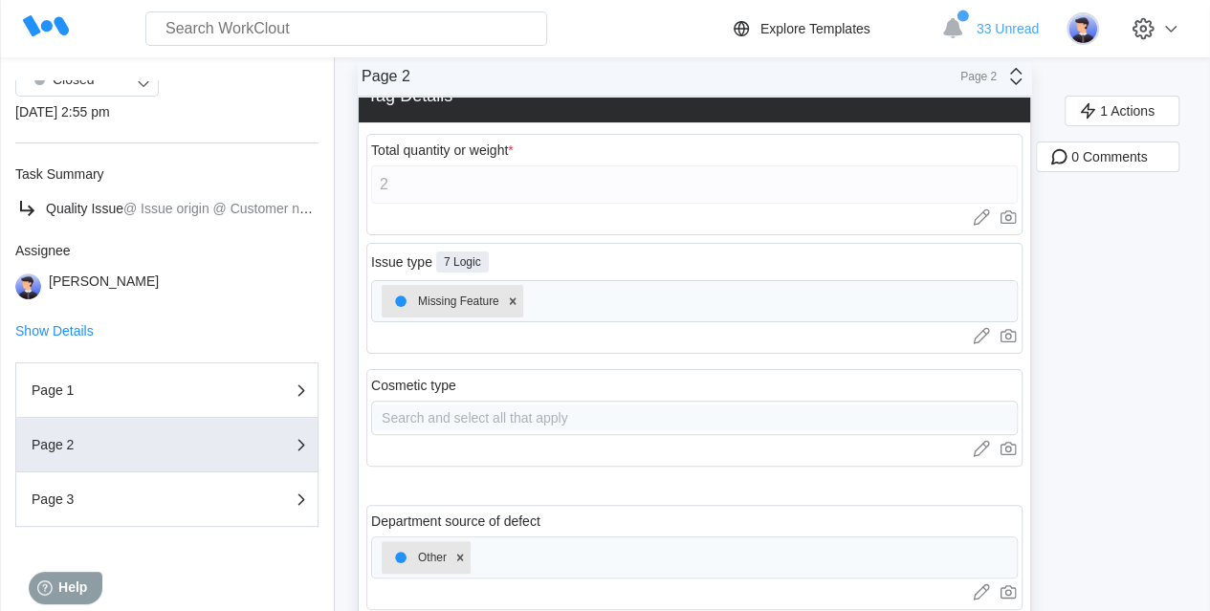
scroll to position [0, 0]
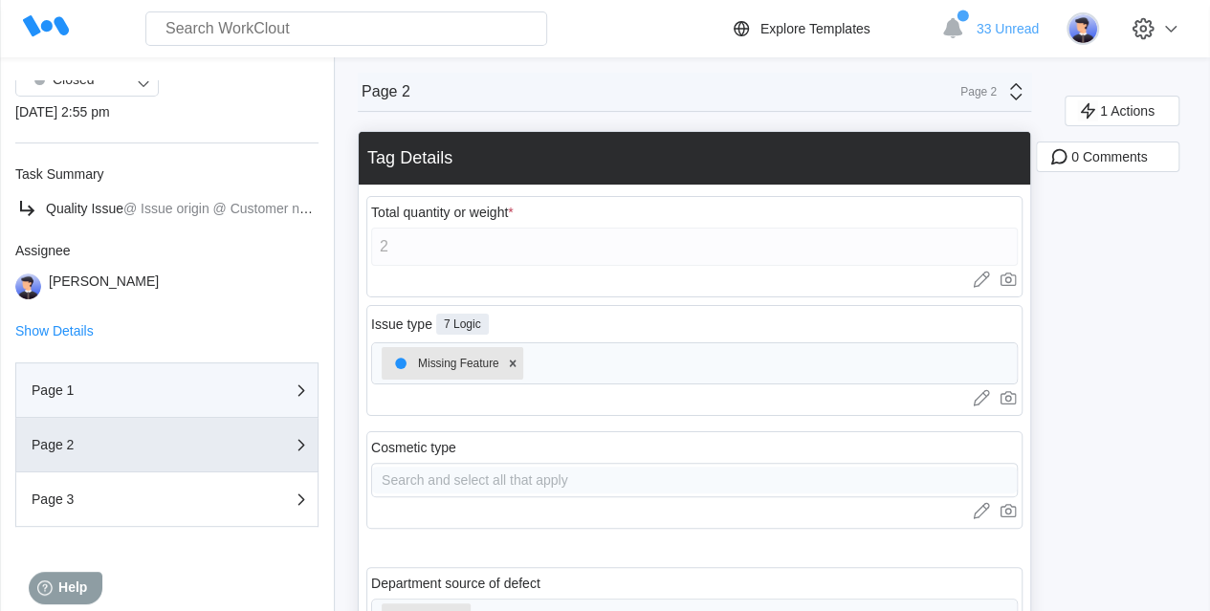
click at [105, 395] on div "Page 1" at bounding box center [127, 390] width 191 height 13
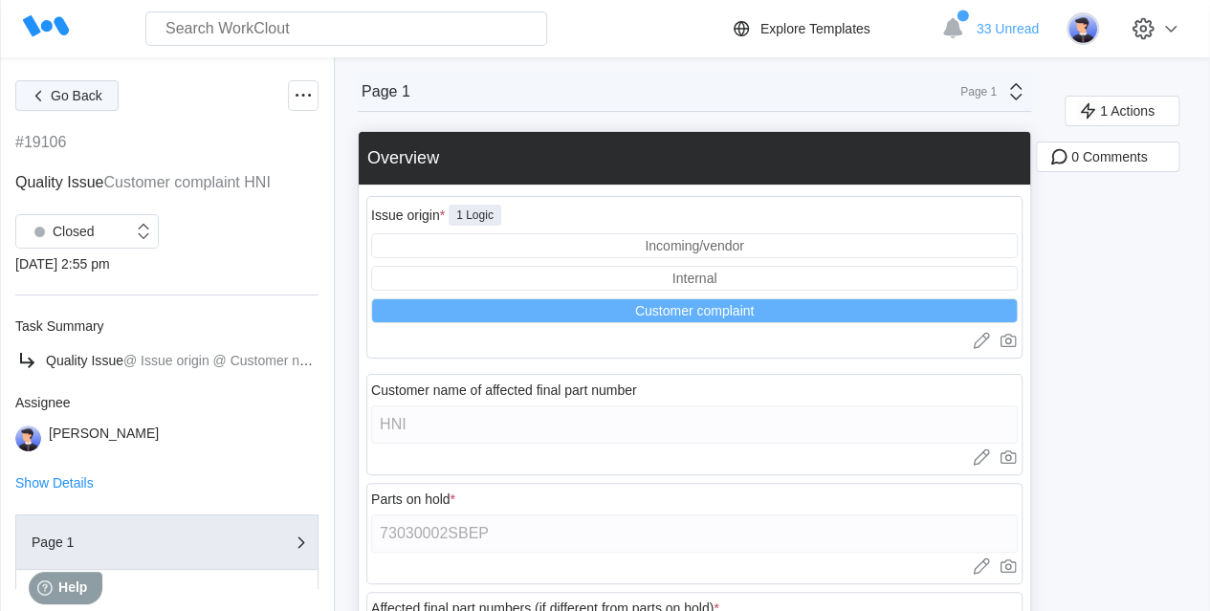
click at [78, 99] on span "Go Back" at bounding box center [77, 95] width 52 height 13
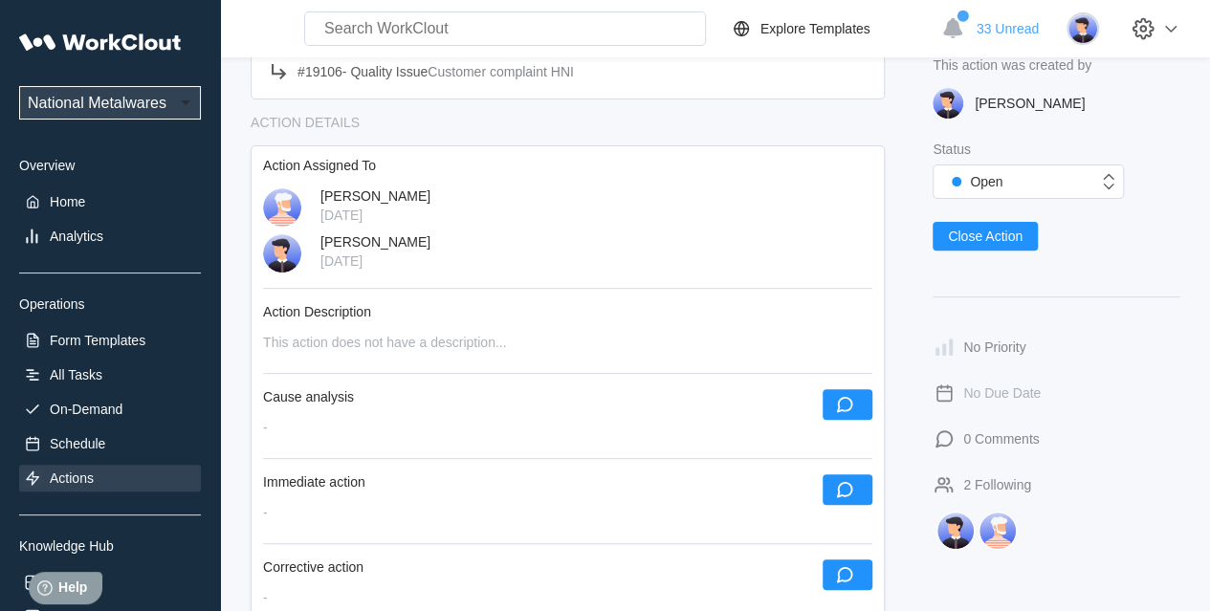
scroll to position [287, 0]
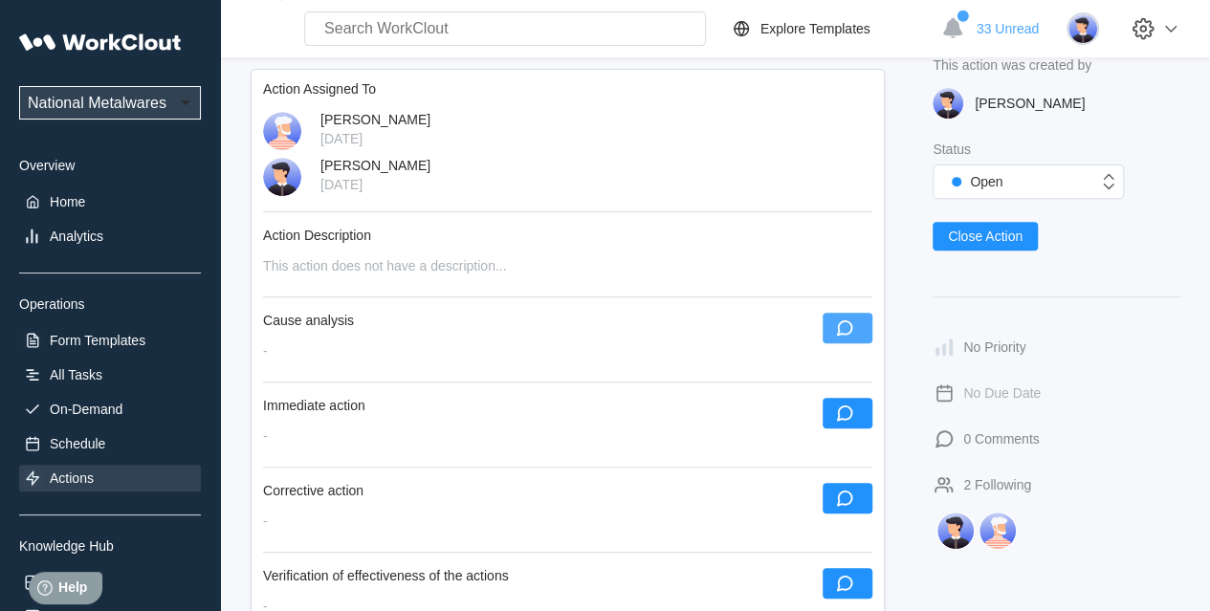
drag, startPoint x: 842, startPoint y: 323, endPoint x: 824, endPoint y: 322, distance: 18.2
click at [841, 324] on icon "button" at bounding box center [844, 328] width 21 height 21
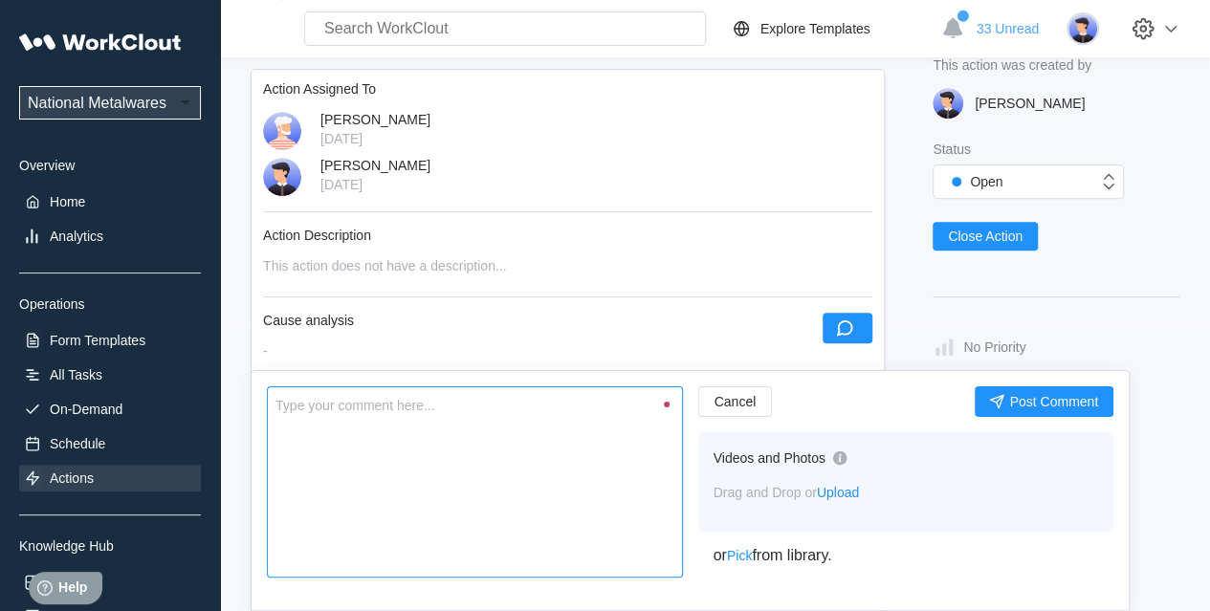
click at [409, 475] on textarea at bounding box center [475, 482] width 416 height 191
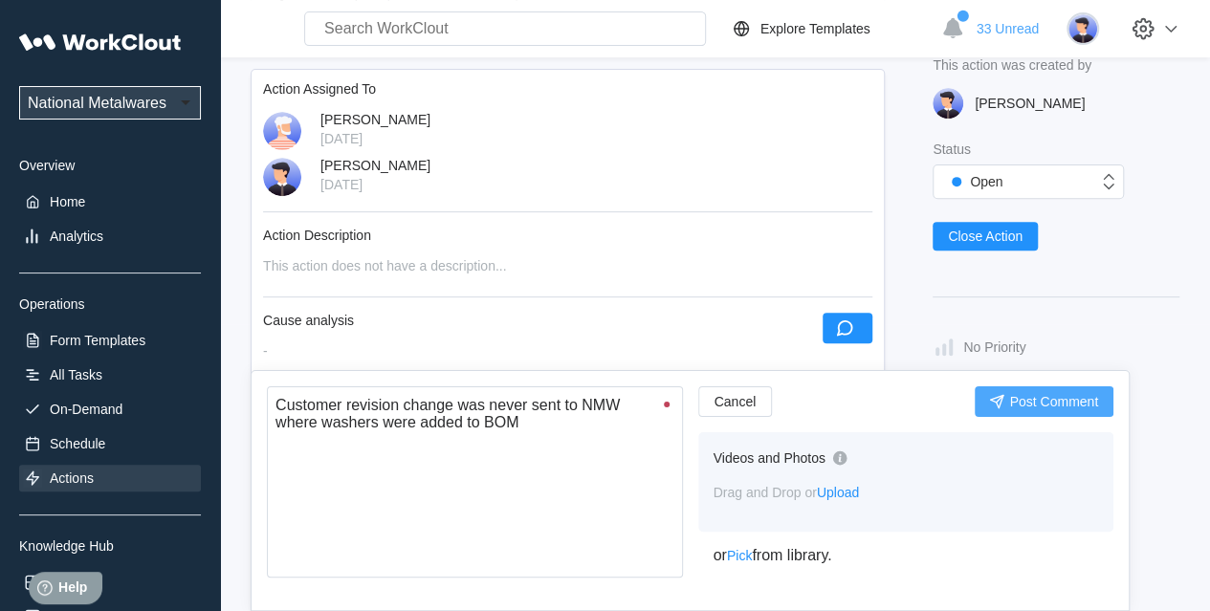
click at [1014, 400] on span "Post Comment" at bounding box center [1053, 401] width 89 height 13
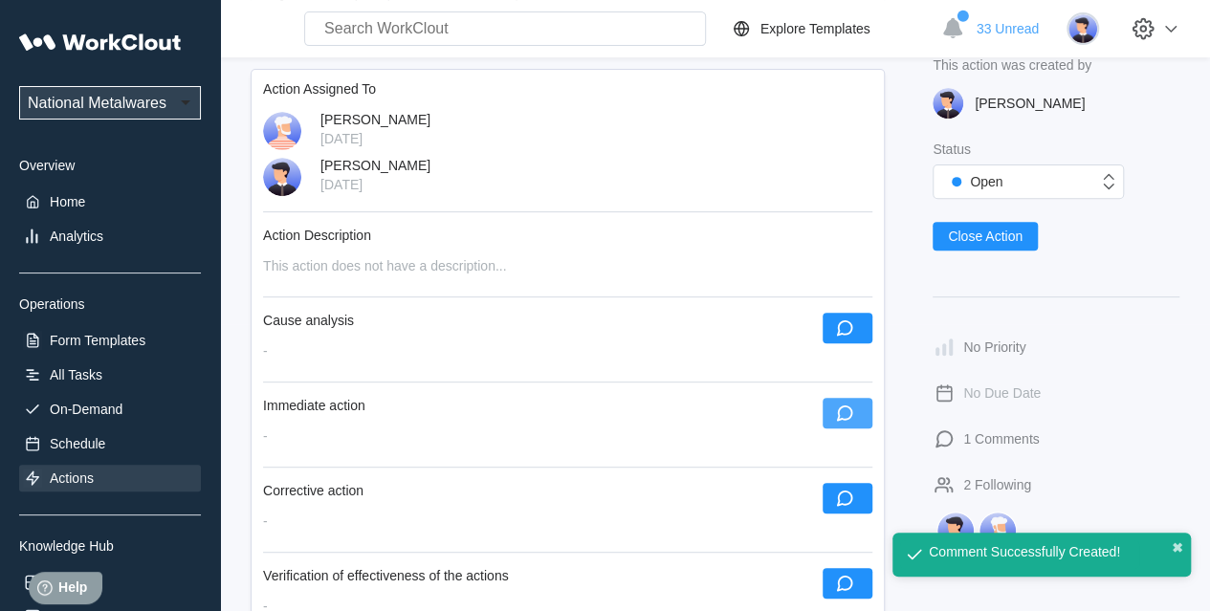
click at [853, 405] on icon "button" at bounding box center [844, 413] width 21 height 21
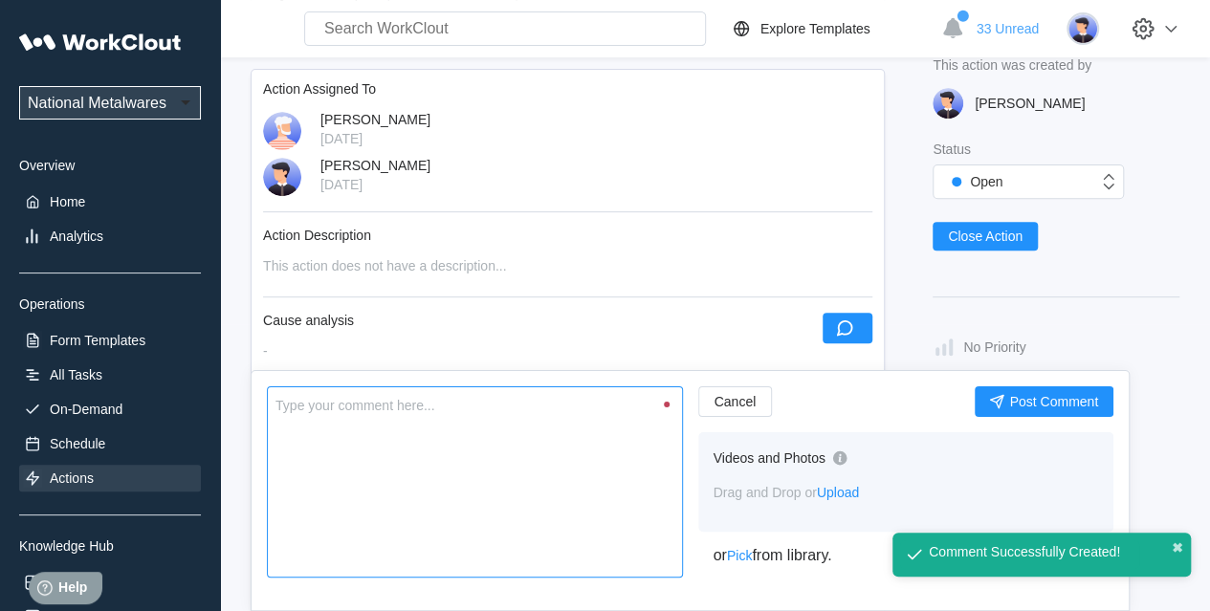
click at [362, 473] on textarea at bounding box center [475, 482] width 416 height 191
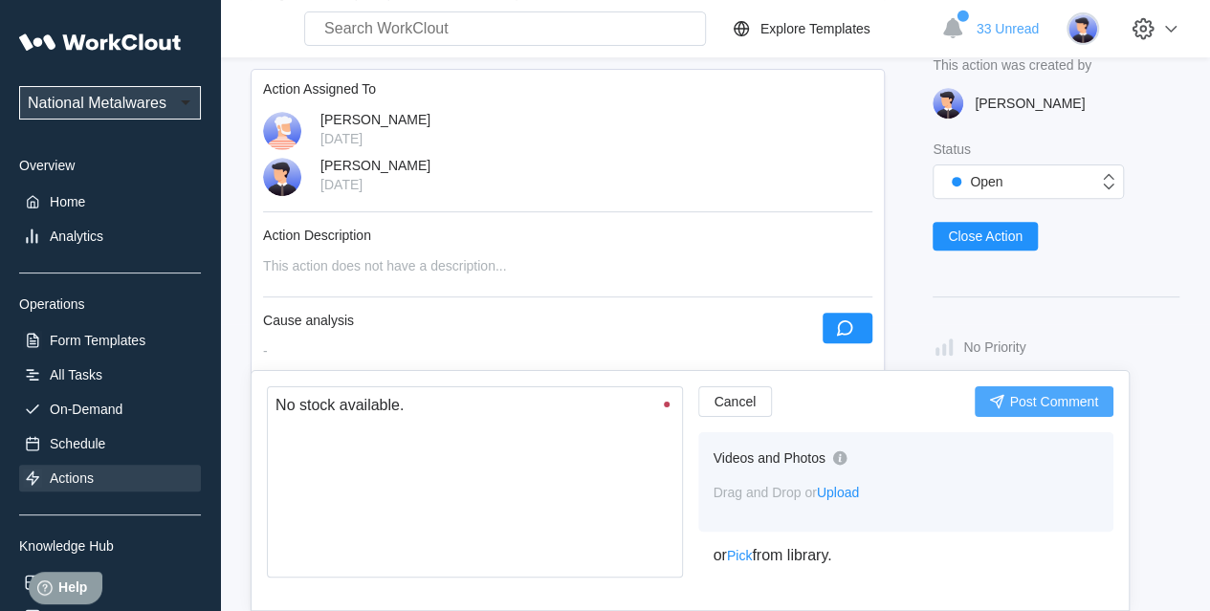
click at [1079, 400] on span "Post Comment" at bounding box center [1053, 401] width 89 height 13
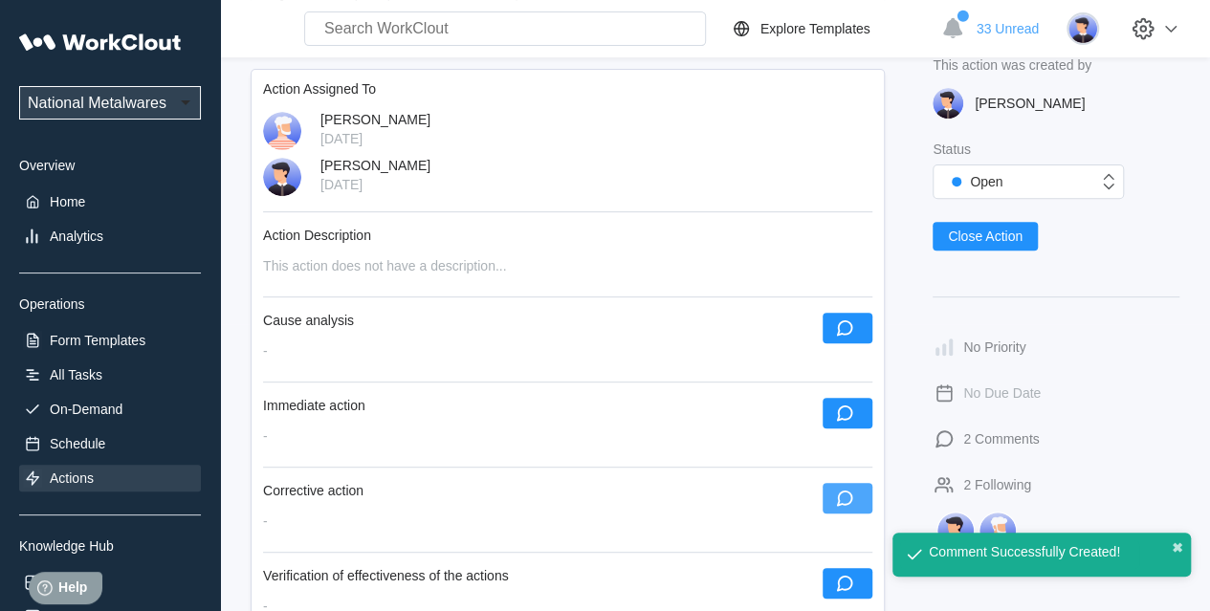
click at [845, 495] on icon "button" at bounding box center [844, 498] width 21 height 21
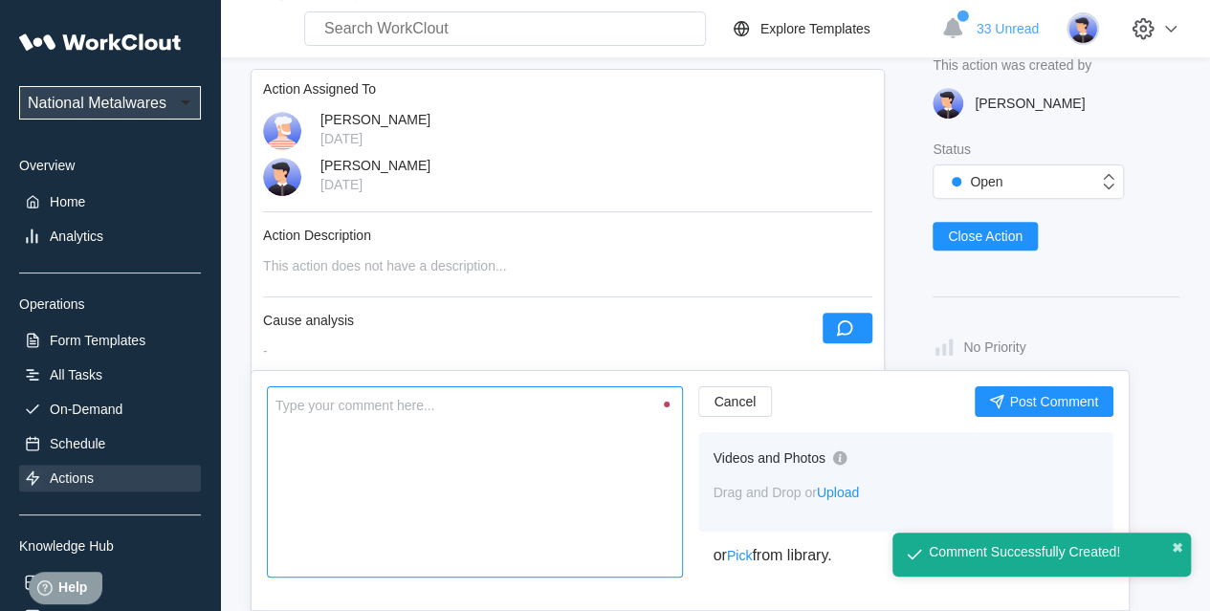
drag, startPoint x: 440, startPoint y: 485, endPoint x: 429, endPoint y: 489, distance: 12.1
click at [439, 485] on textarea at bounding box center [475, 482] width 416 height 191
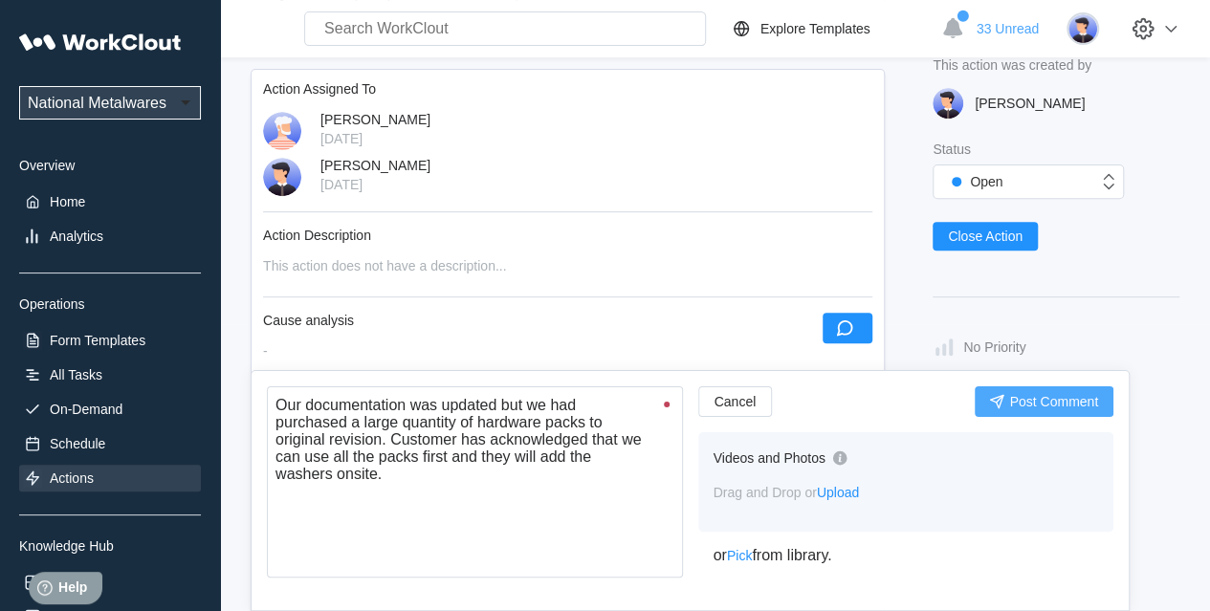
click at [1008, 409] on button "Post Comment" at bounding box center [1044, 402] width 139 height 31
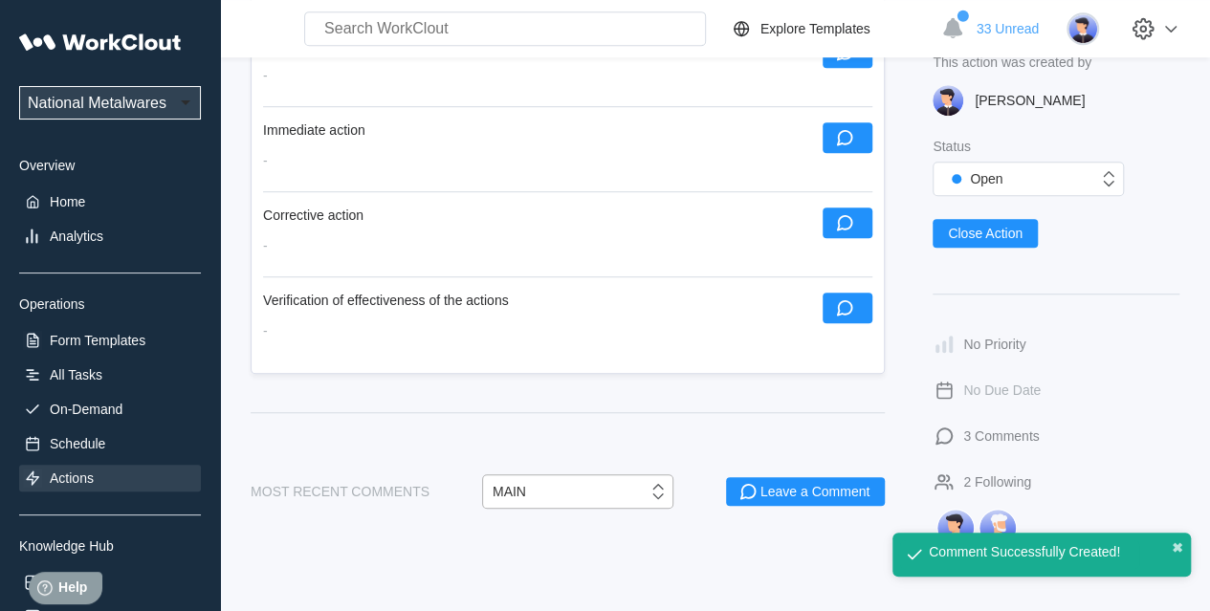
scroll to position [670, 0]
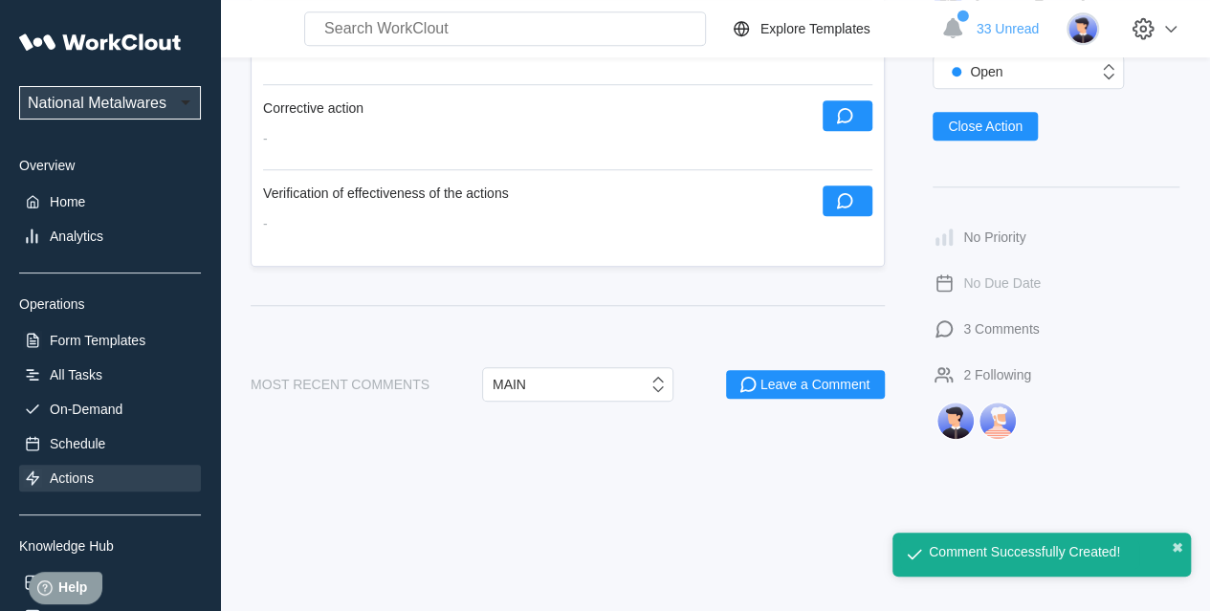
drag, startPoint x: 836, startPoint y: 191, endPoint x: 797, endPoint y: 215, distance: 45.9
click at [836, 191] on icon "button" at bounding box center [844, 200] width 21 height 21
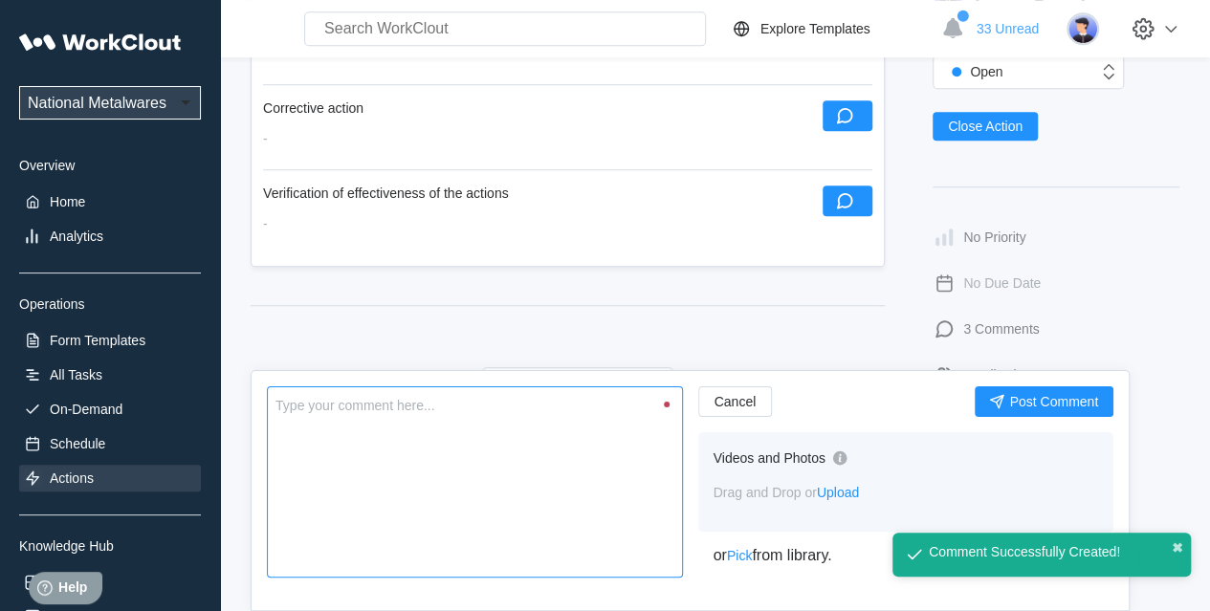
drag, startPoint x: 397, startPoint y: 494, endPoint x: 343, endPoint y: 516, distance: 58.8
click at [394, 493] on textarea at bounding box center [475, 482] width 416 height 191
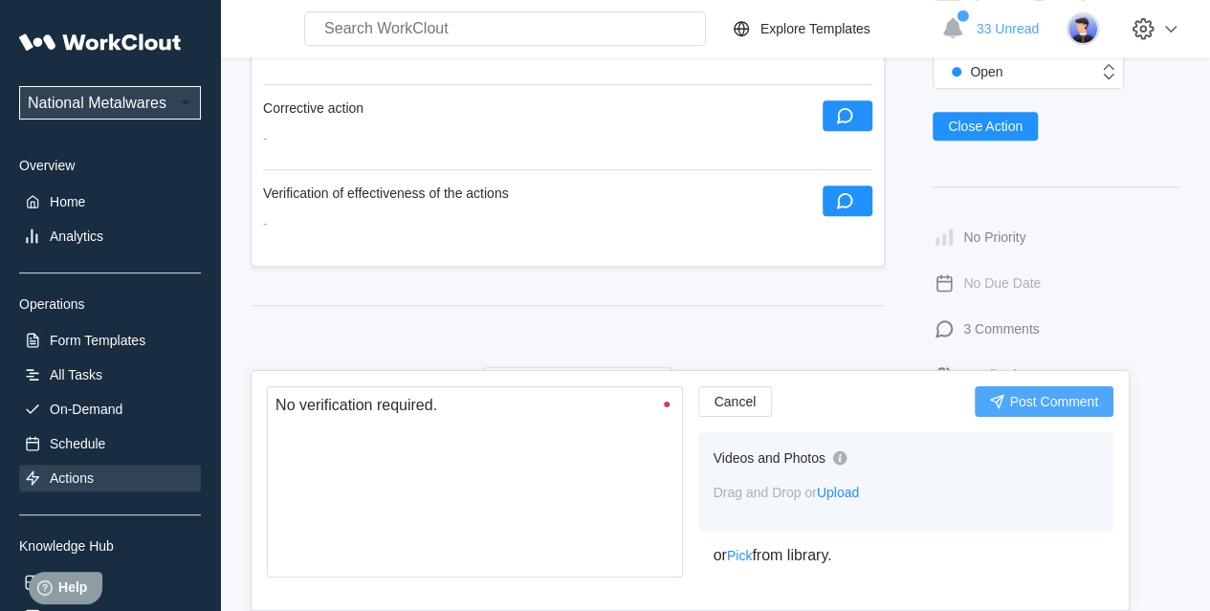
click at [1036, 395] on span "Post Comment" at bounding box center [1053, 401] width 89 height 13
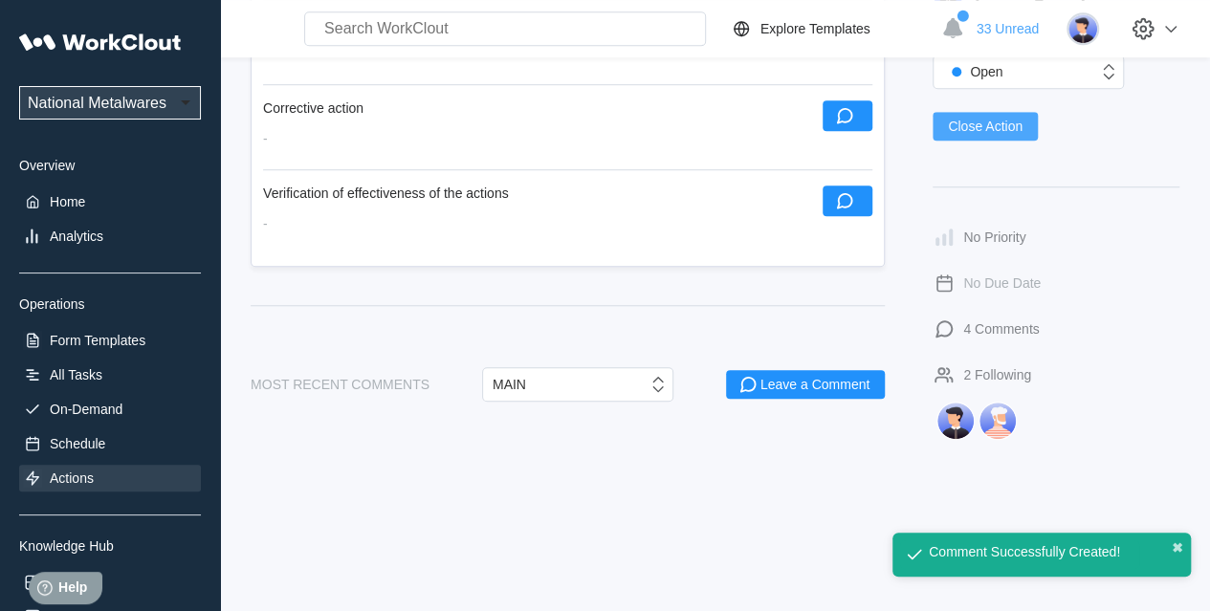
click at [995, 121] on span "Close Action" at bounding box center [985, 126] width 75 height 13
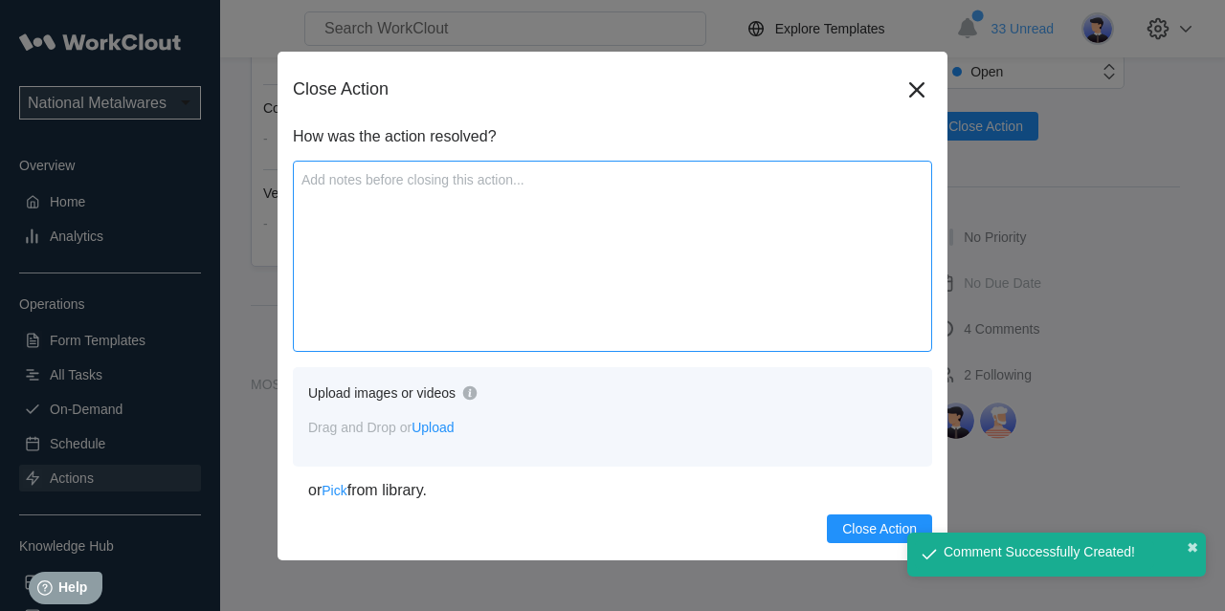
click at [513, 261] on textarea at bounding box center [612, 256] width 639 height 191
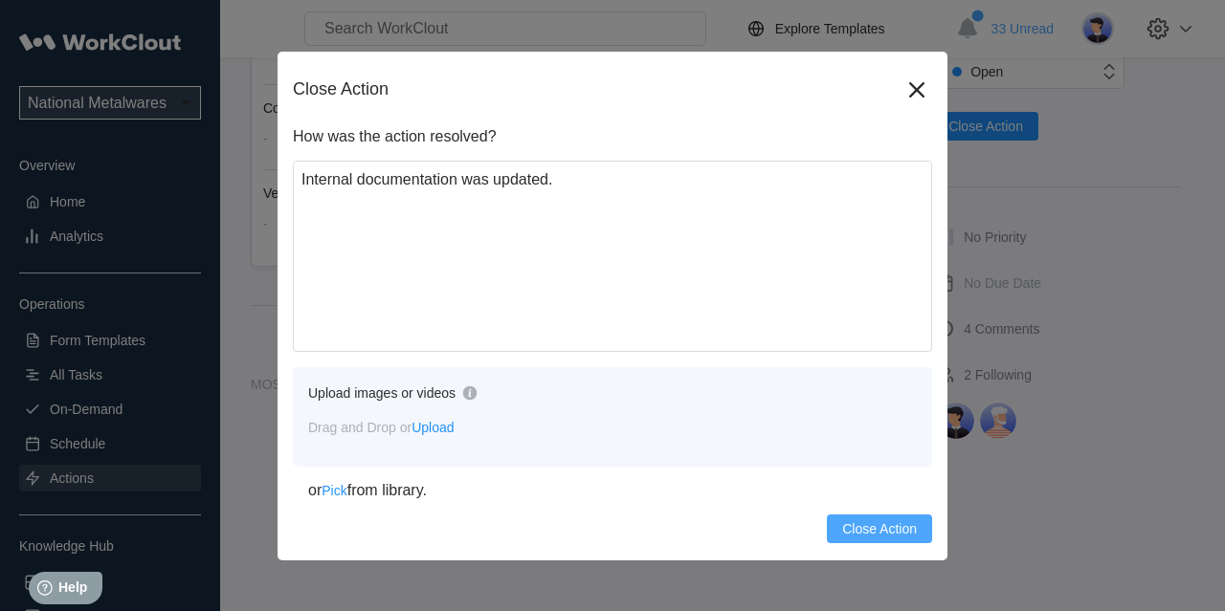
click at [862, 525] on span "Close Action" at bounding box center [879, 528] width 75 height 13
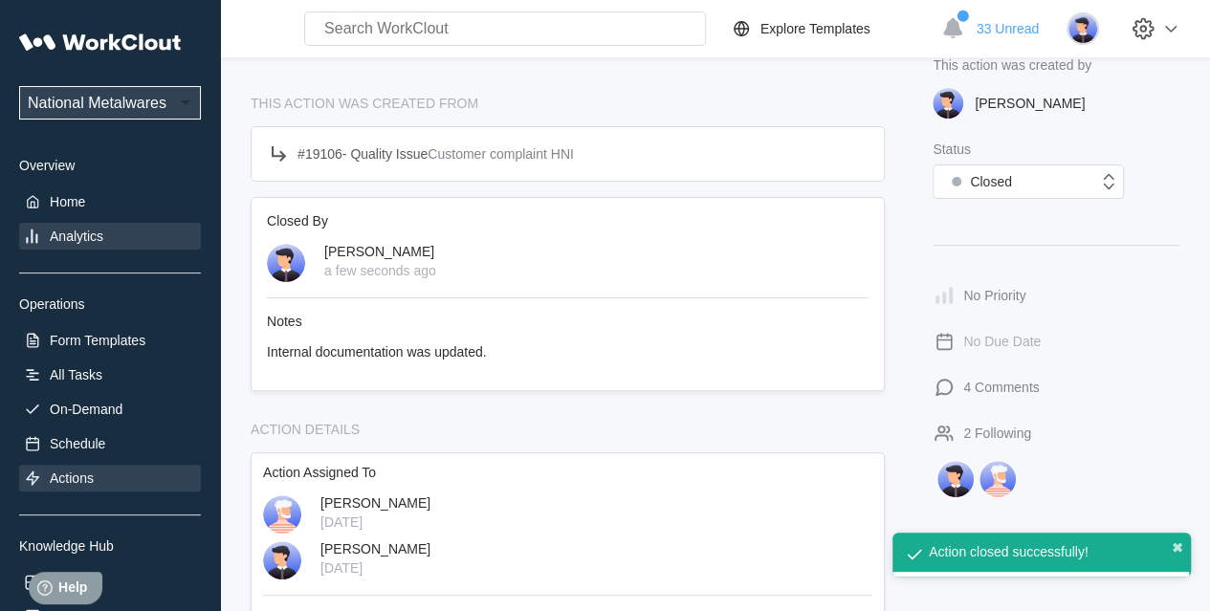
scroll to position [0, 0]
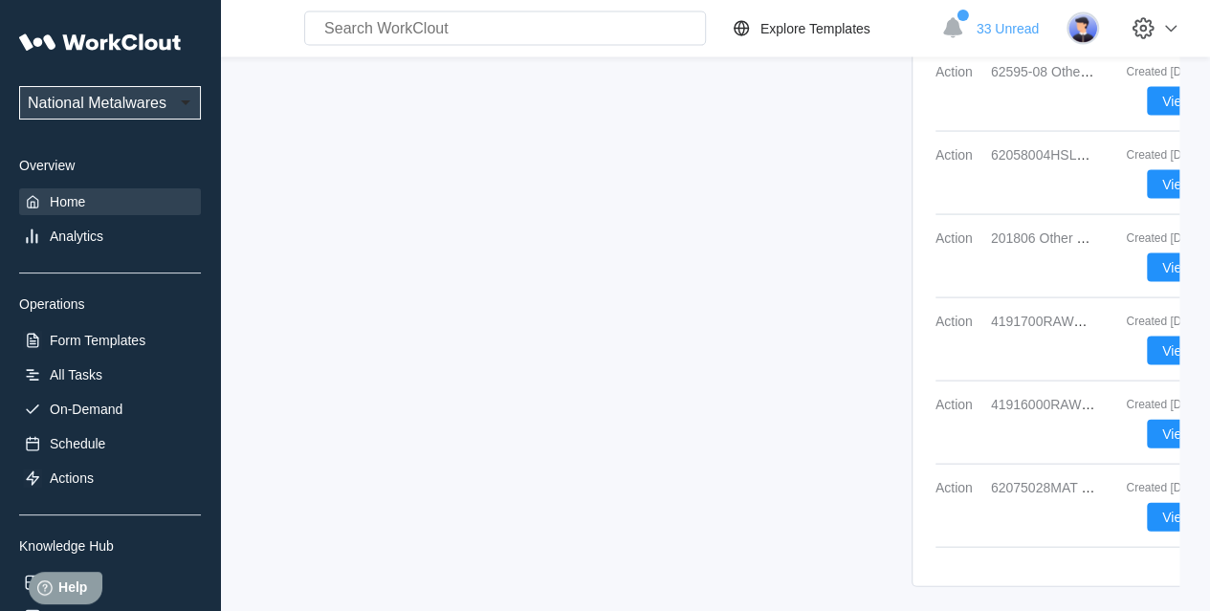
scroll to position [1860, 0]
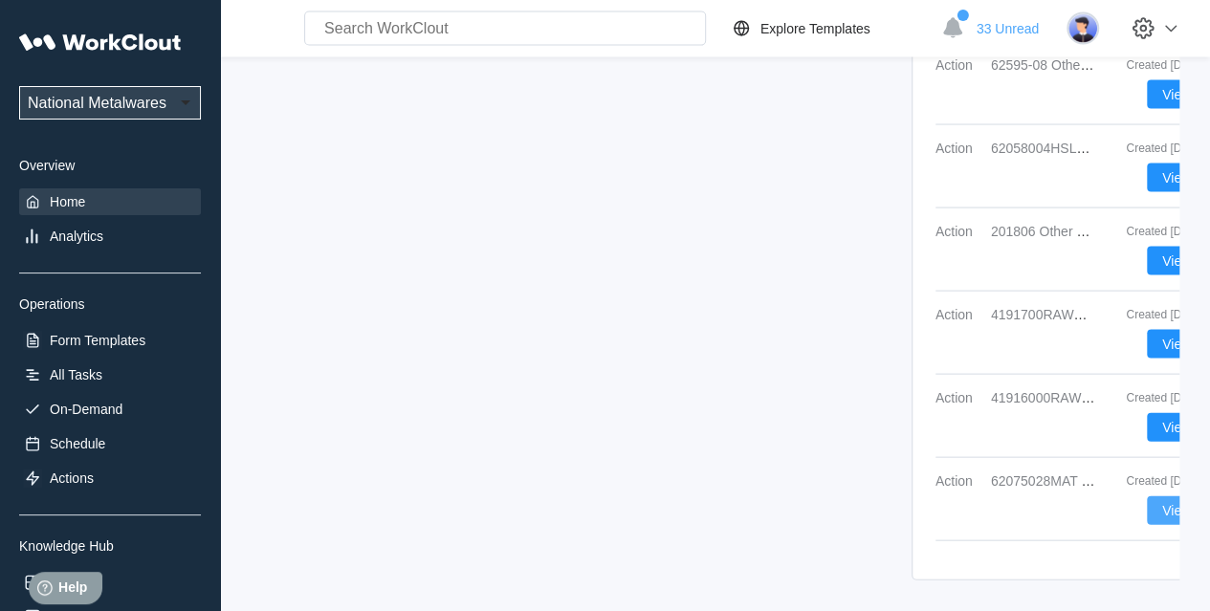
click at [1099, 497] on button "View" at bounding box center [1176, 511] width 59 height 29
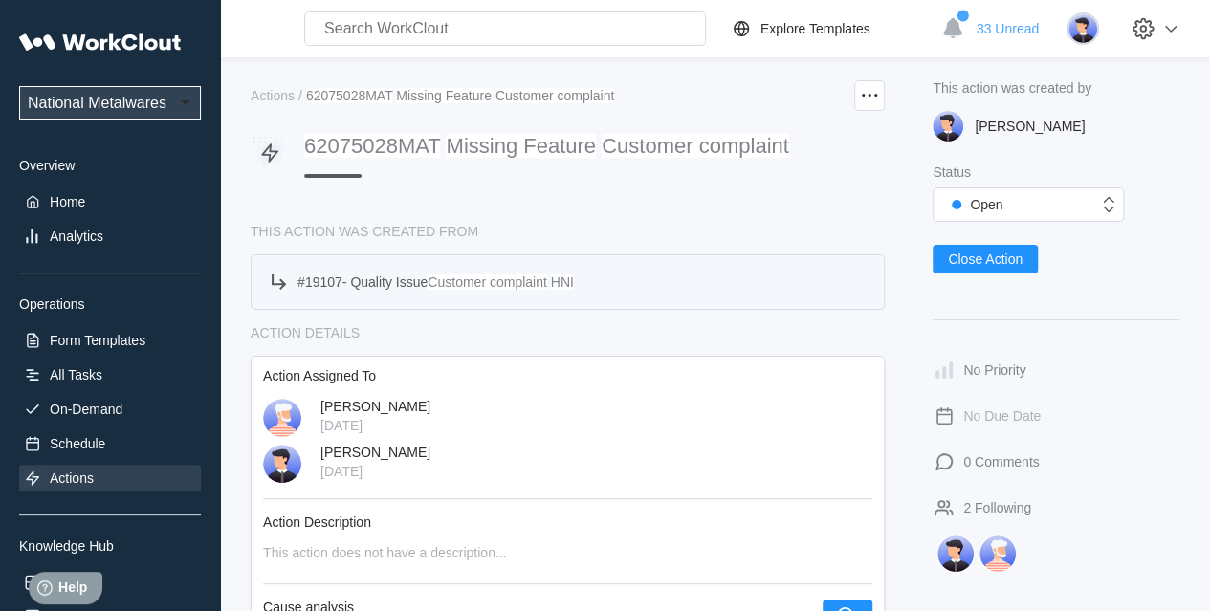
click at [387, 276] on span "Quality Issue" at bounding box center [388, 282] width 77 height 15
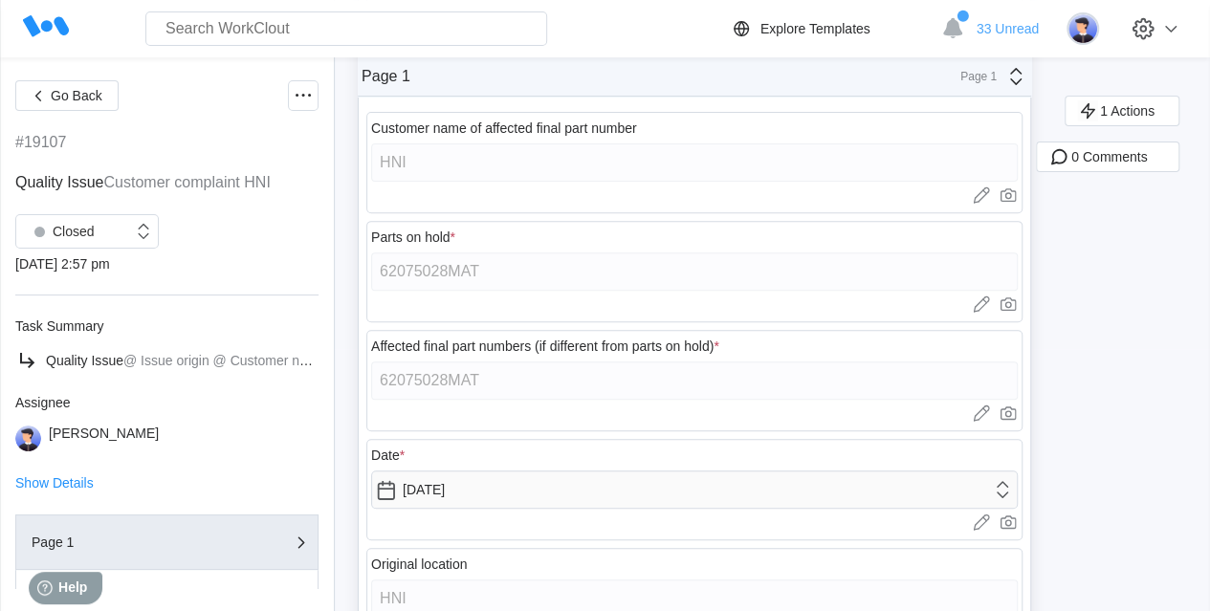
scroll to position [222, 0]
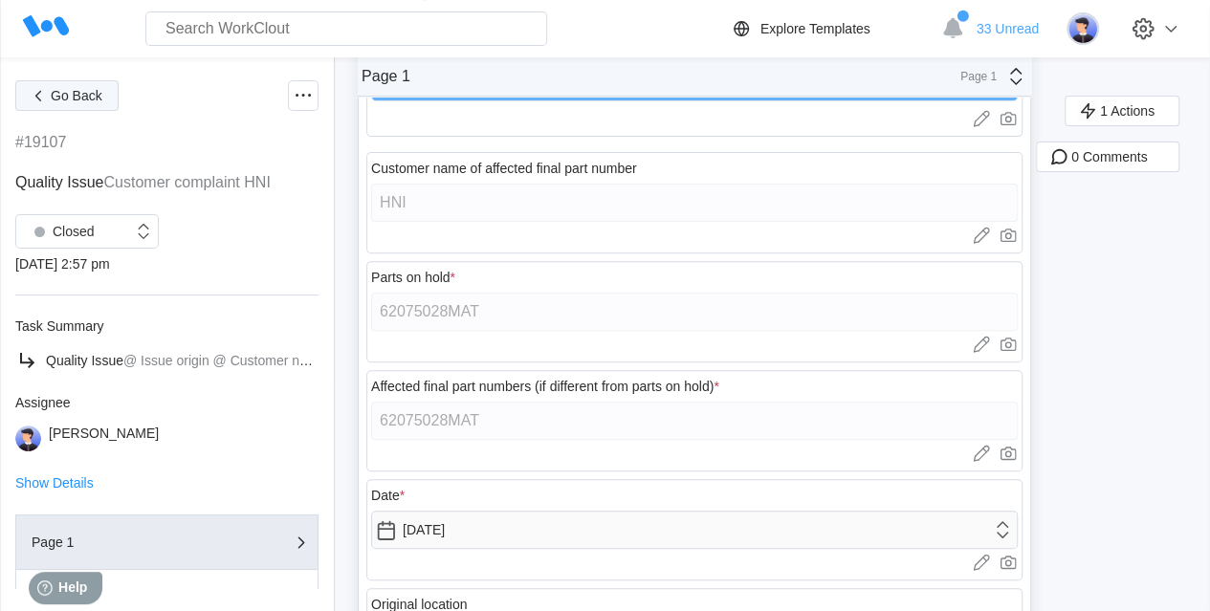
click at [52, 101] on span "Go Back" at bounding box center [77, 95] width 52 height 13
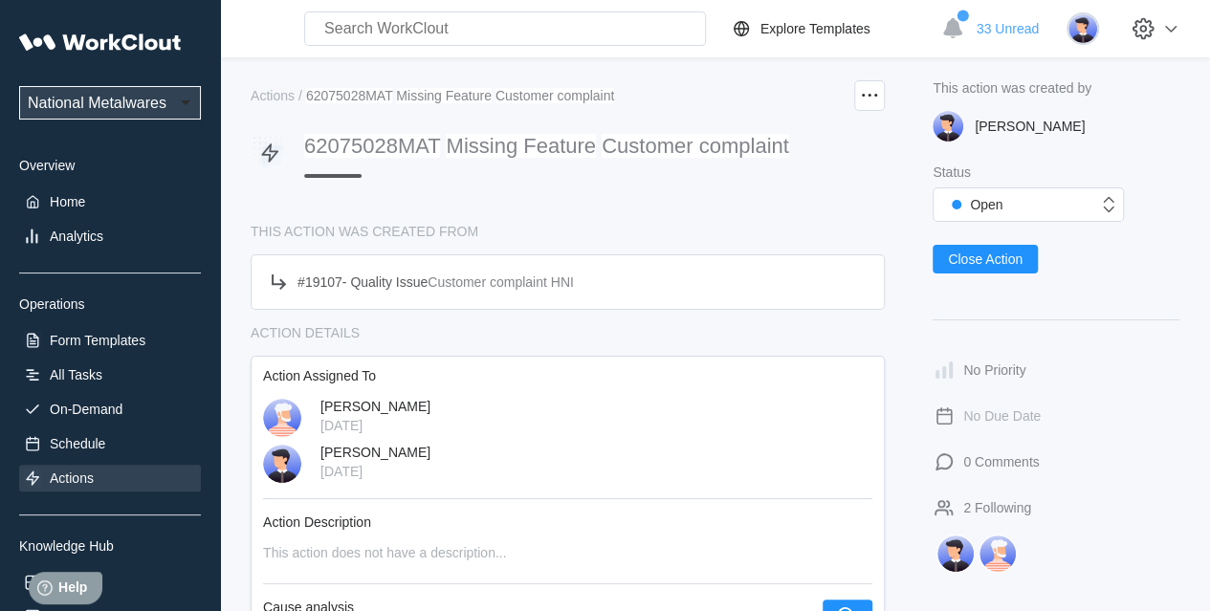
scroll to position [287, 0]
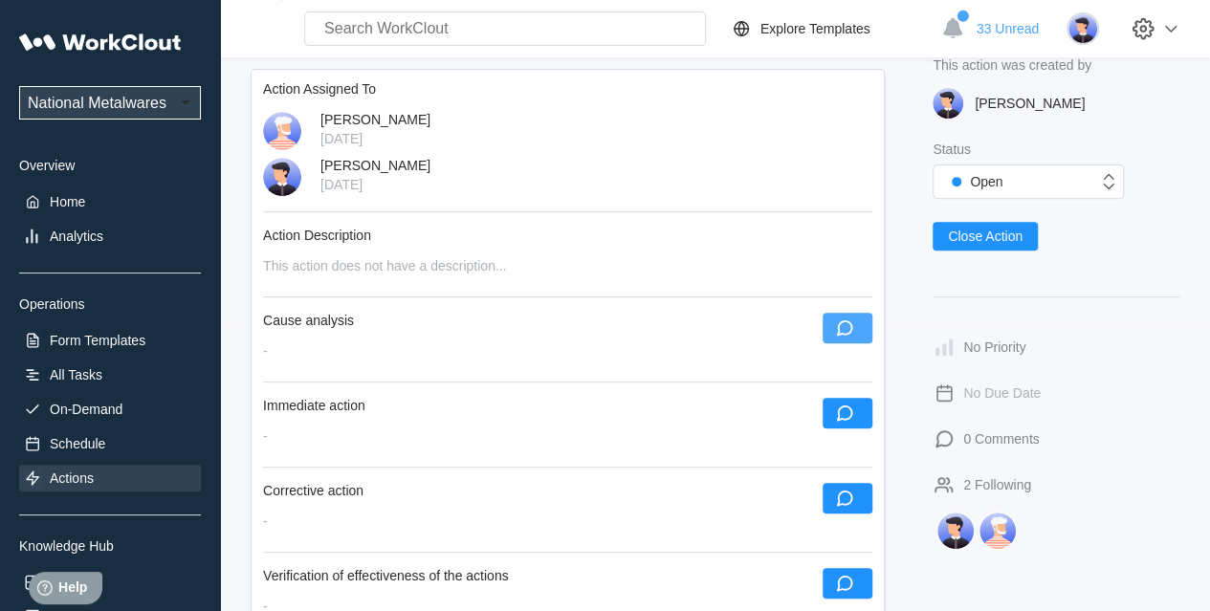
drag, startPoint x: 846, startPoint y: 330, endPoint x: 828, endPoint y: 331, distance: 18.2
click at [841, 330] on icon "button" at bounding box center [844, 328] width 21 height 21
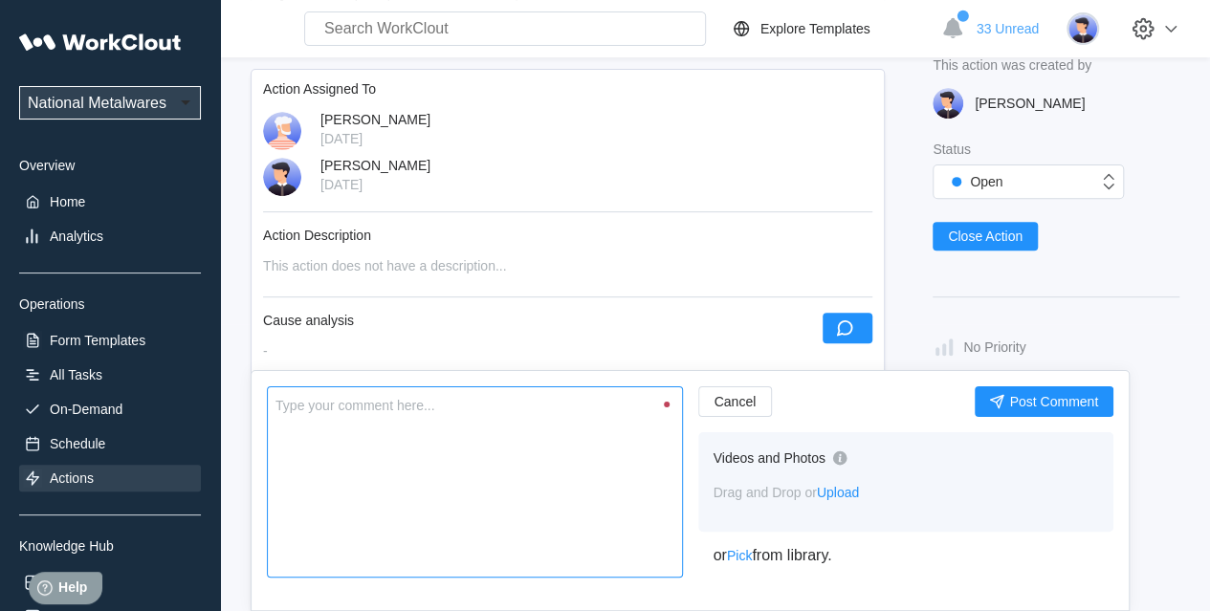
click at [520, 466] on textarea at bounding box center [475, 482] width 416 height 191
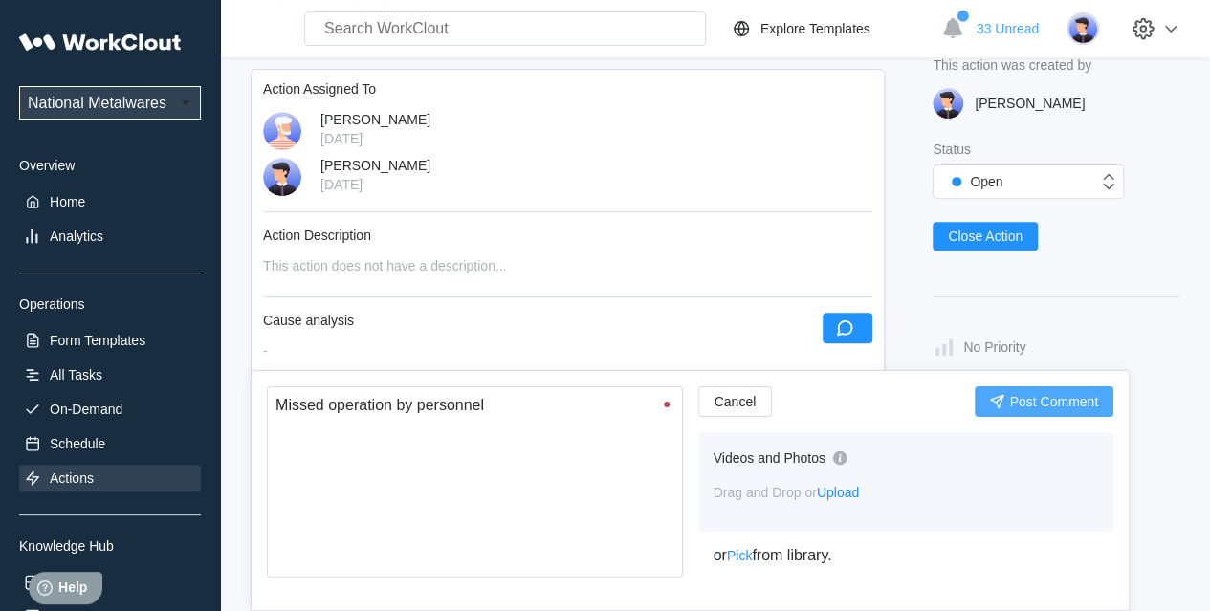
click at [1037, 399] on span "Post Comment" at bounding box center [1053, 401] width 89 height 13
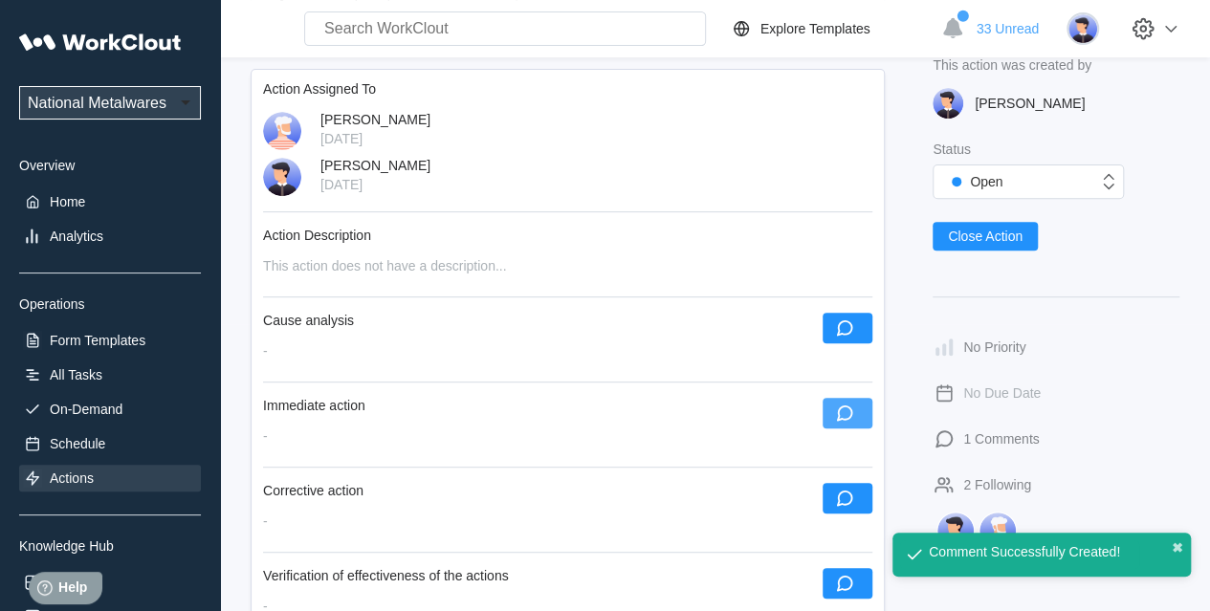
click at [863, 417] on button "button" at bounding box center [848, 413] width 50 height 31
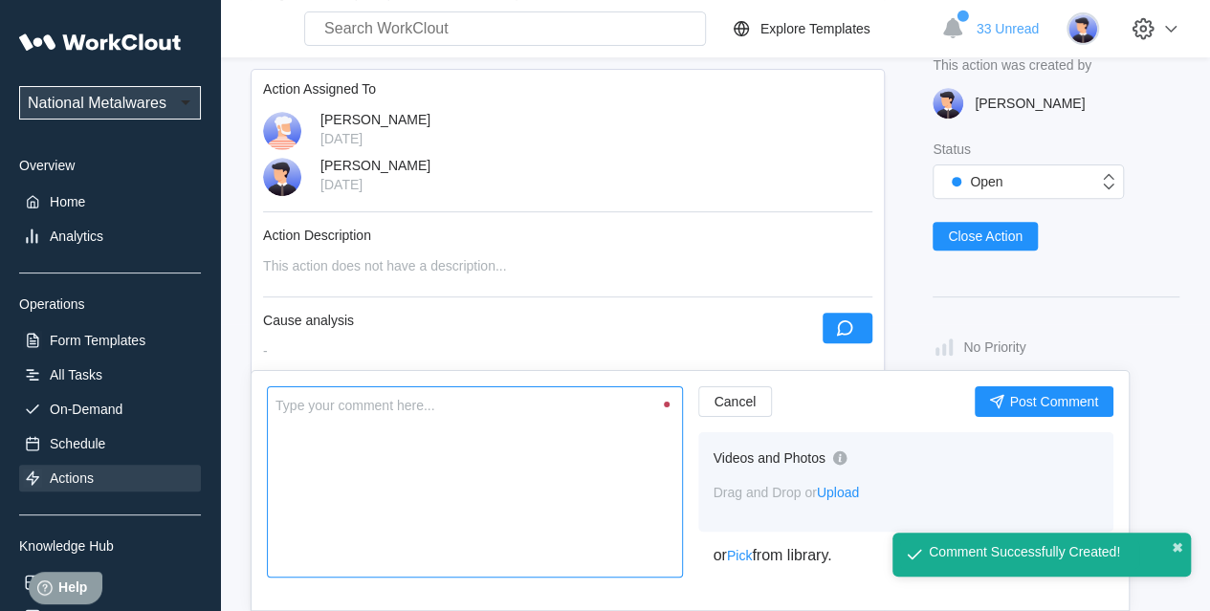
click at [467, 466] on textarea at bounding box center [475, 482] width 416 height 191
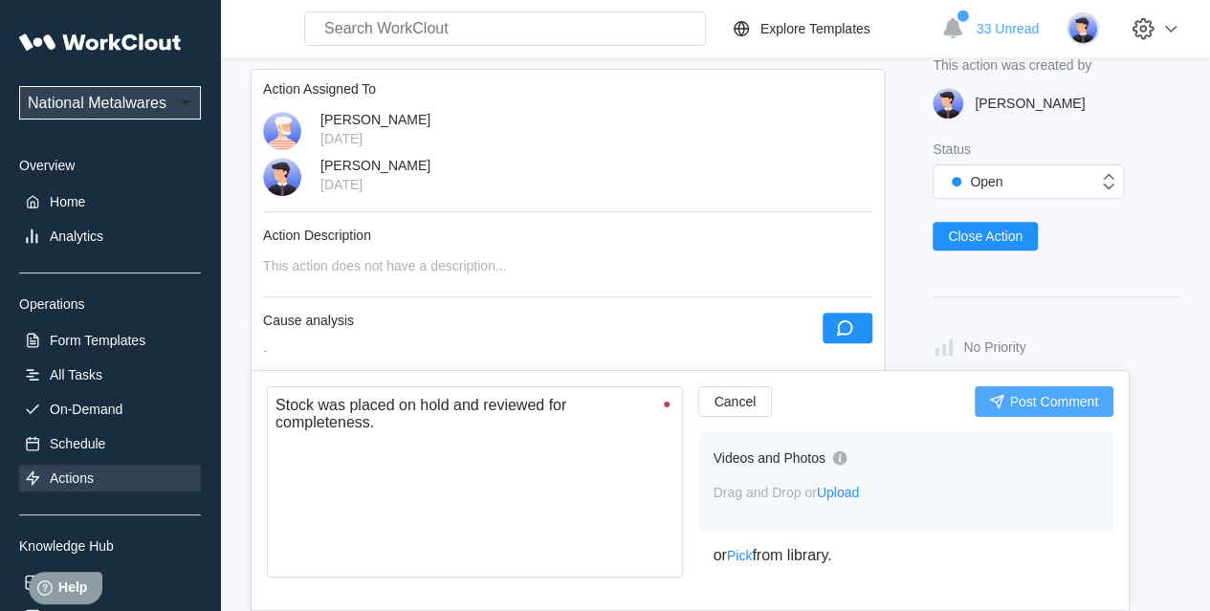
click at [1036, 407] on span "Post Comment" at bounding box center [1053, 401] width 89 height 13
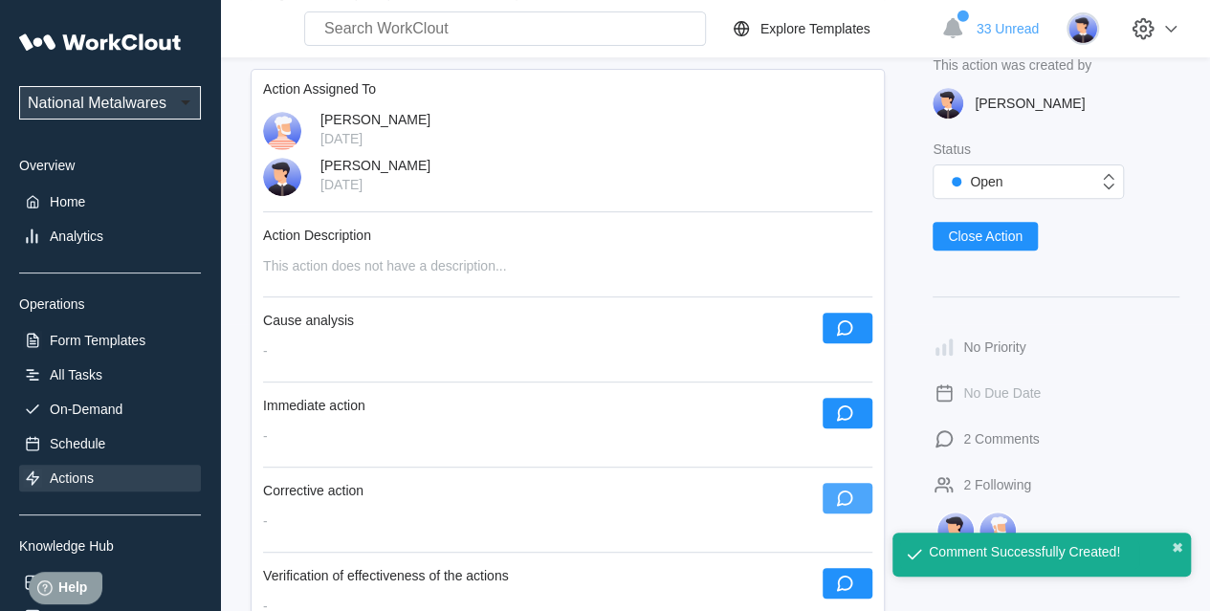
click at [855, 492] on icon "button" at bounding box center [844, 498] width 21 height 21
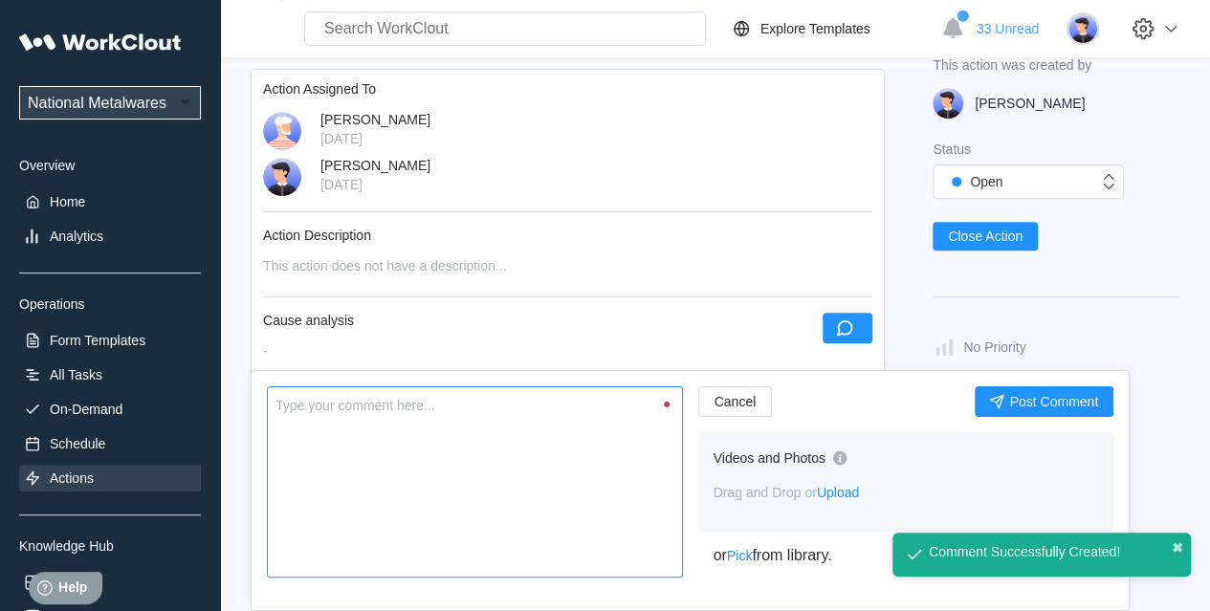
click at [427, 455] on textarea at bounding box center [475, 482] width 416 height 191
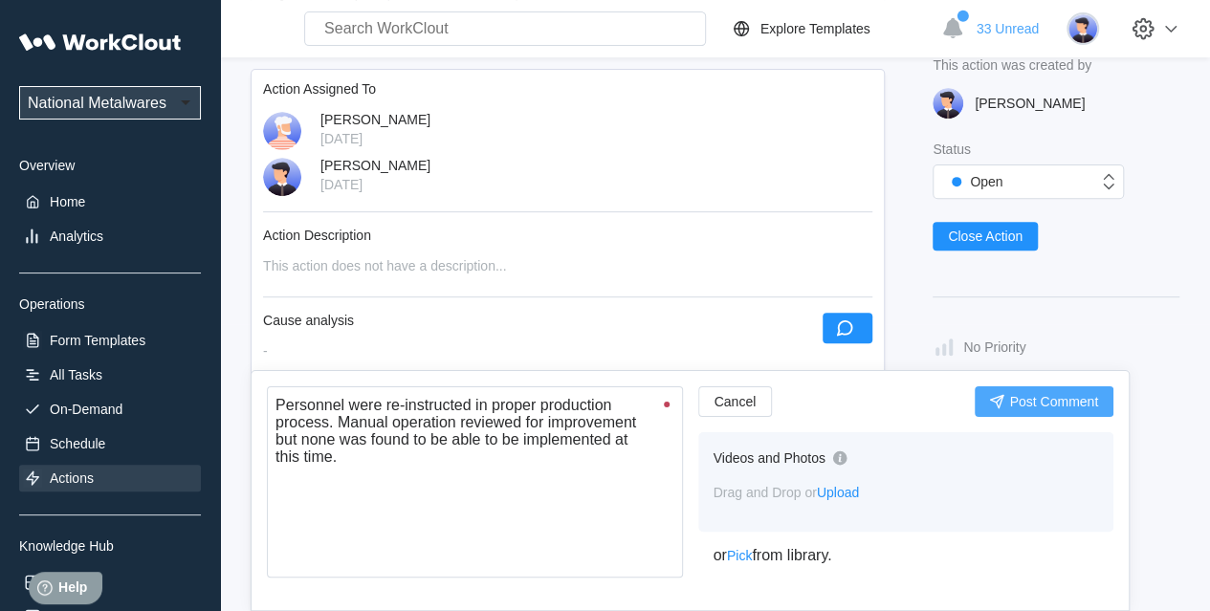
click at [1029, 405] on span "Post Comment" at bounding box center [1053, 401] width 89 height 13
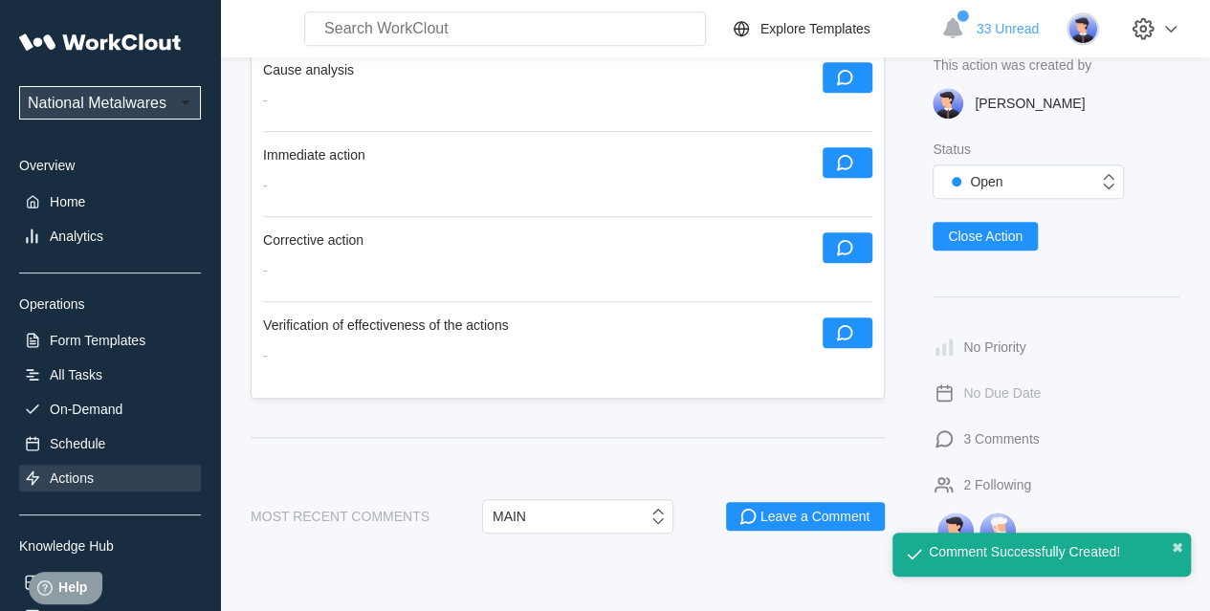
scroll to position [670, 0]
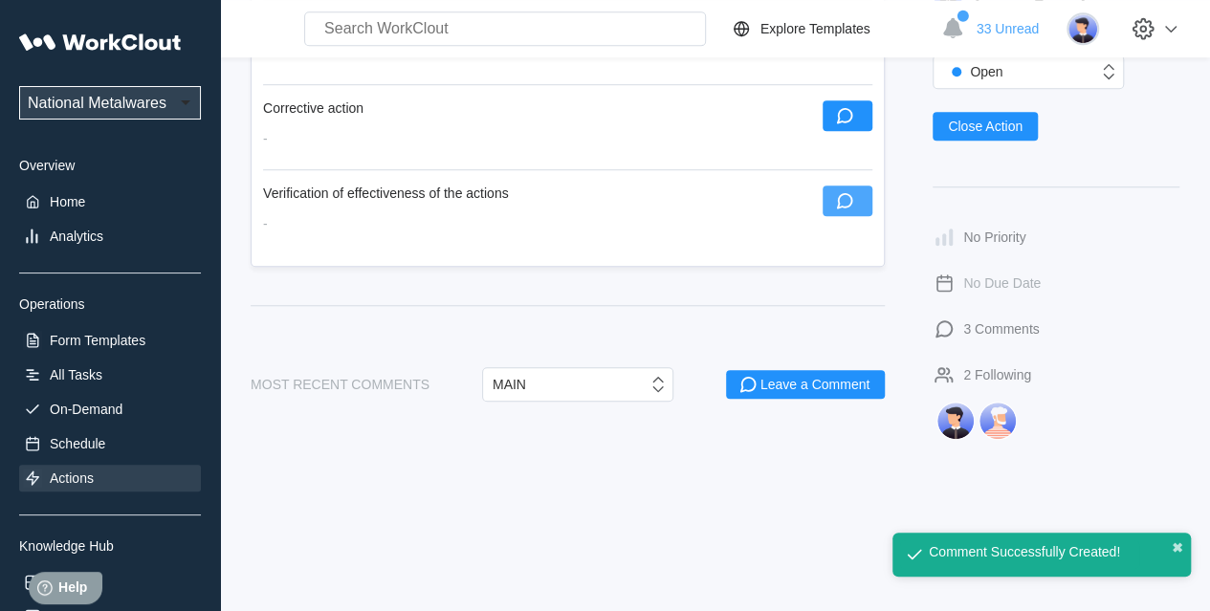
click at [853, 198] on icon "button" at bounding box center [844, 200] width 21 height 21
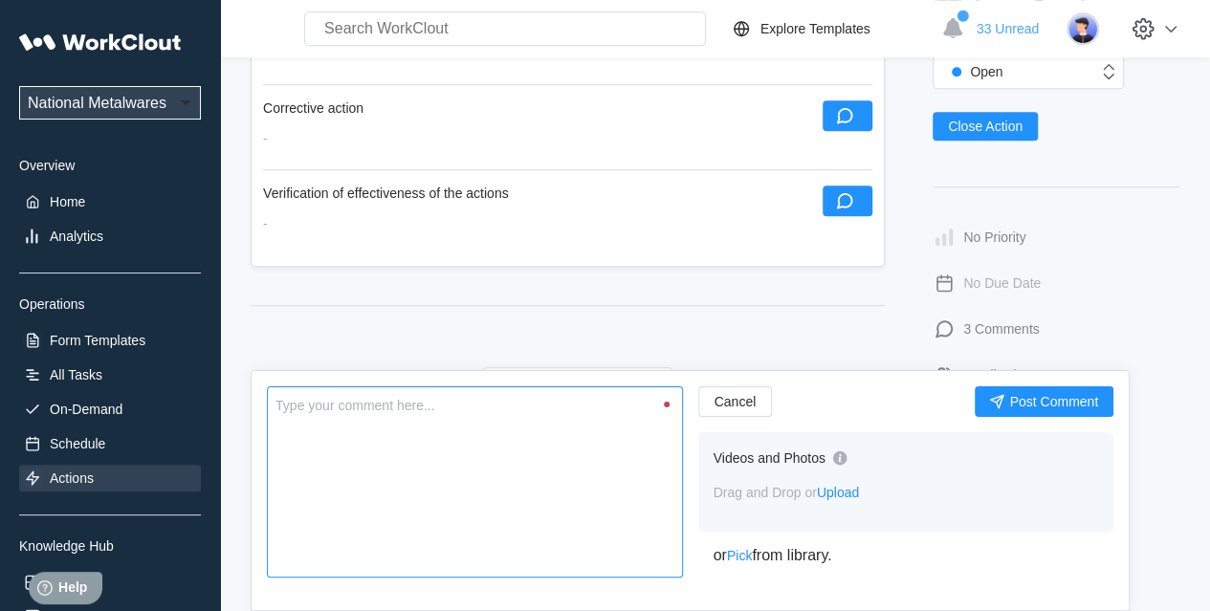
click at [383, 485] on textarea at bounding box center [475, 482] width 416 height 191
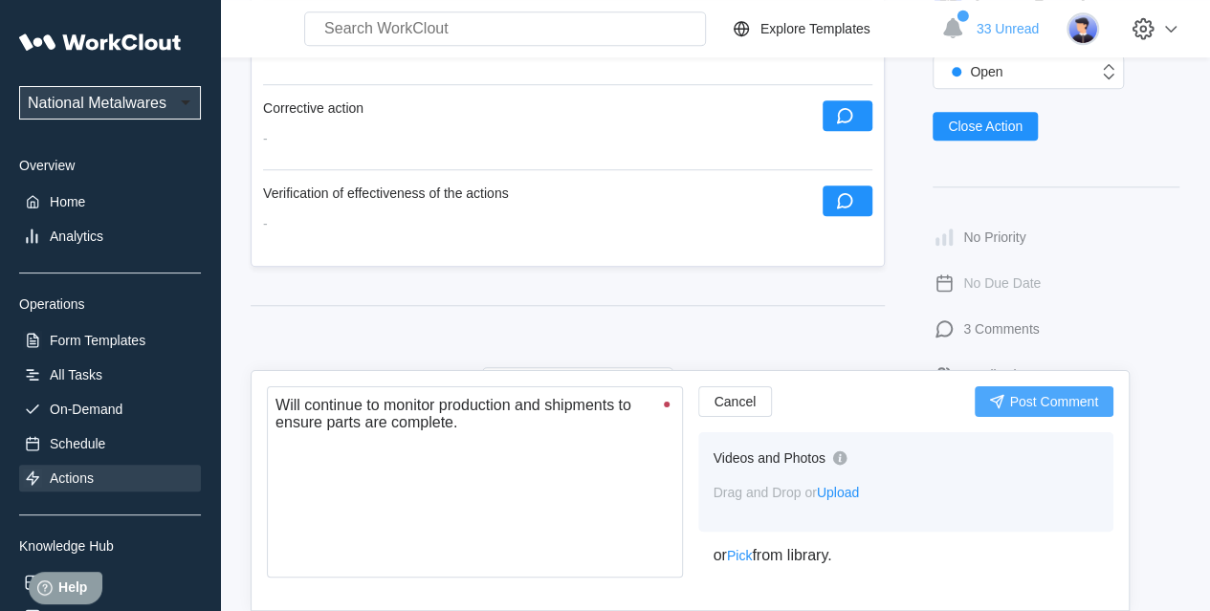
click at [1054, 395] on span "Post Comment" at bounding box center [1053, 401] width 89 height 13
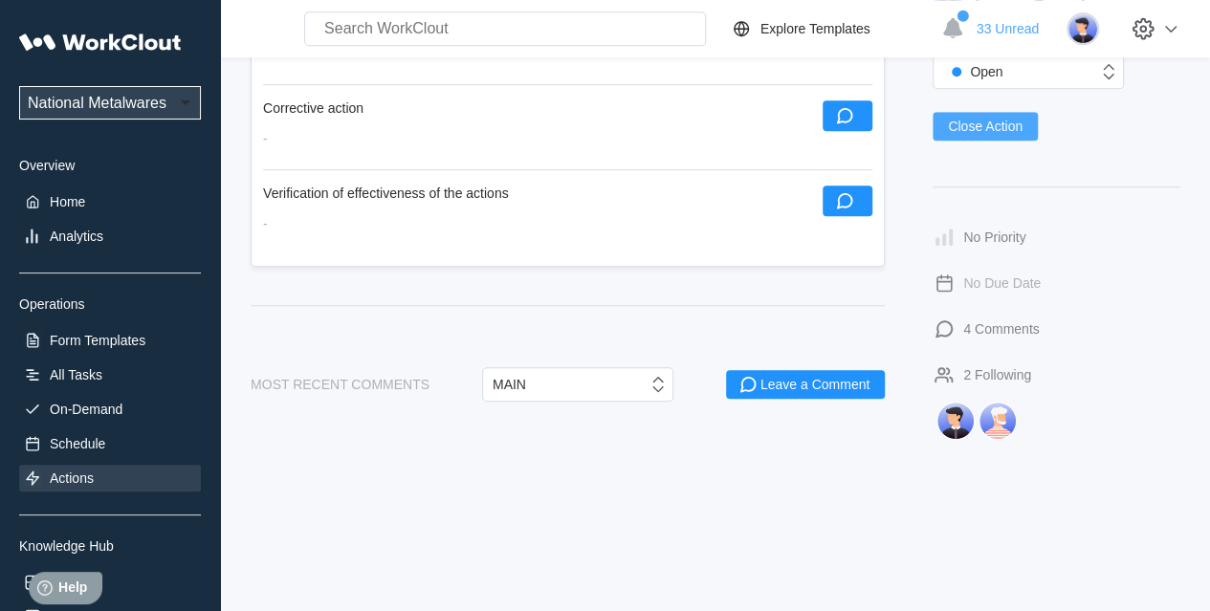
click at [992, 120] on span "Close Action" at bounding box center [985, 126] width 75 height 13
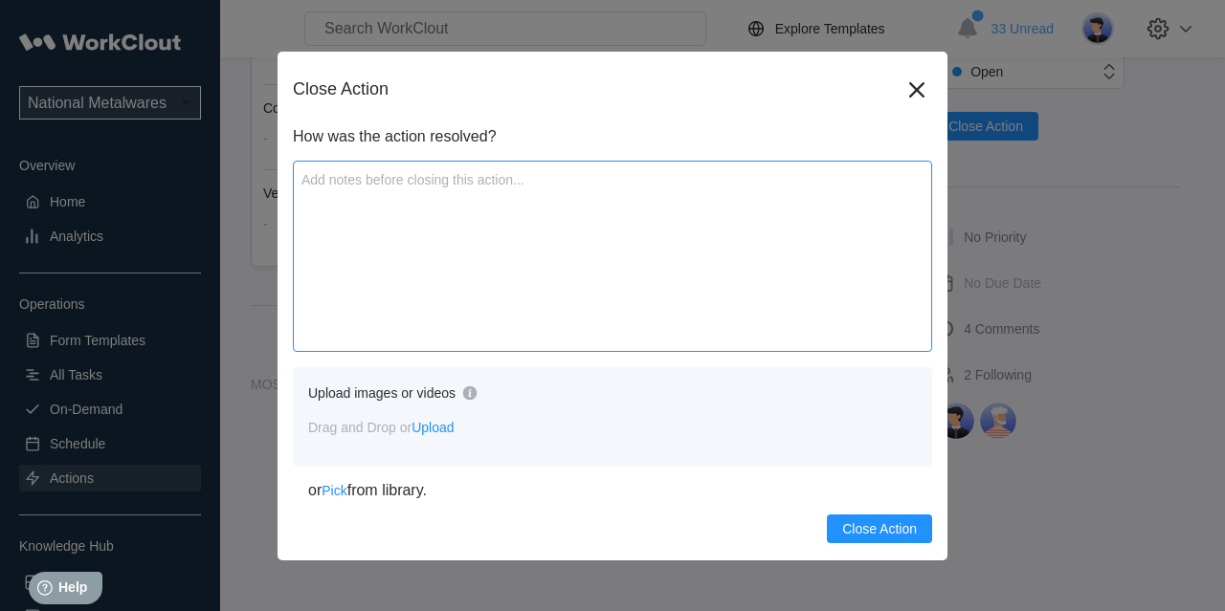
click at [556, 261] on textarea at bounding box center [612, 256] width 639 height 191
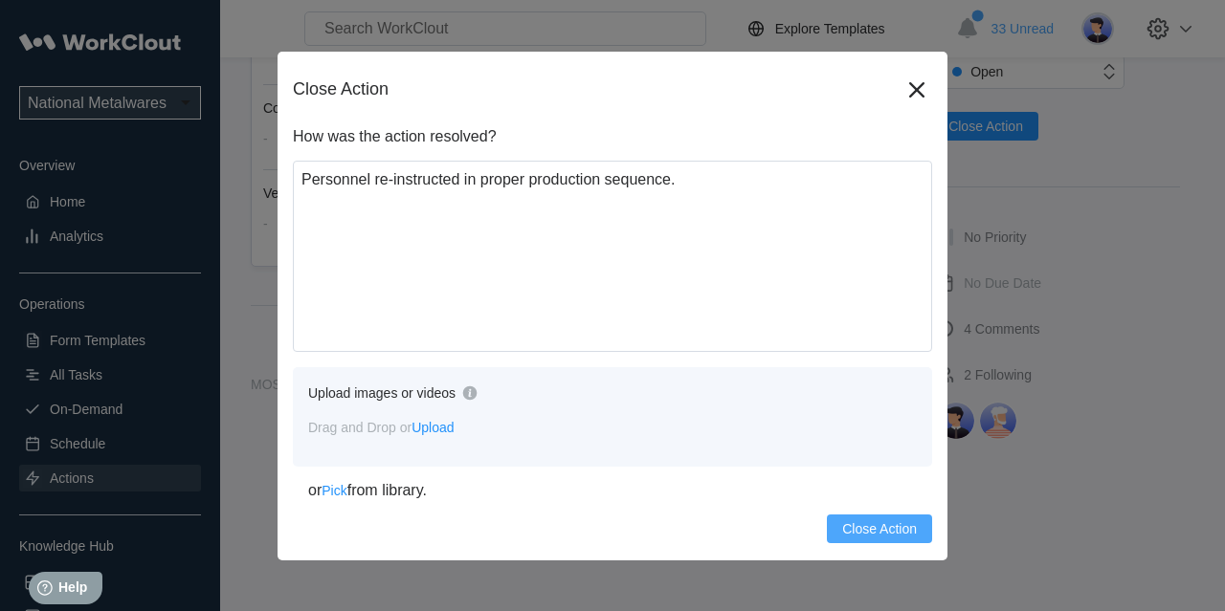
click at [861, 529] on span "Close Action" at bounding box center [879, 528] width 75 height 13
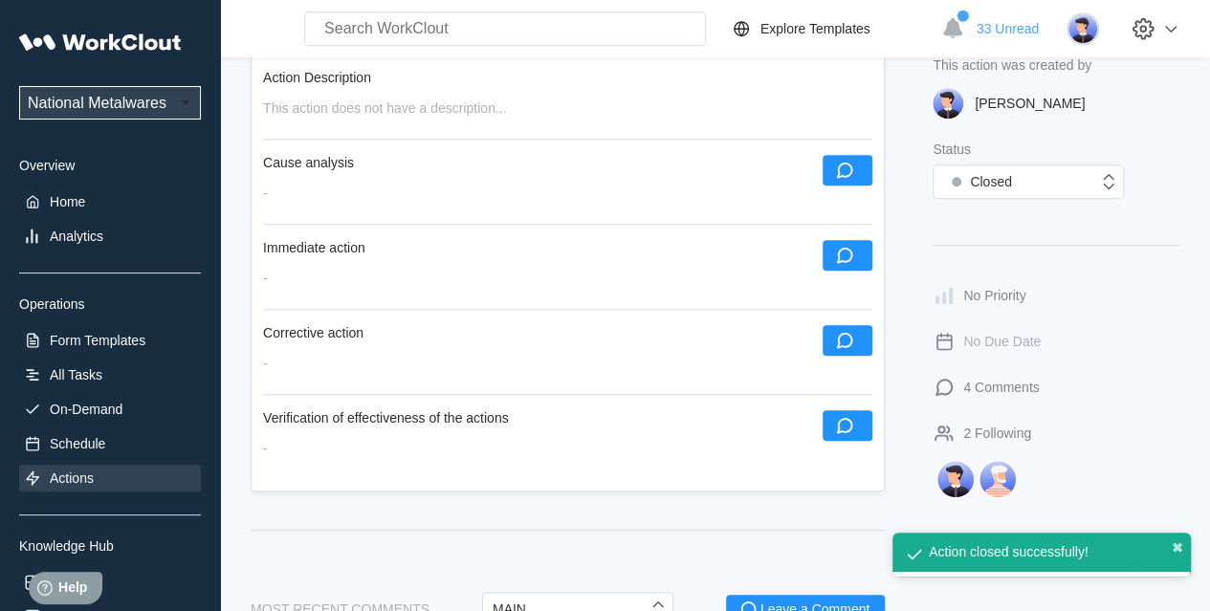
scroll to position [511, 0]
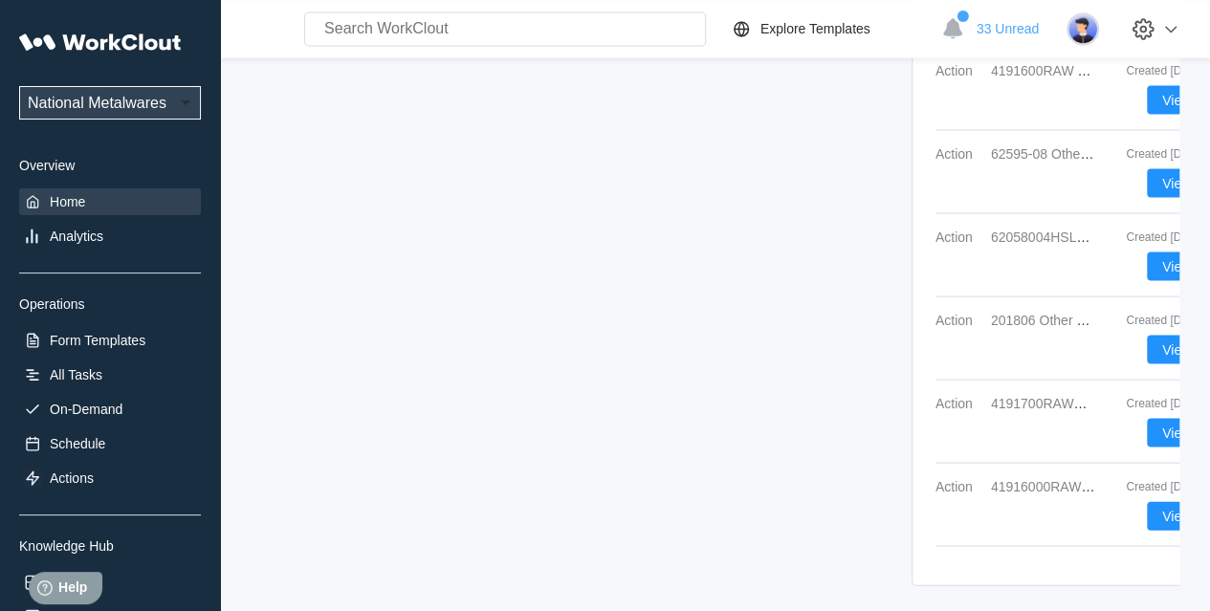
scroll to position [1778, 0]
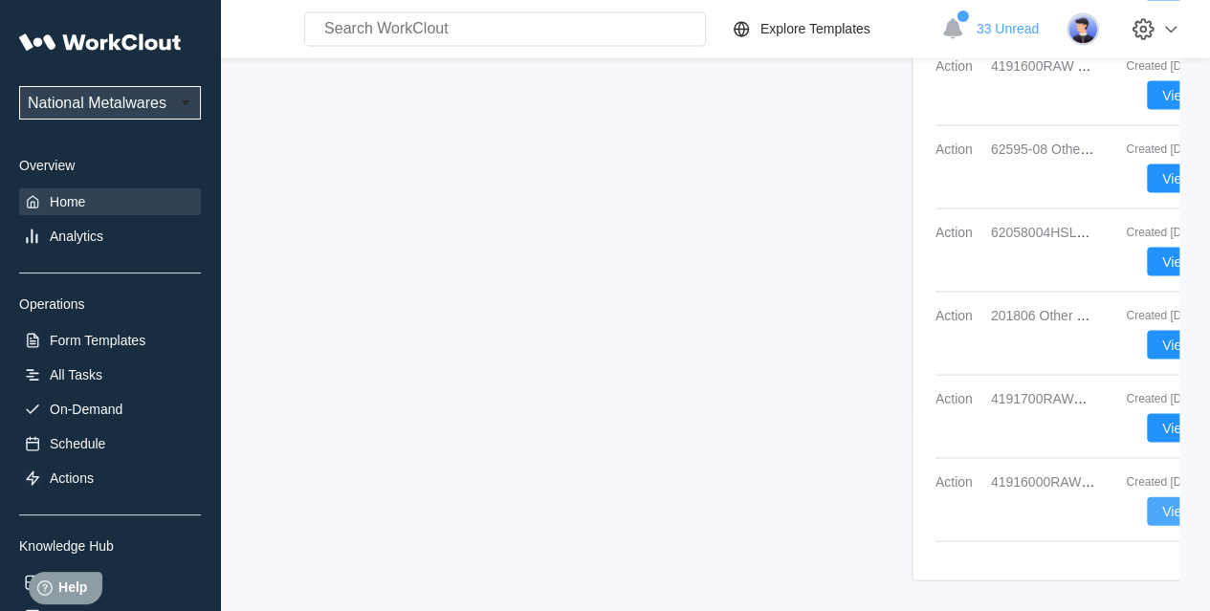
click at [1099, 497] on button "View" at bounding box center [1176, 511] width 59 height 29
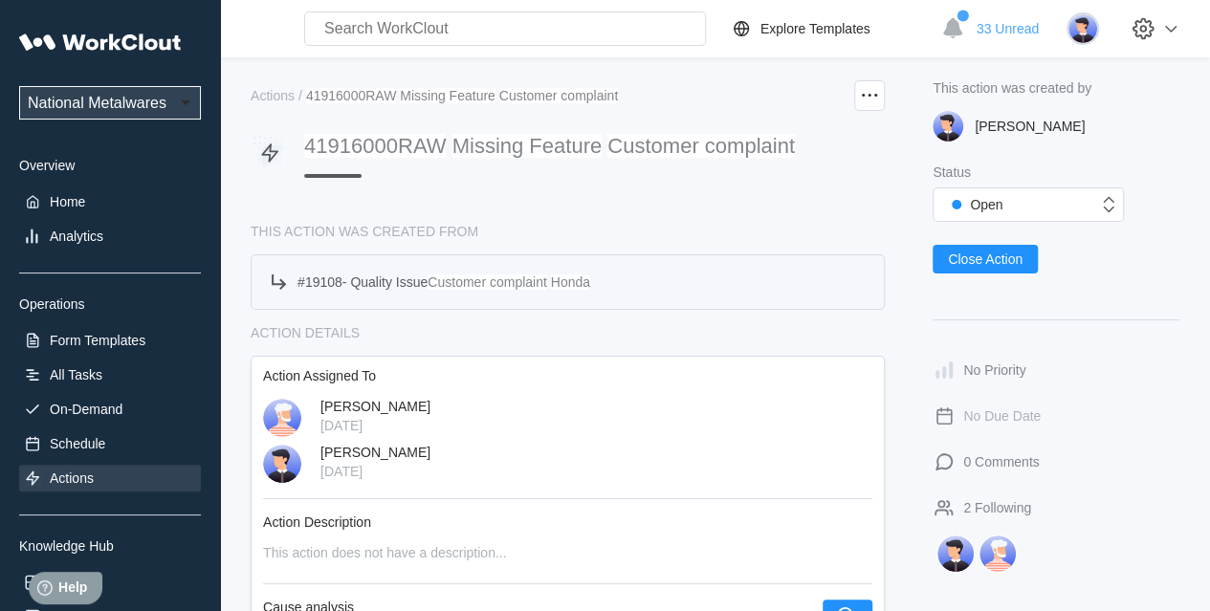
click at [409, 272] on div "# 19108 - Quality Issue Customer complaint Honda" at bounding box center [428, 282] width 323 height 23
click at [407, 279] on span "Quality Issue" at bounding box center [388, 282] width 77 height 15
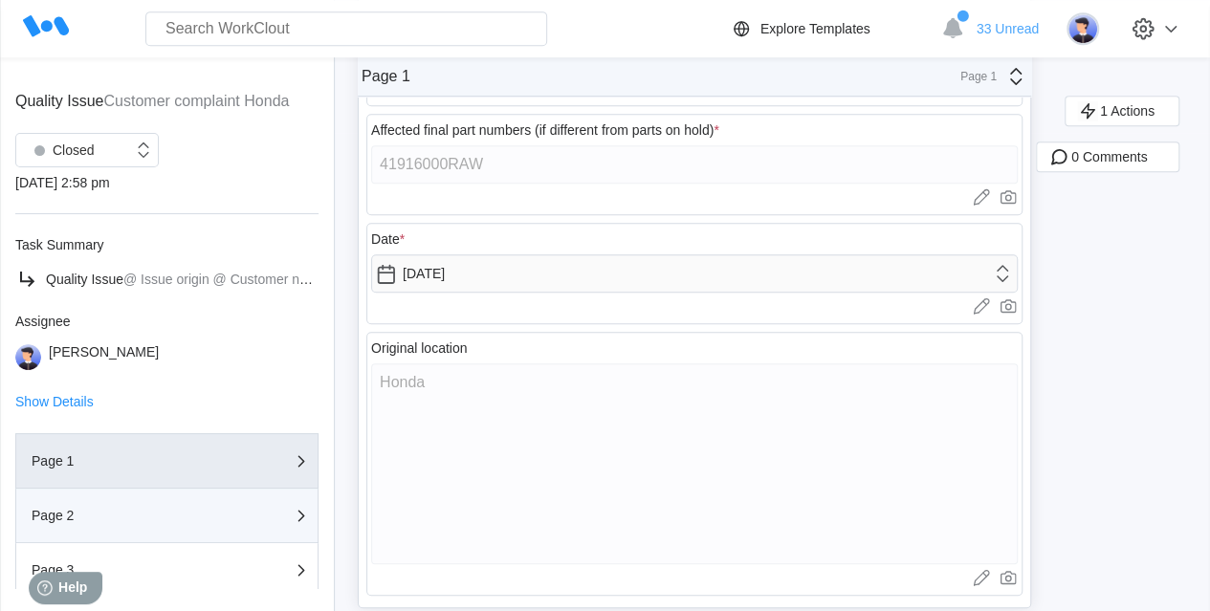
scroll to position [152, 0]
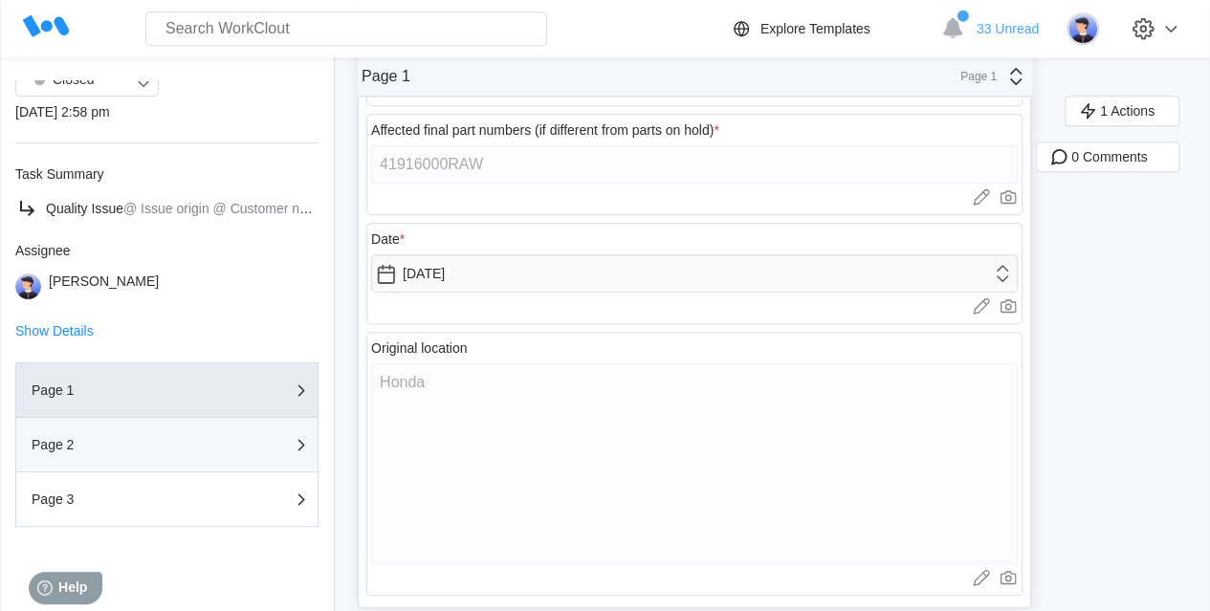
click at [75, 464] on button "Page 2" at bounding box center [166, 445] width 303 height 55
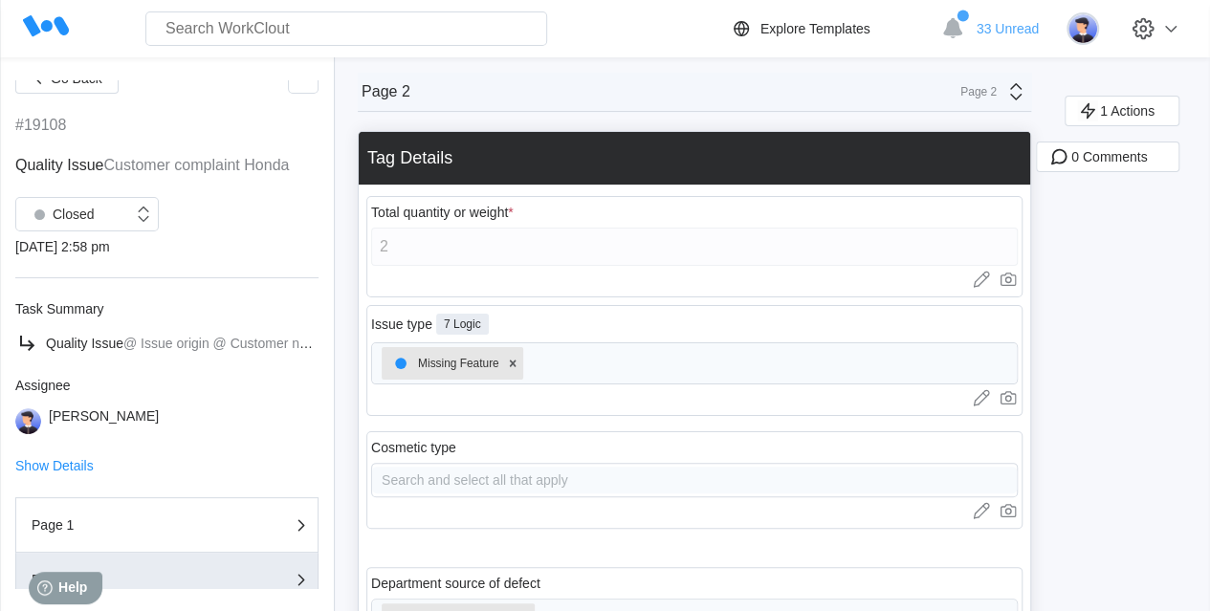
scroll to position [0, 0]
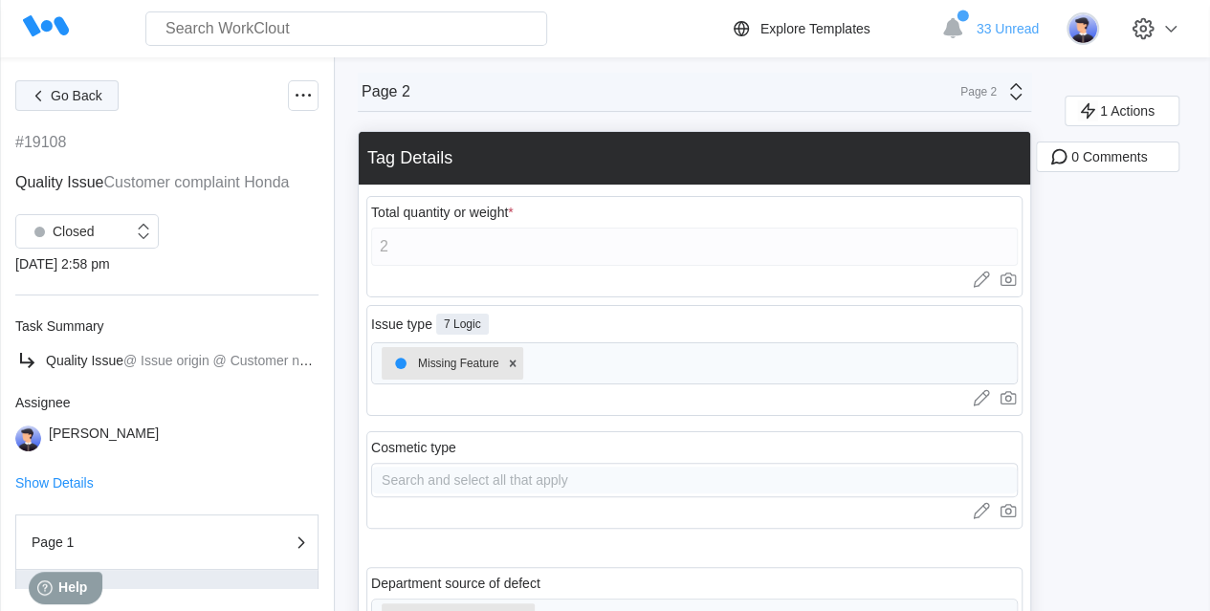
click at [74, 89] on span "Go Back" at bounding box center [77, 95] width 52 height 13
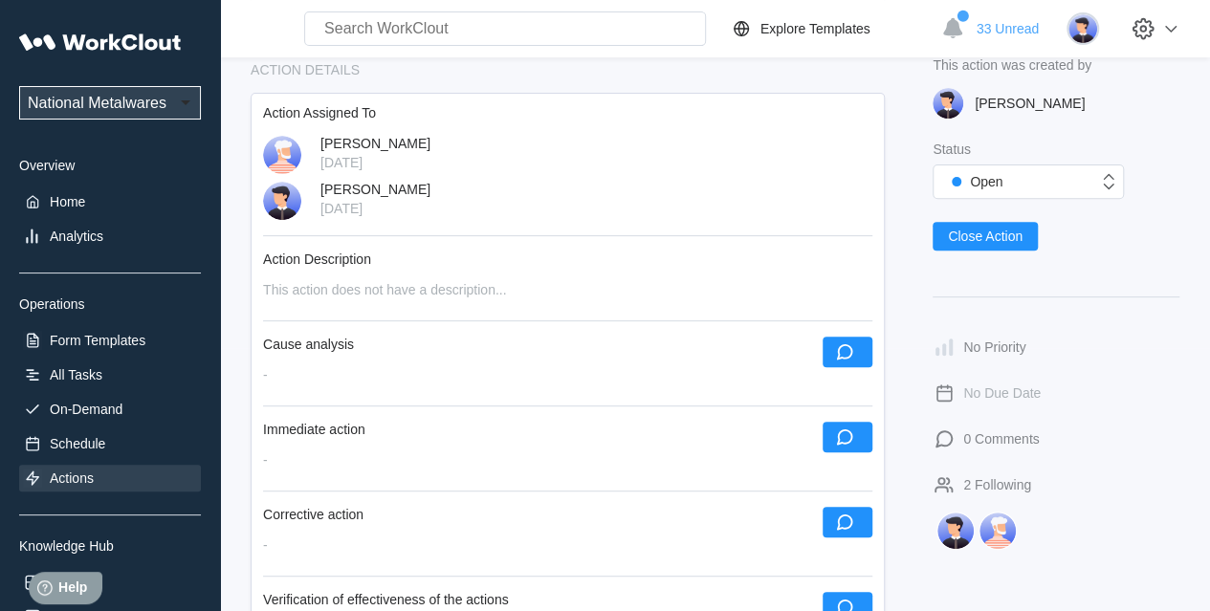
scroll to position [287, 0]
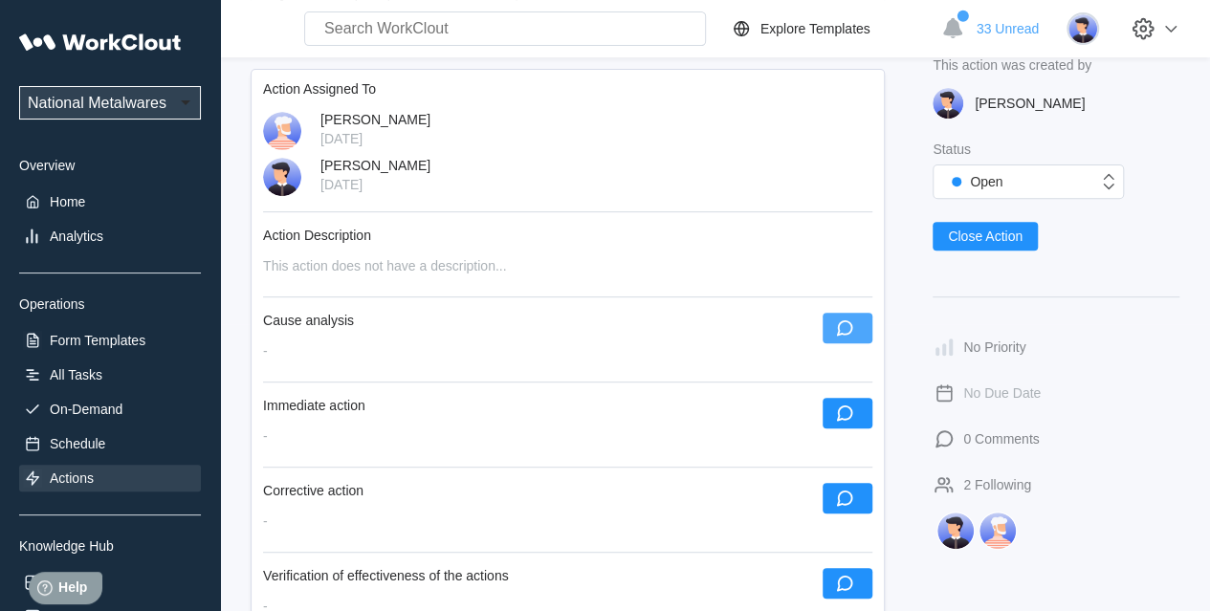
click at [862, 328] on button "button" at bounding box center [848, 328] width 50 height 31
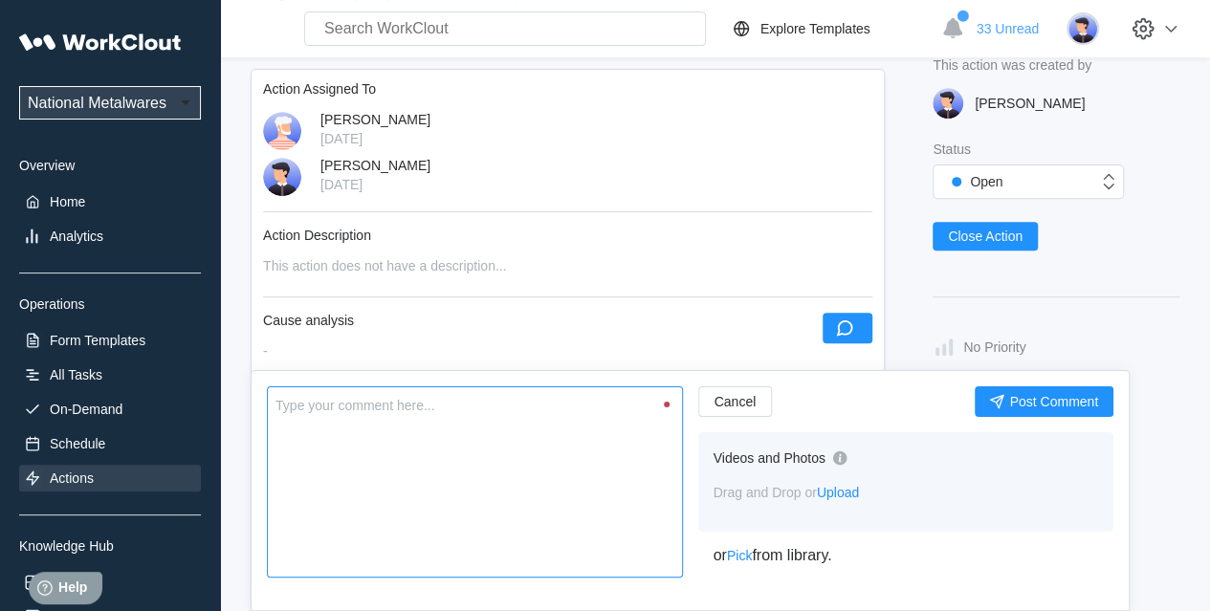
click at [453, 428] on textarea at bounding box center [475, 482] width 416 height 191
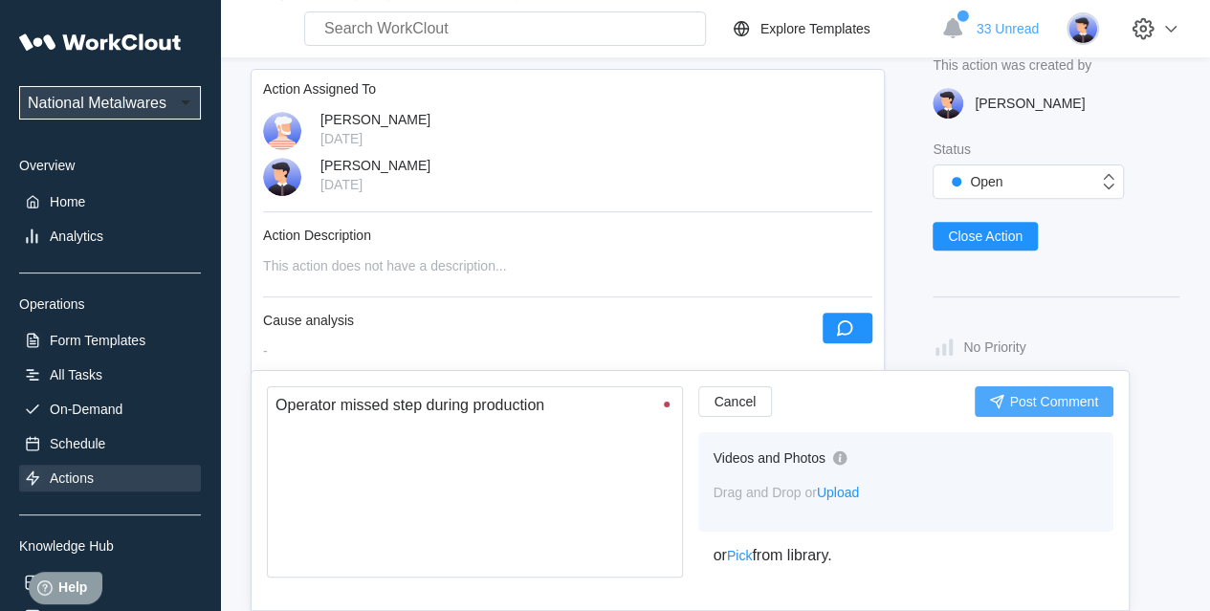
click at [1081, 401] on span "Post Comment" at bounding box center [1053, 401] width 89 height 13
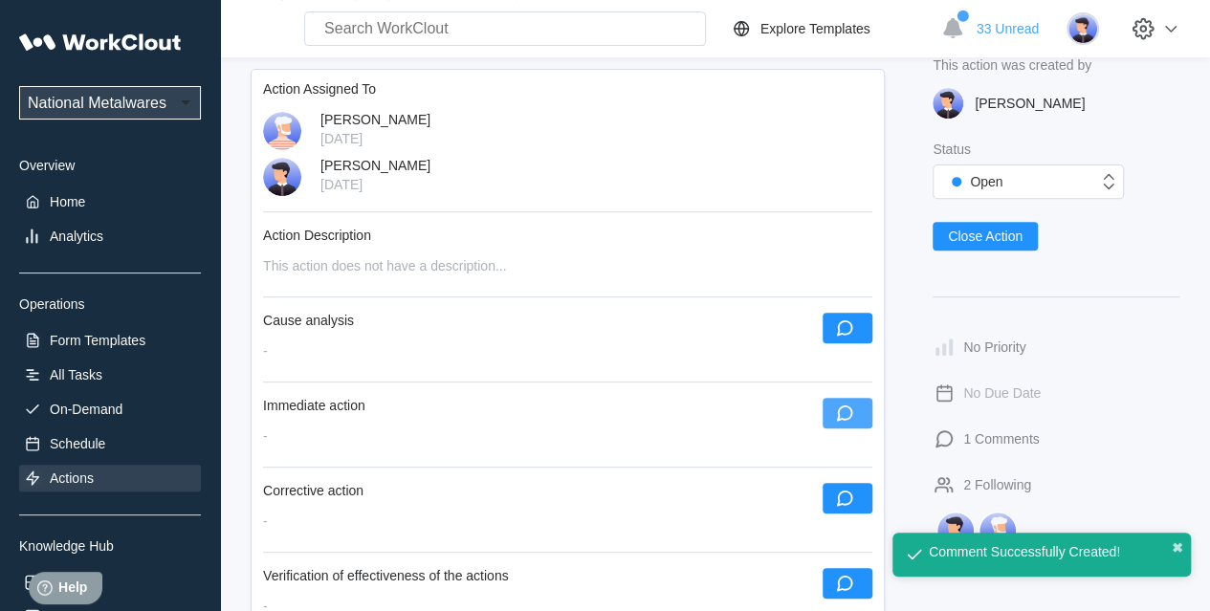
click at [859, 409] on button "button" at bounding box center [848, 413] width 50 height 31
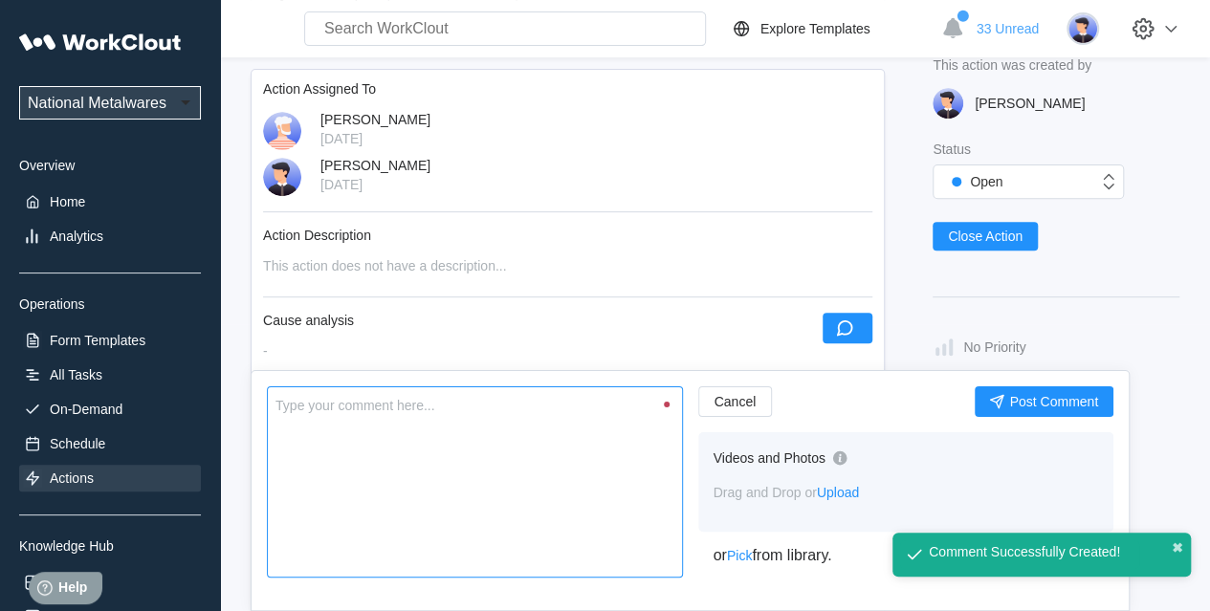
click at [534, 428] on textarea at bounding box center [475, 482] width 416 height 191
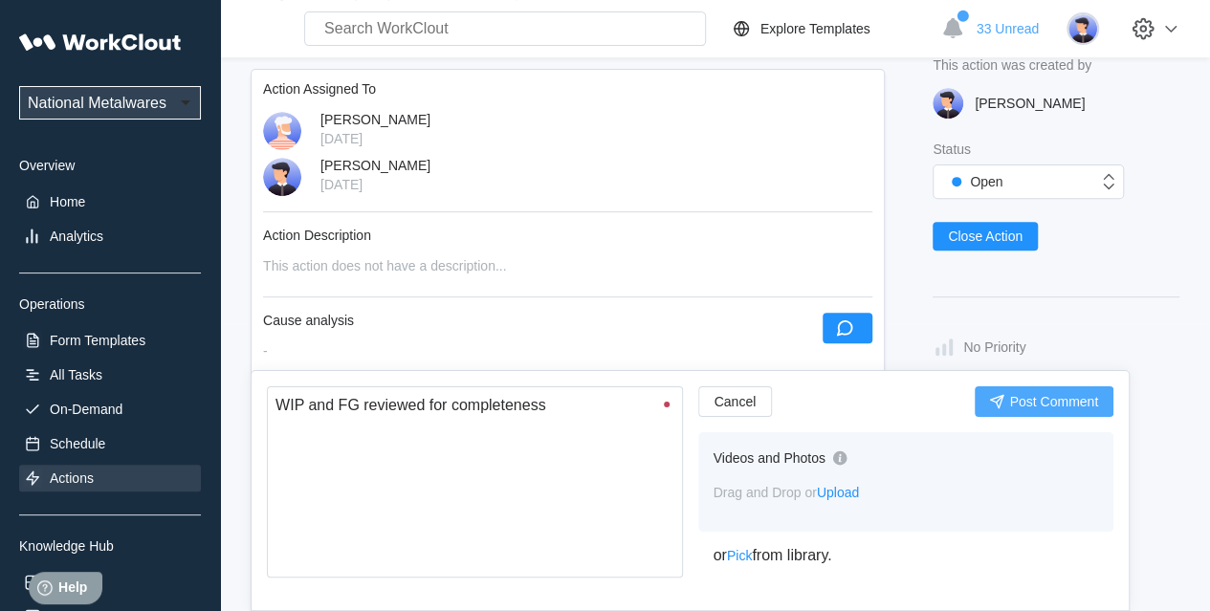
click at [1042, 399] on span "Post Comment" at bounding box center [1053, 401] width 89 height 13
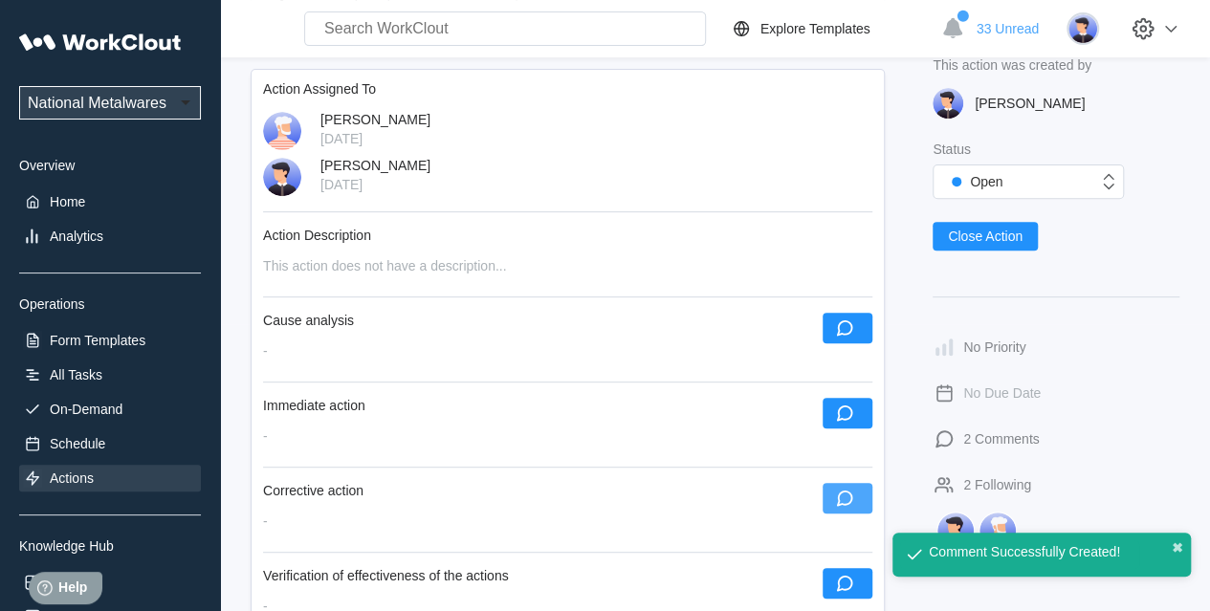
click at [846, 505] on icon "button" at bounding box center [844, 498] width 21 height 21
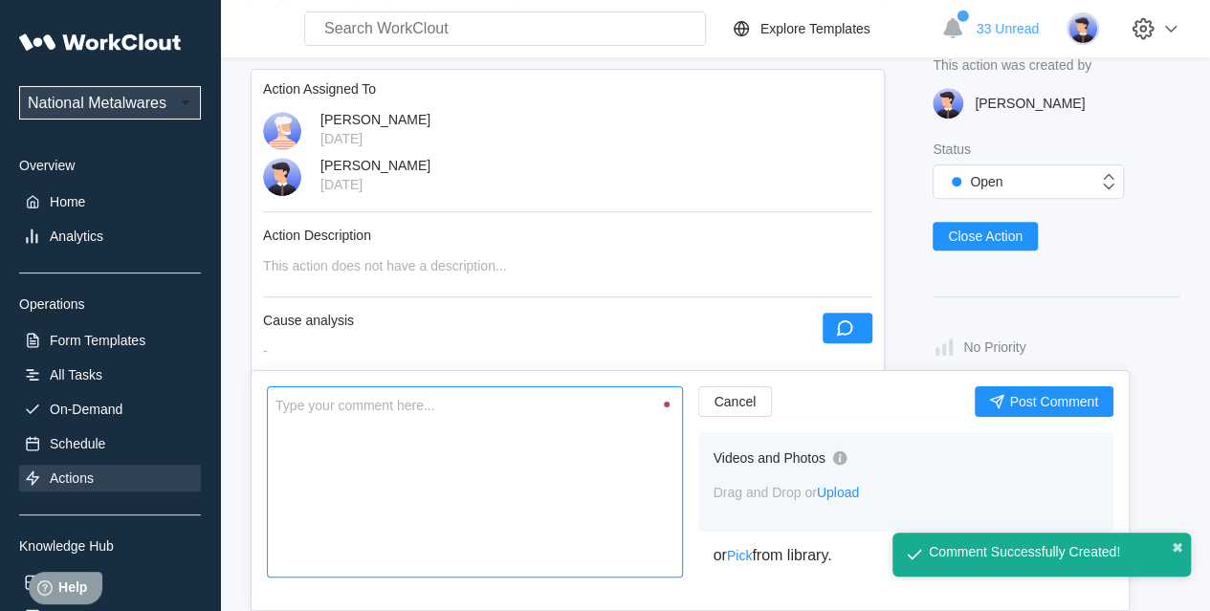
click at [520, 525] on textarea at bounding box center [475, 482] width 416 height 191
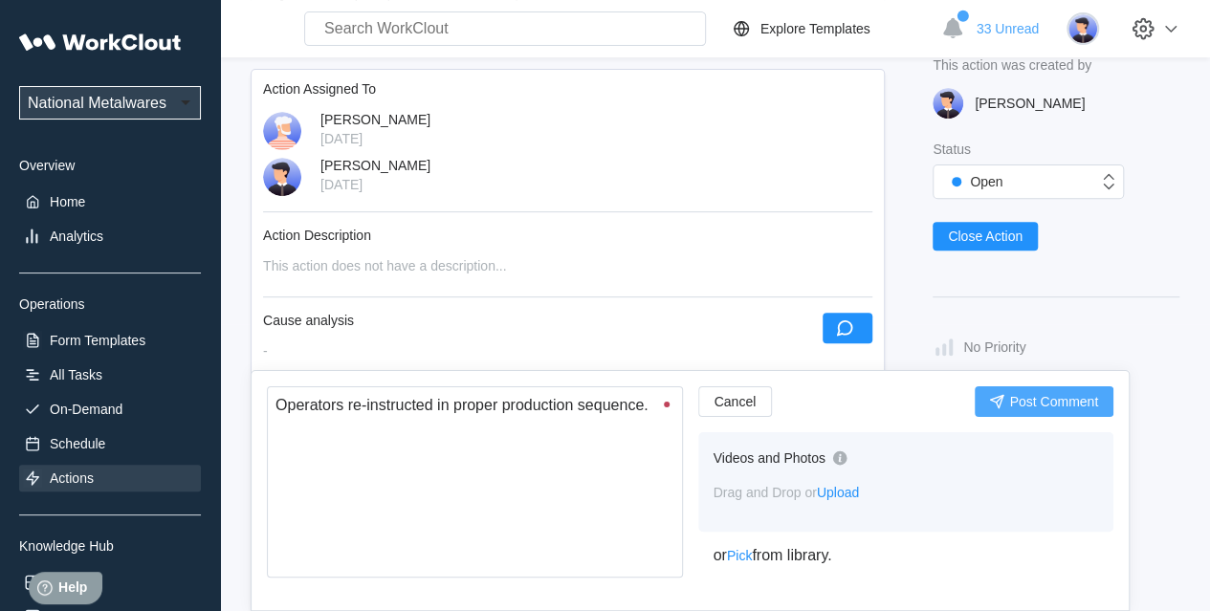
click at [1014, 409] on span "Post Comment" at bounding box center [1053, 401] width 89 height 13
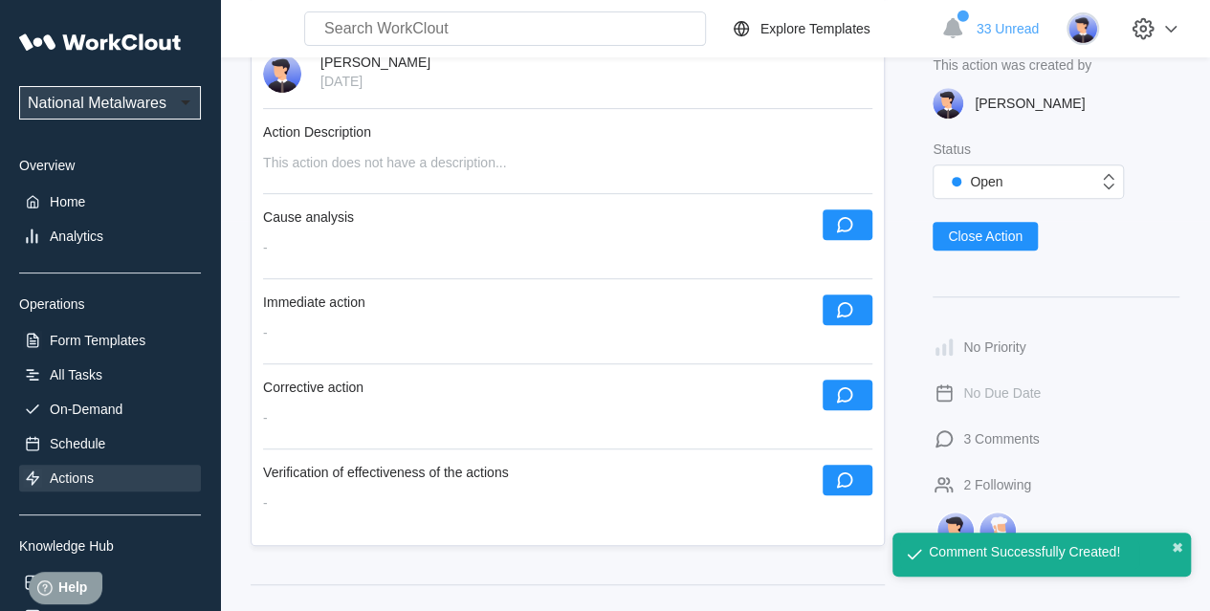
scroll to position [478, 0]
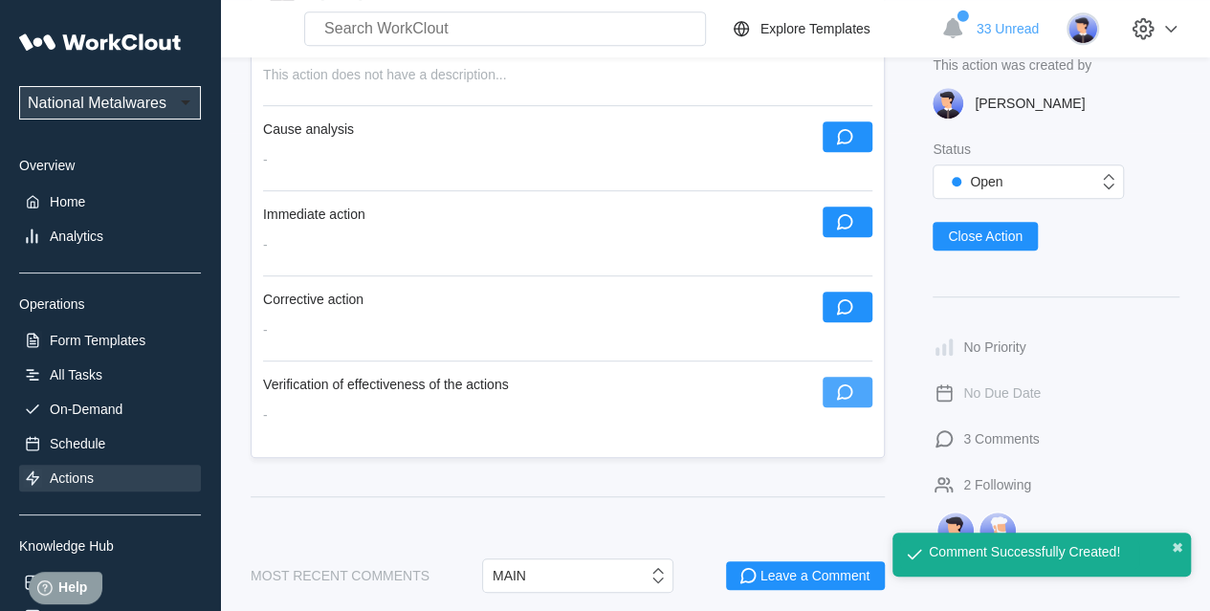
click at [846, 387] on icon "button" at bounding box center [844, 392] width 21 height 21
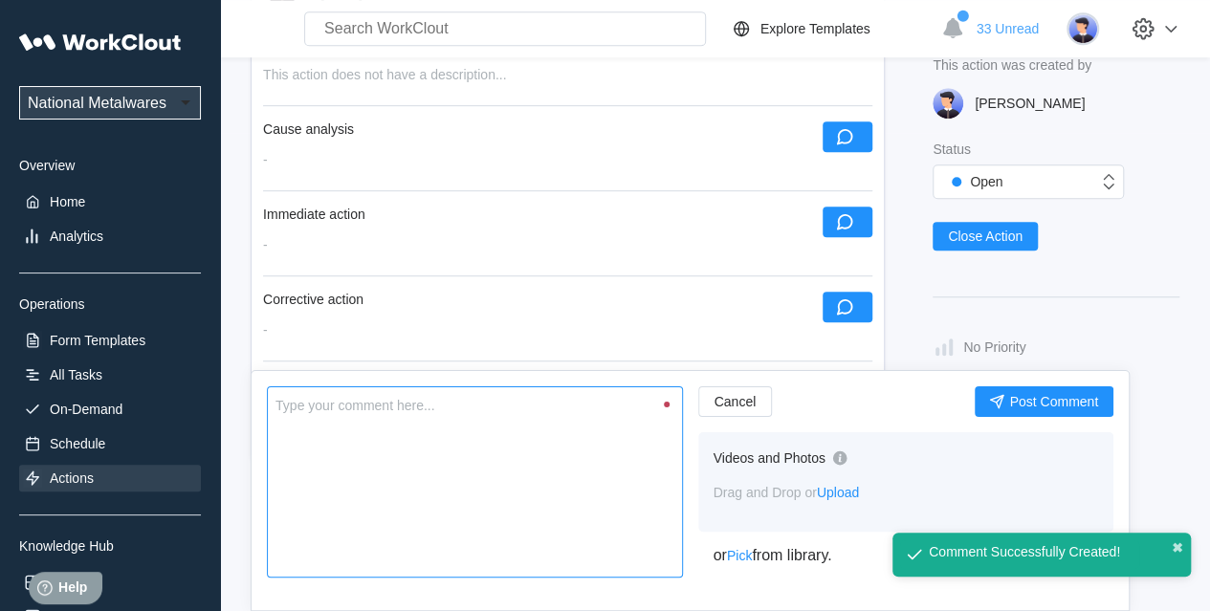
click at [410, 445] on textarea at bounding box center [475, 482] width 416 height 191
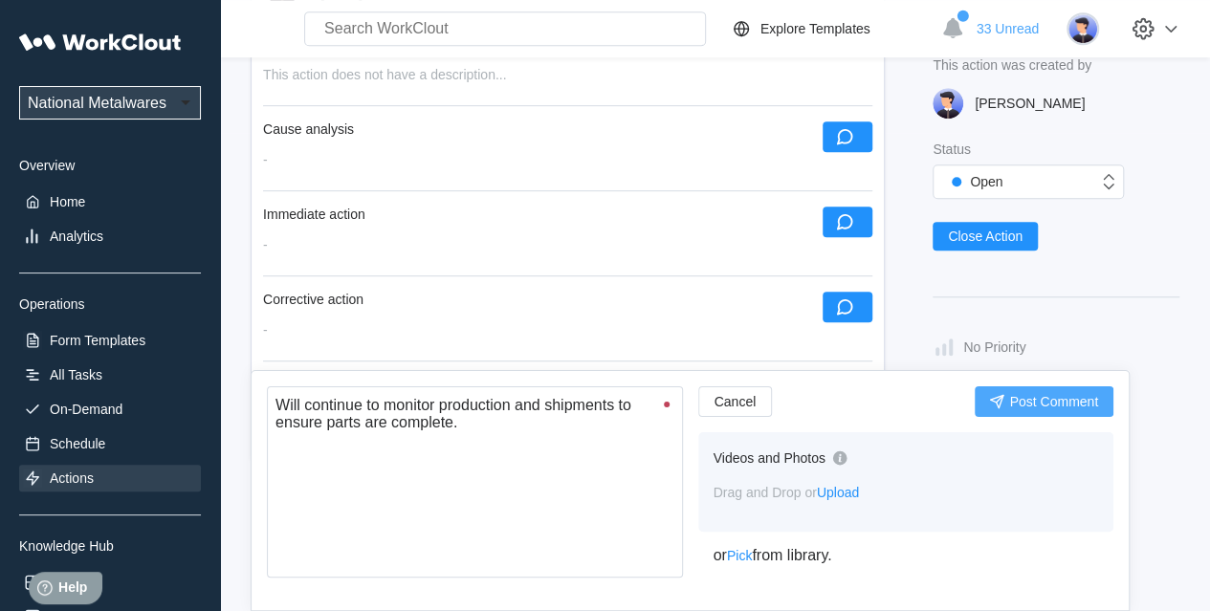
click at [1064, 403] on span "Post Comment" at bounding box center [1053, 401] width 89 height 13
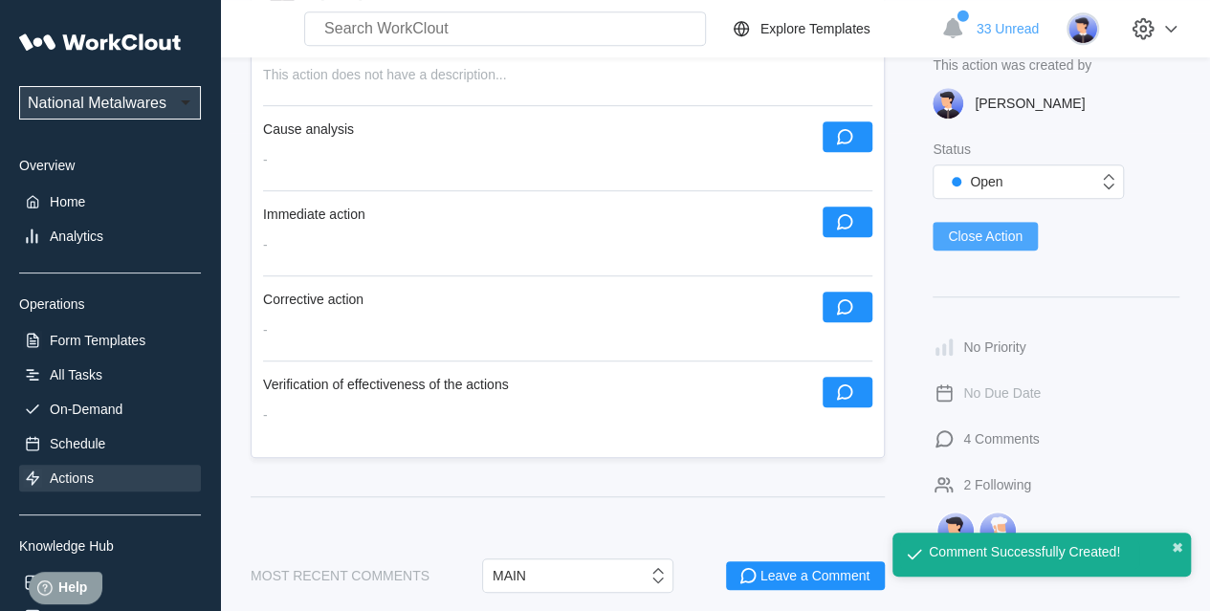
click at [1020, 239] on span "Close Action" at bounding box center [985, 236] width 75 height 13
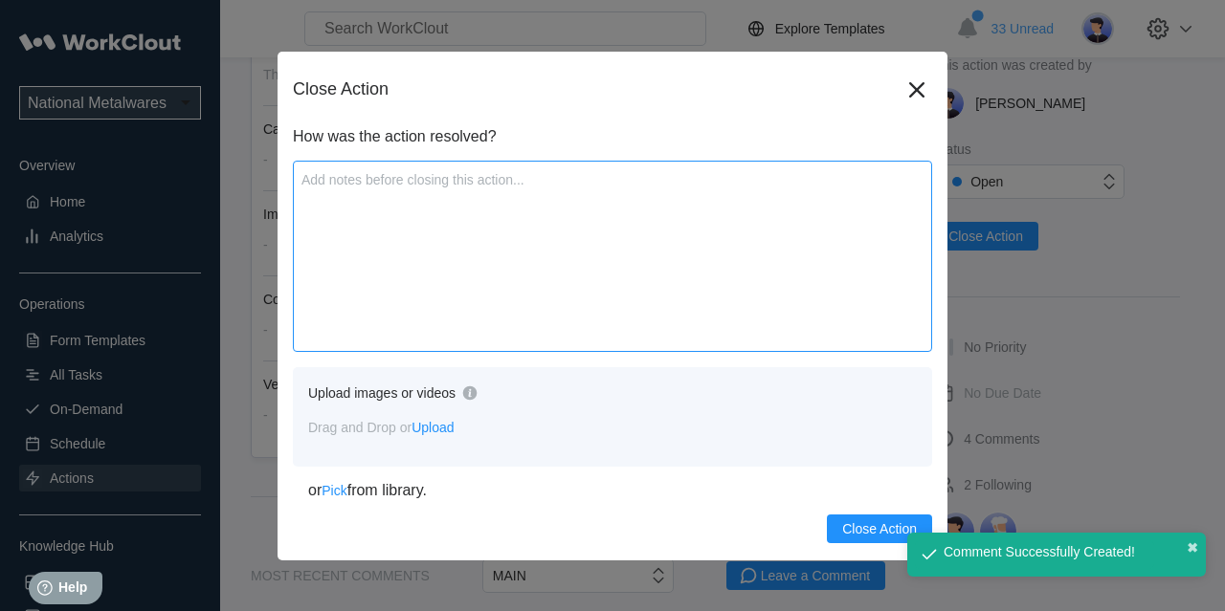
click at [497, 269] on textarea at bounding box center [612, 256] width 639 height 191
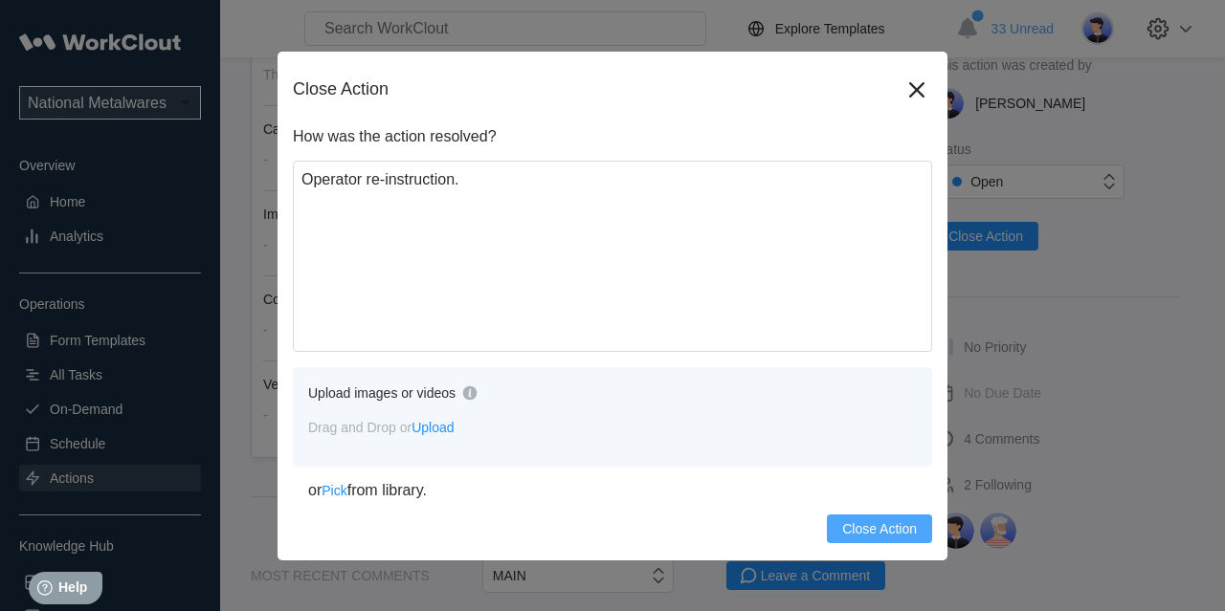
click at [878, 525] on span "Close Action" at bounding box center [879, 528] width 75 height 13
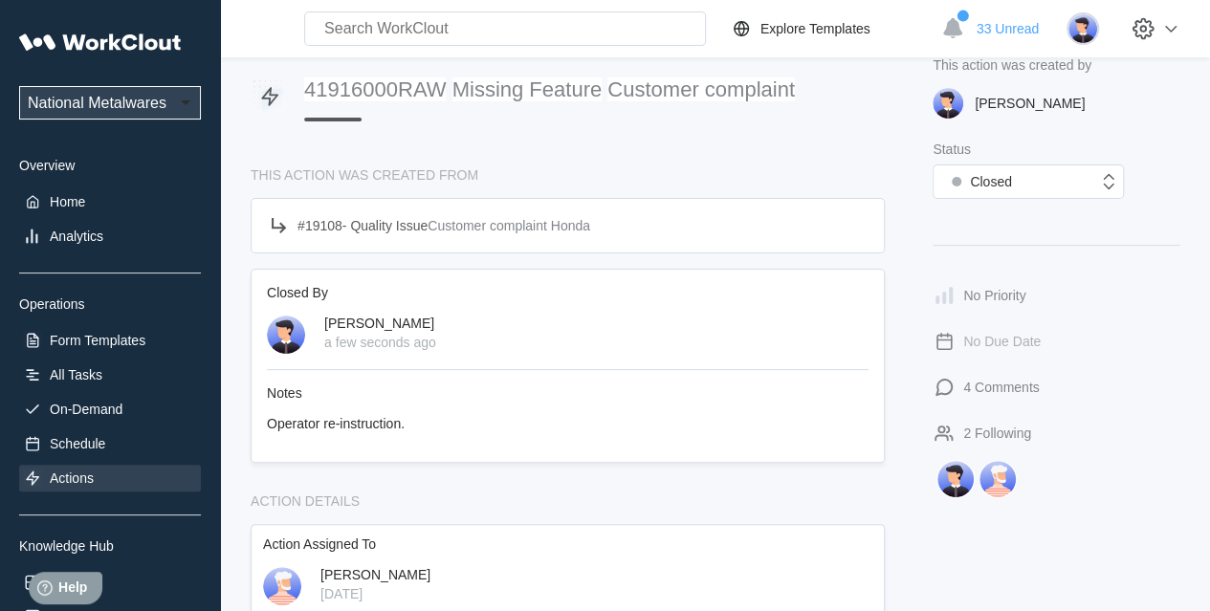
scroll to position [0, 0]
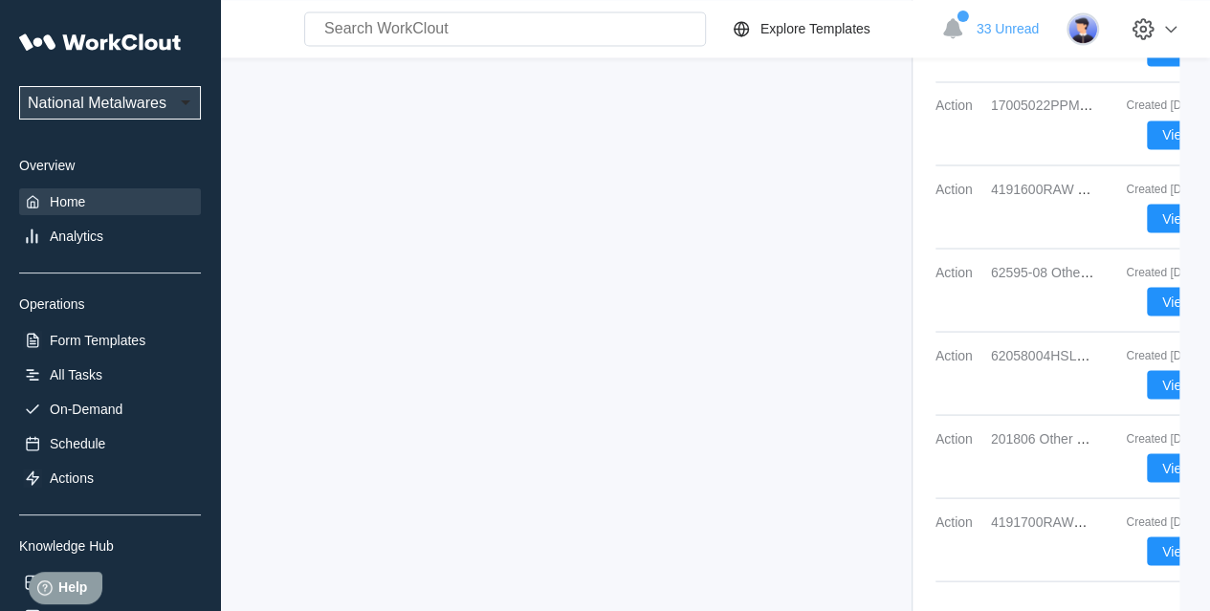
scroll to position [1694, 0]
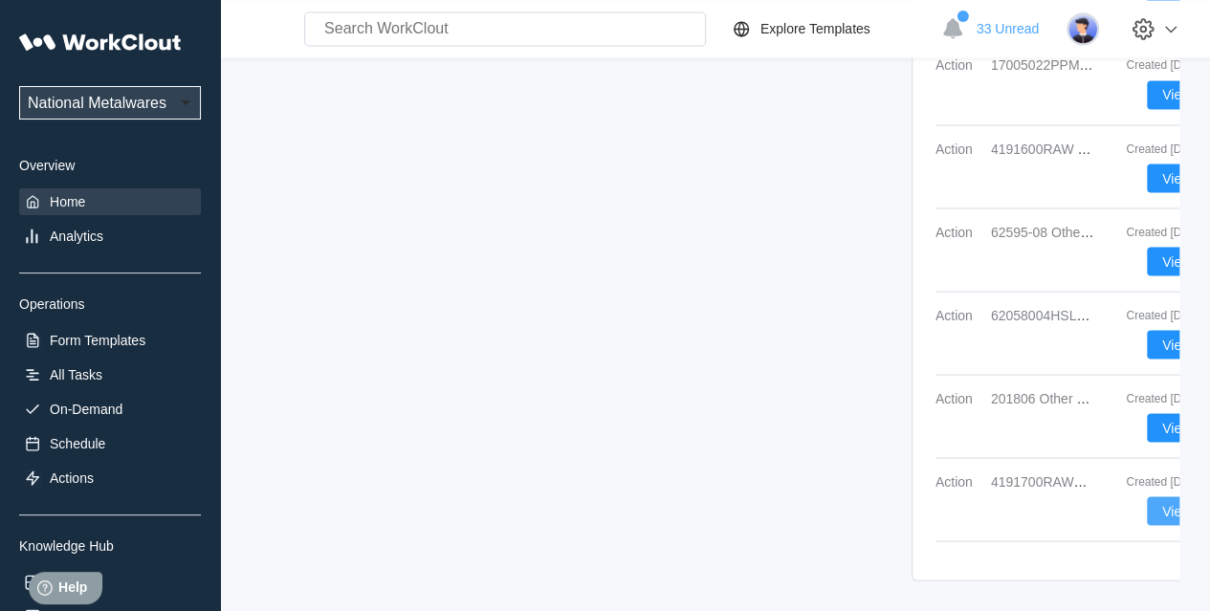
click at [1099, 499] on button "View" at bounding box center [1176, 511] width 59 height 29
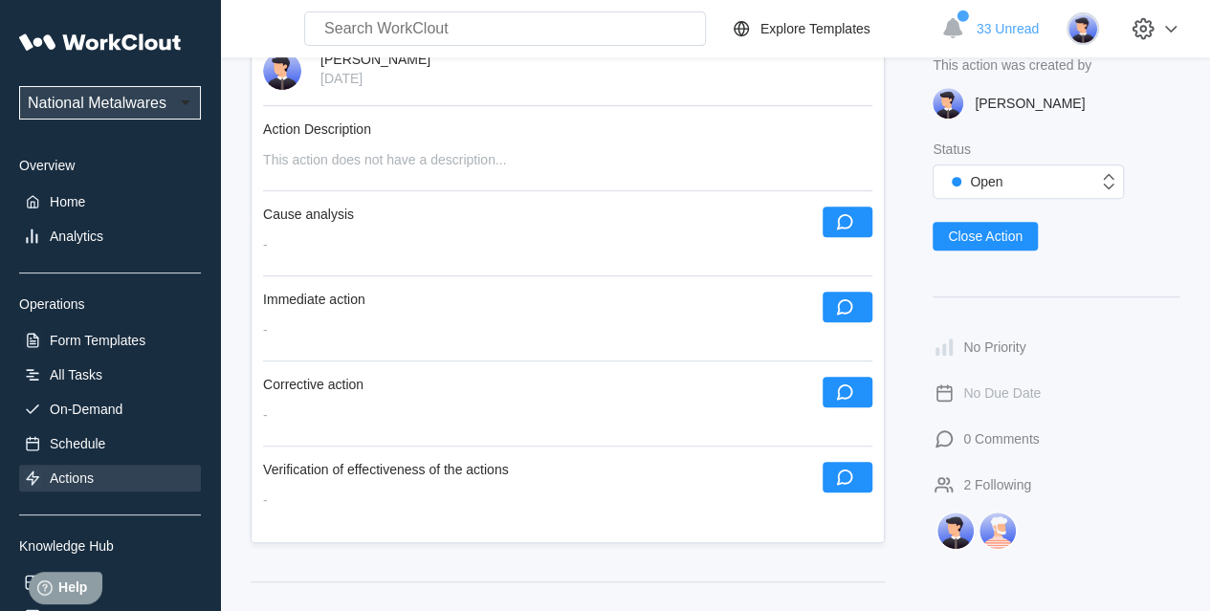
scroll to position [287, 0]
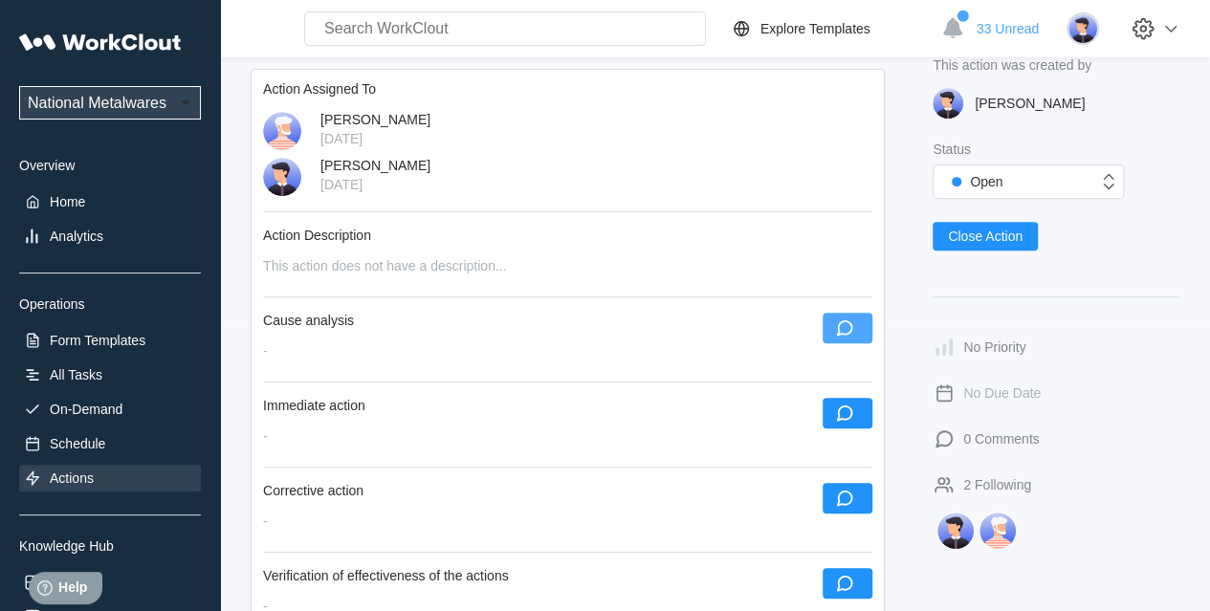
click at [853, 339] on icon "button" at bounding box center [844, 328] width 21 height 21
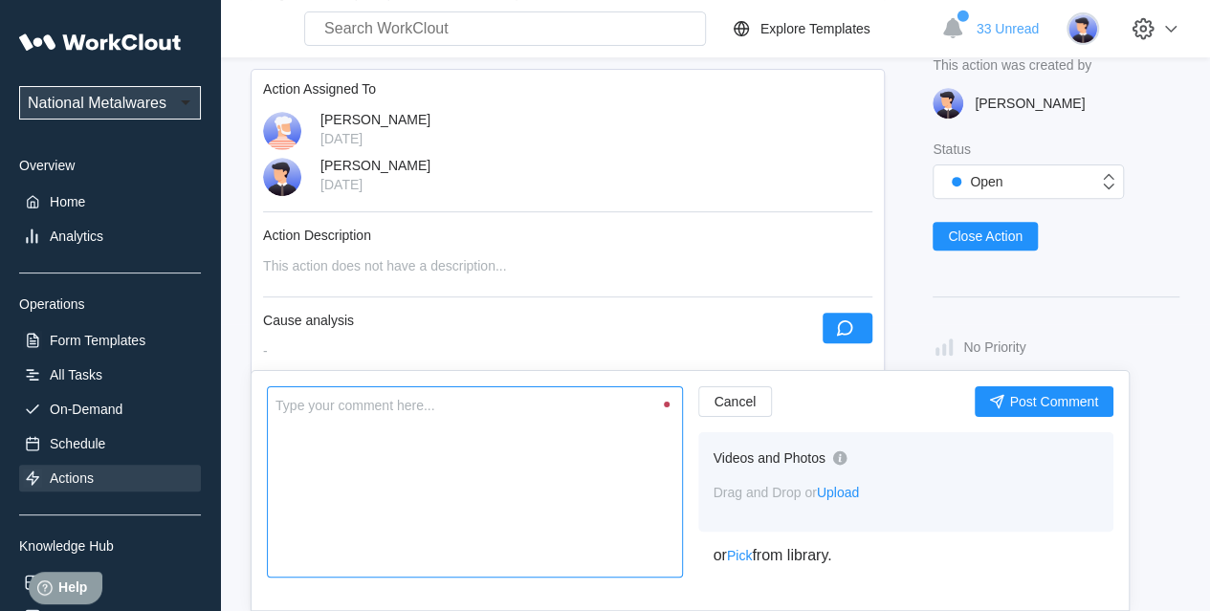
click at [402, 465] on textarea at bounding box center [475, 482] width 416 height 191
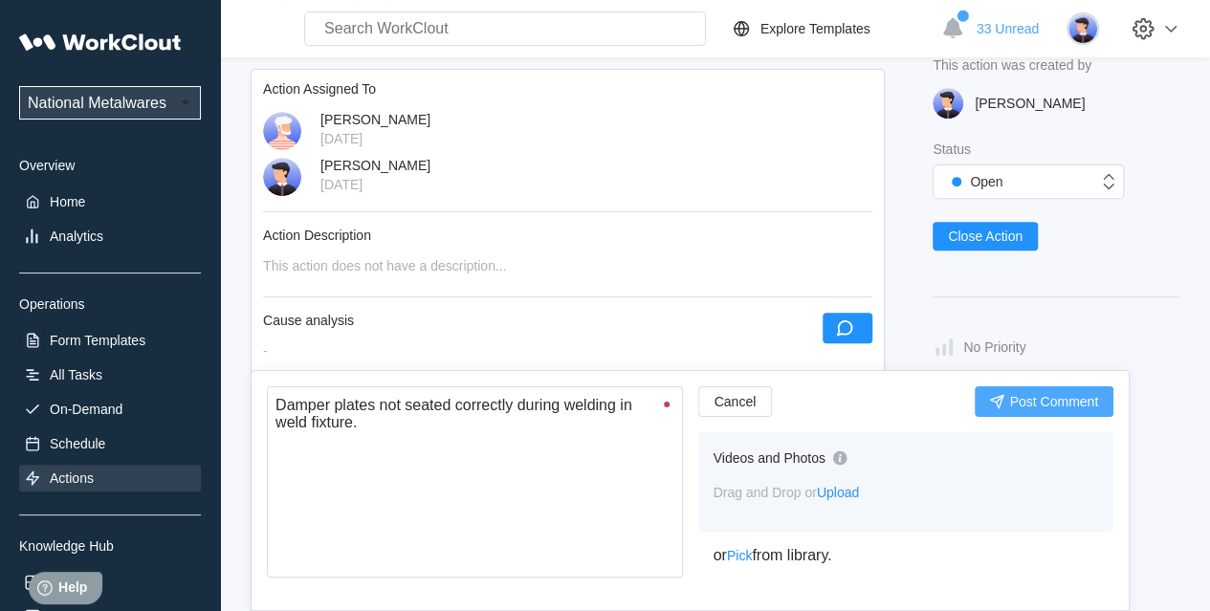
click at [1079, 405] on span "Post Comment" at bounding box center [1053, 401] width 89 height 13
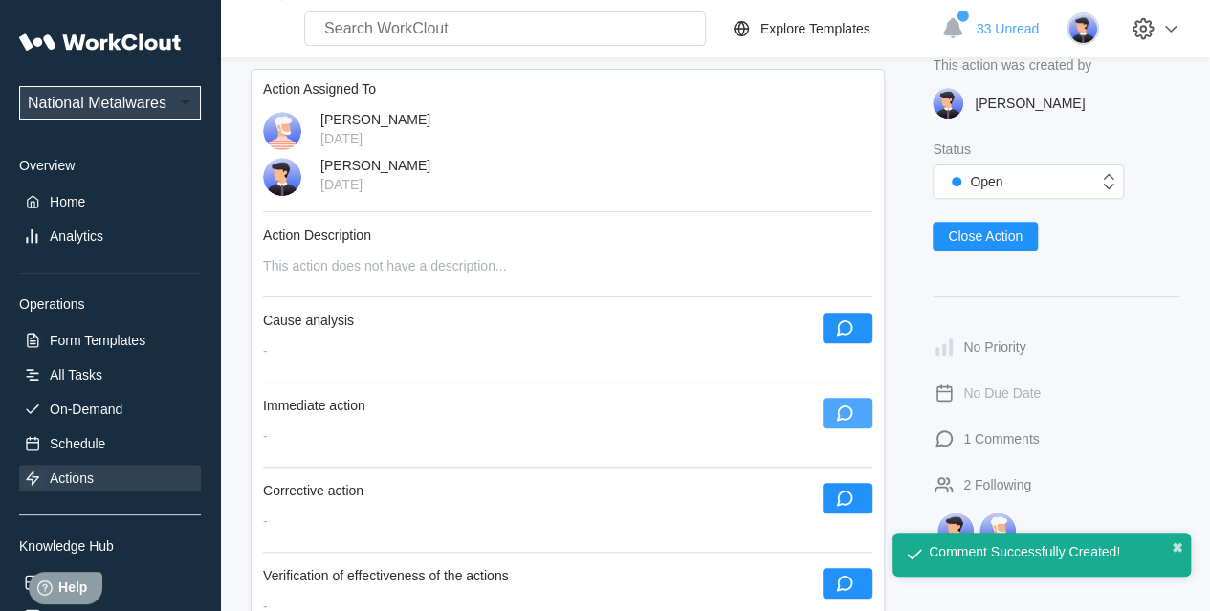
click at [863, 429] on button "button" at bounding box center [848, 413] width 50 height 31
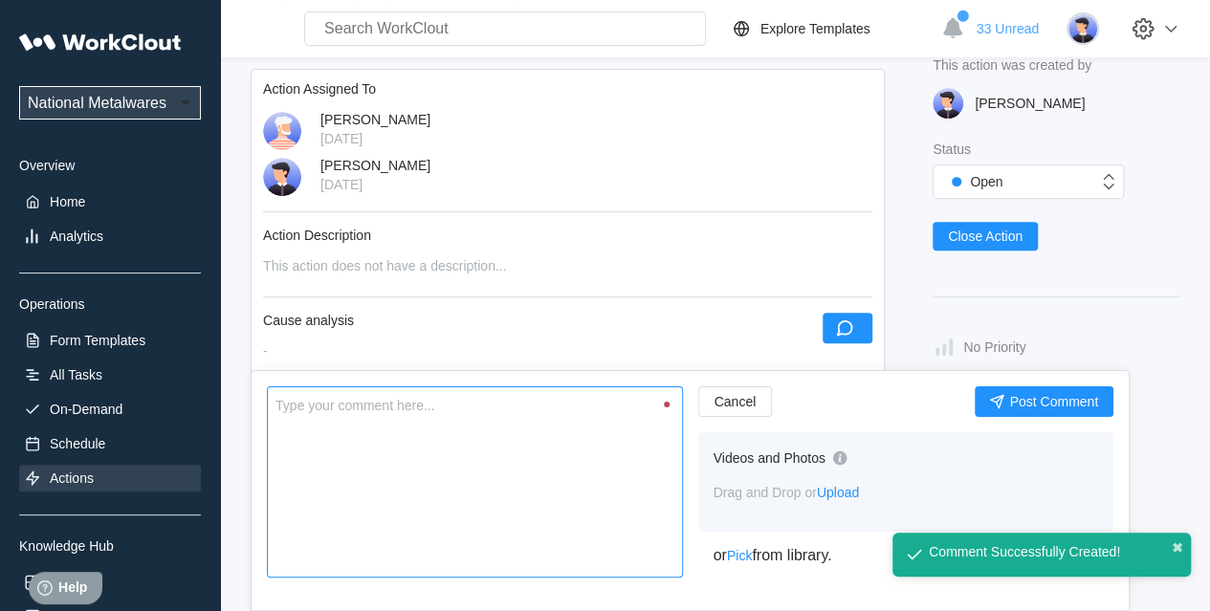
click at [512, 485] on textarea at bounding box center [475, 482] width 416 height 191
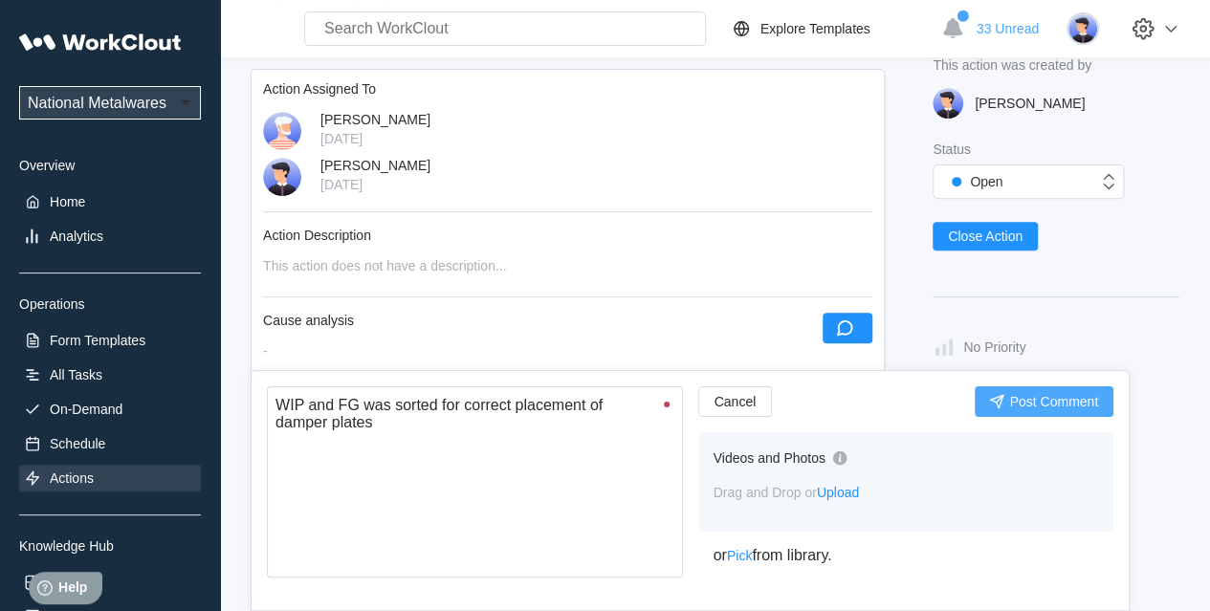
click at [1012, 402] on span "Post Comment" at bounding box center [1053, 401] width 89 height 13
click at [1012, 399] on span "Post Comment" at bounding box center [1053, 401] width 89 height 13
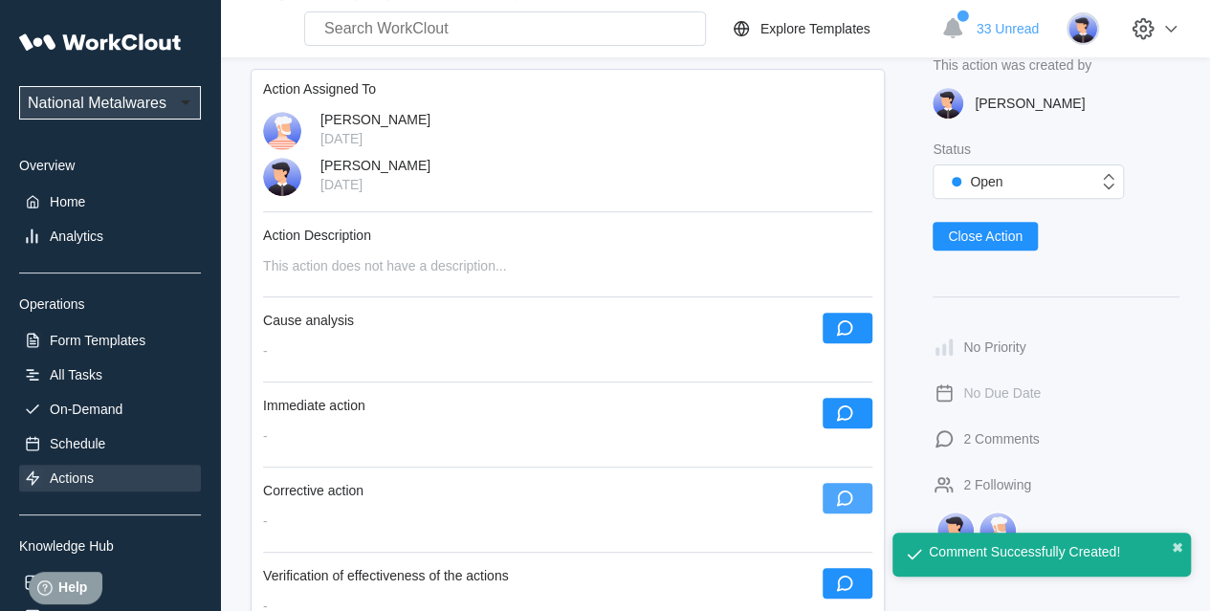
click at [846, 509] on icon "button" at bounding box center [844, 498] width 21 height 21
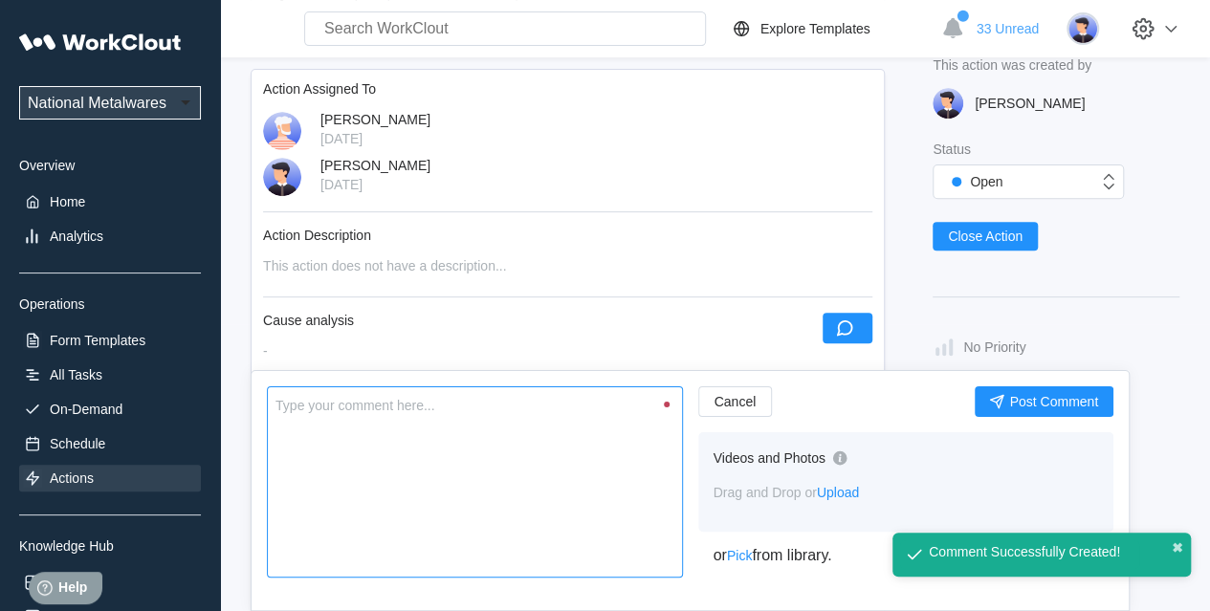
click at [478, 453] on textarea at bounding box center [475, 482] width 416 height 191
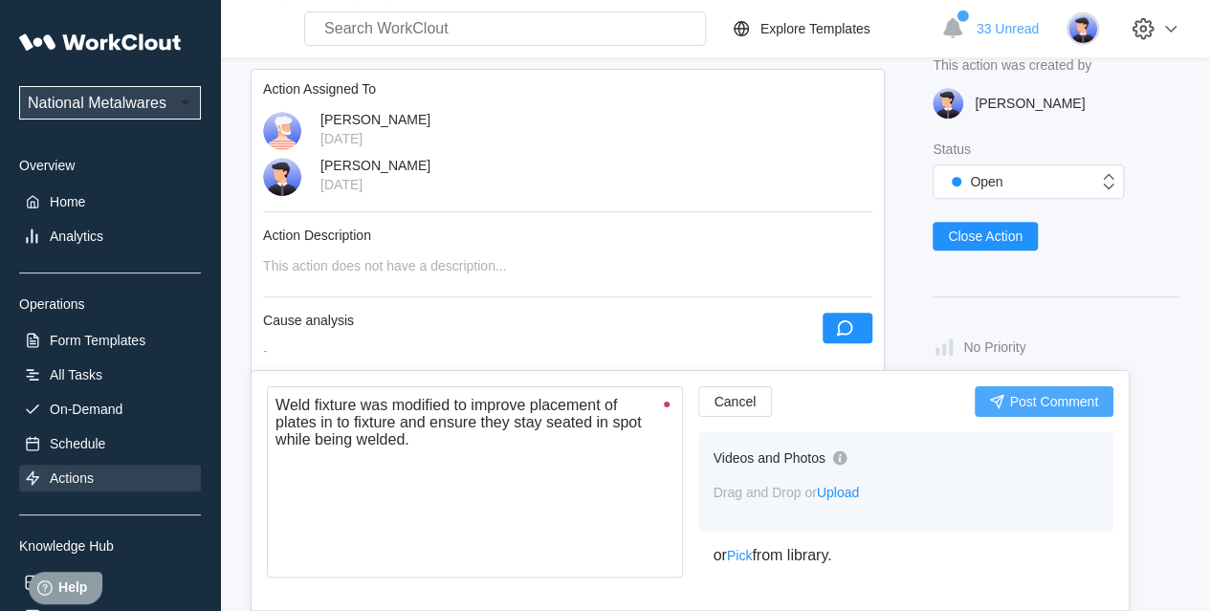
click at [1034, 393] on button "Post Comment" at bounding box center [1044, 402] width 139 height 31
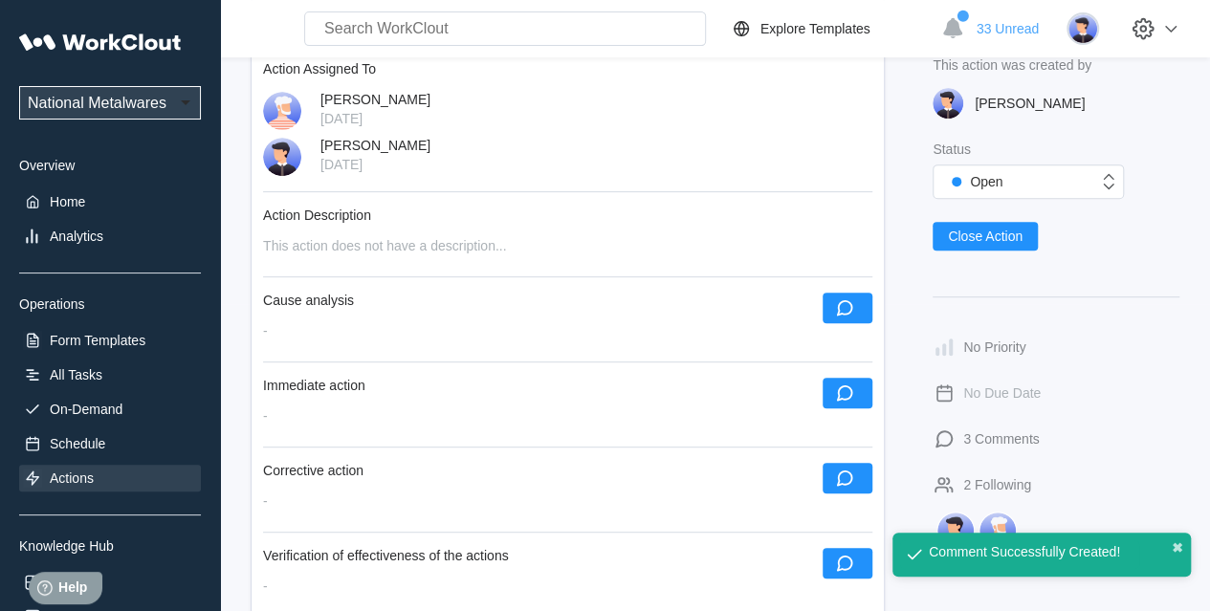
scroll to position [670, 0]
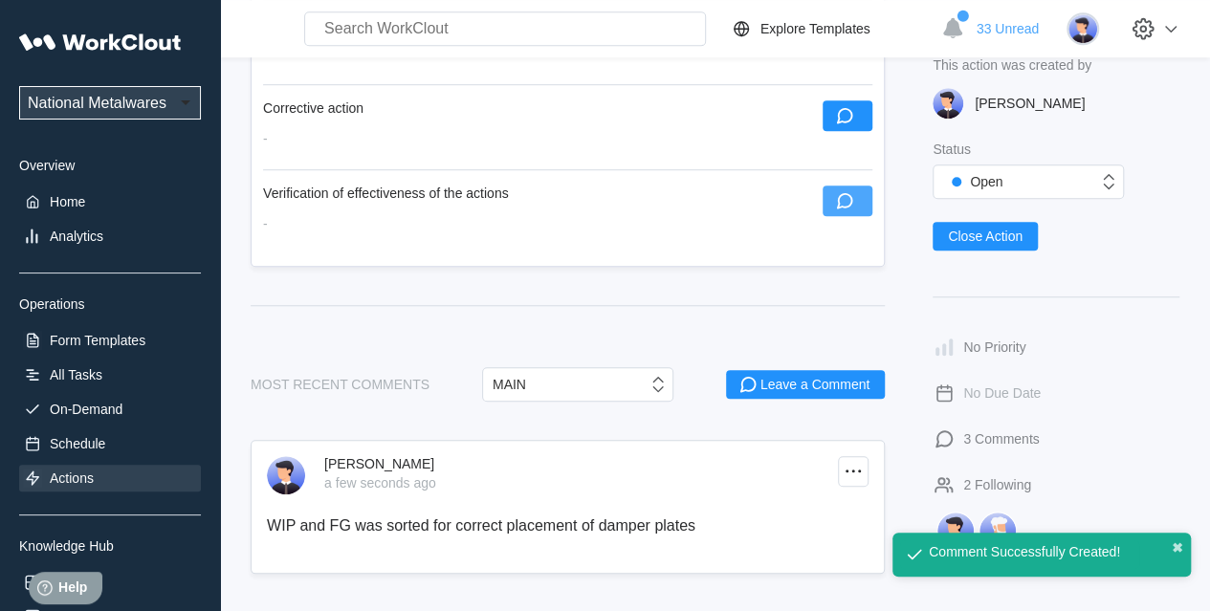
click at [855, 211] on icon "button" at bounding box center [844, 200] width 21 height 21
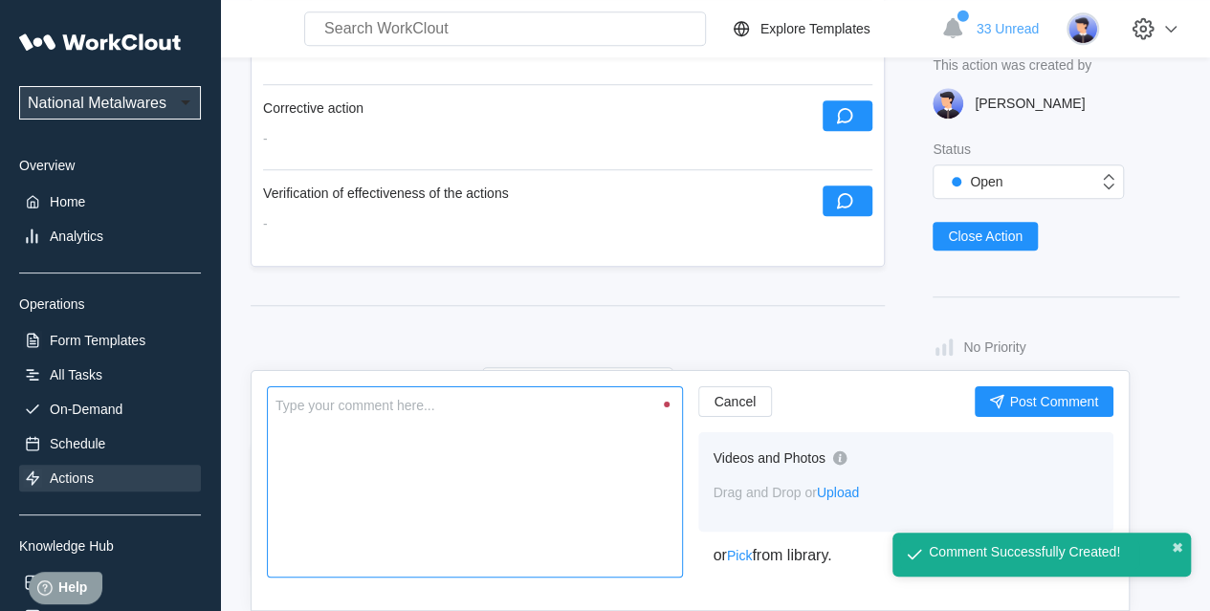
click at [402, 439] on textarea at bounding box center [475, 482] width 416 height 191
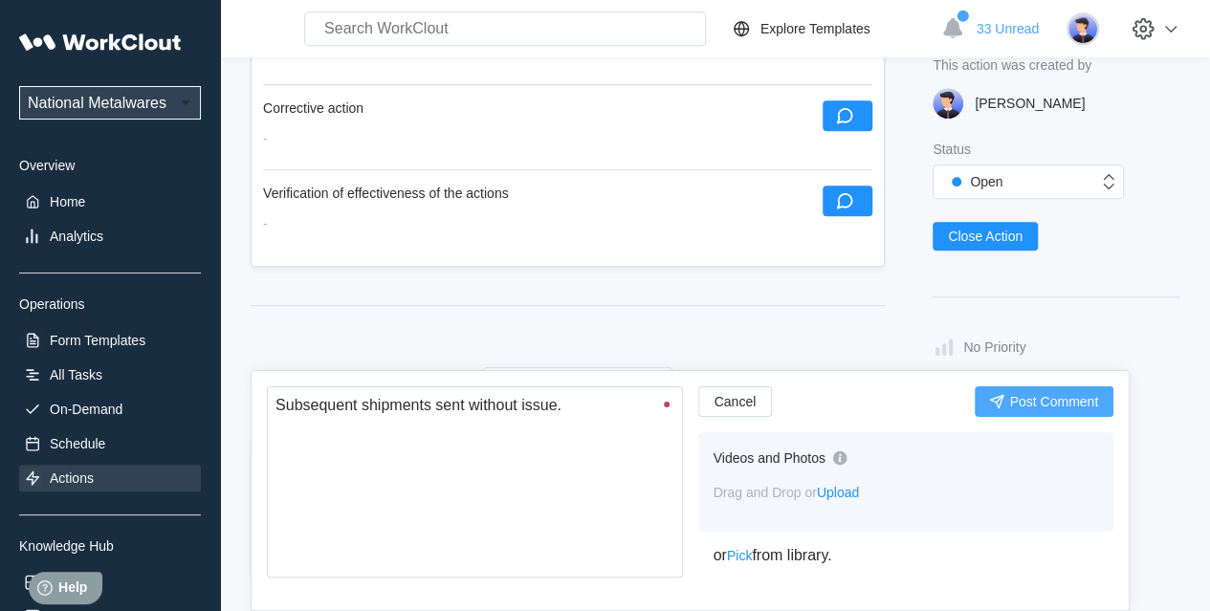
click at [1079, 403] on span "Post Comment" at bounding box center [1053, 401] width 89 height 13
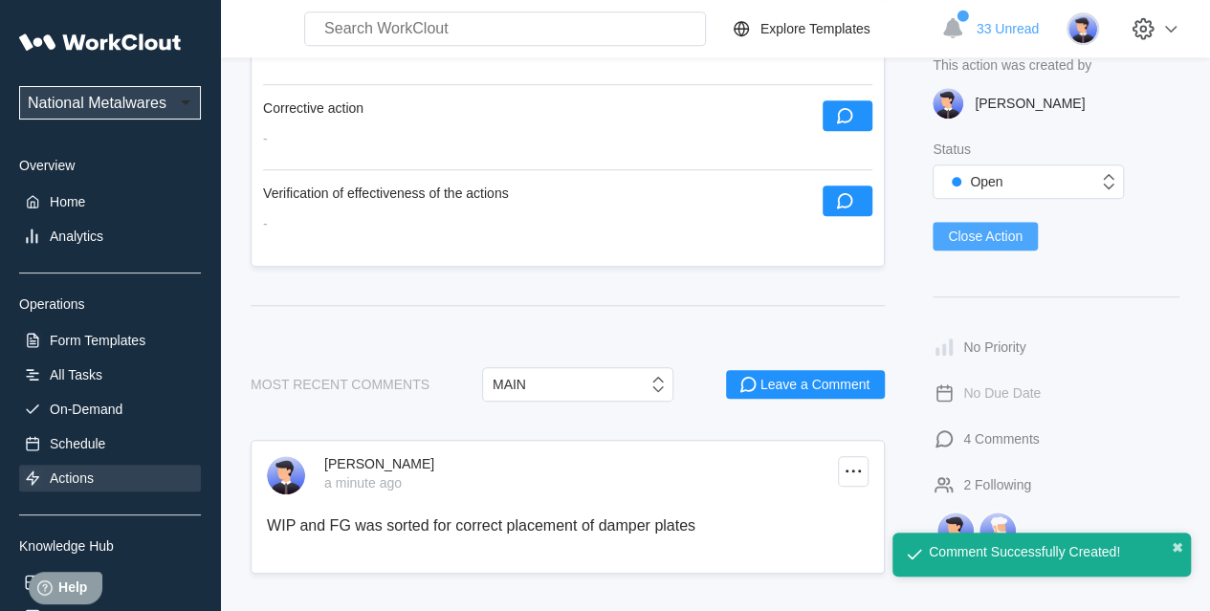
click at [986, 234] on span "Close Action" at bounding box center [985, 236] width 75 height 13
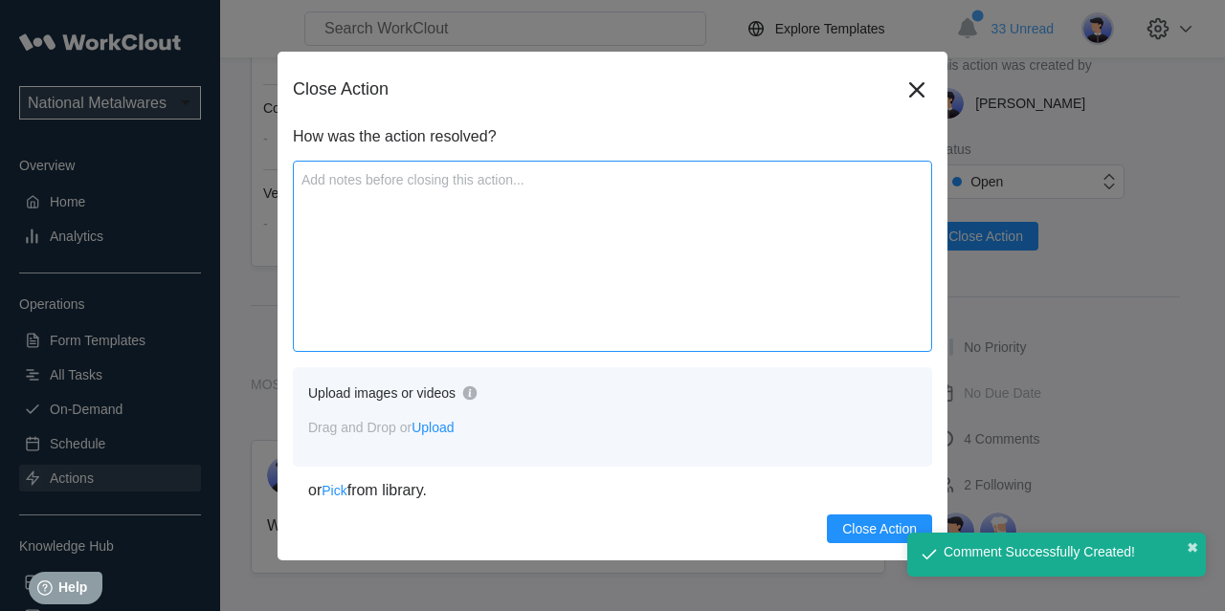
drag, startPoint x: 641, startPoint y: 267, endPoint x: 612, endPoint y: 271, distance: 29.0
click at [627, 269] on textarea at bounding box center [612, 256] width 639 height 191
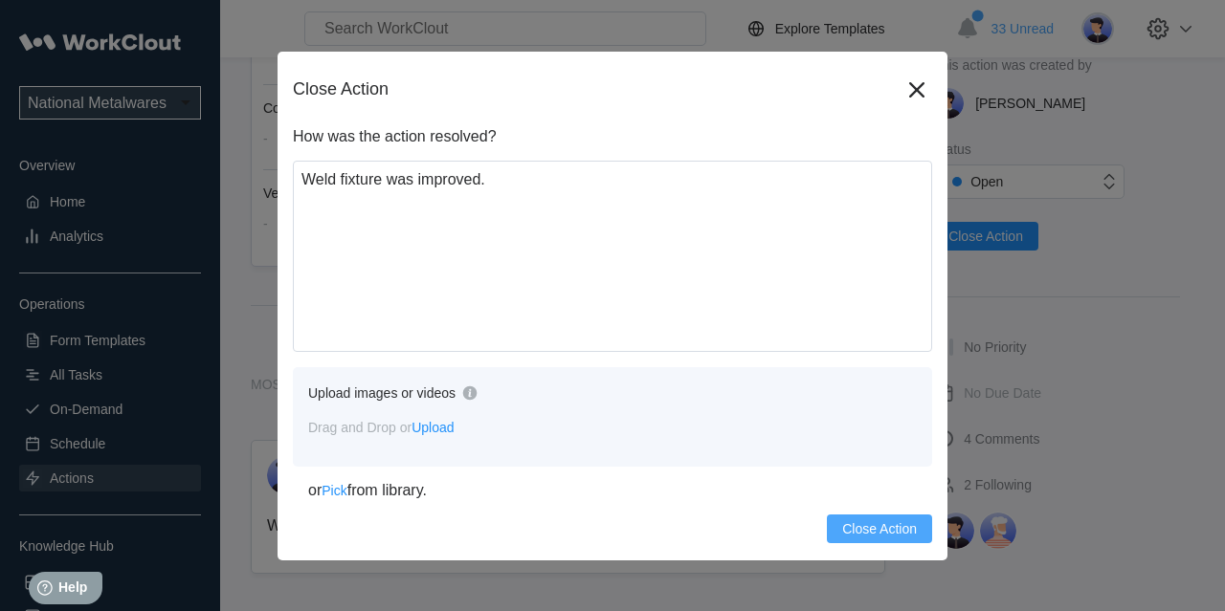
click at [866, 525] on span "Close Action" at bounding box center [879, 528] width 75 height 13
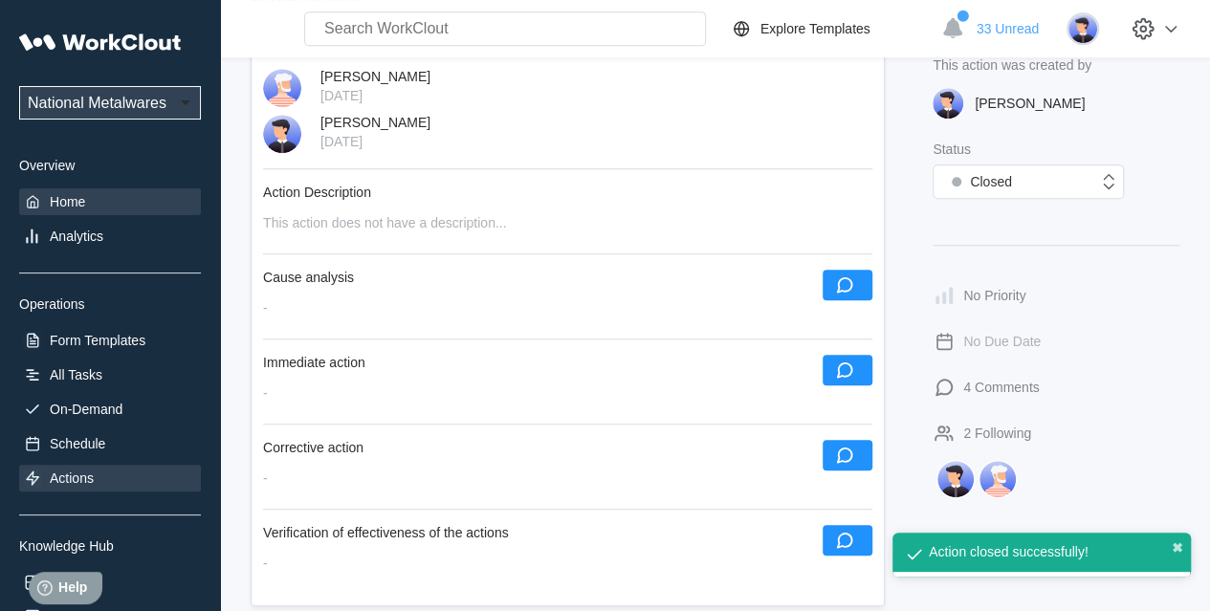
scroll to position [224, 0]
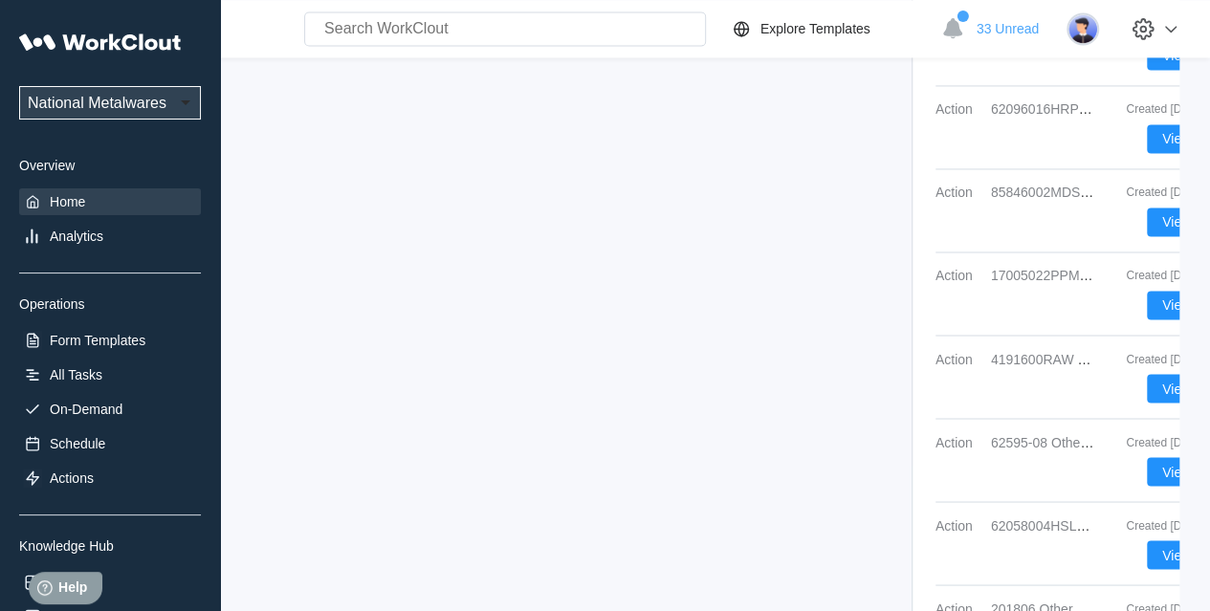
scroll to position [1611, 0]
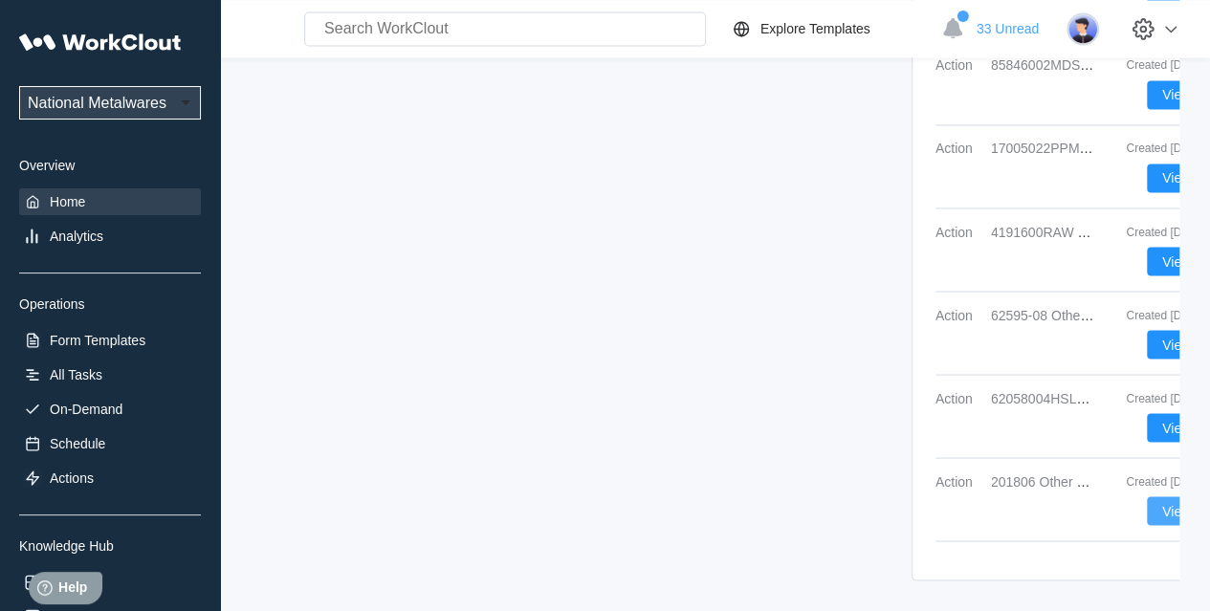
click at [1099, 497] on button "View" at bounding box center [1176, 511] width 59 height 29
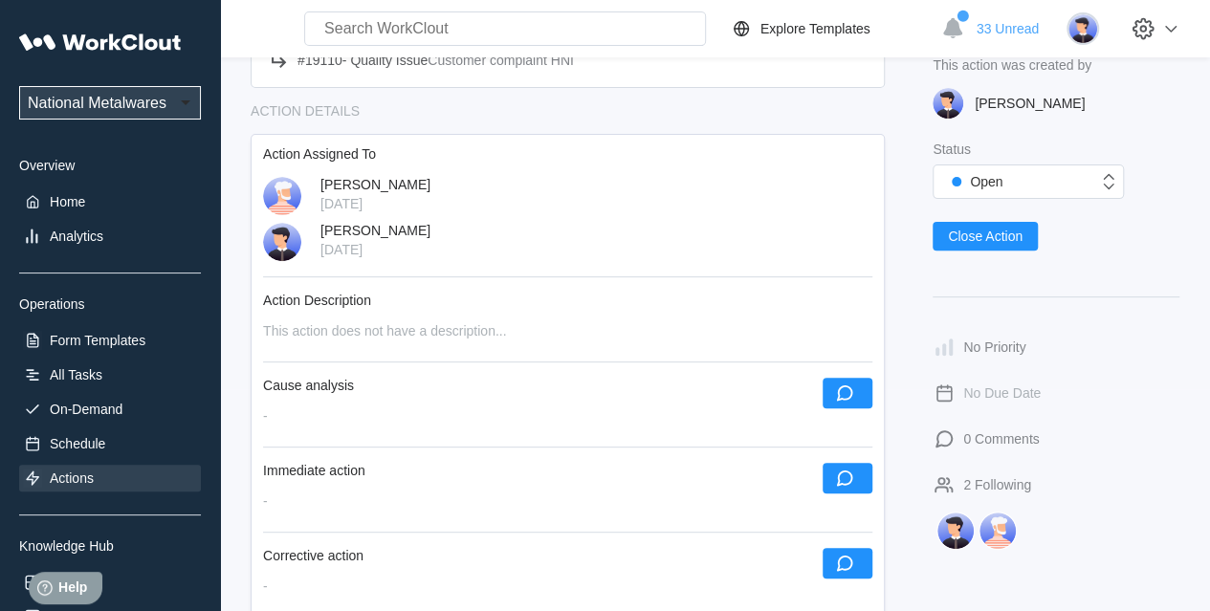
scroll to position [383, 0]
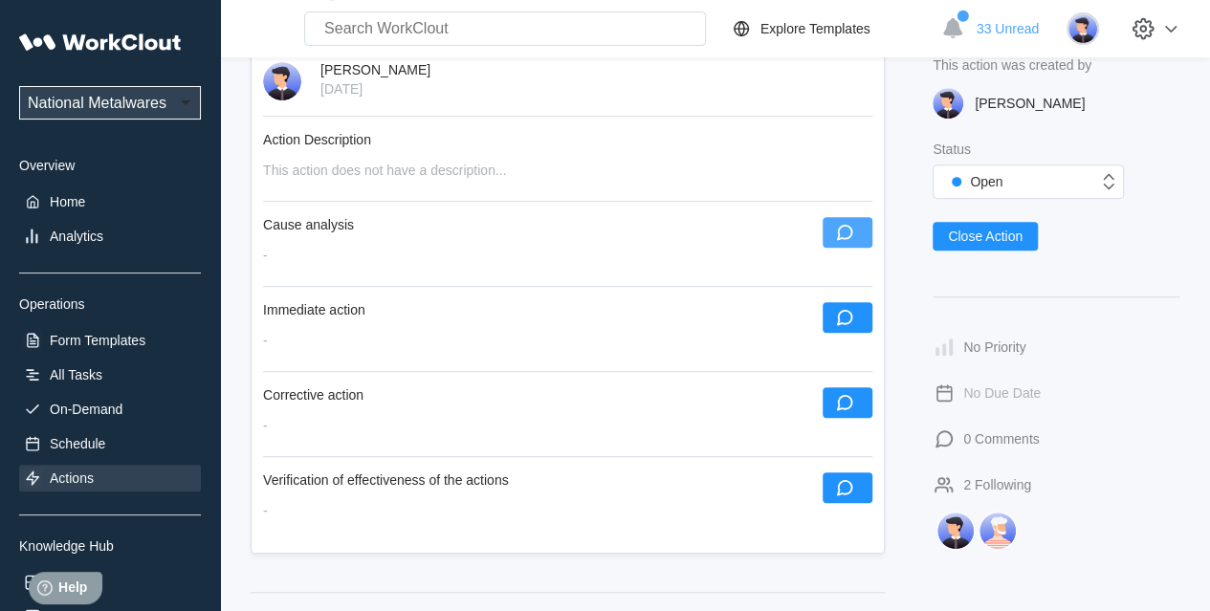
click at [861, 224] on button "button" at bounding box center [848, 232] width 50 height 31
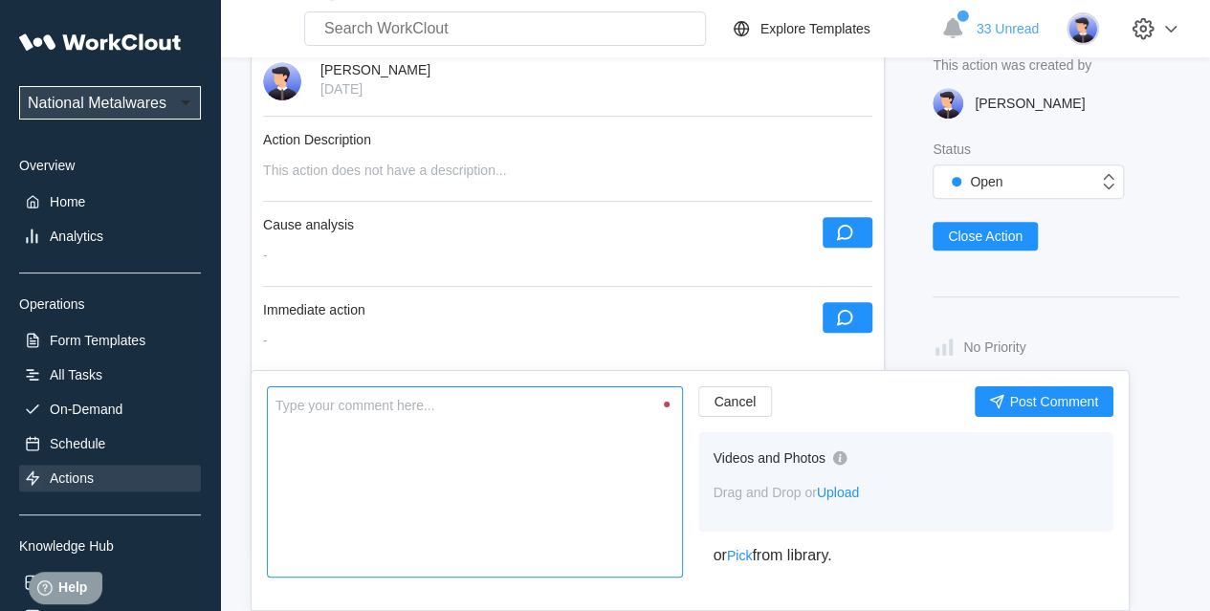
click at [486, 415] on textarea at bounding box center [475, 482] width 416 height 191
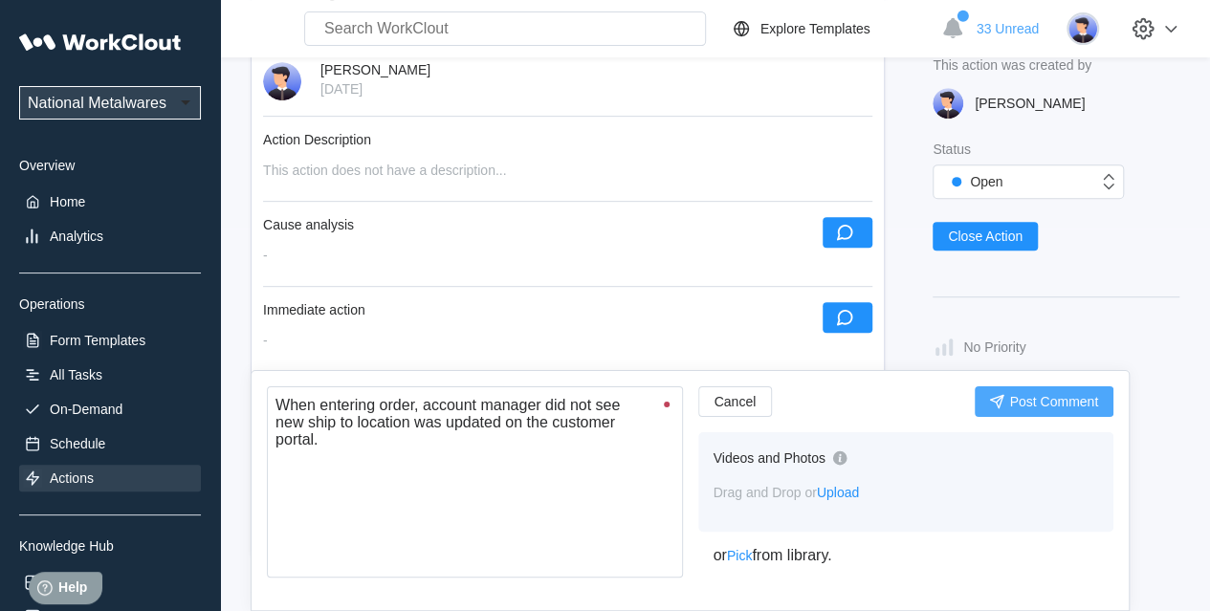
click at [1062, 397] on span "Post Comment" at bounding box center [1053, 401] width 89 height 13
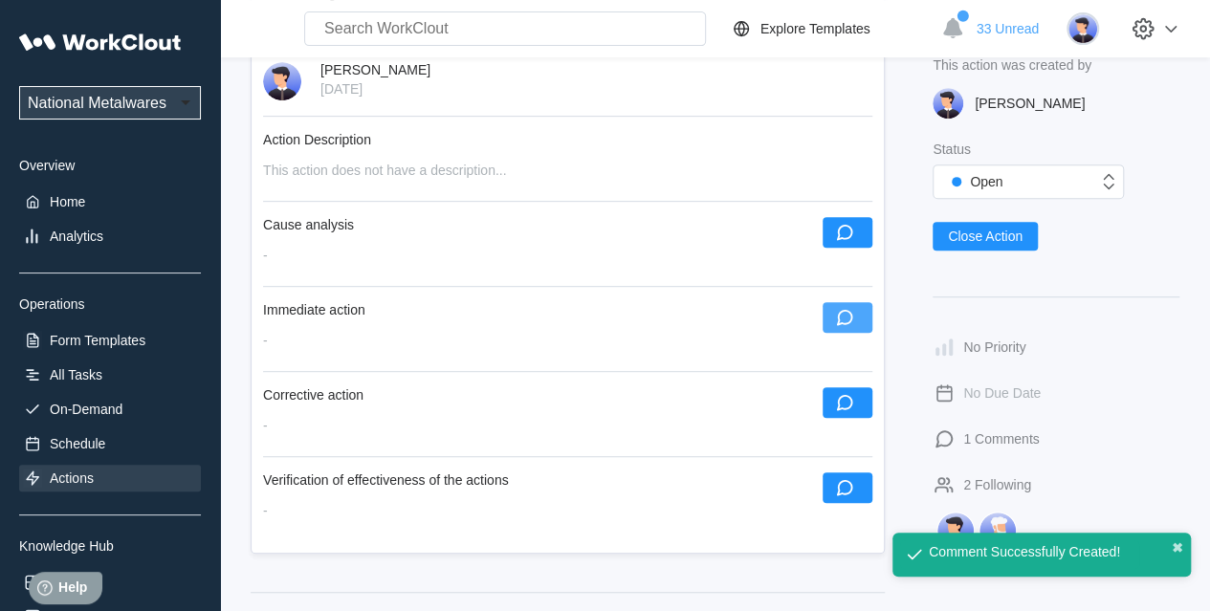
click at [855, 315] on icon "button" at bounding box center [844, 317] width 21 height 21
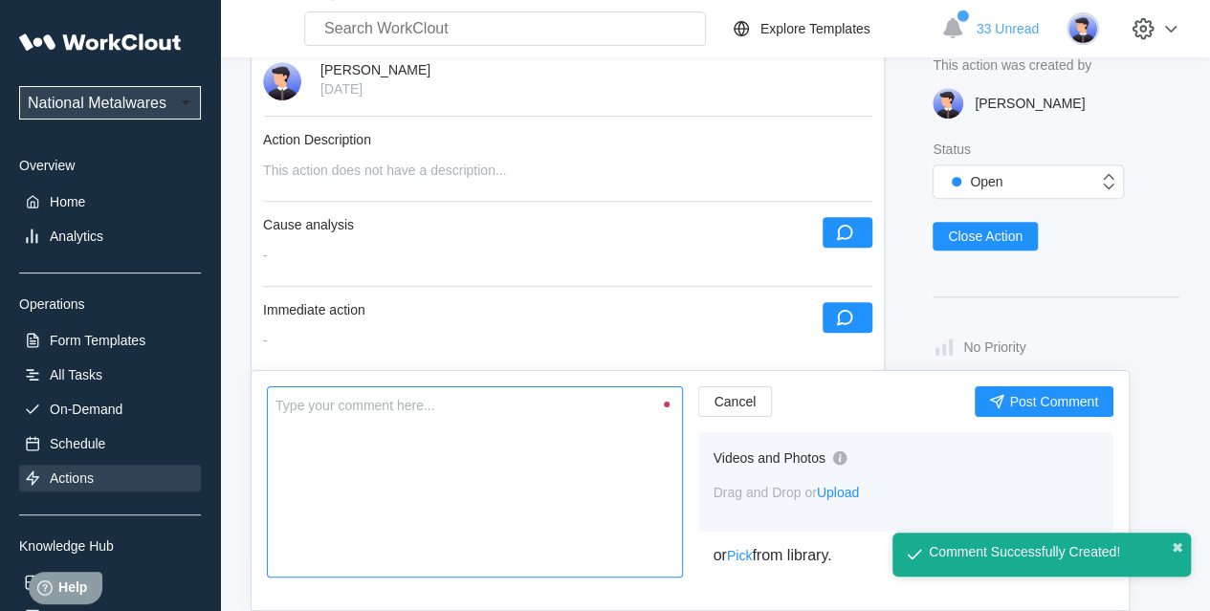
click at [526, 473] on textarea at bounding box center [475, 482] width 416 height 191
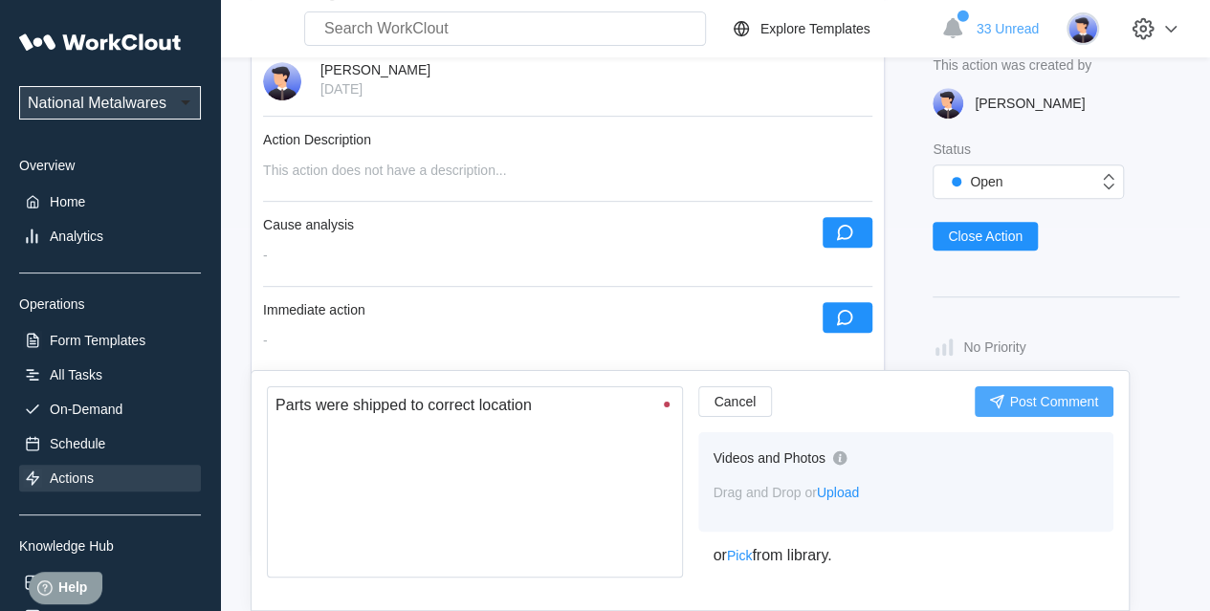
click at [1029, 402] on span "Post Comment" at bounding box center [1053, 401] width 89 height 13
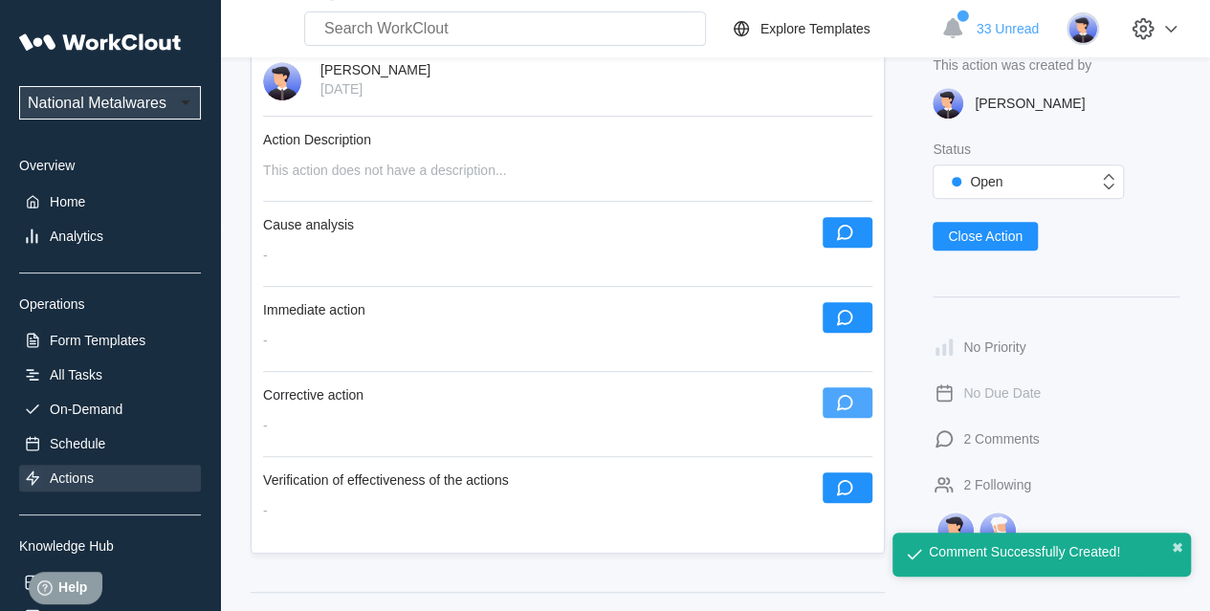
click at [856, 395] on button "button" at bounding box center [848, 402] width 50 height 31
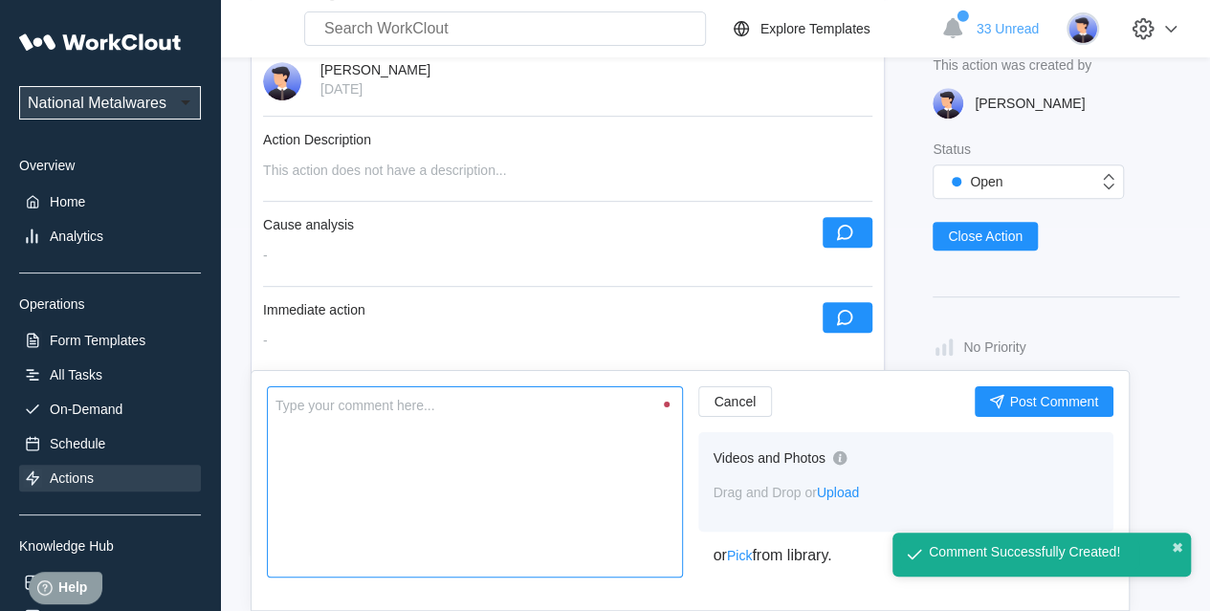
drag, startPoint x: 478, startPoint y: 454, endPoint x: 467, endPoint y: 458, distance: 12.1
click at [478, 454] on textarea at bounding box center [475, 482] width 416 height 191
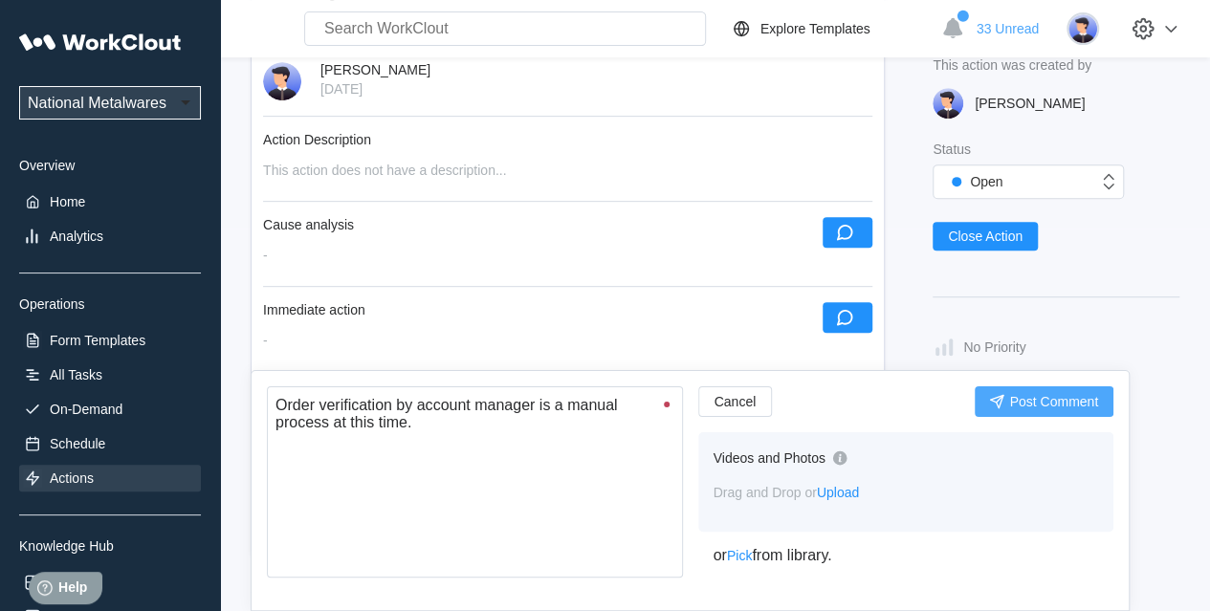
click at [1026, 404] on span "Post Comment" at bounding box center [1053, 401] width 89 height 13
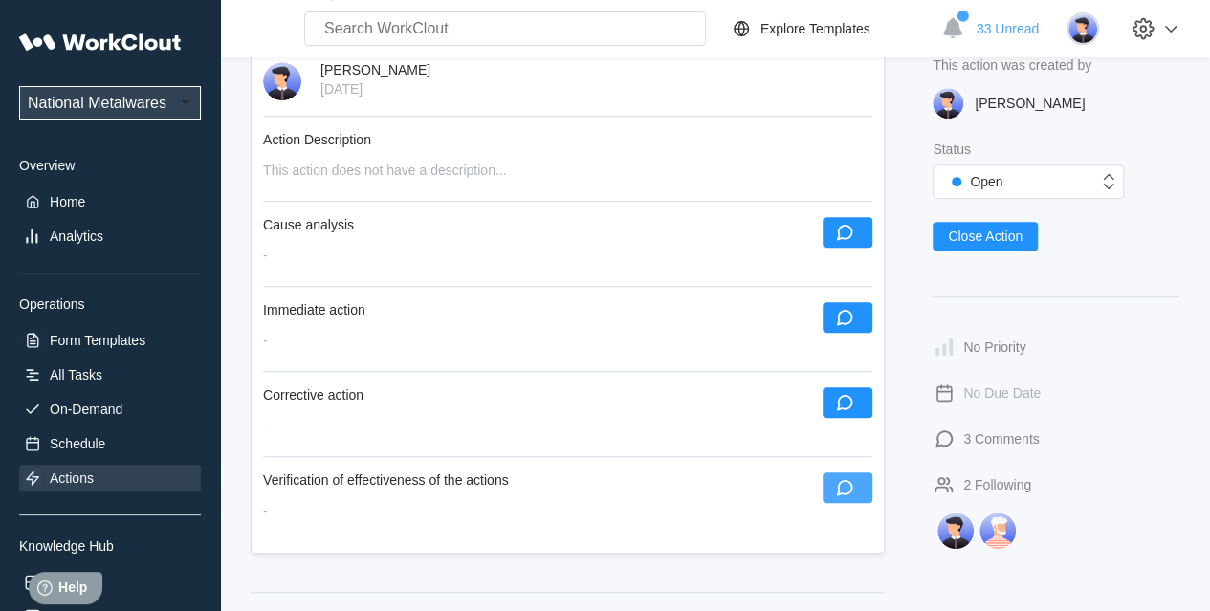
click at [836, 479] on icon "button" at bounding box center [844, 487] width 21 height 21
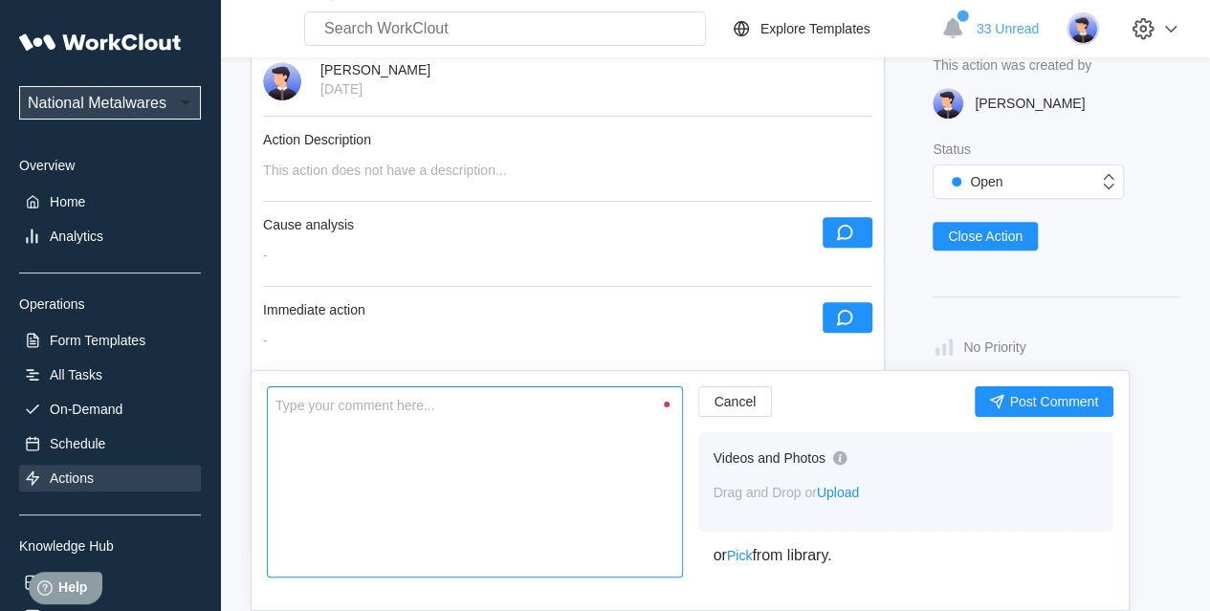
click at [506, 438] on textarea at bounding box center [475, 482] width 416 height 191
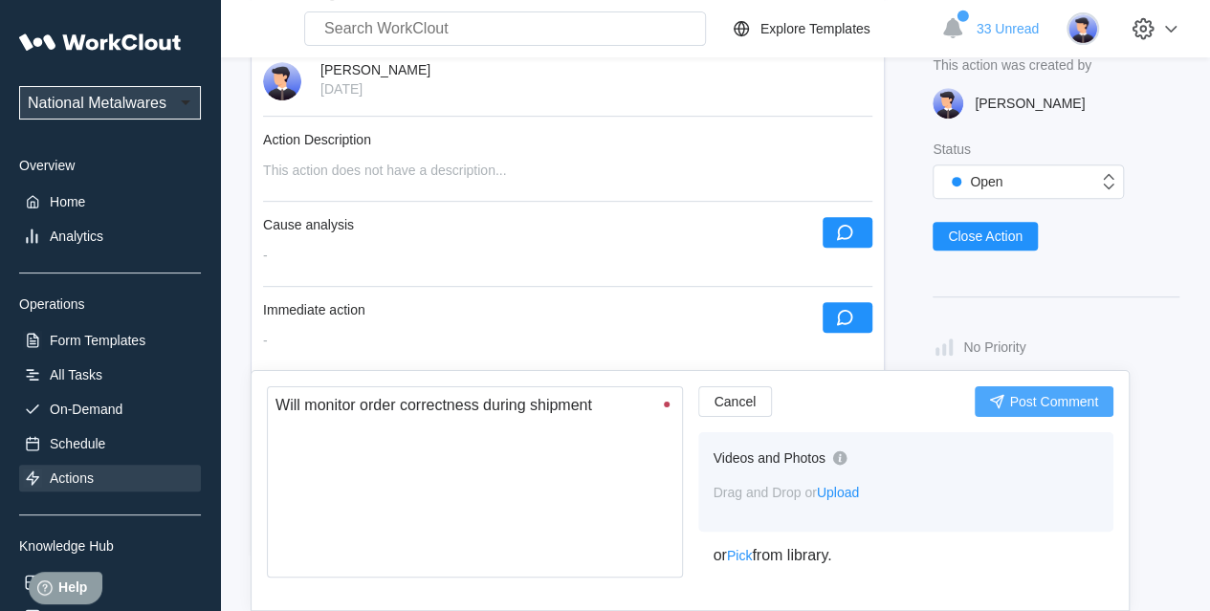
click at [1064, 402] on span "Post Comment" at bounding box center [1053, 401] width 89 height 13
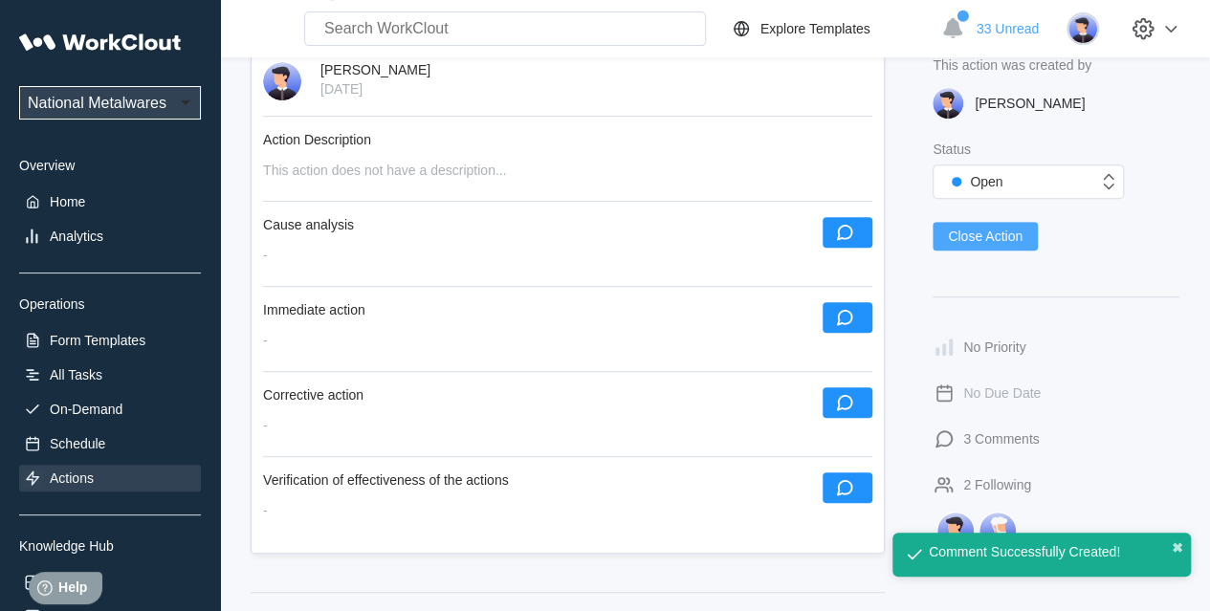
click at [1008, 227] on button "Close Action" at bounding box center [985, 236] width 105 height 29
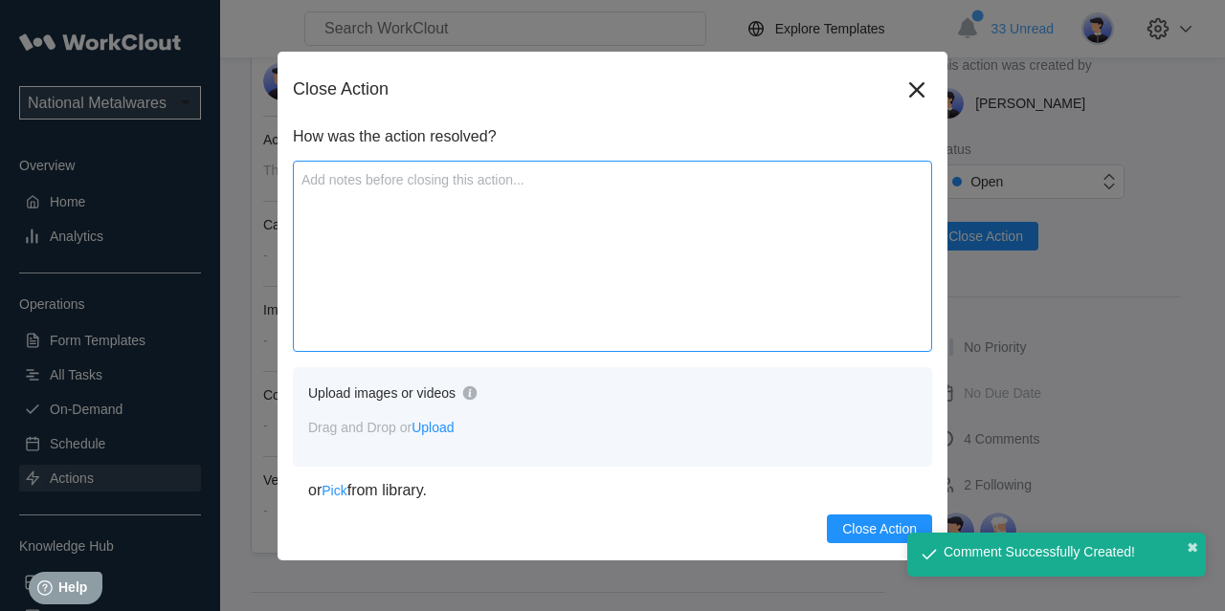
click at [557, 296] on textarea at bounding box center [612, 256] width 639 height 191
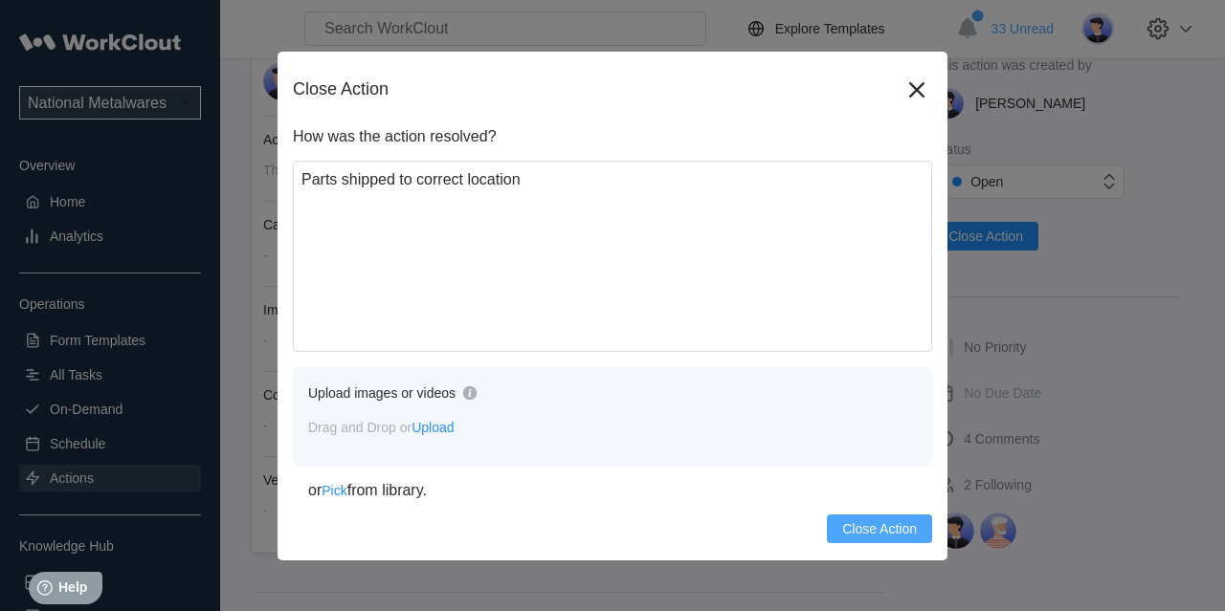
click at [872, 518] on button "Close Action" at bounding box center [879, 529] width 105 height 29
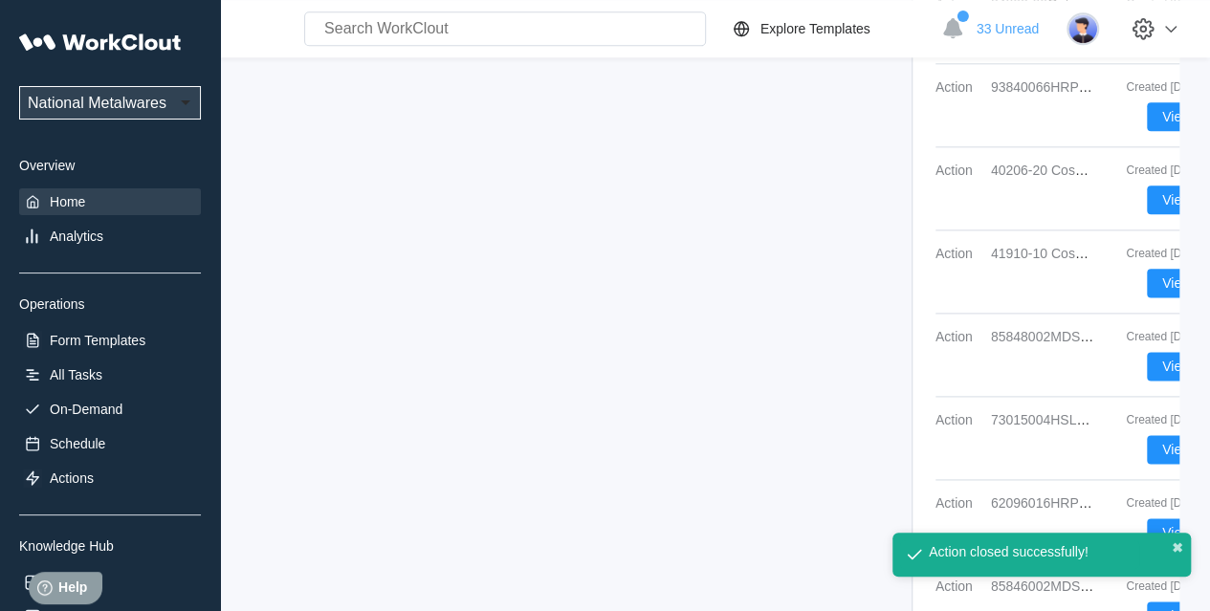
scroll to position [1529, 0]
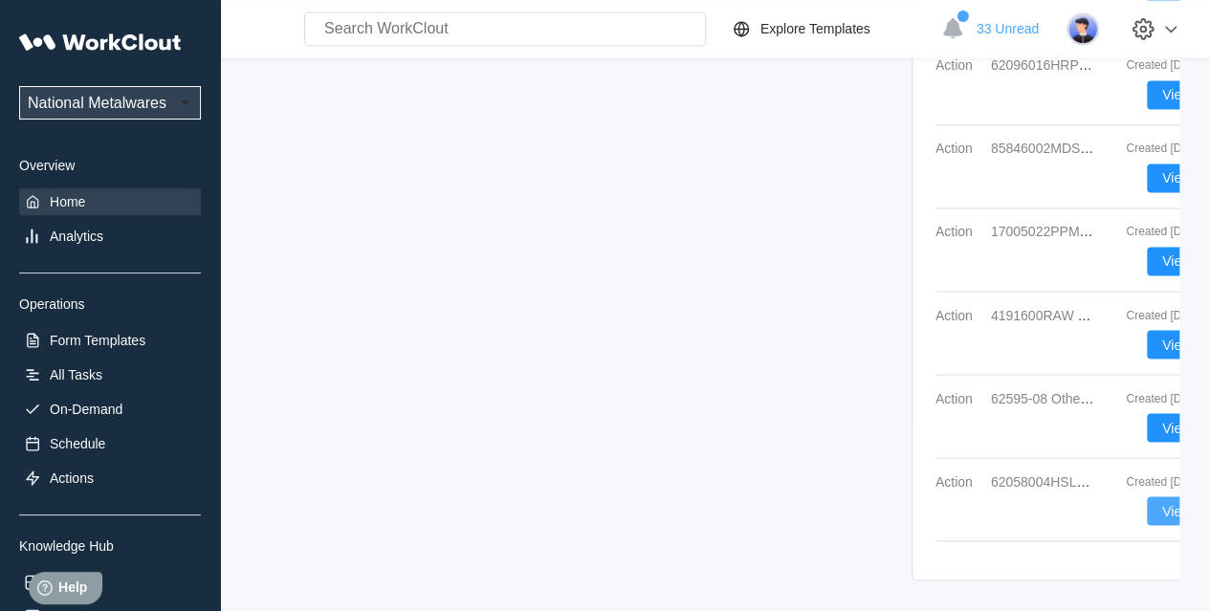
click at [1099, 497] on button "View" at bounding box center [1176, 511] width 59 height 29
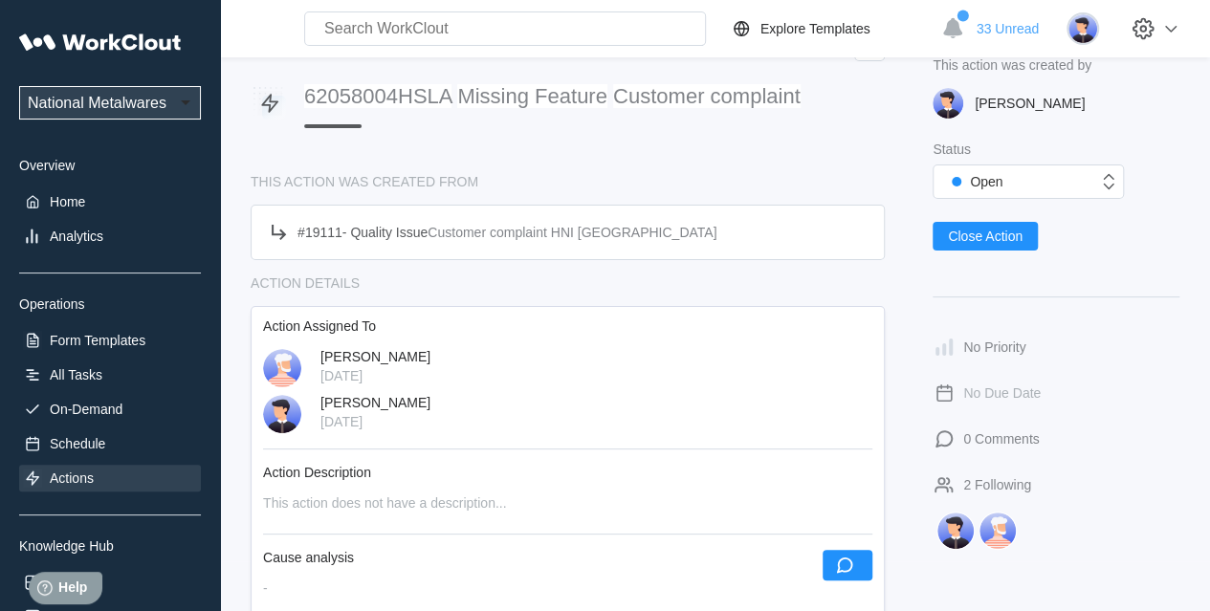
scroll to position [191, 0]
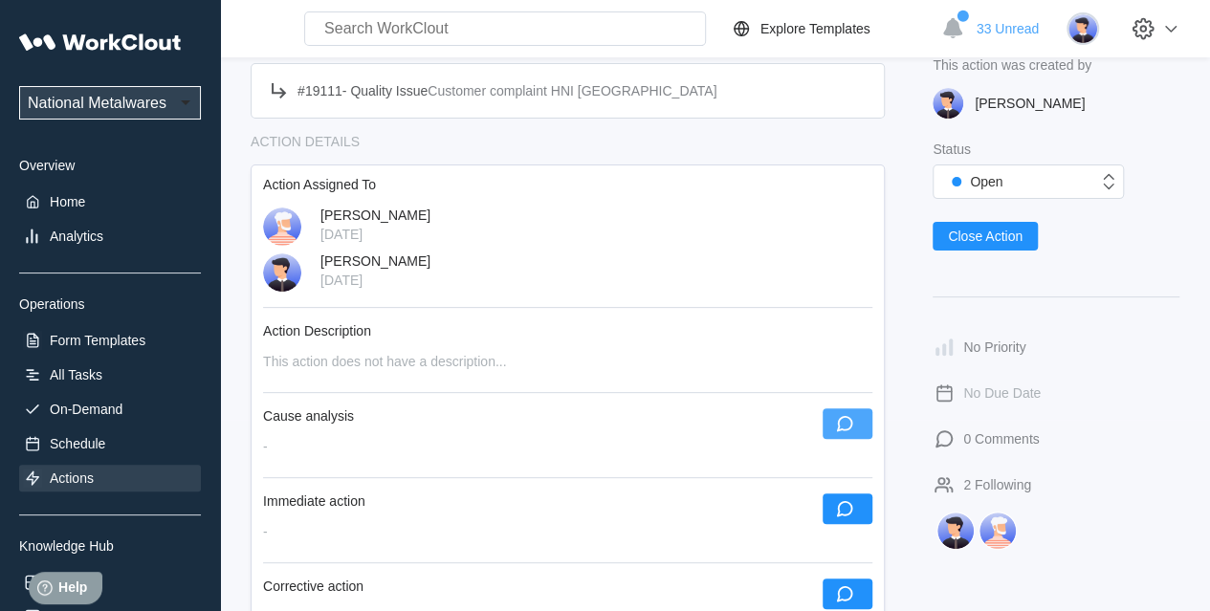
click at [840, 428] on icon "button" at bounding box center [845, 424] width 16 height 16
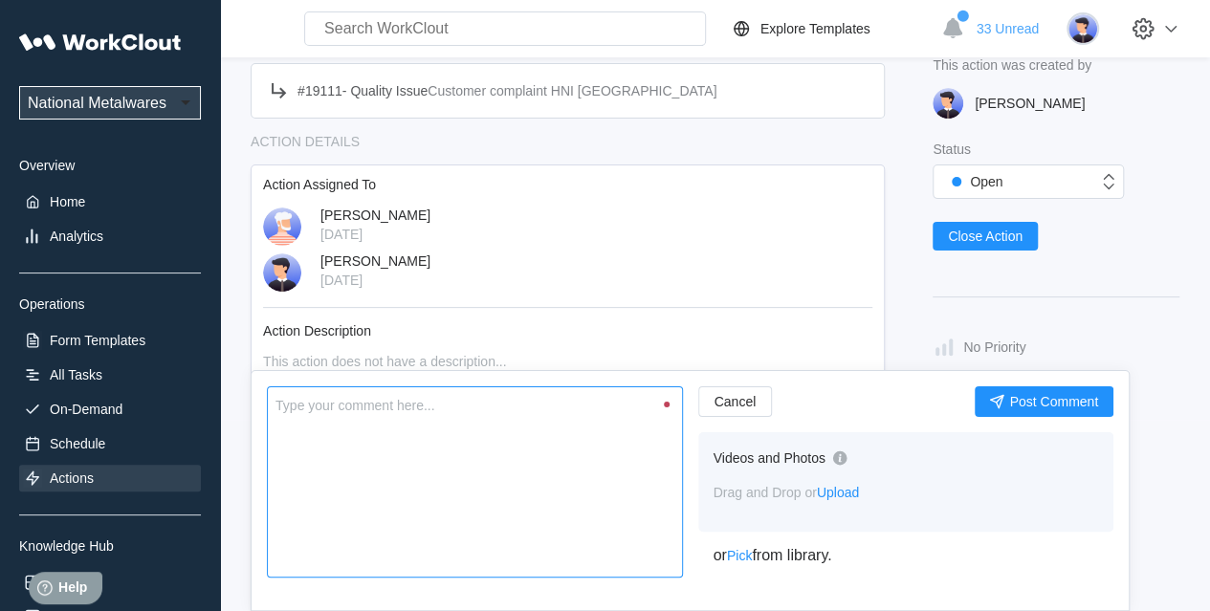
click at [415, 456] on textarea at bounding box center [475, 482] width 416 height 191
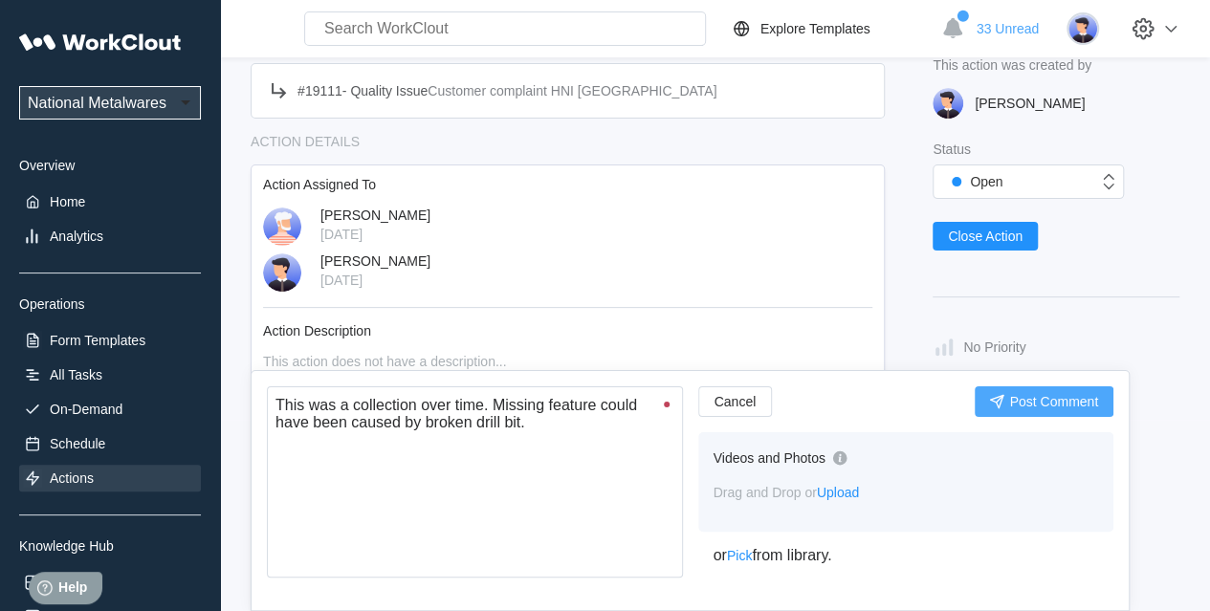
click at [1061, 399] on span "Post Comment" at bounding box center [1053, 401] width 89 height 13
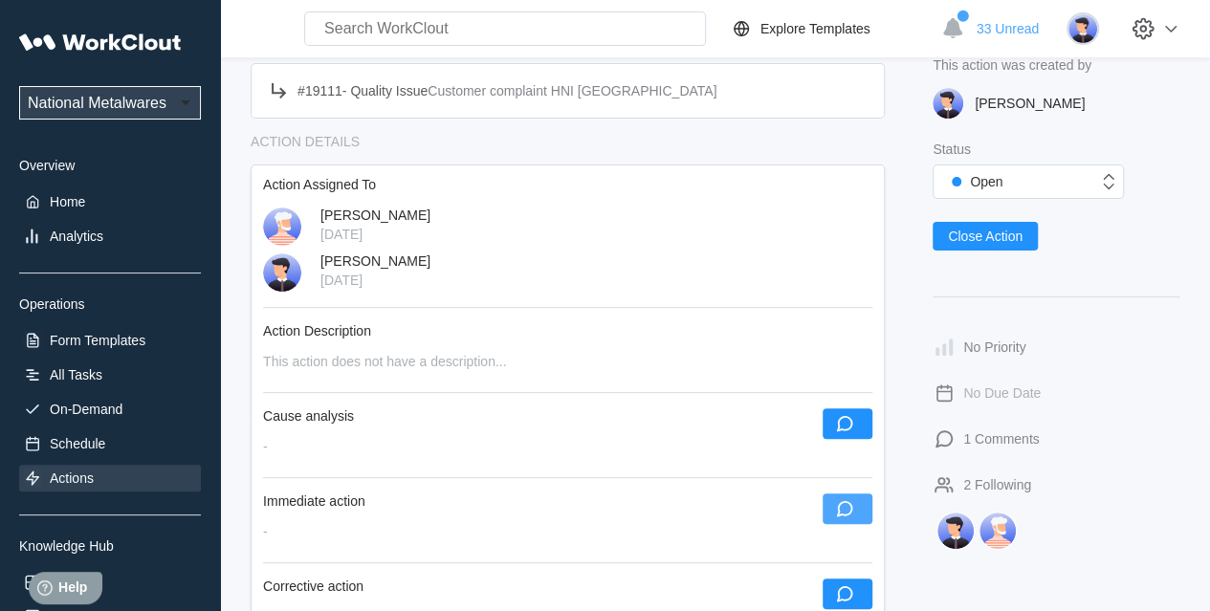
click at [853, 512] on icon "button" at bounding box center [844, 508] width 21 height 21
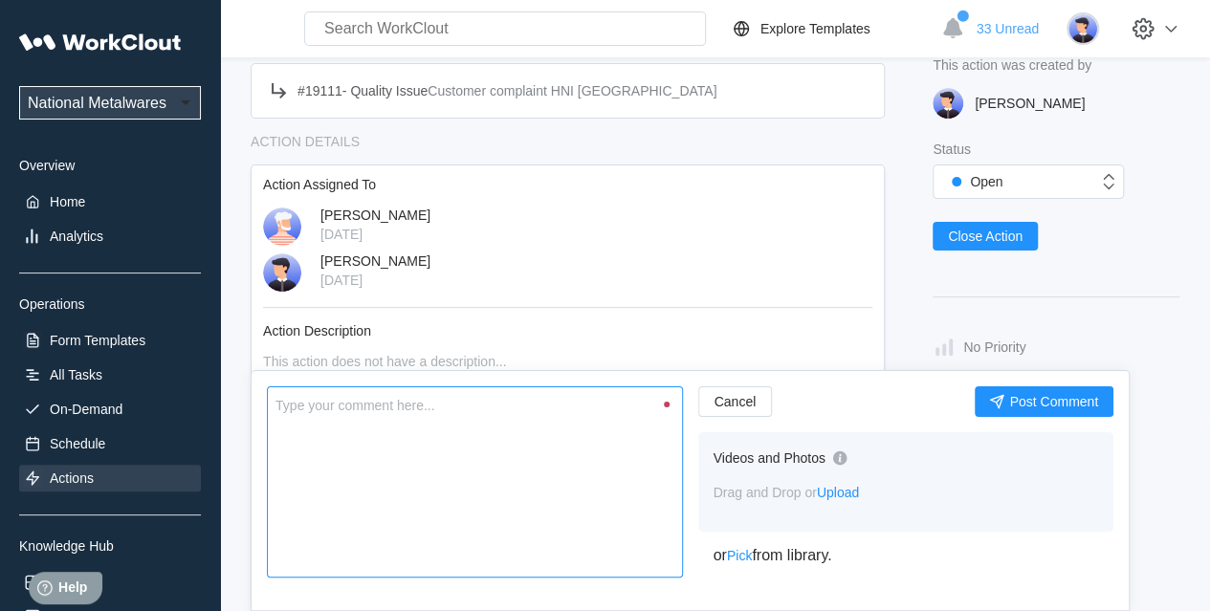
click at [477, 487] on textarea at bounding box center [475, 482] width 416 height 191
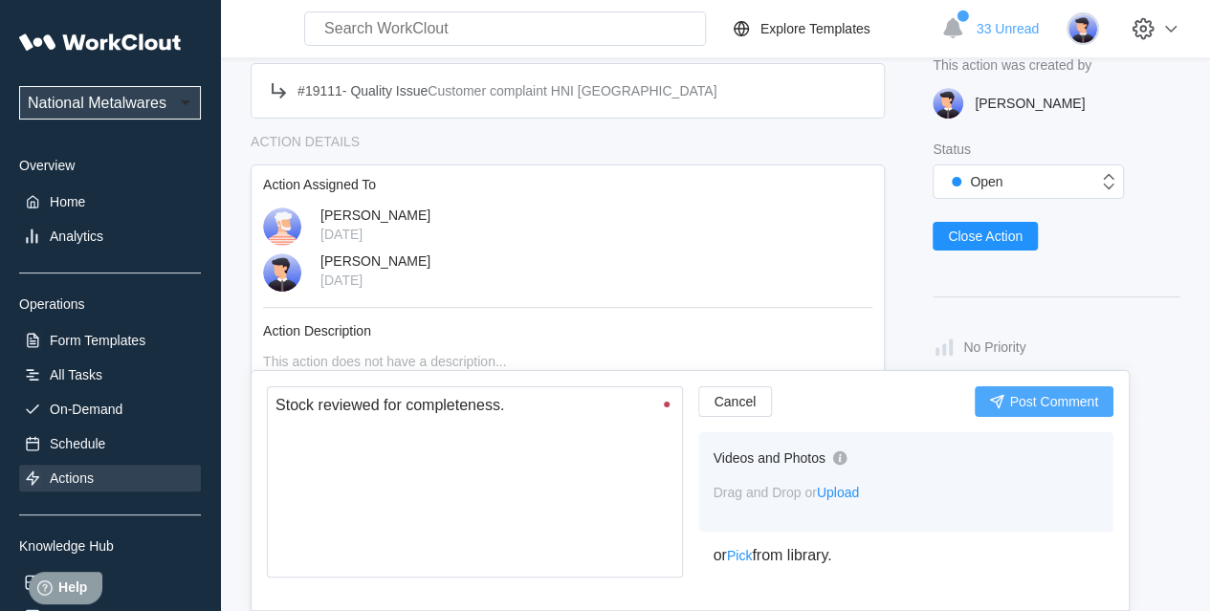
click at [1034, 408] on span "Post Comment" at bounding box center [1053, 401] width 89 height 13
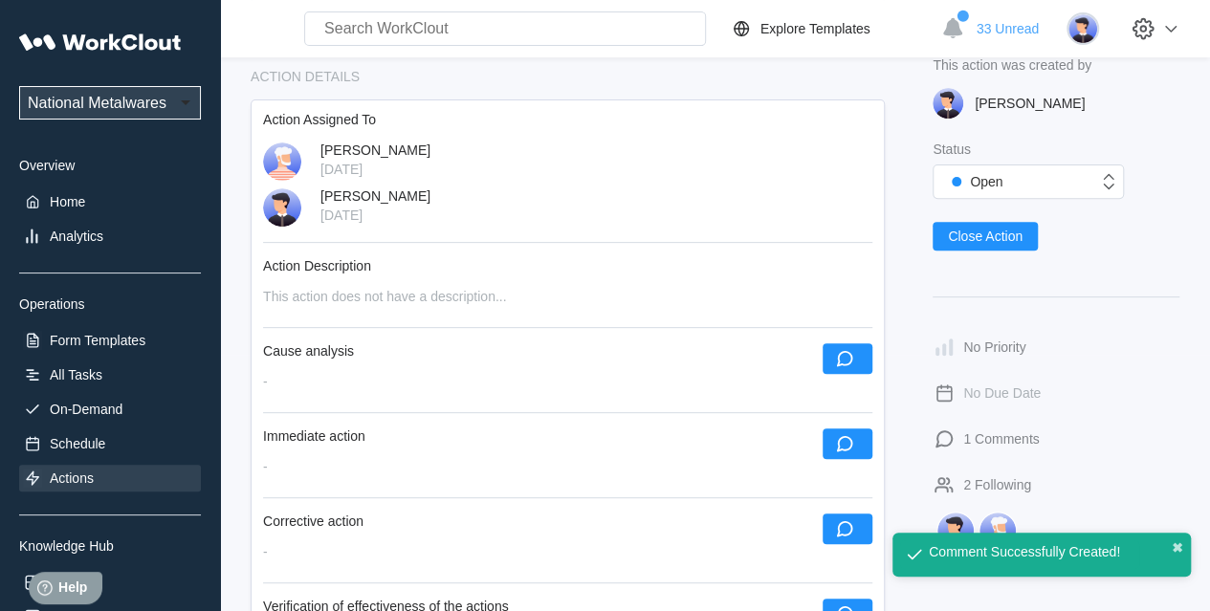
scroll to position [287, 0]
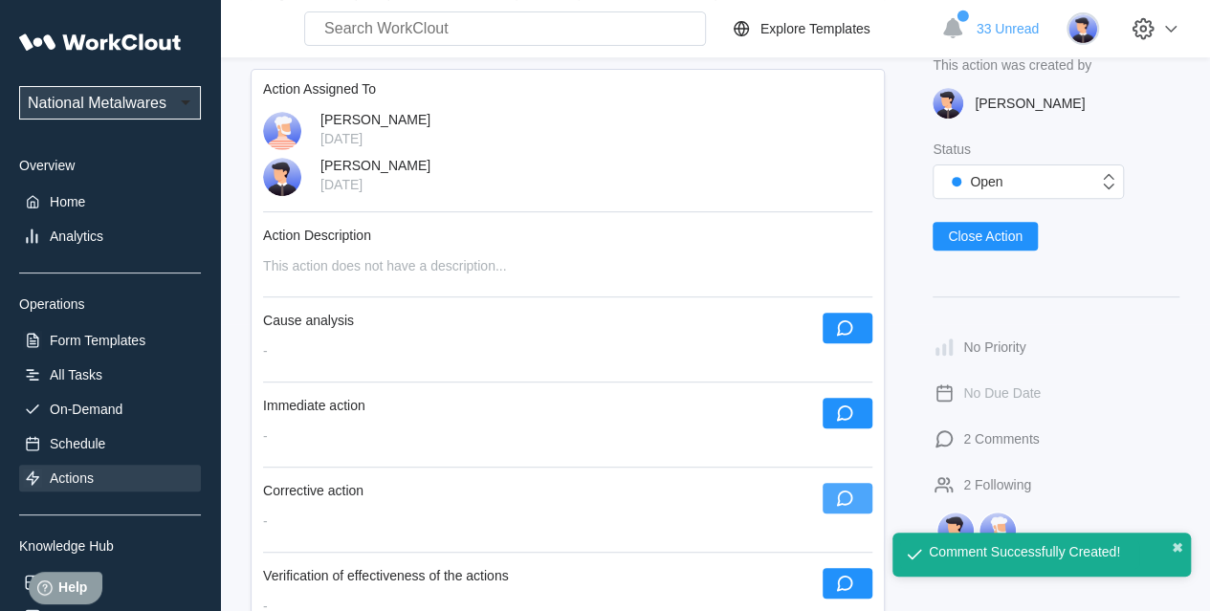
click at [849, 497] on icon "button" at bounding box center [844, 498] width 21 height 21
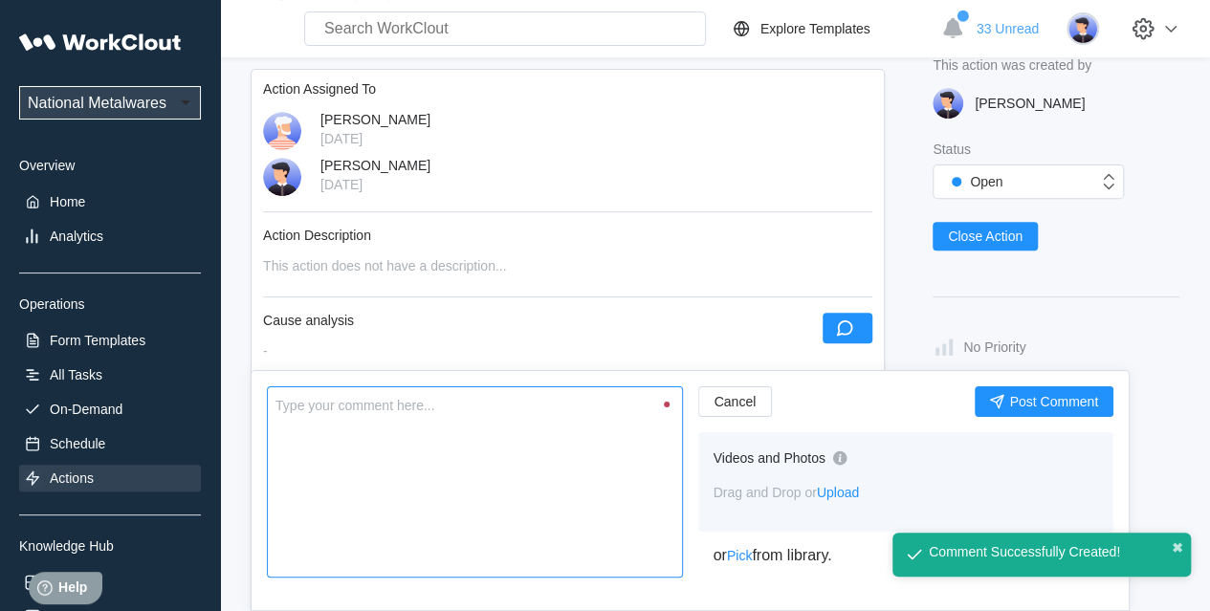
click at [429, 507] on textarea at bounding box center [475, 482] width 416 height 191
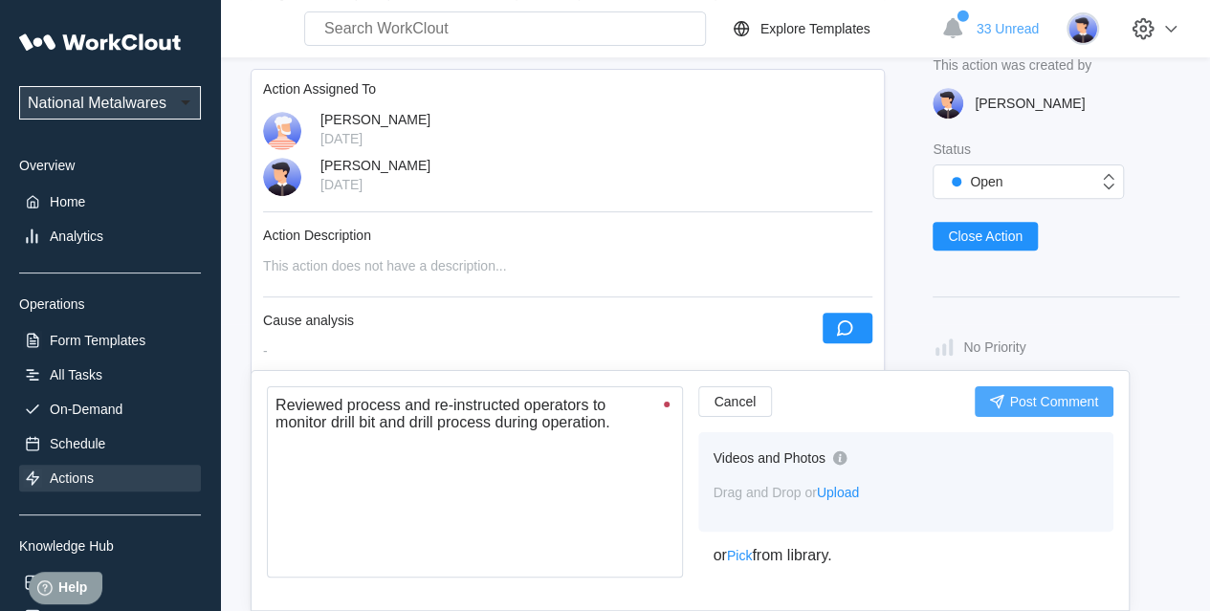
click at [1009, 402] on span "Post Comment" at bounding box center [1053, 401] width 89 height 13
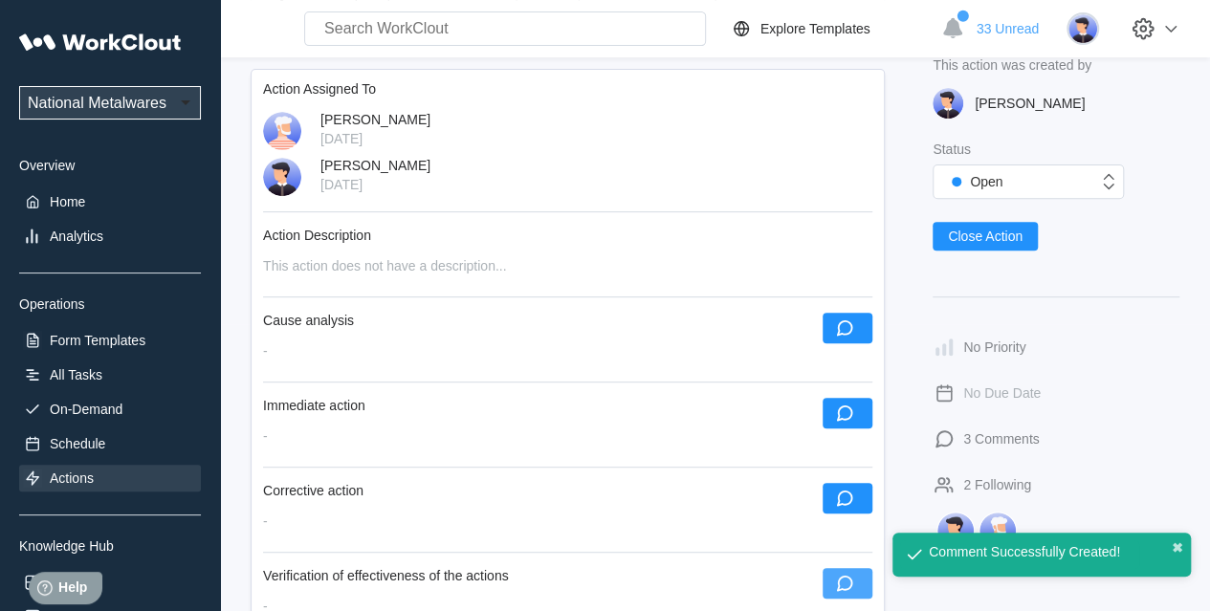
click at [850, 555] on icon "button" at bounding box center [844, 583] width 21 height 21
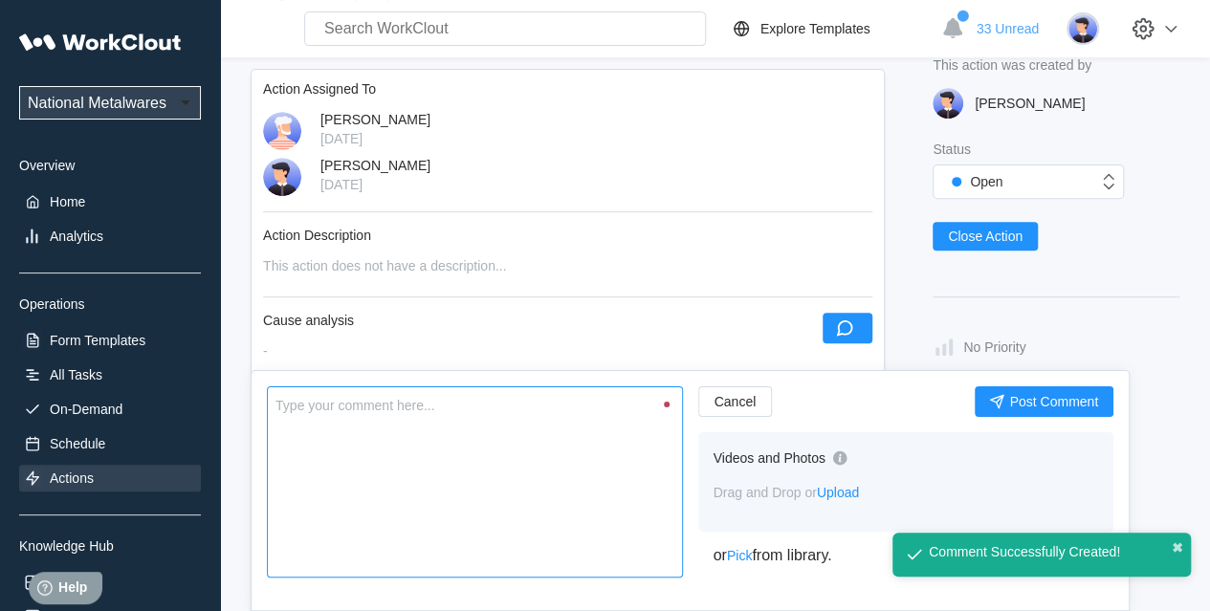
click at [464, 464] on textarea at bounding box center [475, 482] width 416 height 191
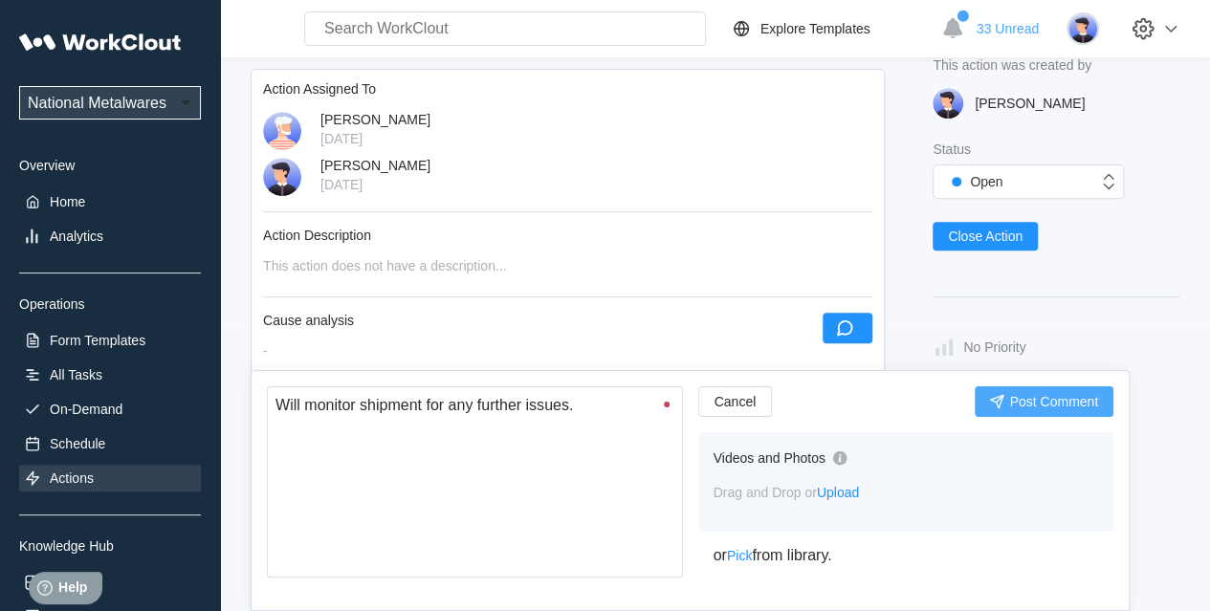
click at [1042, 409] on button "Post Comment" at bounding box center [1044, 402] width 139 height 31
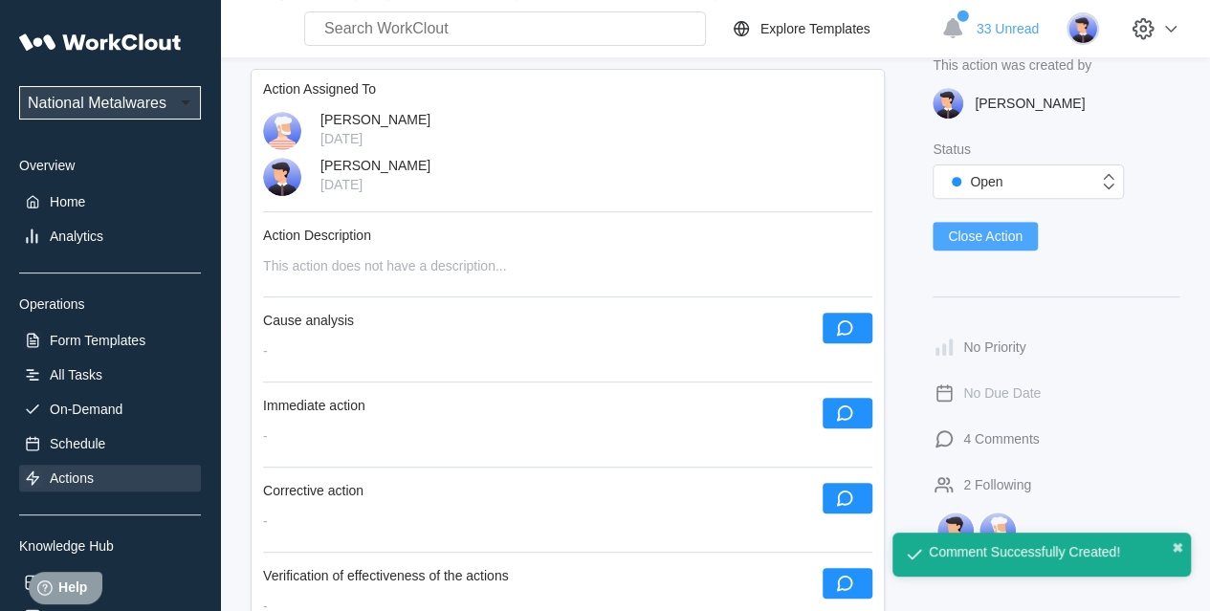
click at [984, 232] on span "Close Action" at bounding box center [985, 236] width 75 height 13
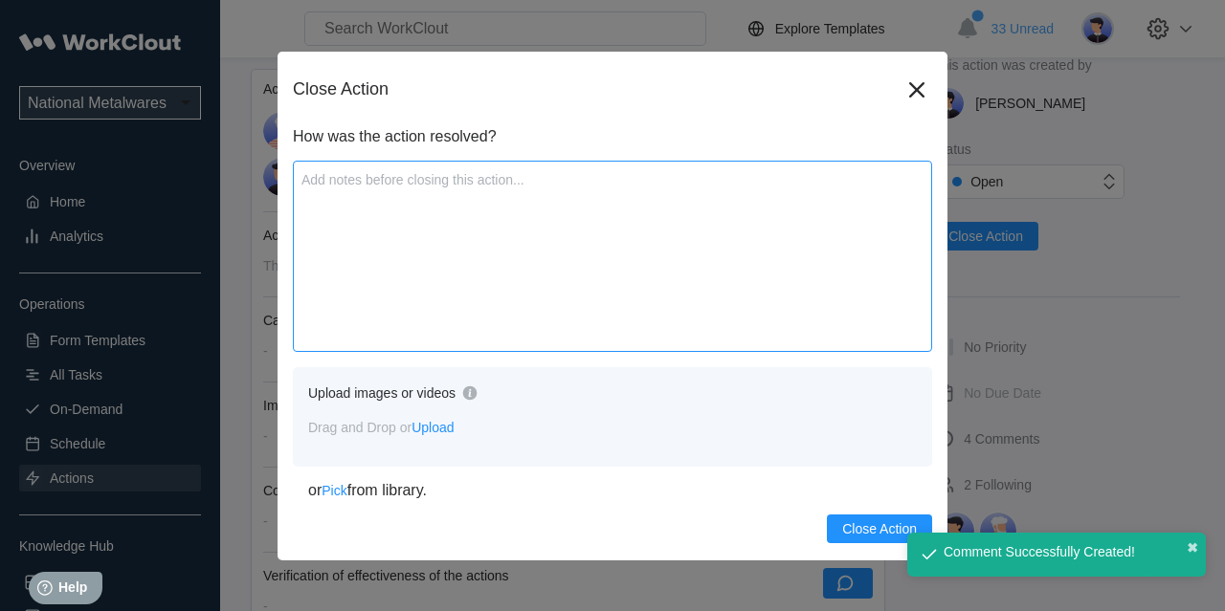
click at [469, 319] on textarea at bounding box center [612, 256] width 639 height 191
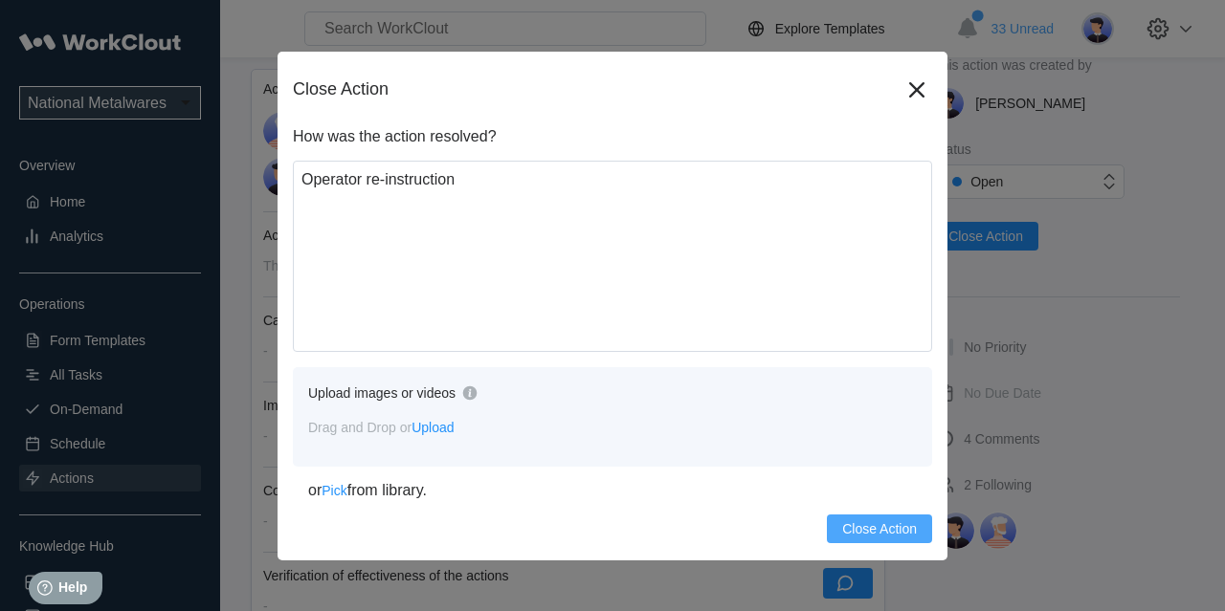
drag, startPoint x: 855, startPoint y: 519, endPoint x: 842, endPoint y: 509, distance: 17.0
click at [855, 519] on button "Close Action" at bounding box center [879, 529] width 105 height 29
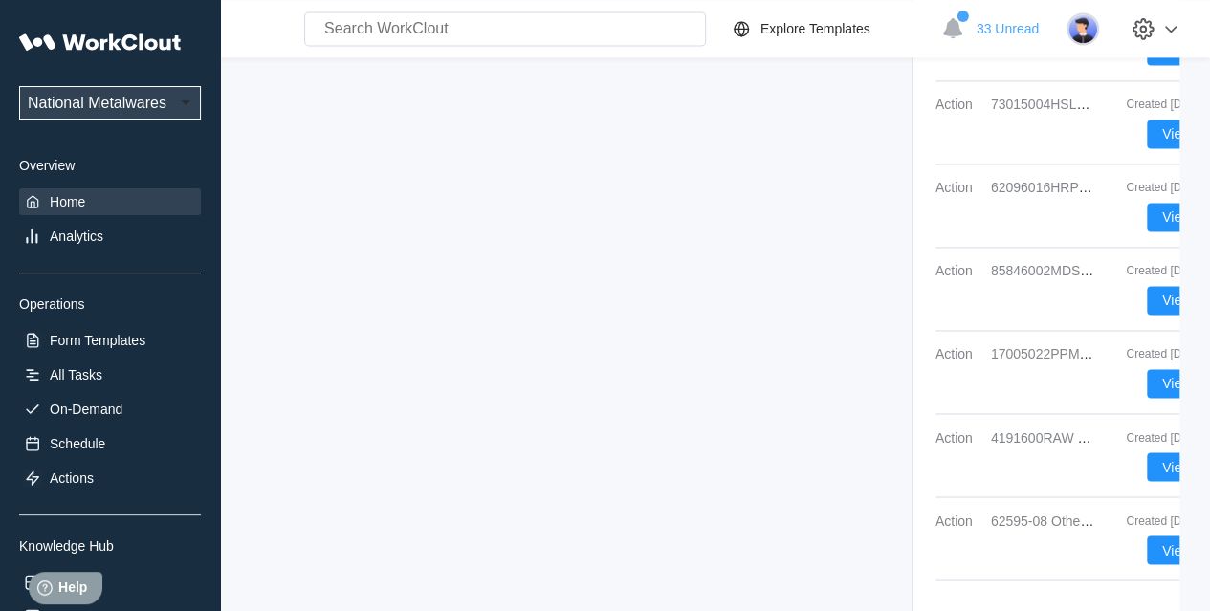
scroll to position [1446, 0]
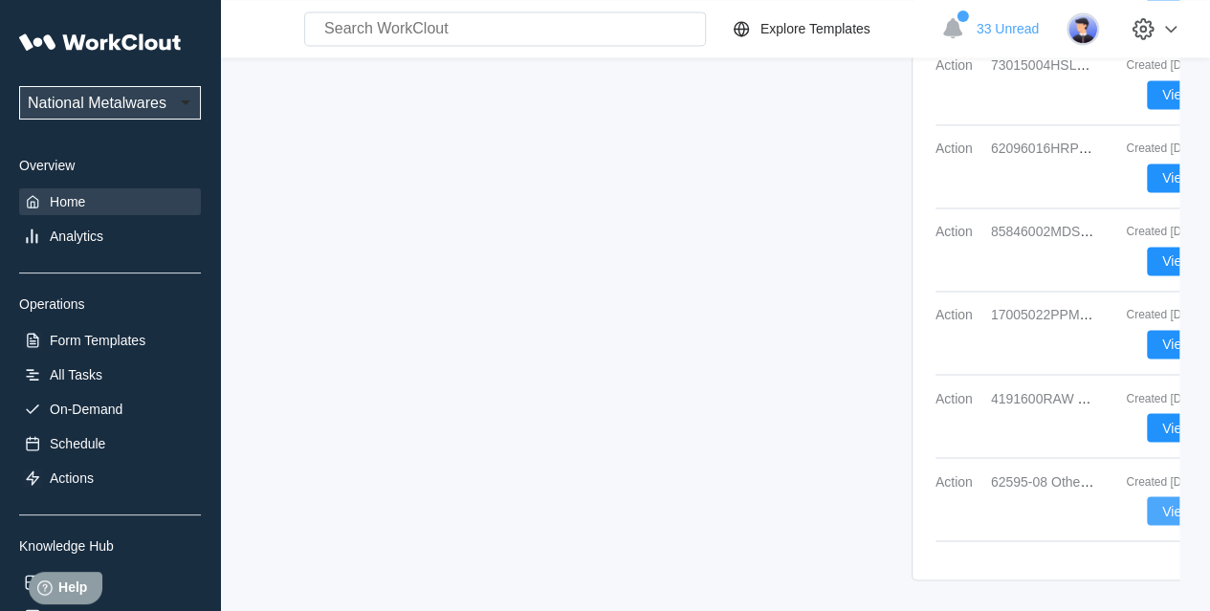
click at [1099, 500] on button "View" at bounding box center [1176, 511] width 59 height 29
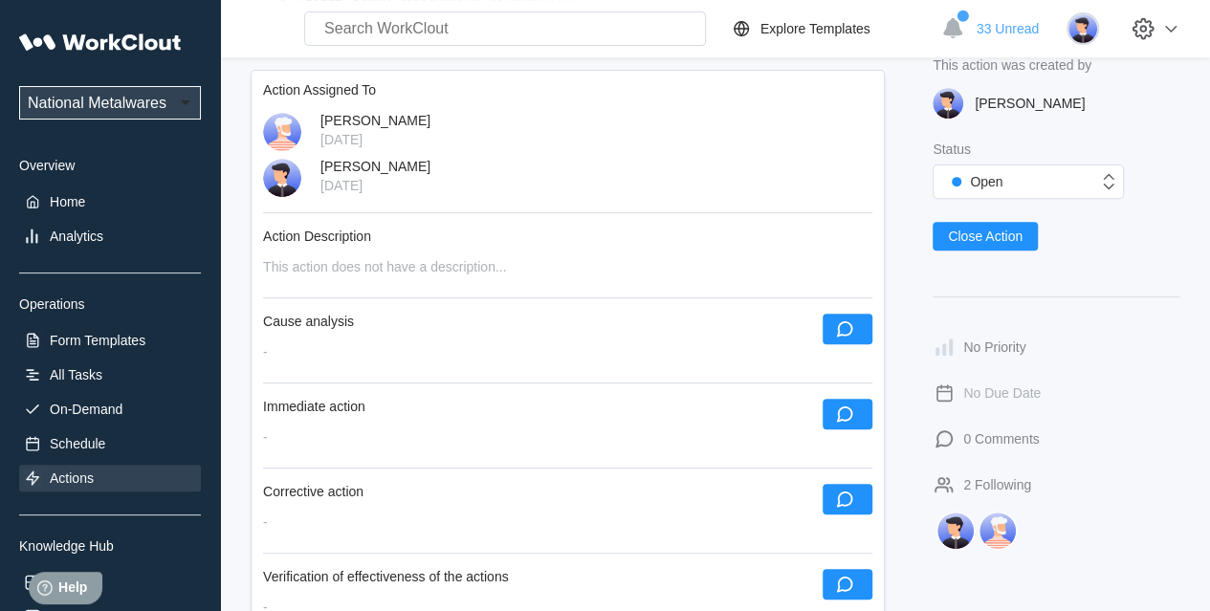
scroll to position [287, 0]
drag, startPoint x: 844, startPoint y: 322, endPoint x: 827, endPoint y: 323, distance: 17.2
click at [843, 322] on icon "button" at bounding box center [844, 328] width 21 height 21
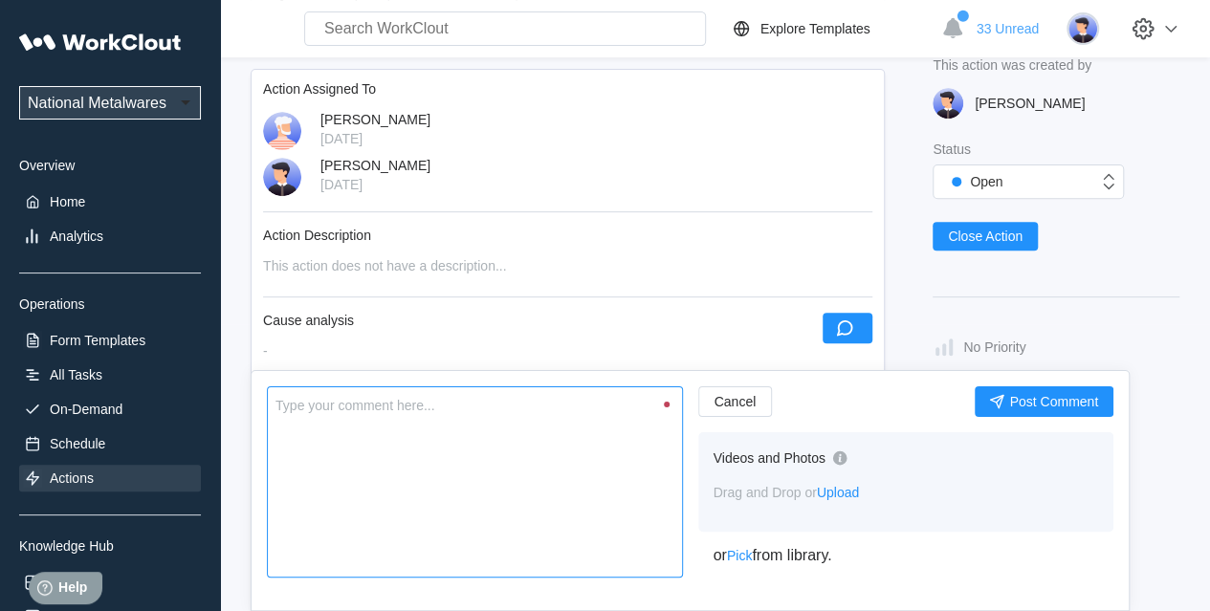
click at [549, 423] on textarea at bounding box center [475, 482] width 416 height 191
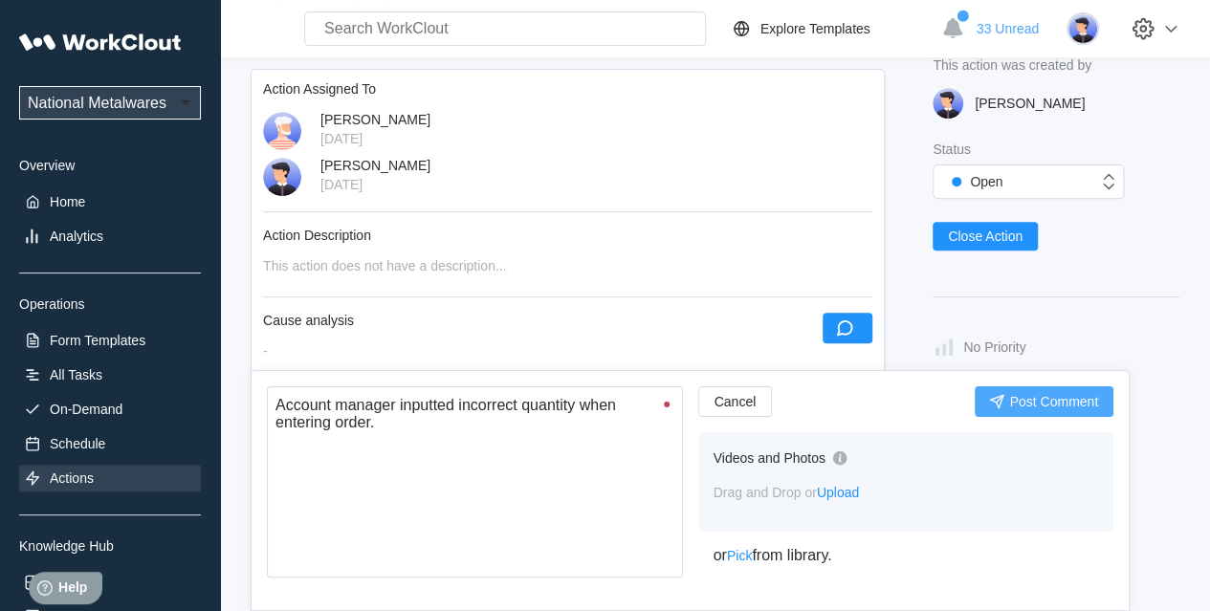
click at [1056, 399] on span "Post Comment" at bounding box center [1053, 401] width 89 height 13
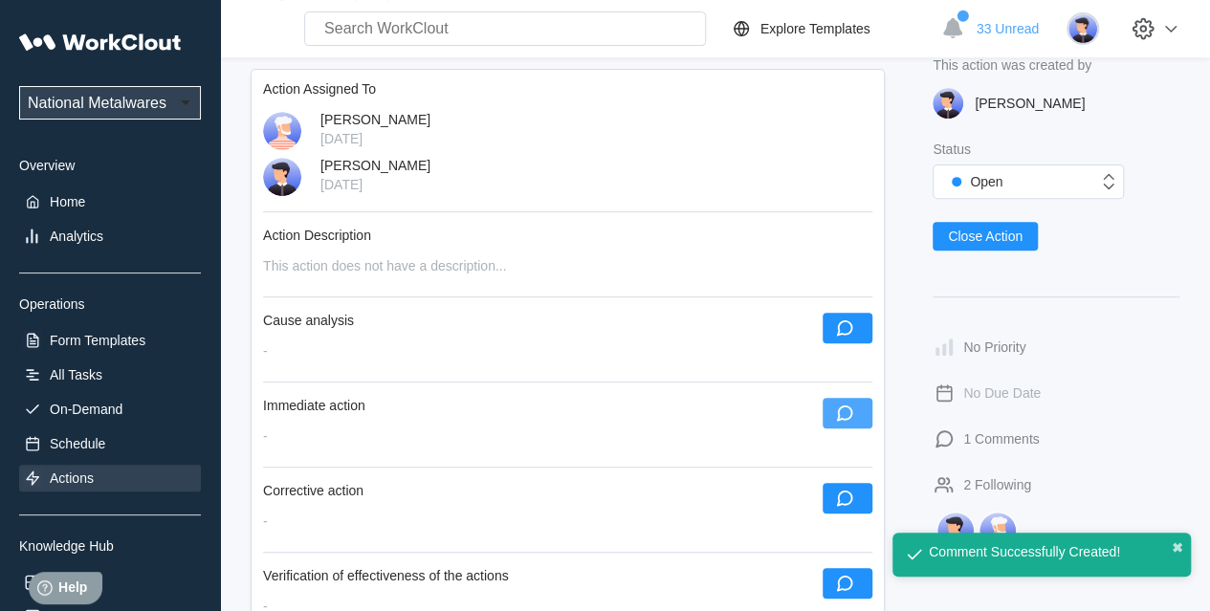
click at [856, 409] on button "button" at bounding box center [848, 413] width 50 height 31
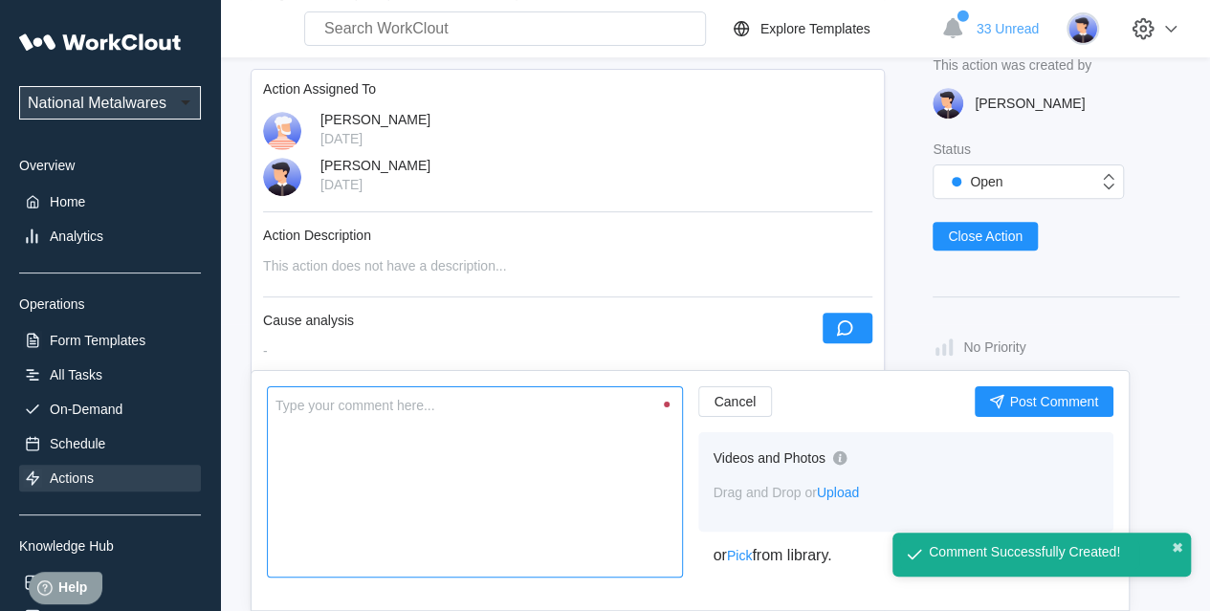
click at [392, 453] on textarea at bounding box center [475, 482] width 416 height 191
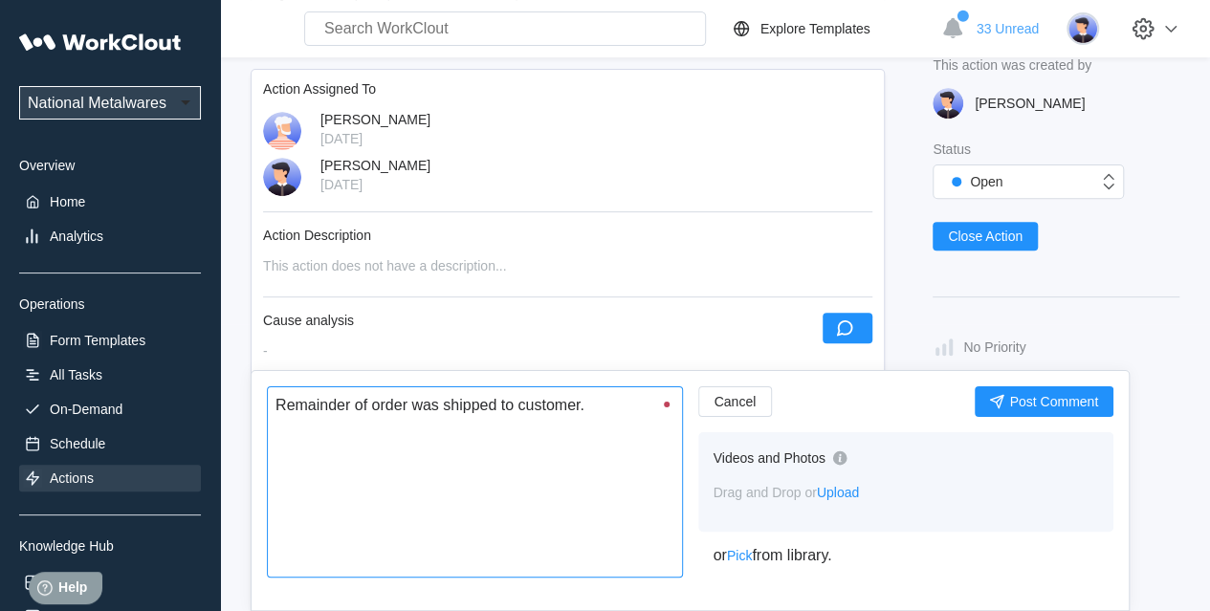
drag, startPoint x: 348, startPoint y: 405, endPoint x: 259, endPoint y: 402, distance: 89.0
click at [259, 402] on div "Remainder of order was shipped to customer. x Cancel Post Comment Videos and Ph…" at bounding box center [690, 490] width 879 height 241
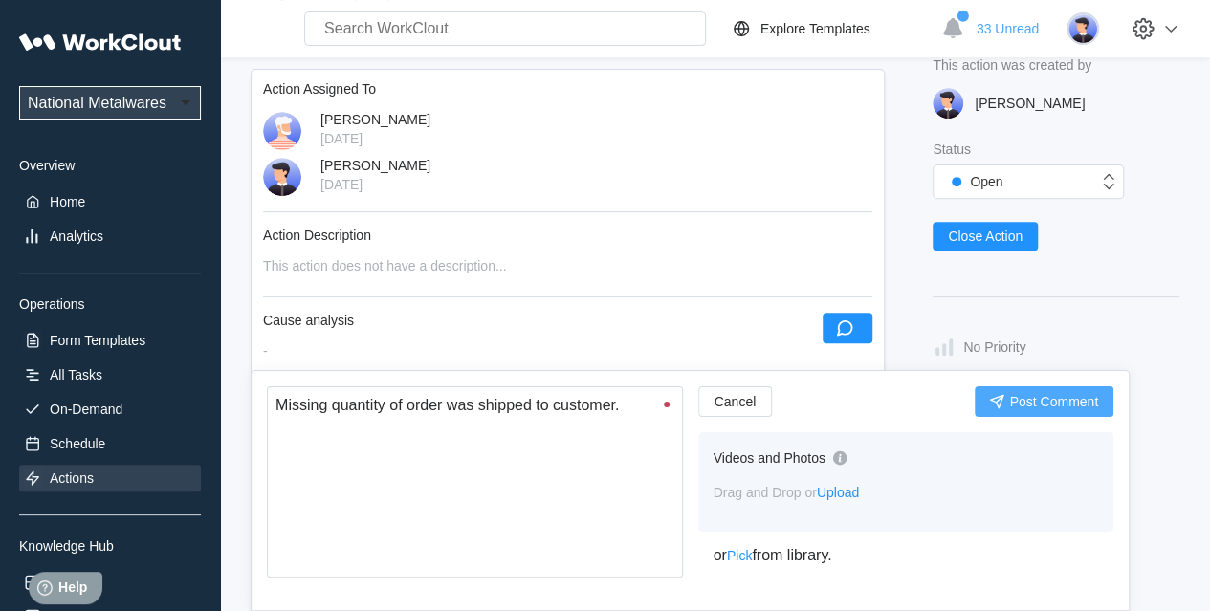
click at [1049, 400] on span "Post Comment" at bounding box center [1053, 401] width 89 height 13
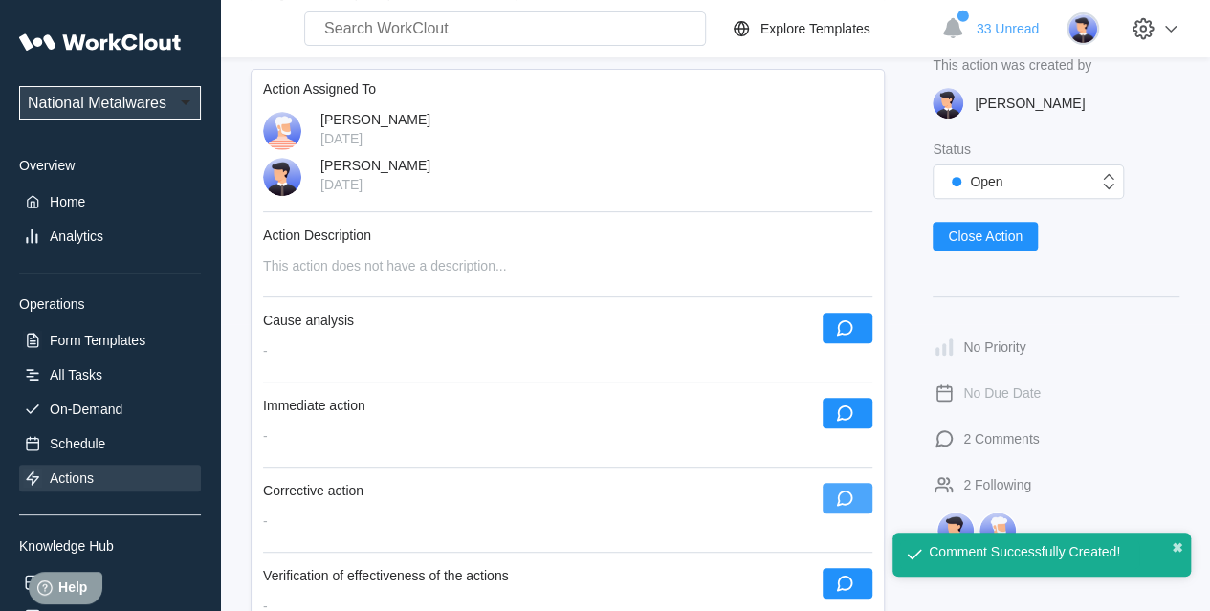
click at [855, 504] on icon "button" at bounding box center [844, 498] width 21 height 21
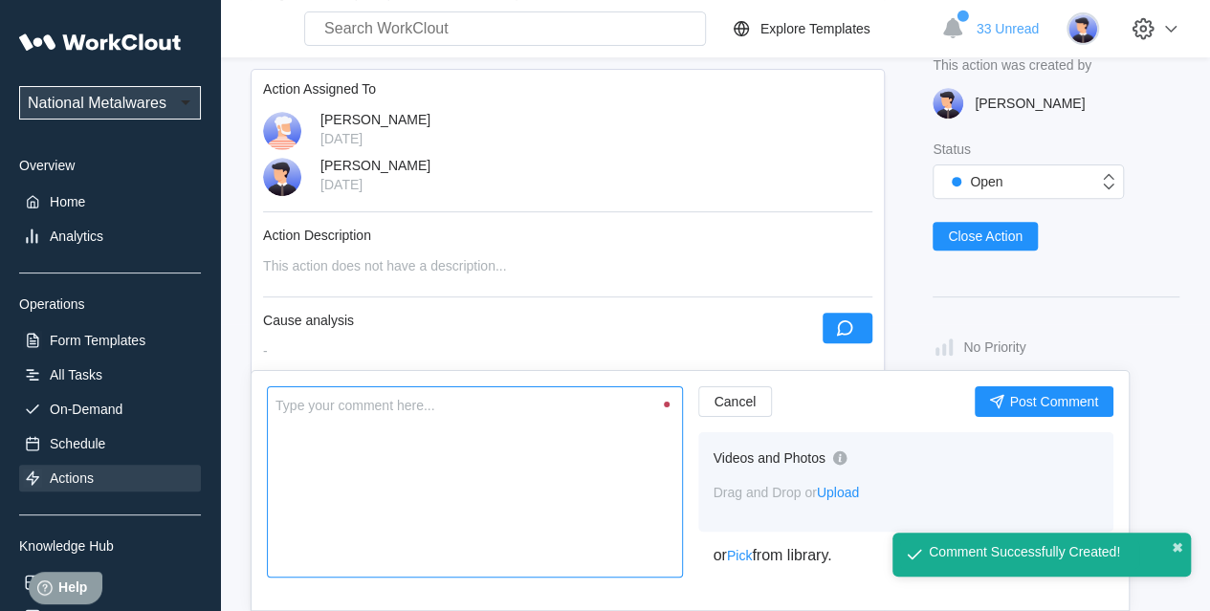
click at [519, 492] on textarea at bounding box center [475, 482] width 416 height 191
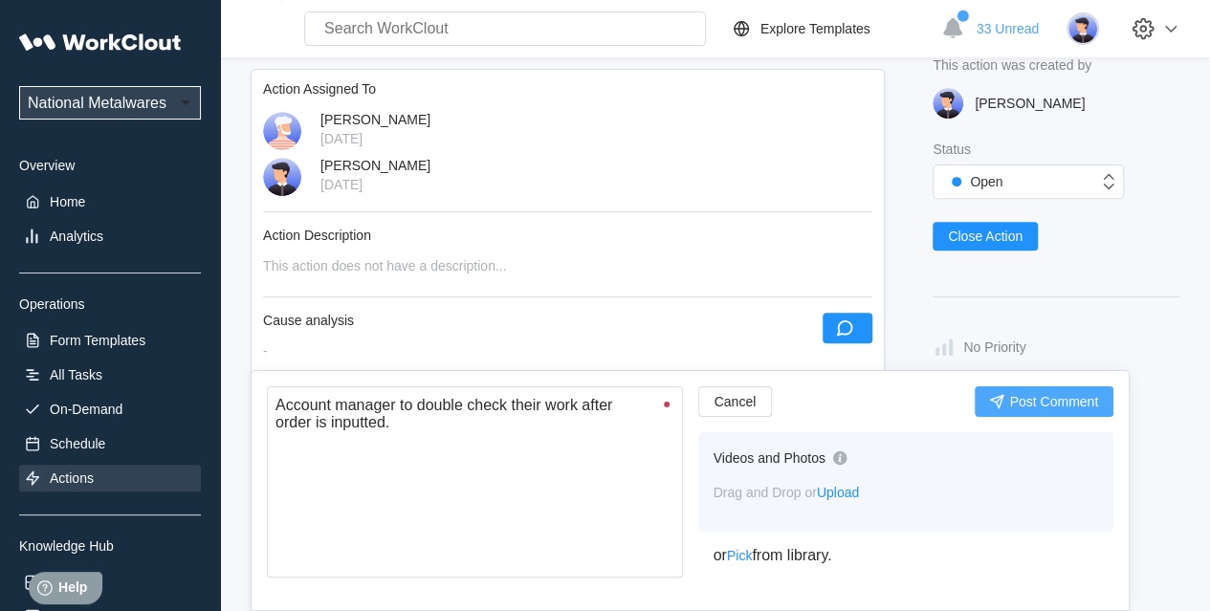
click at [1034, 395] on span "Post Comment" at bounding box center [1053, 401] width 89 height 13
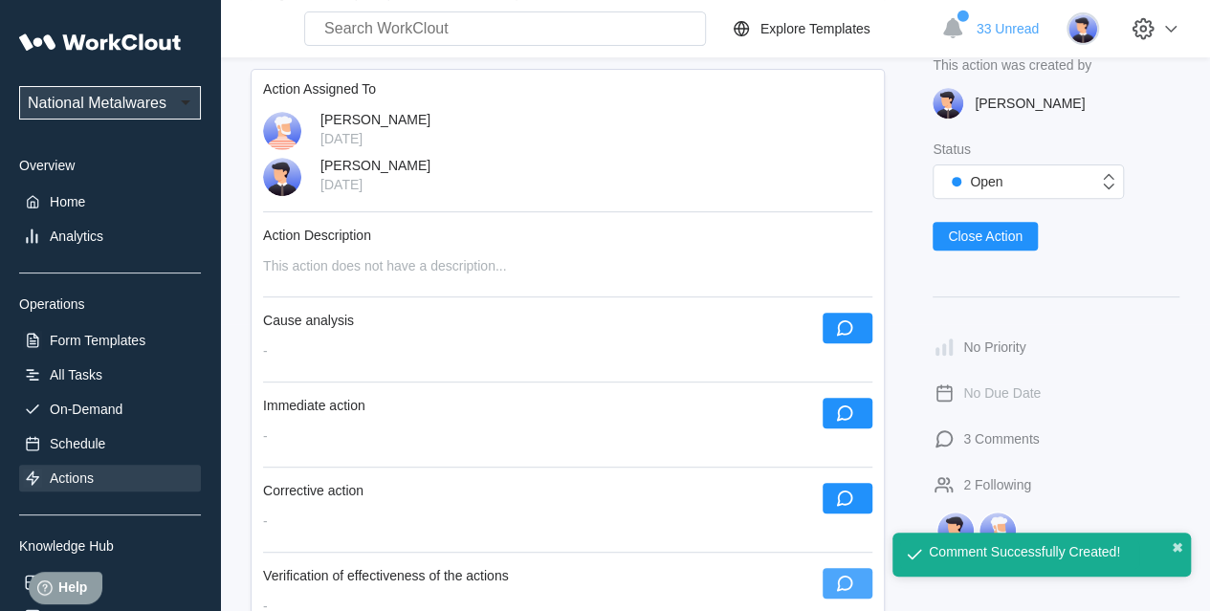
click at [838, 555] on icon "button" at bounding box center [844, 583] width 21 height 21
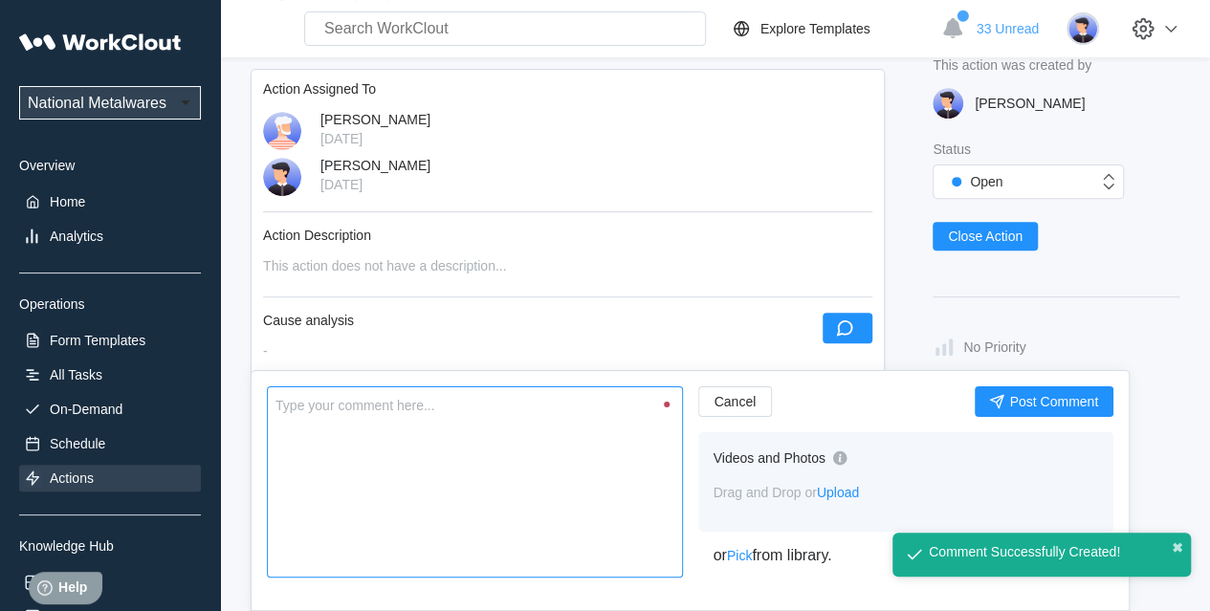
click at [375, 457] on textarea at bounding box center [475, 482] width 416 height 191
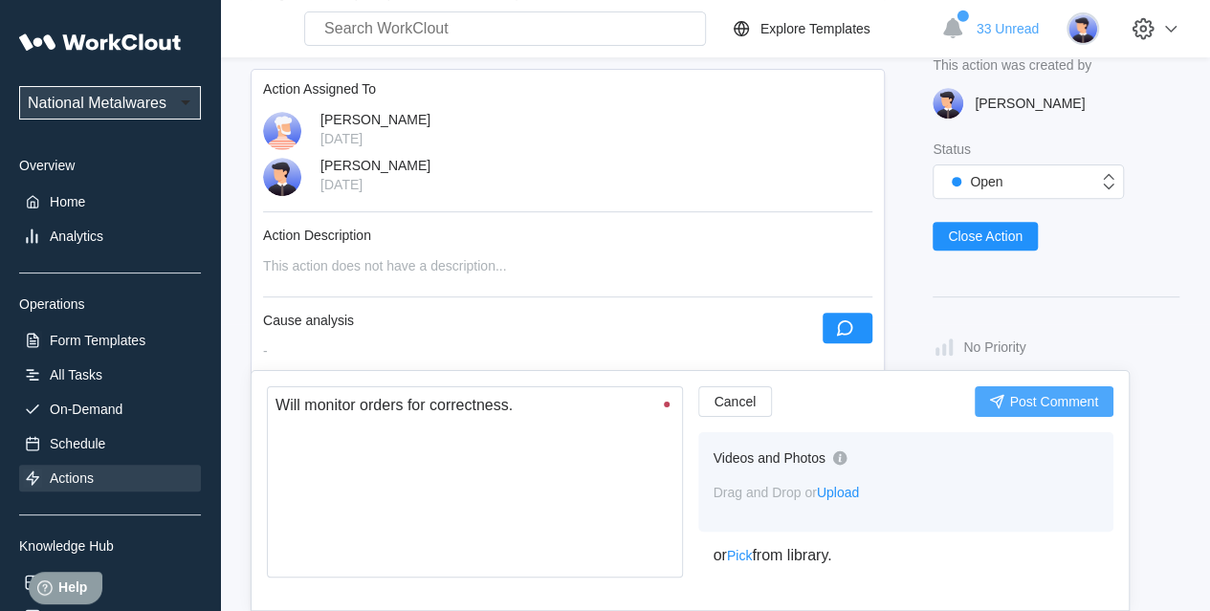
click at [1053, 401] on span "Post Comment" at bounding box center [1053, 401] width 89 height 13
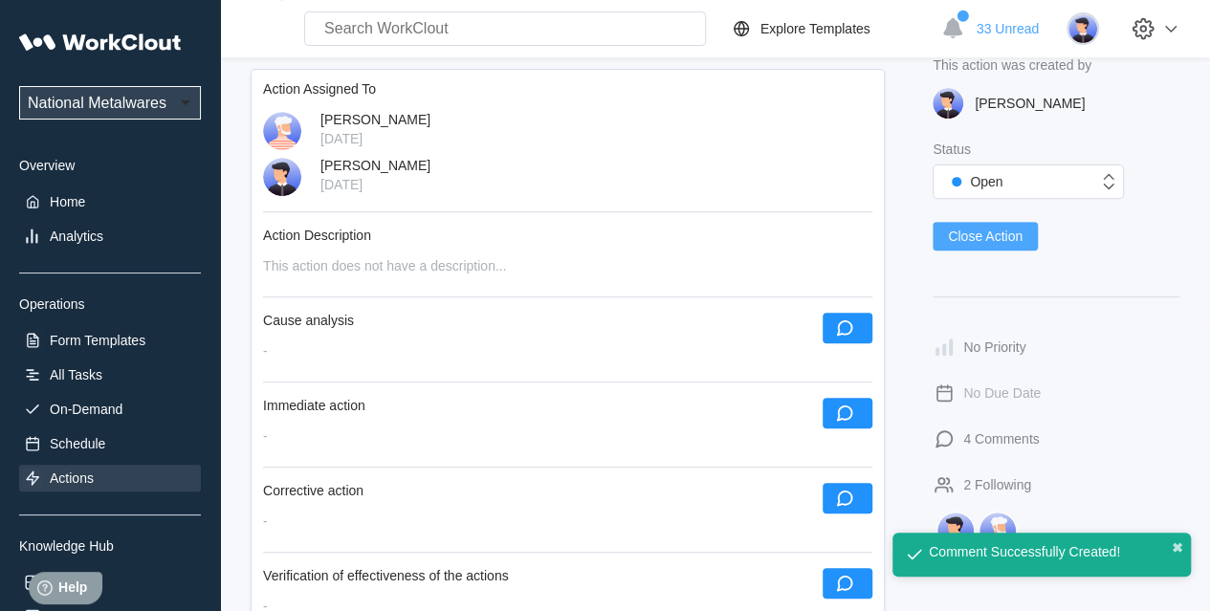
click at [957, 239] on span "Close Action" at bounding box center [985, 236] width 75 height 13
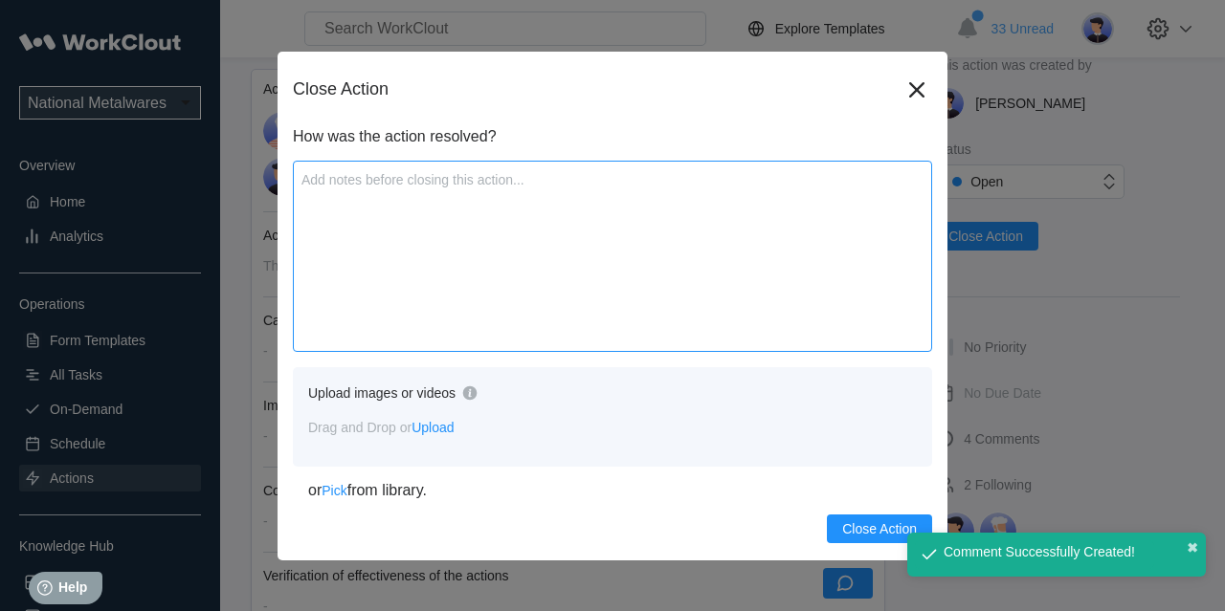
click at [532, 298] on textarea at bounding box center [612, 256] width 639 height 191
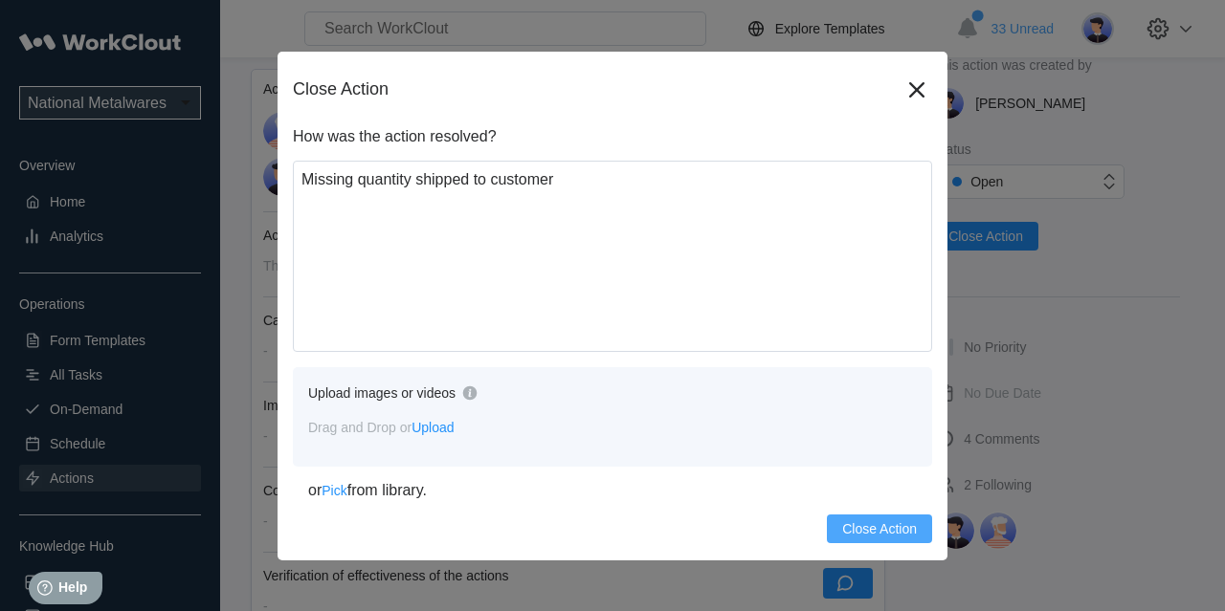
click at [857, 527] on span "Close Action" at bounding box center [879, 528] width 75 height 13
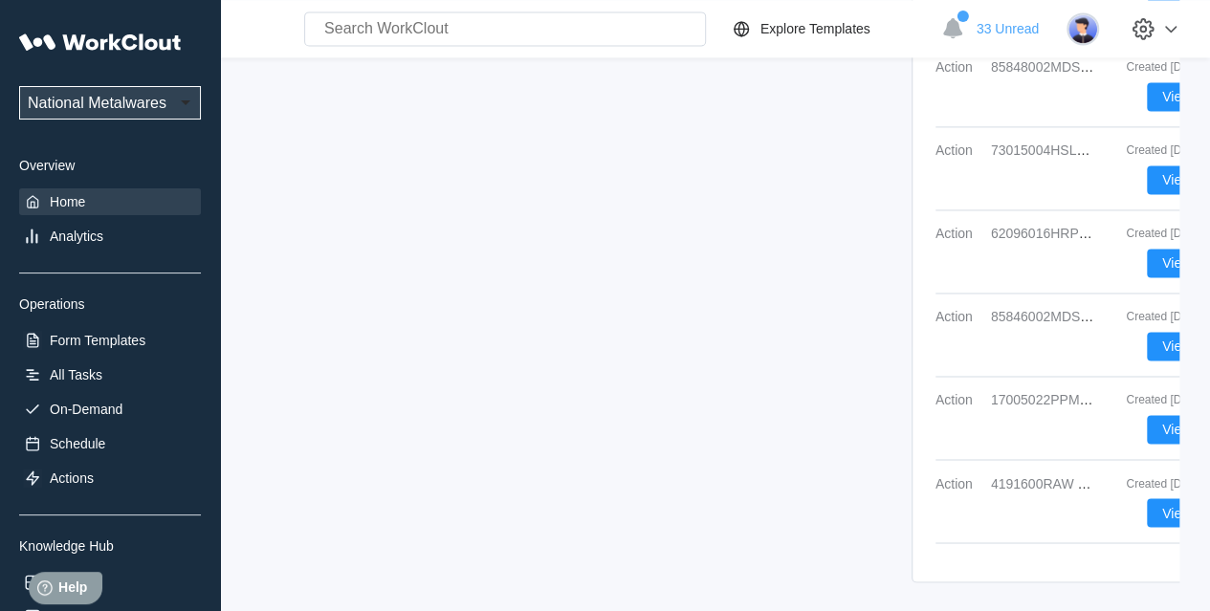
scroll to position [1362, 0]
click at [1099, 497] on button "View" at bounding box center [1176, 511] width 59 height 29
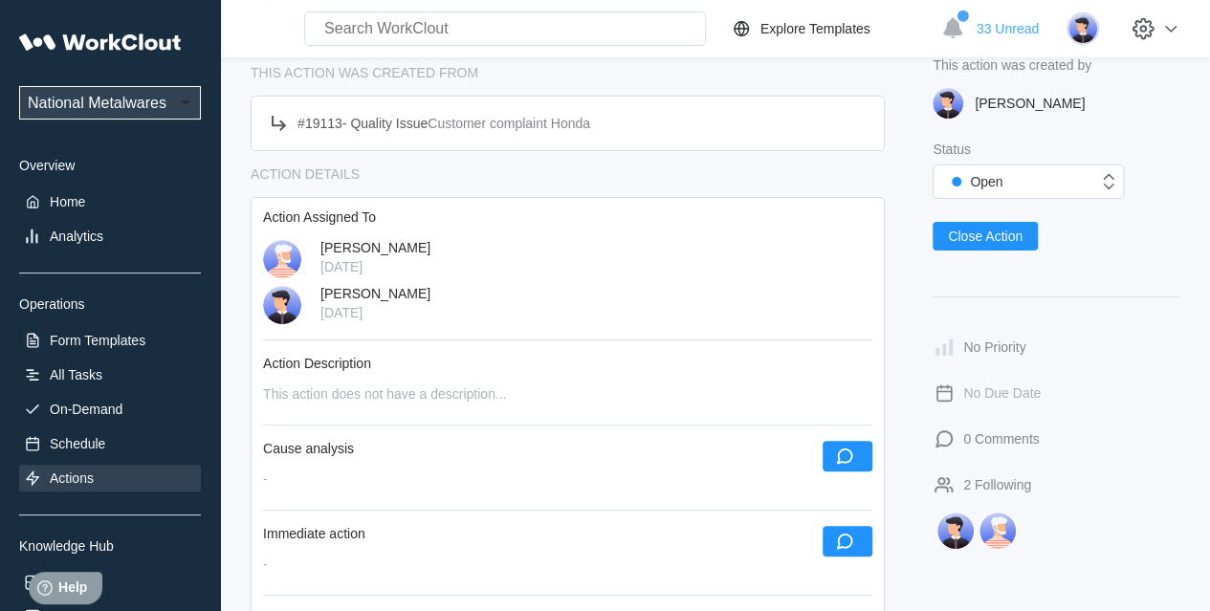
scroll to position [287, 0]
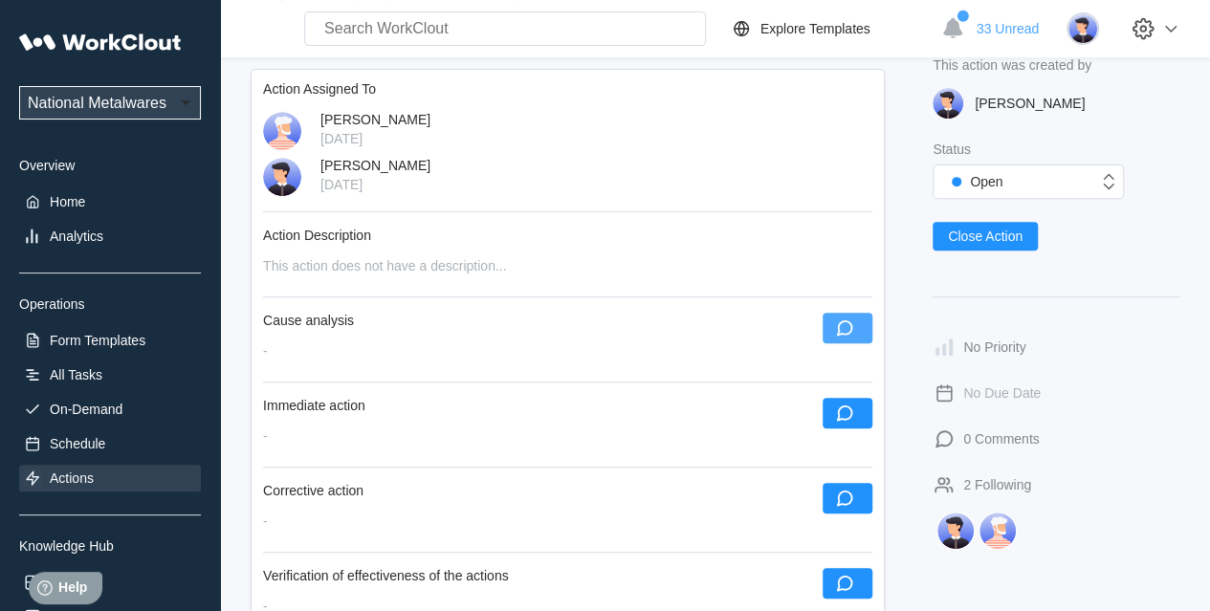
click at [854, 328] on icon "button" at bounding box center [844, 328] width 21 height 21
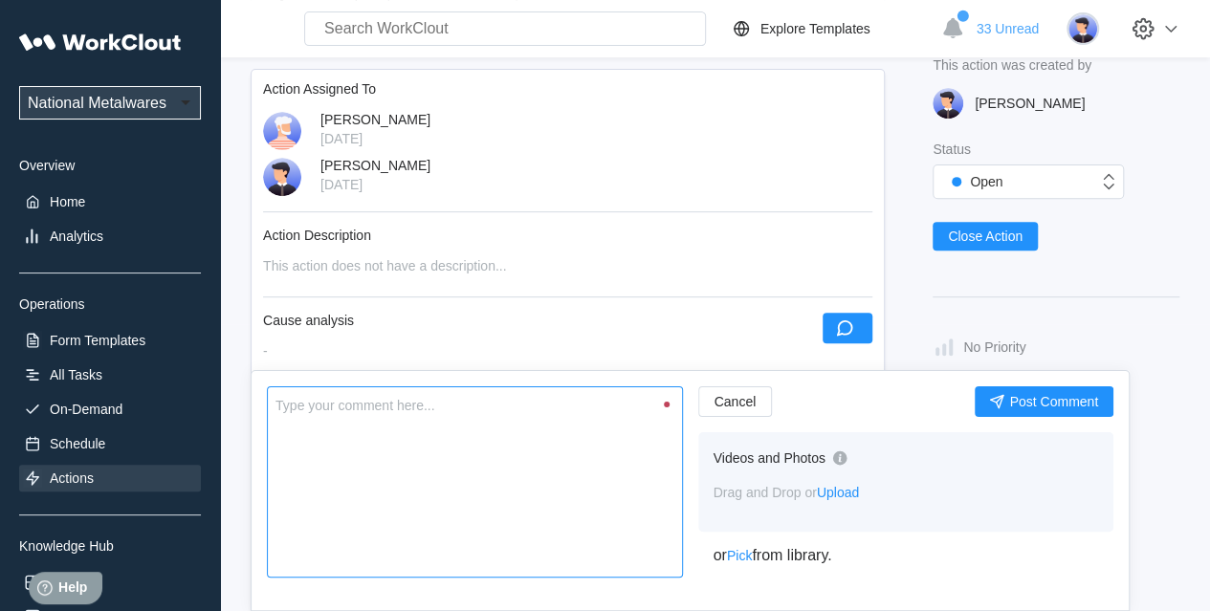
click at [419, 495] on textarea at bounding box center [475, 482] width 416 height 191
click at [368, 405] on textarea "Random issue. This is their monthly collection of items." at bounding box center [475, 482] width 416 height 191
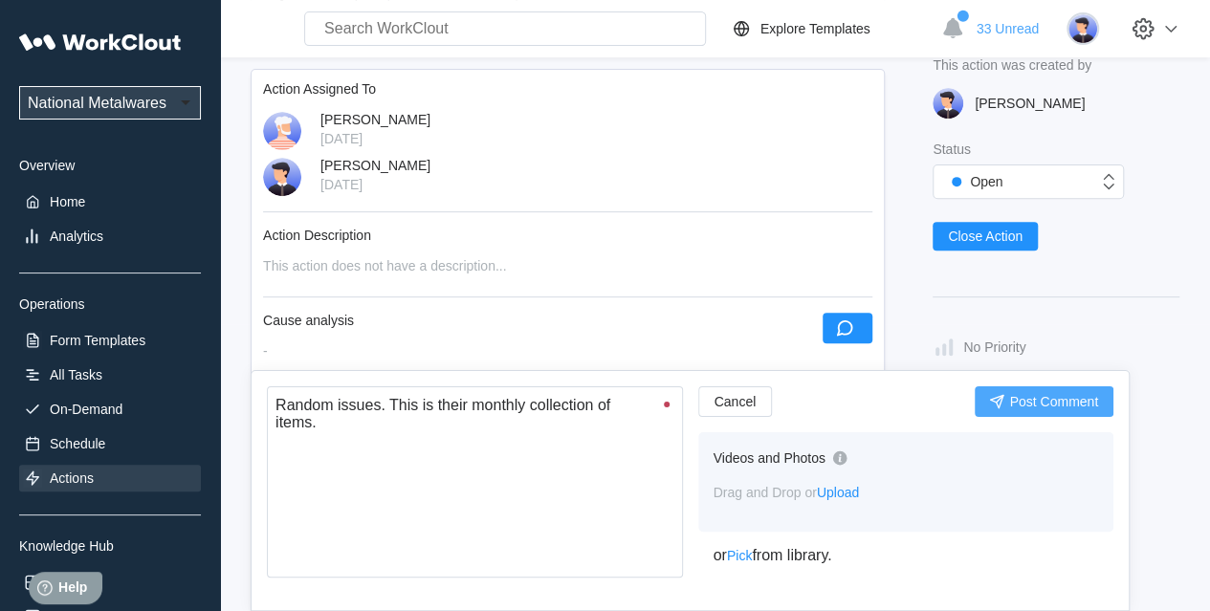
click at [1056, 398] on span "Post Comment" at bounding box center [1053, 401] width 89 height 13
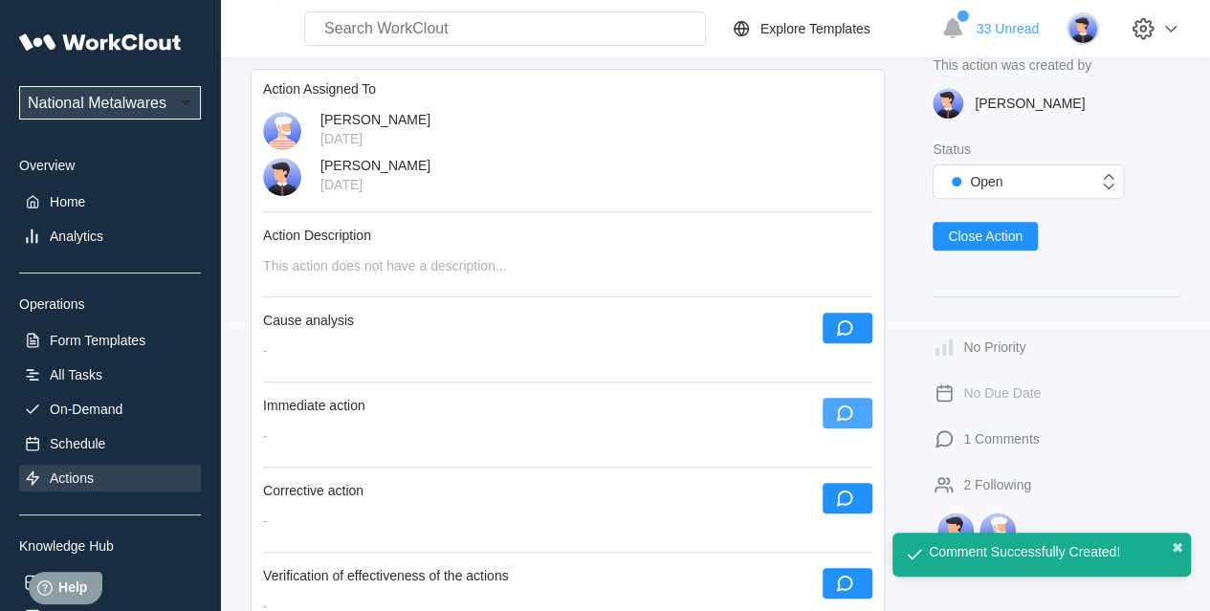
click at [853, 408] on icon "button" at bounding box center [844, 413] width 21 height 21
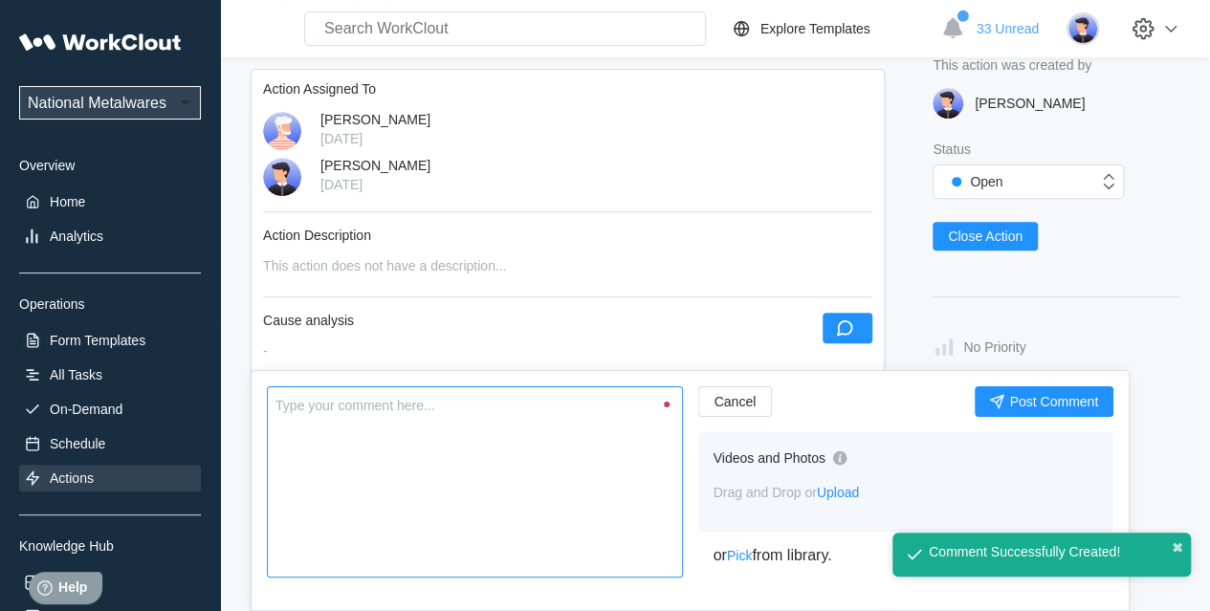
click at [520, 414] on textarea at bounding box center [475, 482] width 416 height 191
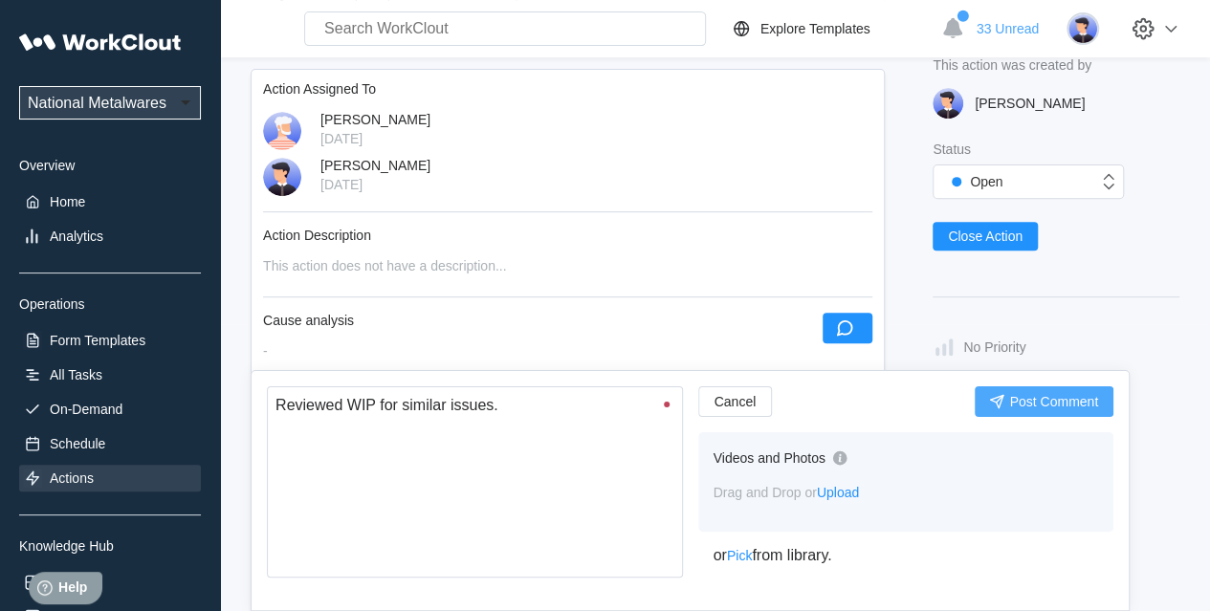
click at [983, 394] on button "Post Comment" at bounding box center [1044, 402] width 139 height 31
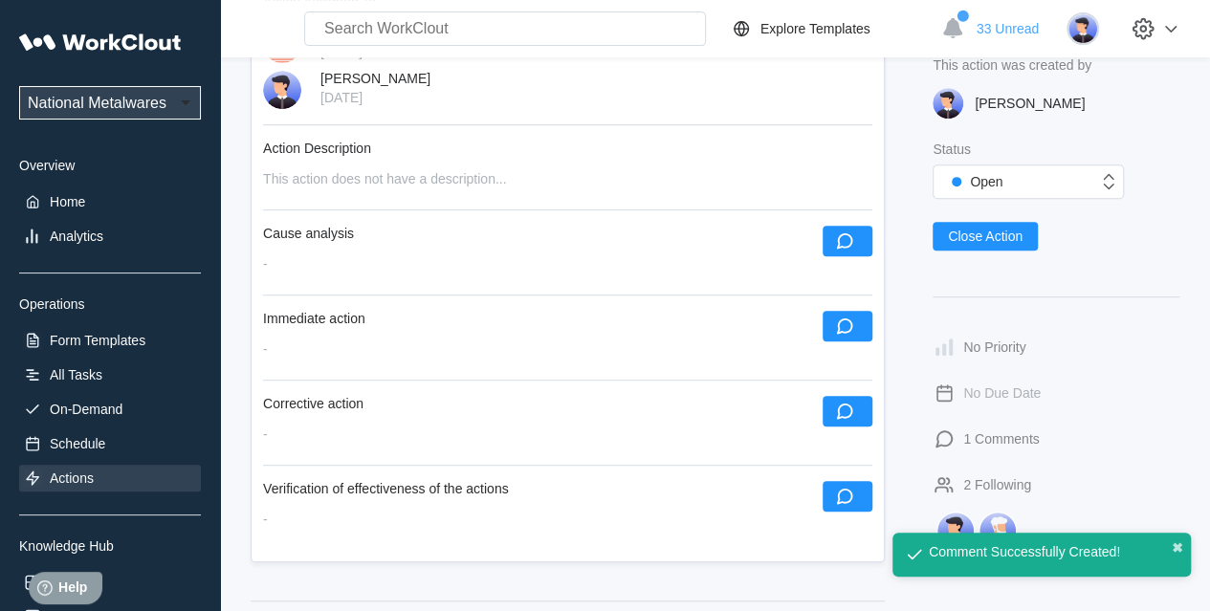
scroll to position [478, 0]
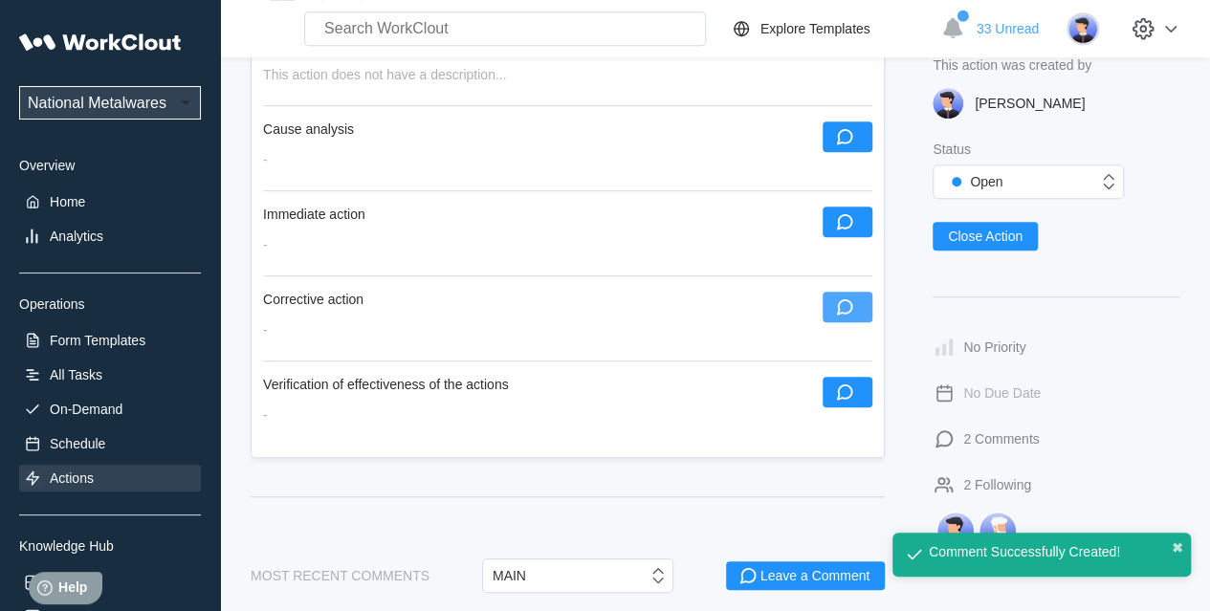
click at [834, 306] on icon "button" at bounding box center [844, 307] width 21 height 21
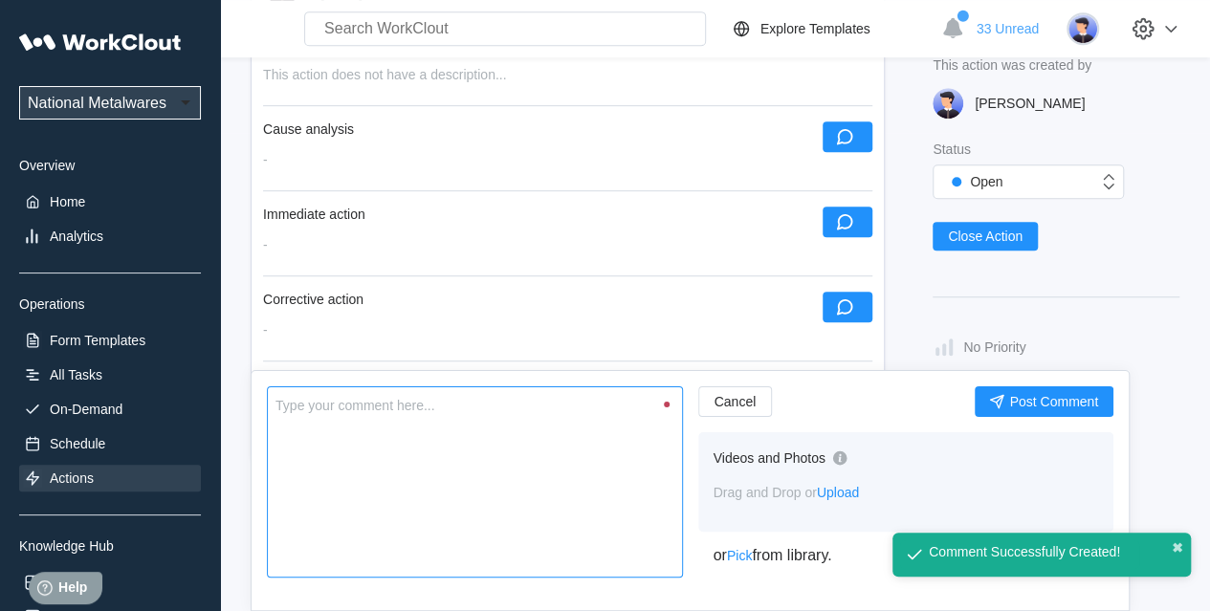
drag, startPoint x: 427, startPoint y: 437, endPoint x: 383, endPoint y: 420, distance: 47.3
click at [425, 436] on textarea at bounding box center [475, 482] width 416 height 191
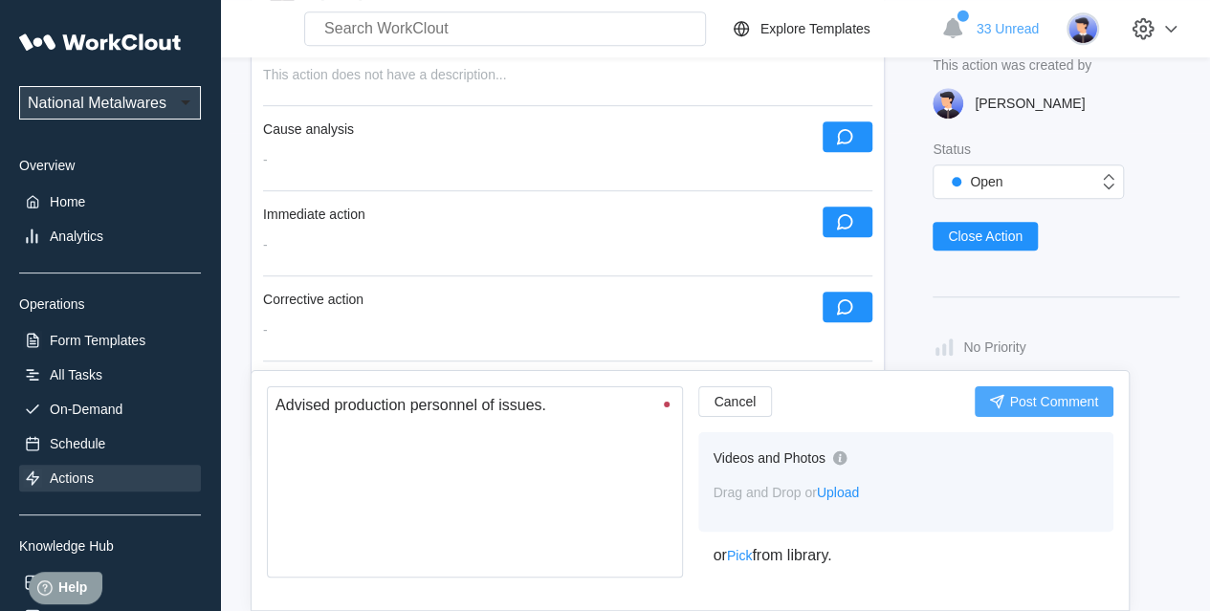
click at [1096, 400] on button "Post Comment" at bounding box center [1044, 402] width 139 height 31
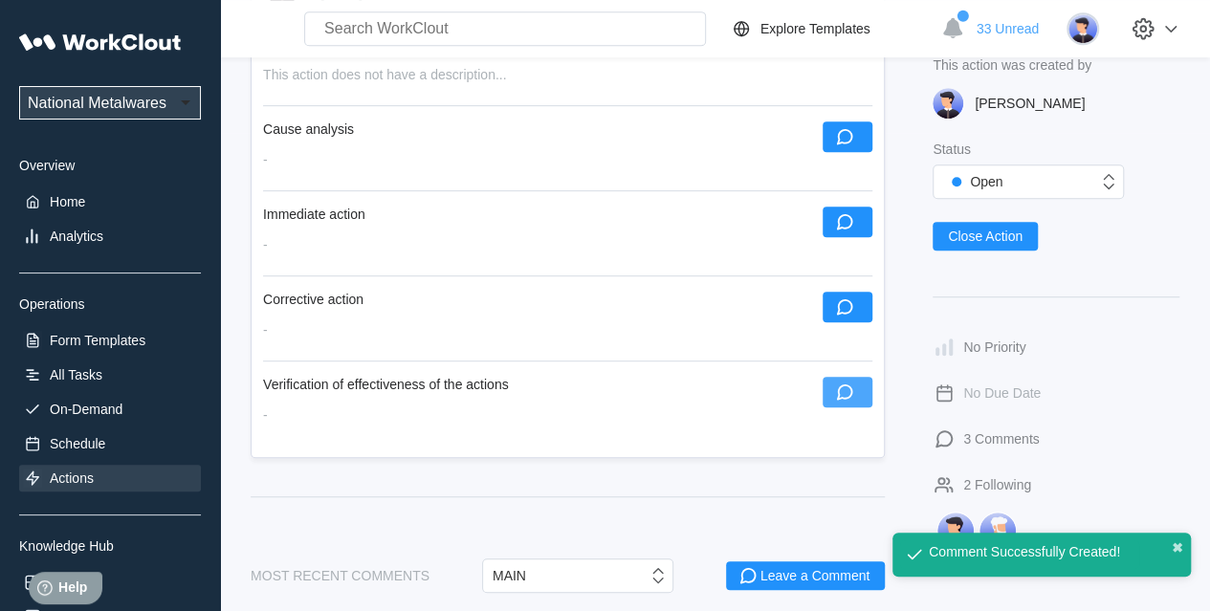
click at [852, 388] on icon "button" at bounding box center [845, 393] width 16 height 16
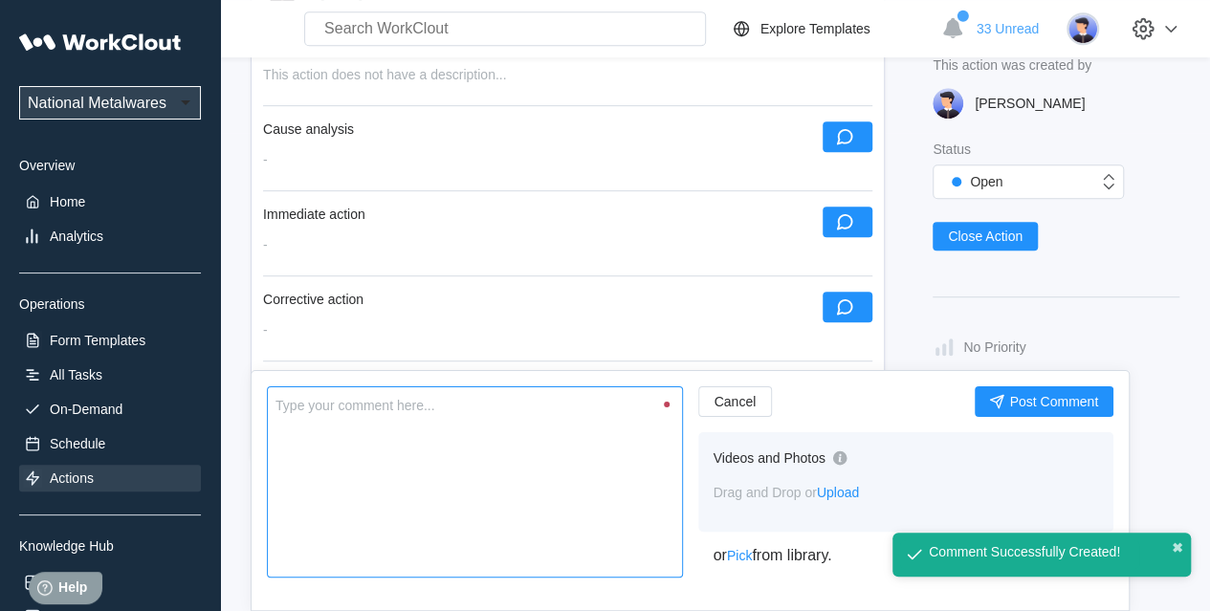
click at [479, 437] on textarea at bounding box center [475, 482] width 416 height 191
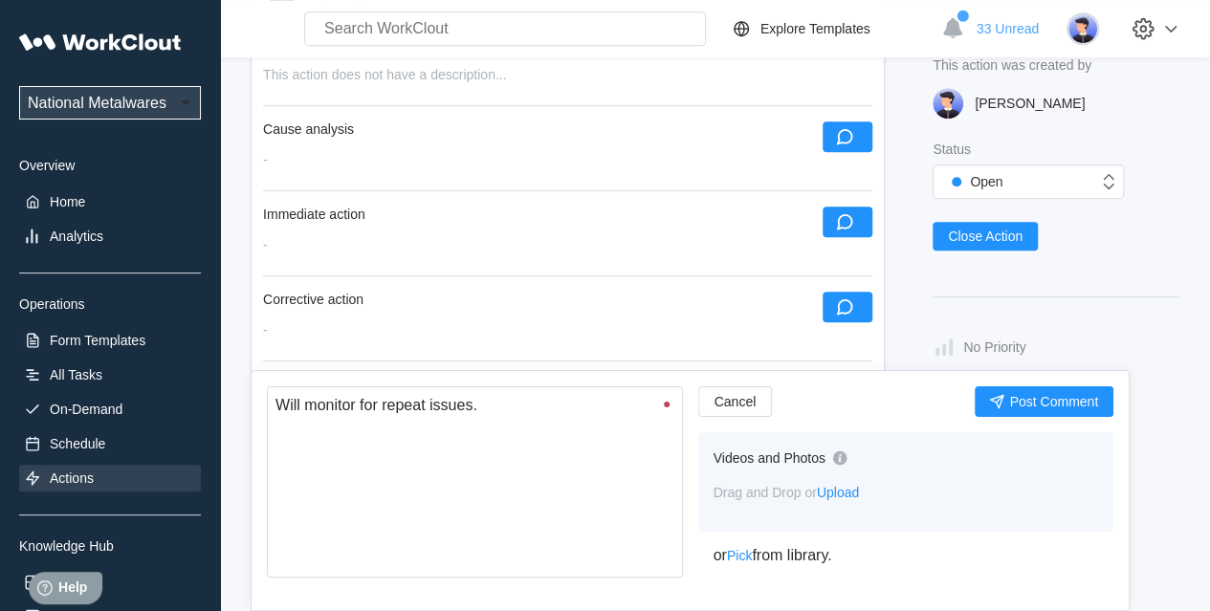
click at [1020, 378] on div "Will monitor for repeat issues. x Cancel Post Comment Videos and Photos Drag an…" at bounding box center [690, 490] width 879 height 241
click at [1022, 400] on span "Post Comment" at bounding box center [1053, 401] width 89 height 13
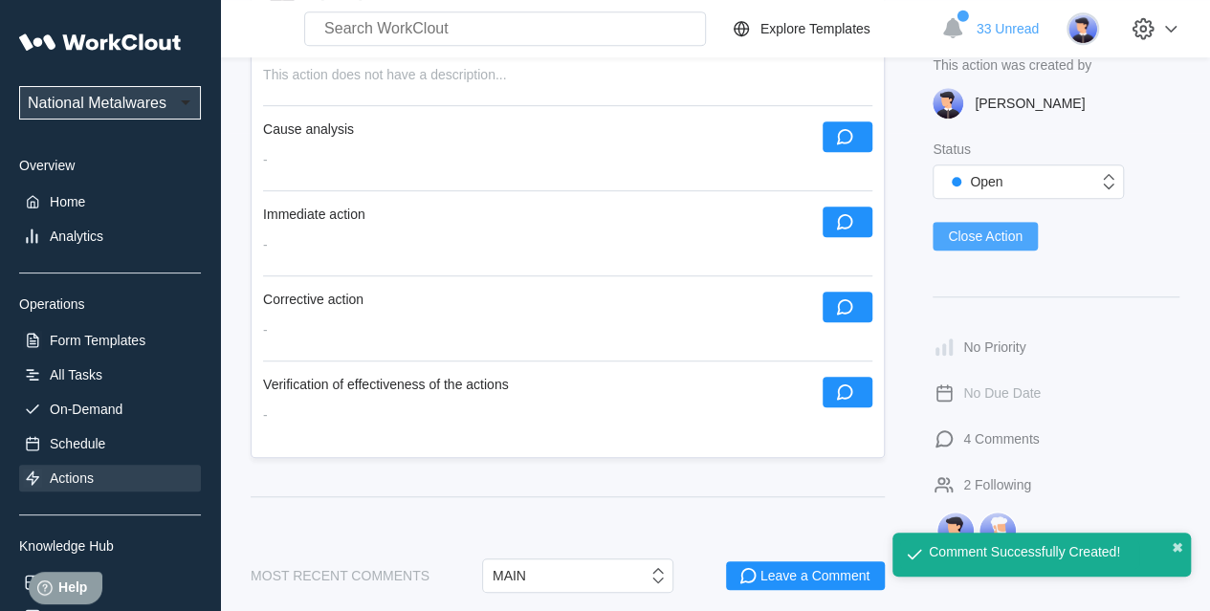
click at [968, 230] on span "Close Action" at bounding box center [985, 236] width 75 height 13
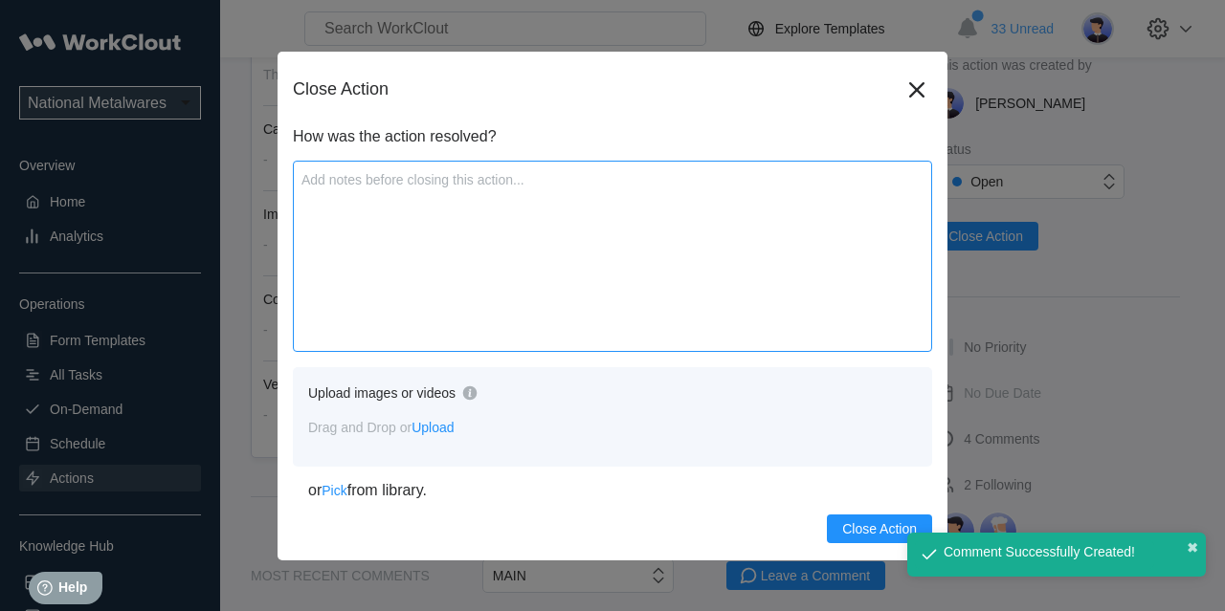
click at [444, 245] on textarea at bounding box center [612, 256] width 639 height 191
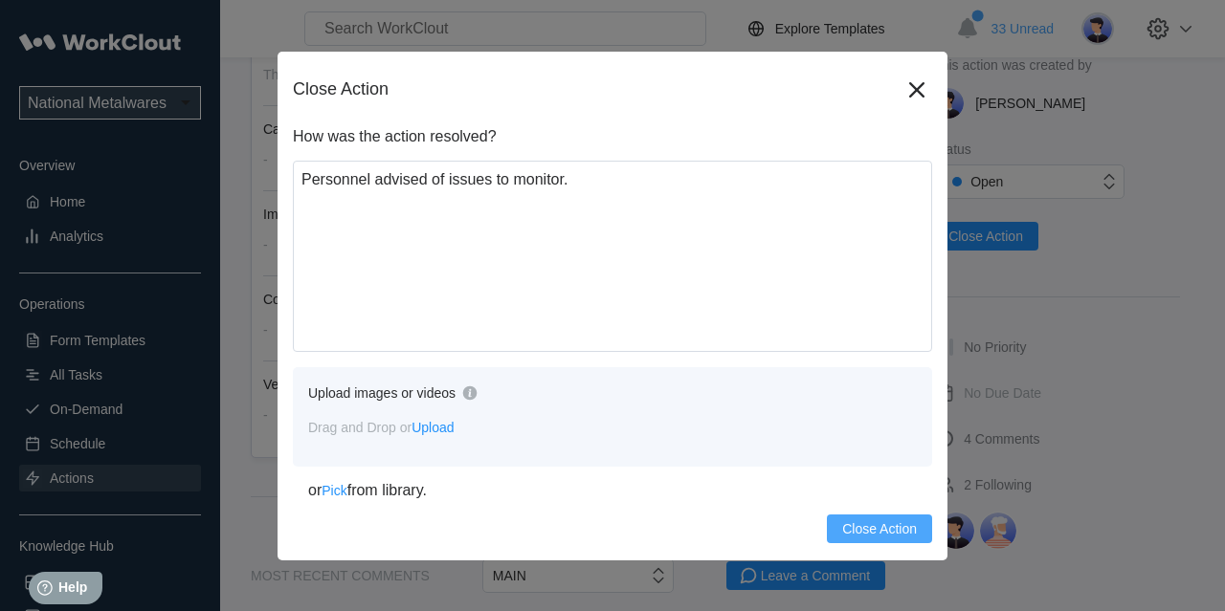
click at [888, 522] on span "Close Action" at bounding box center [879, 528] width 75 height 13
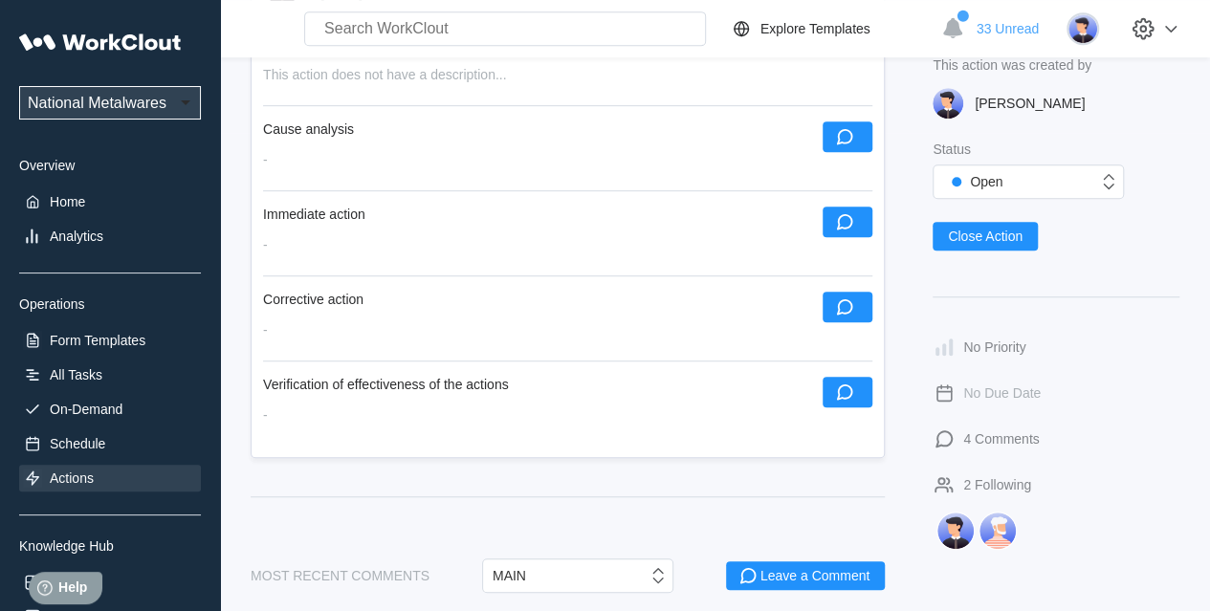
scroll to position [702, 0]
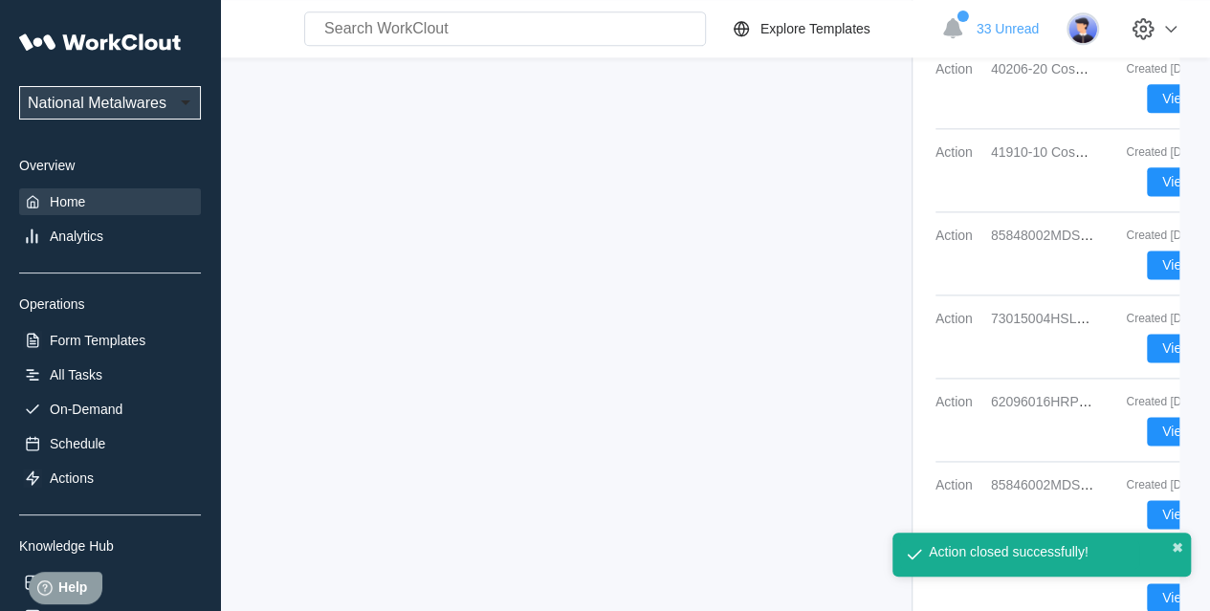
scroll to position [1280, 0]
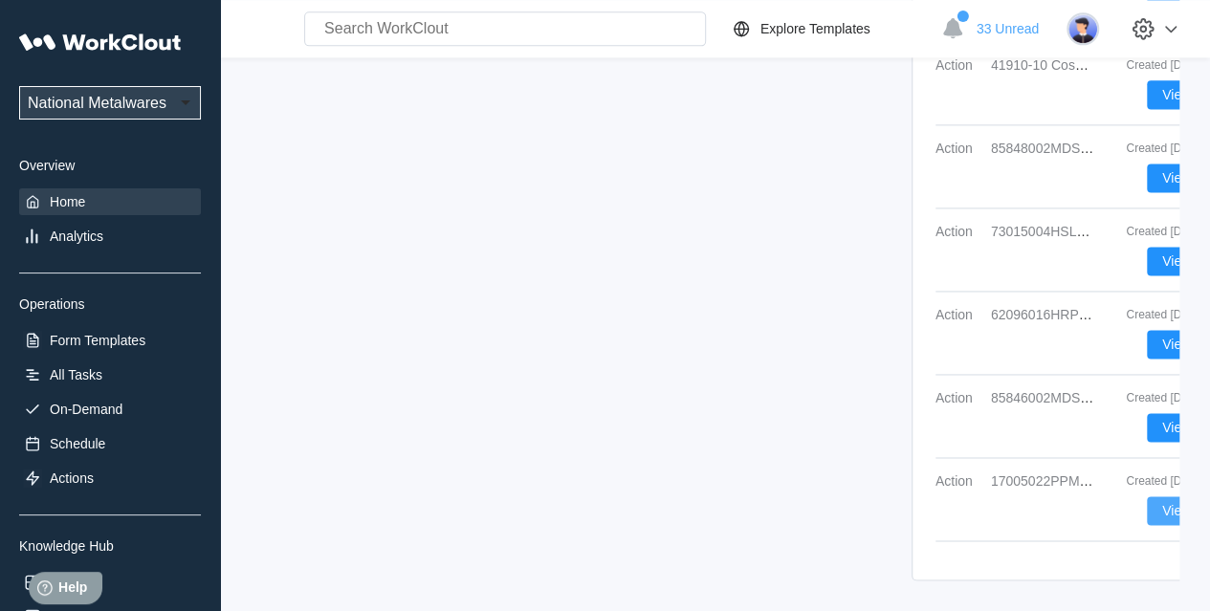
click at [1099, 504] on span "View" at bounding box center [1176, 510] width 29 height 13
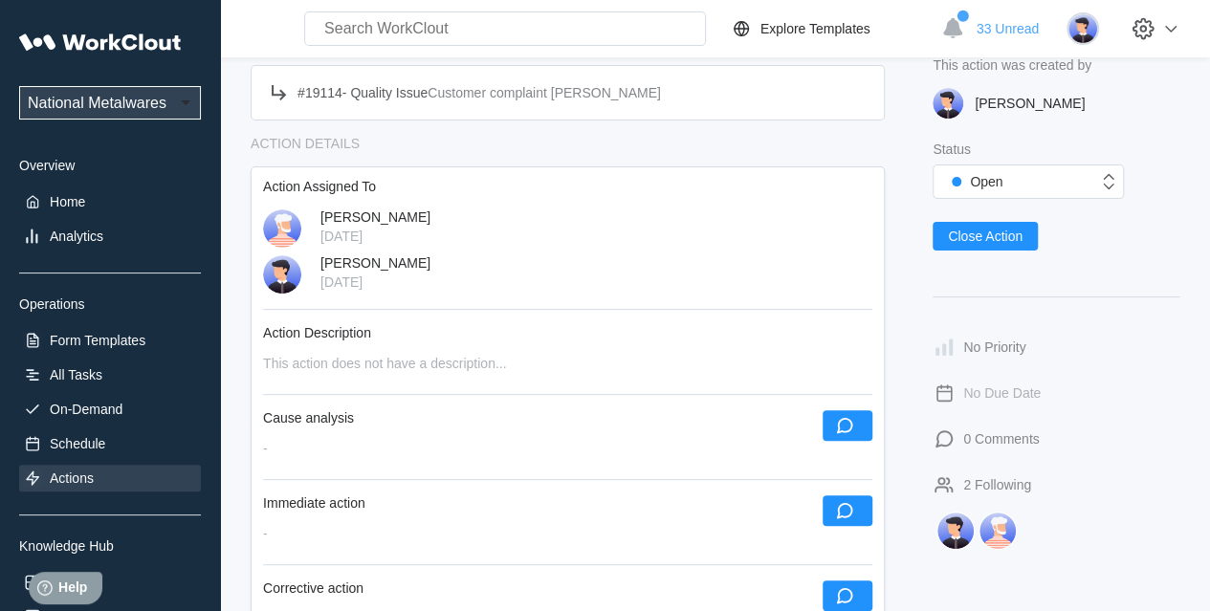
scroll to position [191, 0]
click at [830, 418] on button "button" at bounding box center [848, 424] width 50 height 31
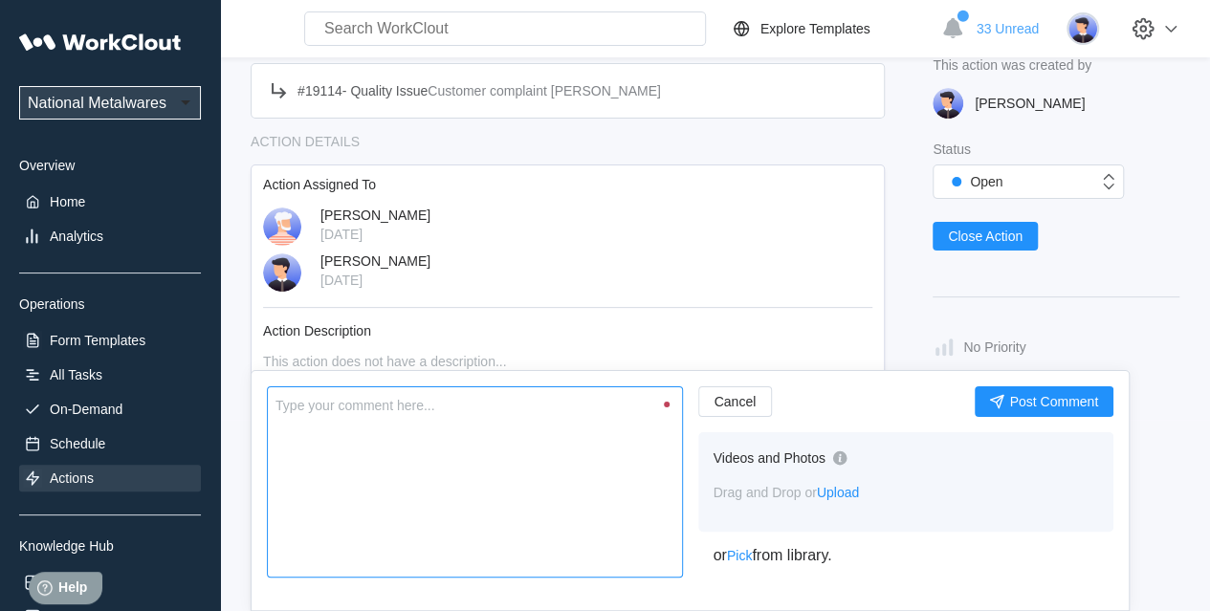
click at [522, 402] on textarea at bounding box center [475, 482] width 416 height 191
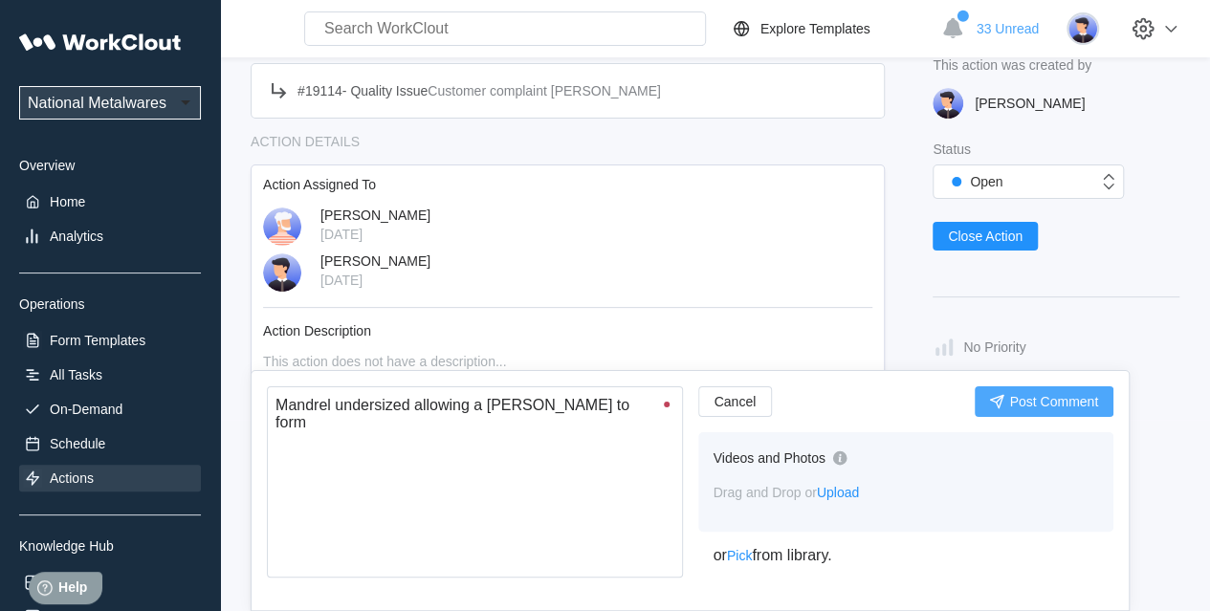
click at [1010, 403] on span "Post Comment" at bounding box center [1053, 401] width 89 height 13
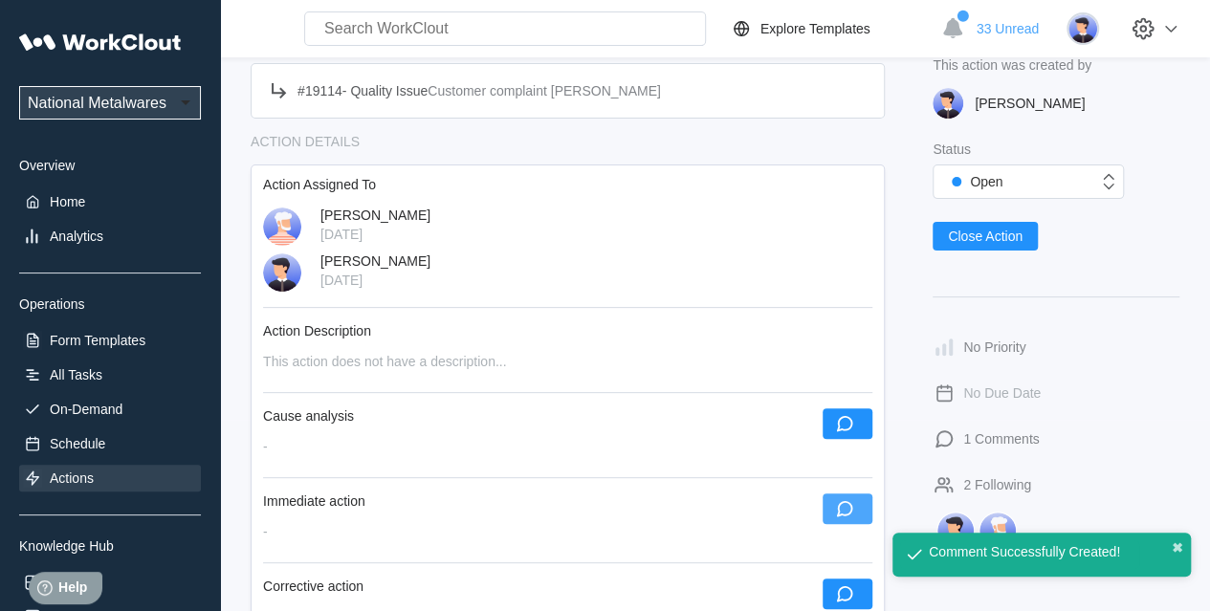
click at [830, 506] on button "button" at bounding box center [848, 509] width 50 height 31
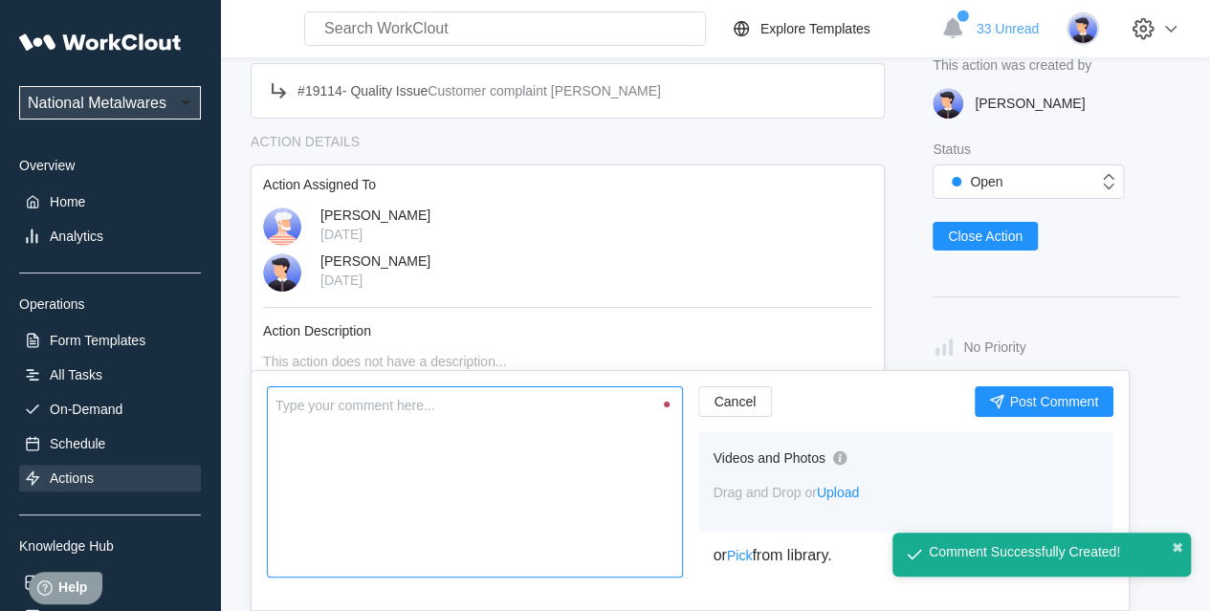
click at [578, 487] on textarea at bounding box center [475, 482] width 416 height 191
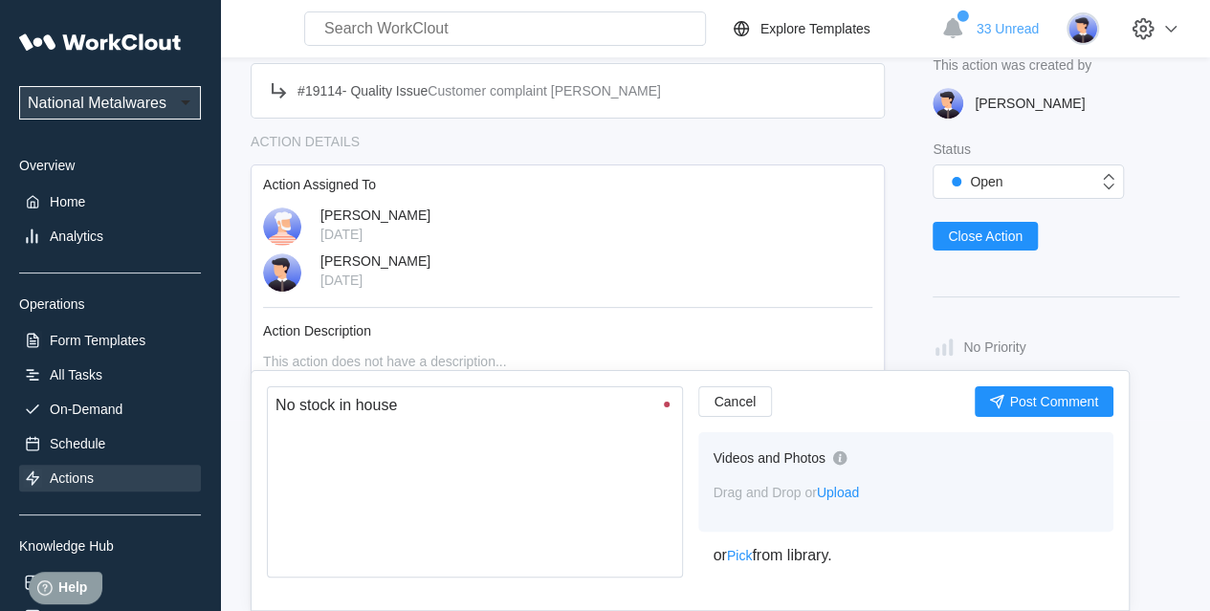
click at [1041, 404] on span "Post Comment" at bounding box center [1053, 401] width 89 height 13
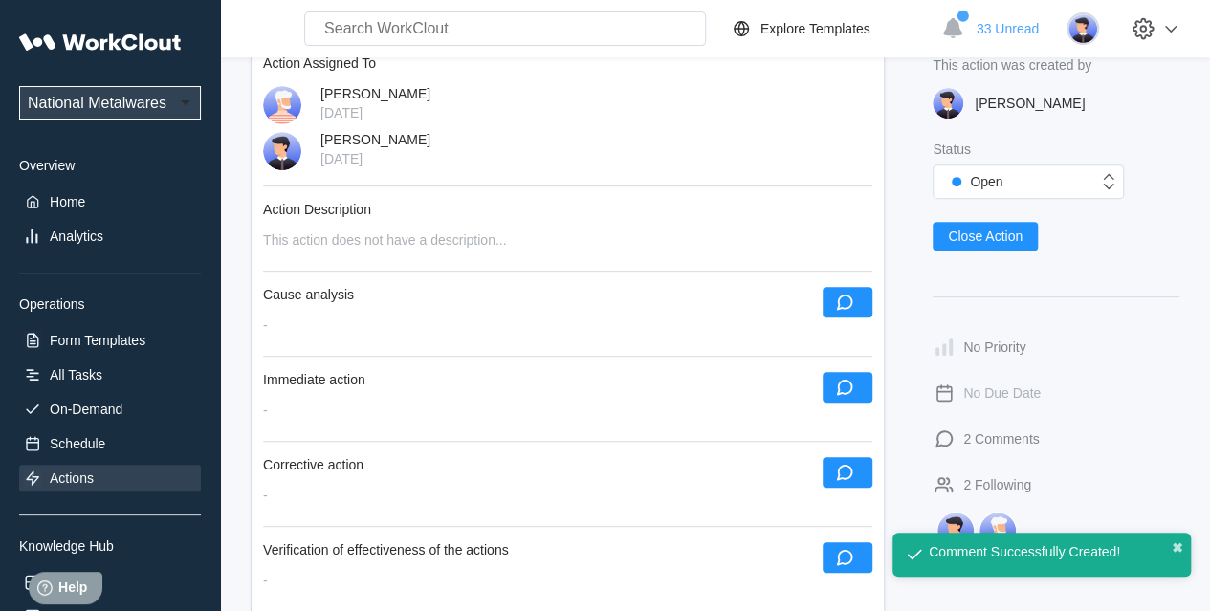
scroll to position [383, 0]
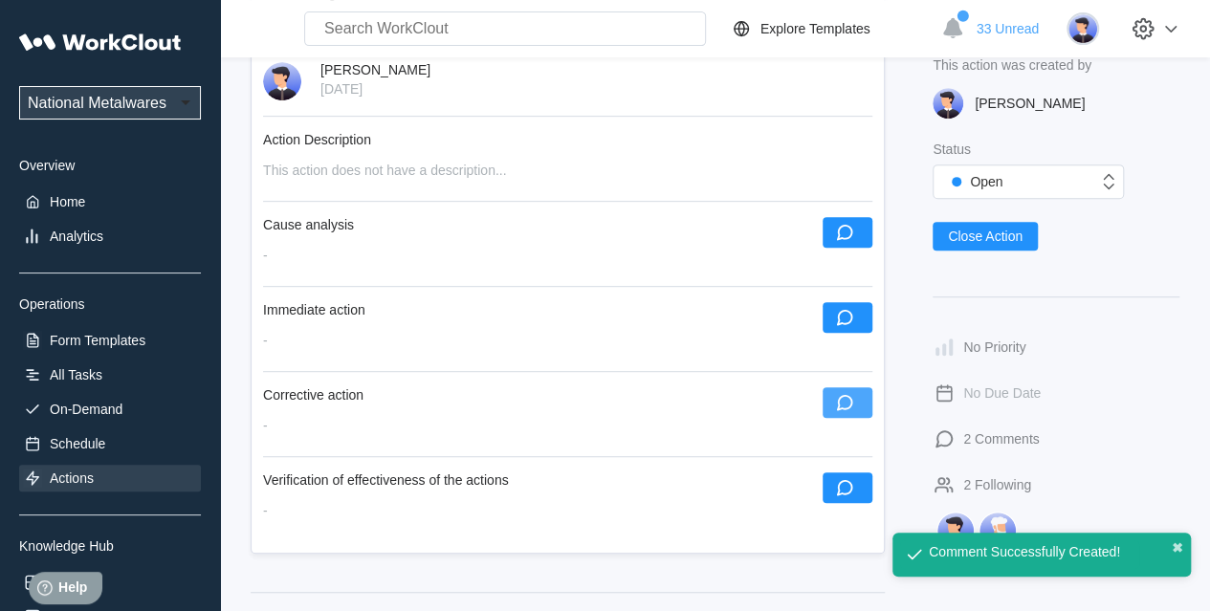
click at [868, 407] on button "button" at bounding box center [848, 402] width 50 height 31
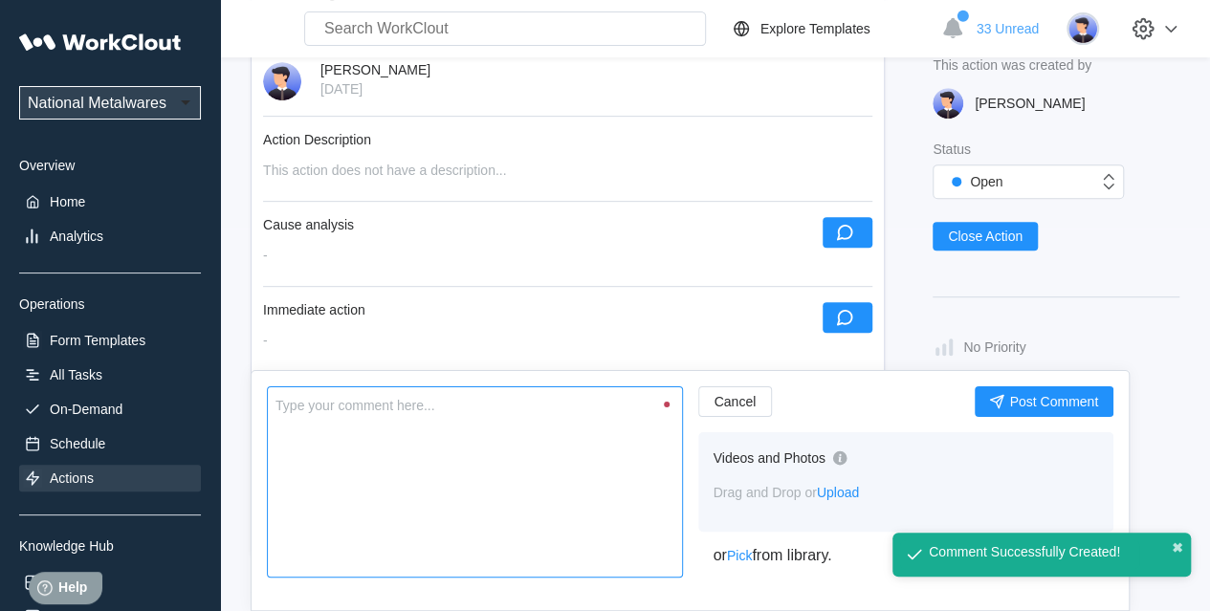
click at [339, 453] on textarea at bounding box center [475, 482] width 416 height 191
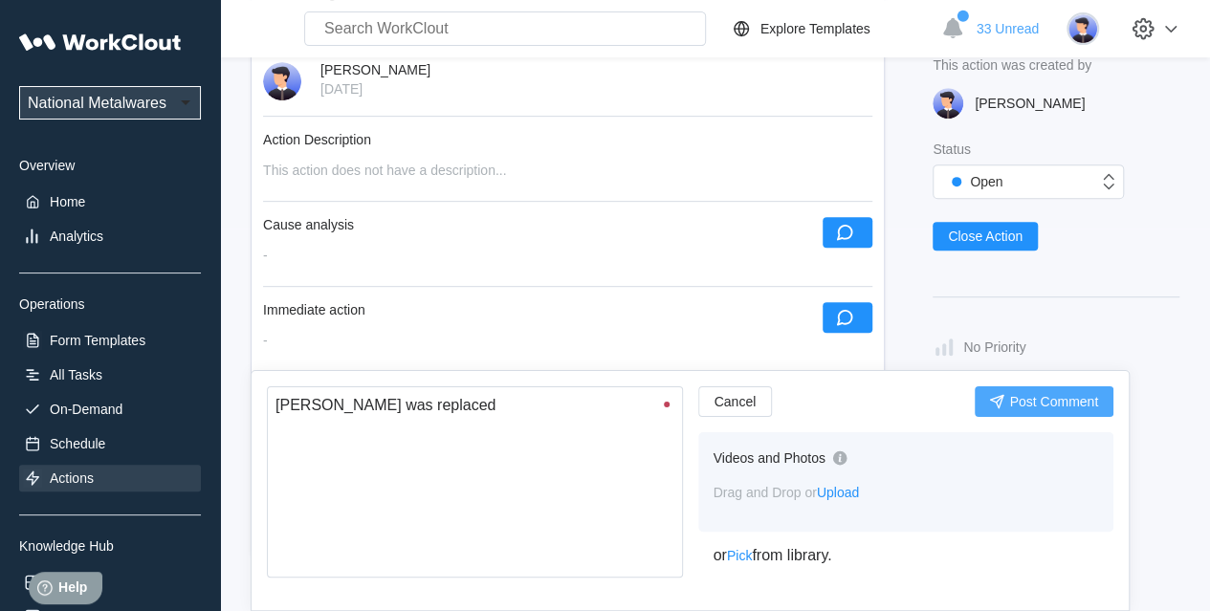
click at [1021, 404] on span "Post Comment" at bounding box center [1053, 401] width 89 height 13
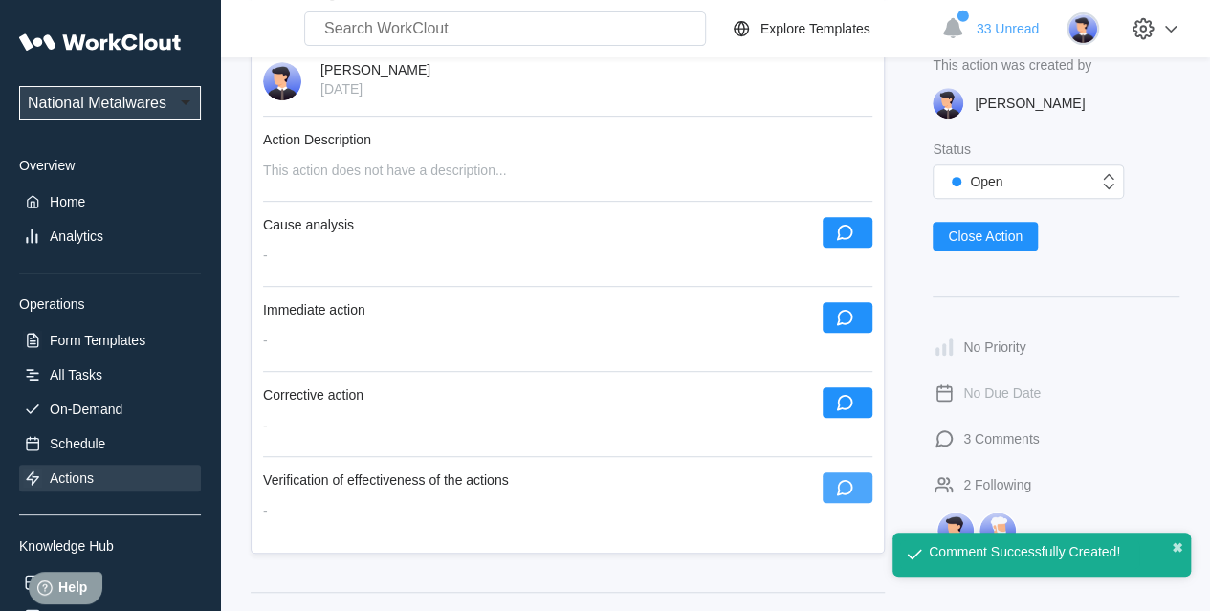
click at [842, 495] on icon "button" at bounding box center [844, 487] width 21 height 21
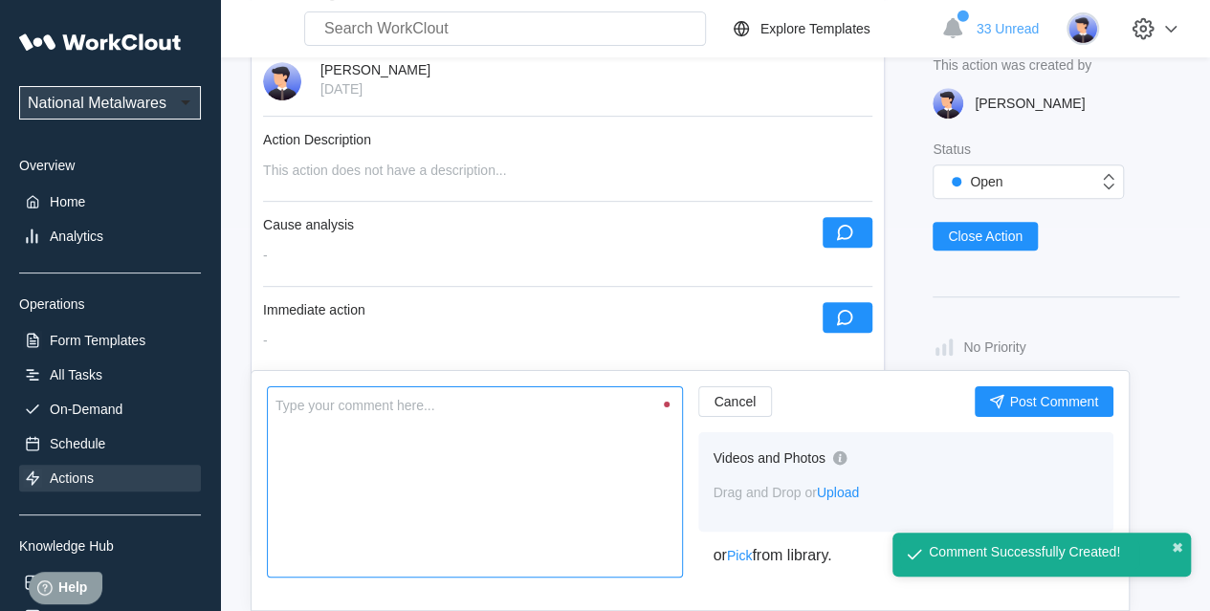
click at [505, 530] on textarea at bounding box center [475, 482] width 416 height 191
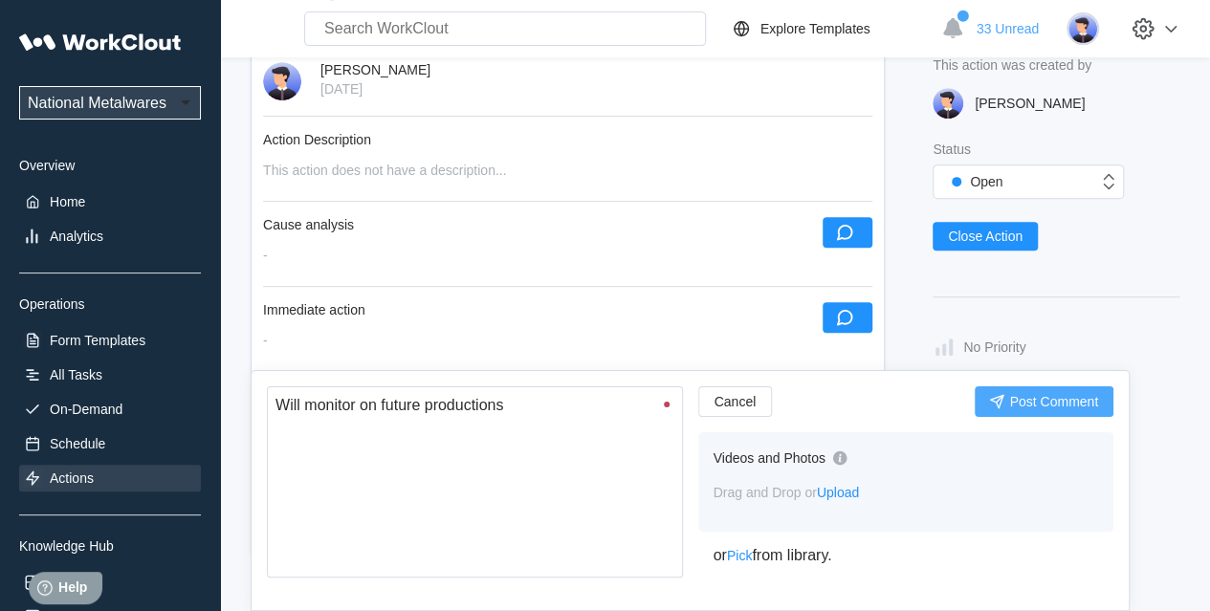
click at [1065, 395] on span "Post Comment" at bounding box center [1053, 401] width 89 height 13
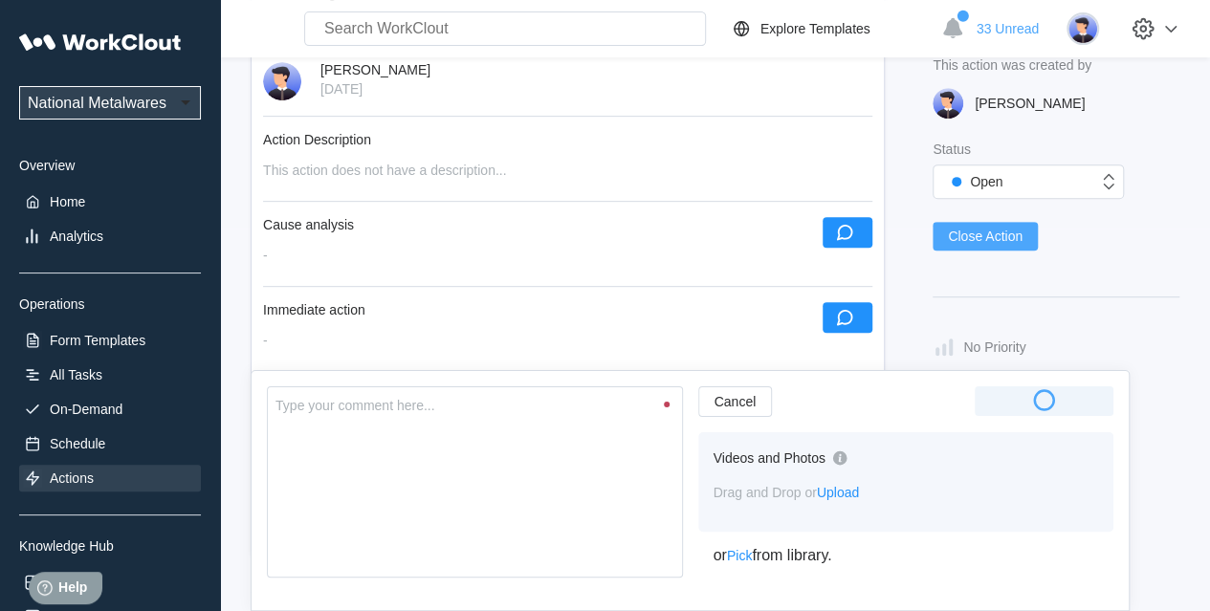
click at [987, 242] on span "Close Action" at bounding box center [985, 236] width 75 height 13
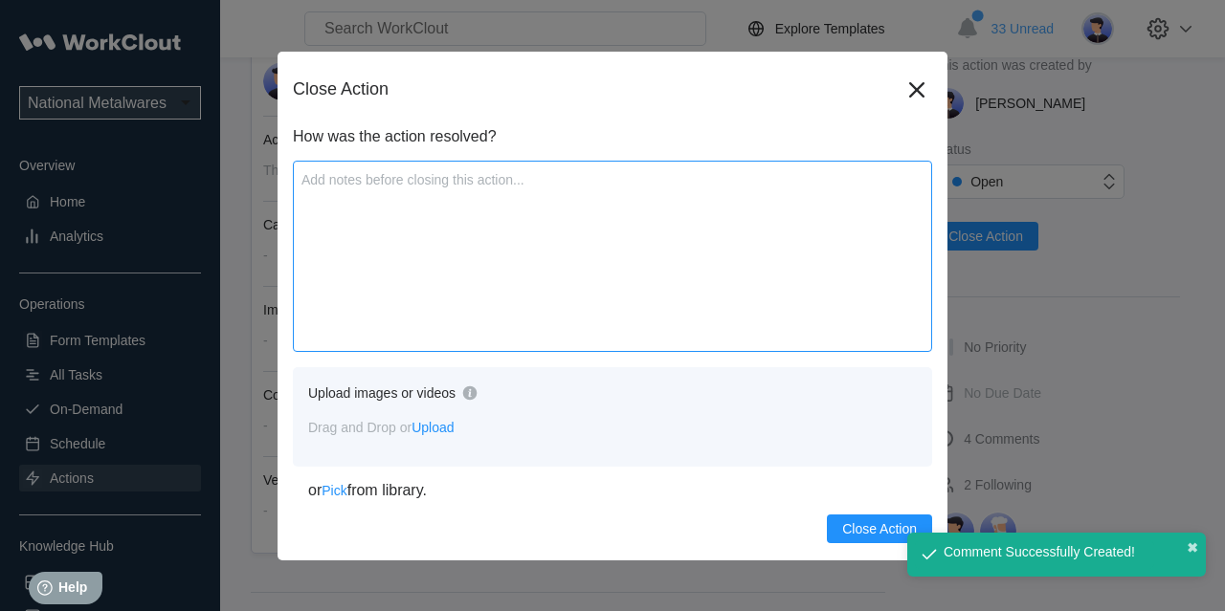
click at [559, 255] on textarea at bounding box center [612, 256] width 639 height 191
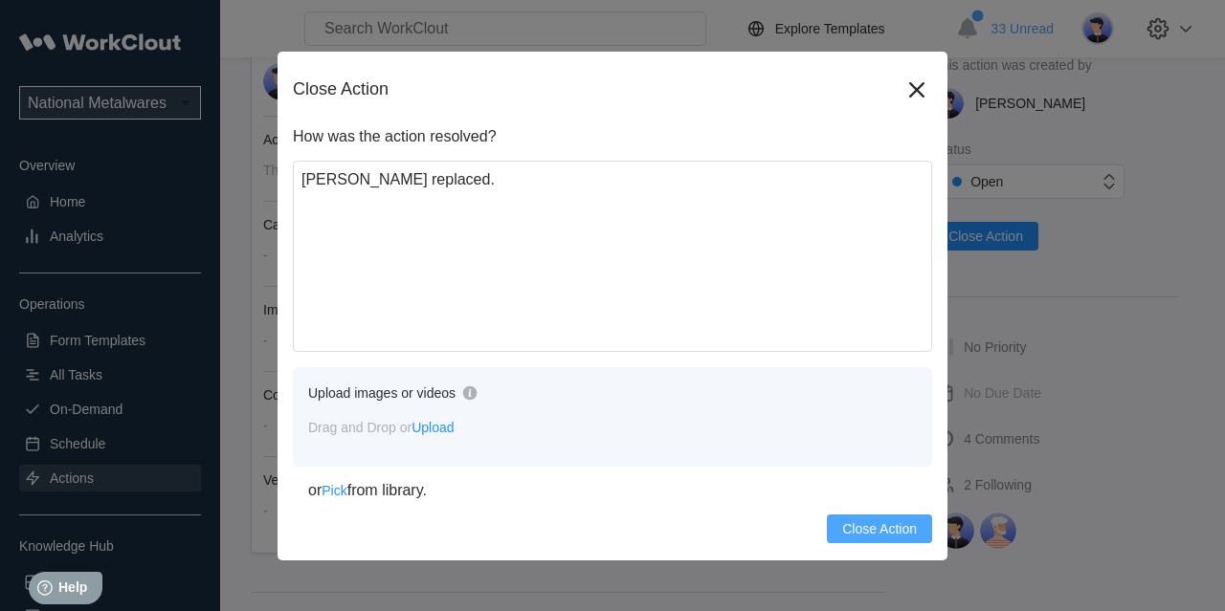
click at [871, 527] on span "Close Action" at bounding box center [879, 528] width 75 height 13
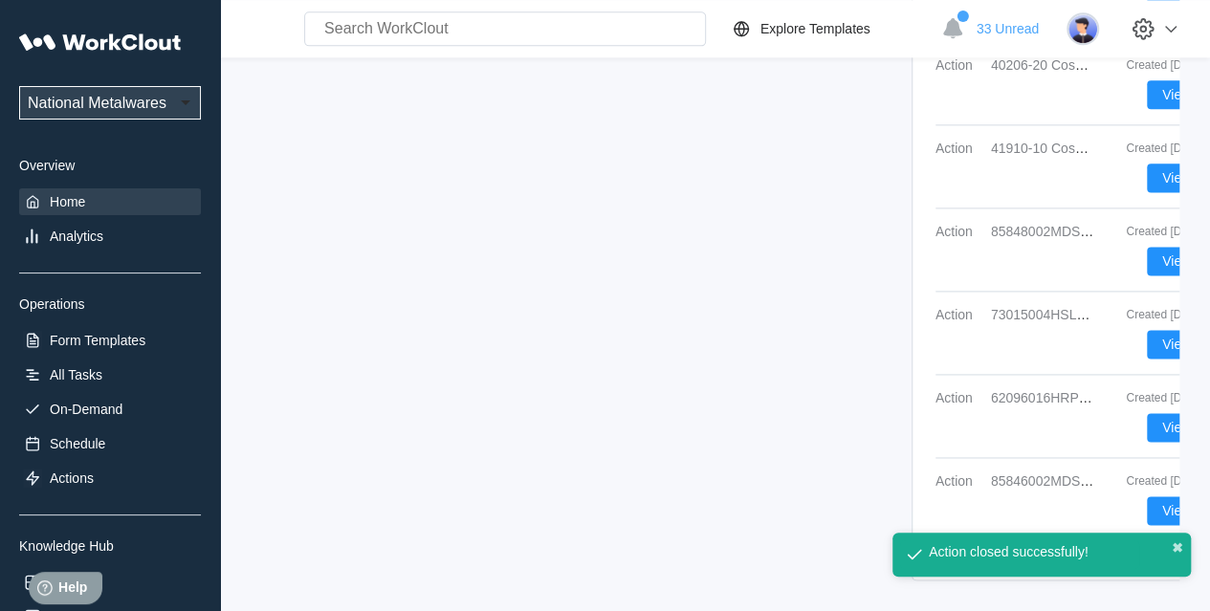
scroll to position [1197, 0]
